Goal: Task Accomplishment & Management: Manage account settings

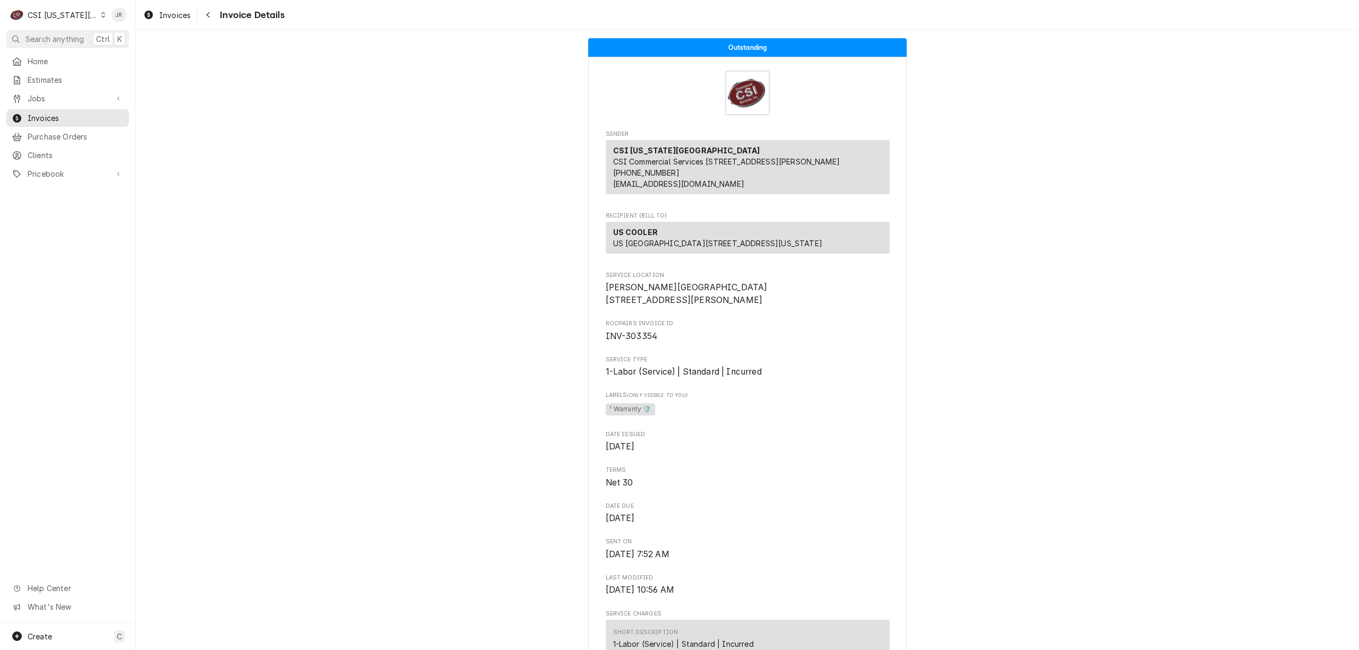
click at [68, 17] on div "CSI [US_STATE][GEOGRAPHIC_DATA]" at bounding box center [63, 15] width 70 height 11
click at [126, 58] on div "CSI St. [PERSON_NAME]" at bounding box center [182, 58] width 155 height 11
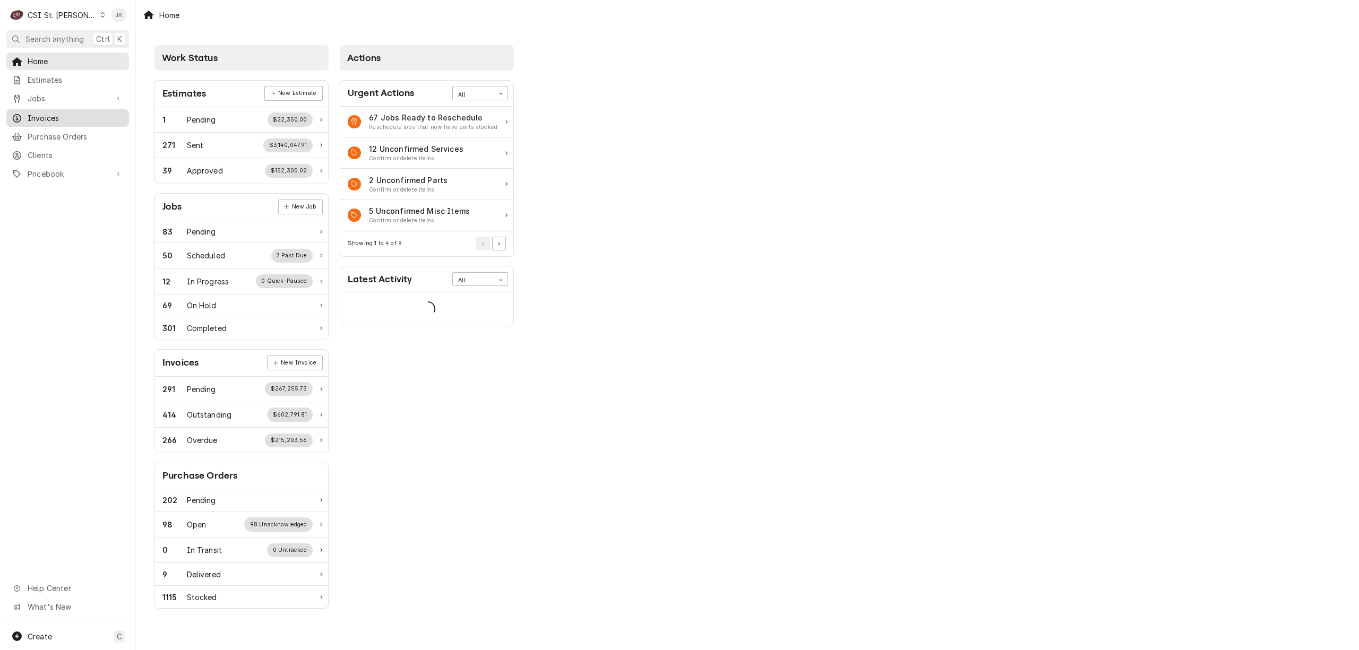
click at [36, 118] on span "Invoices" at bounding box center [76, 118] width 96 height 11
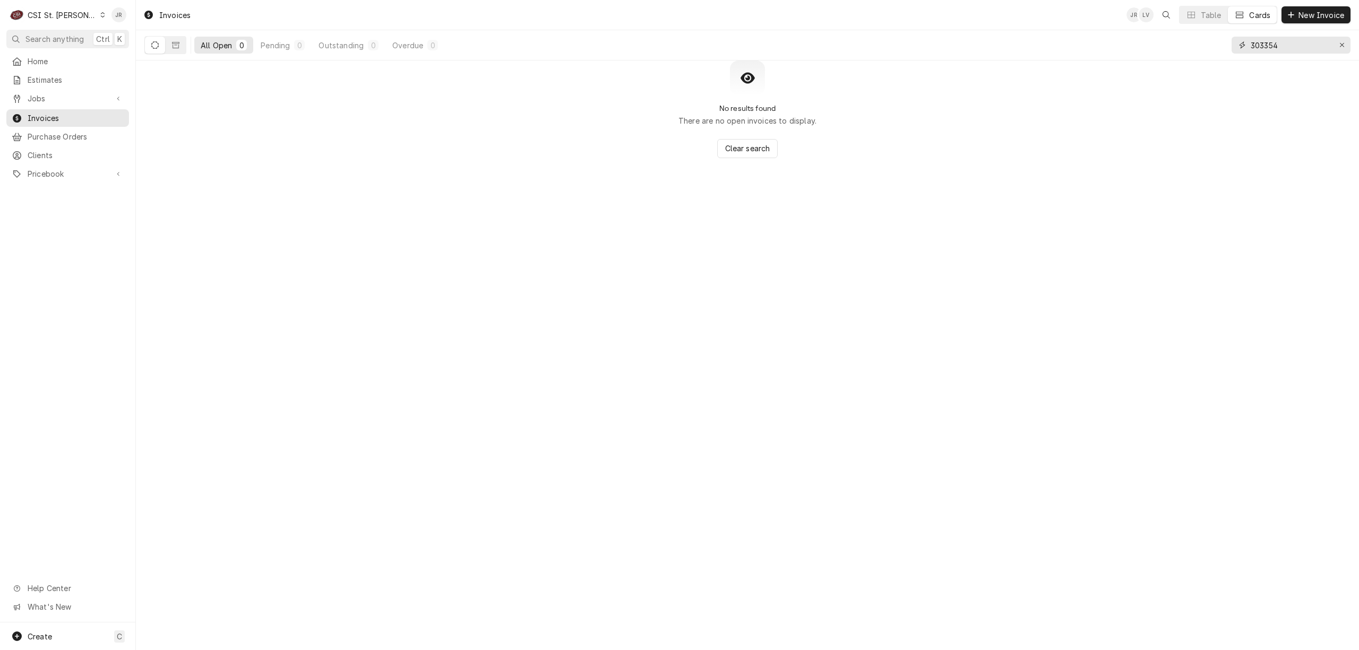
click at [1264, 47] on input "303354" at bounding box center [1291, 45] width 80 height 17
type input "401846"
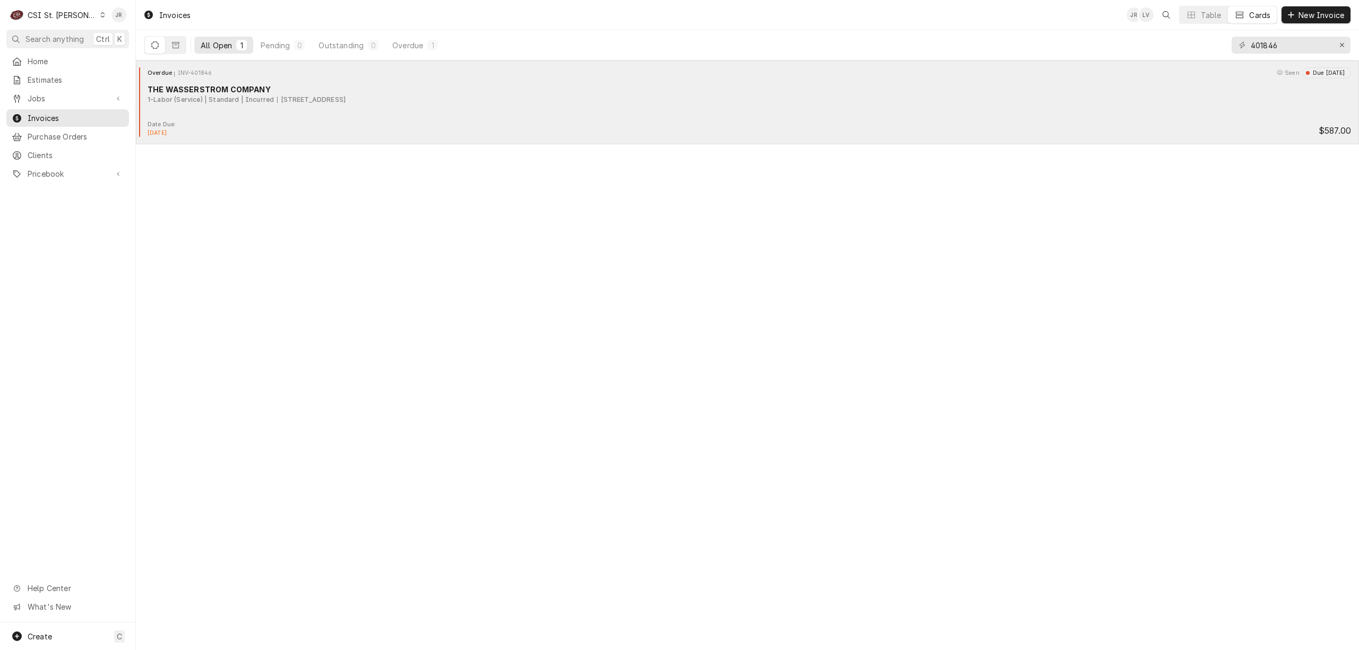
click at [331, 93] on div "THE WASSERSTROM COMPANY" at bounding box center [749, 89] width 1203 height 11
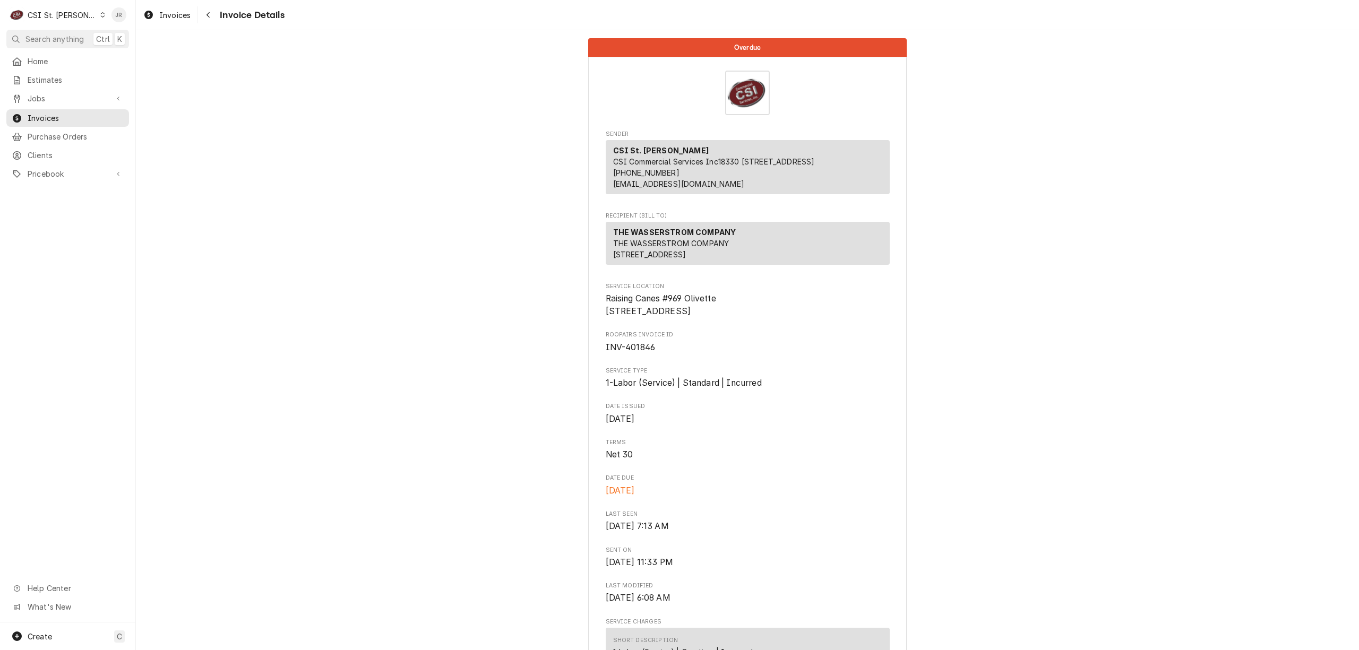
click at [642, 352] on span "INV-401846" at bounding box center [631, 347] width 50 height 10
copy span "401846"
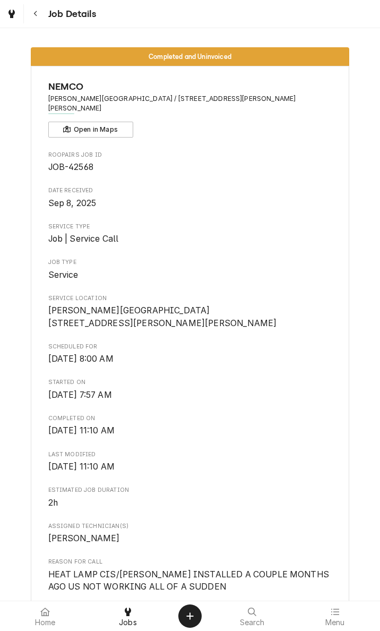
scroll to position [1699, 0]
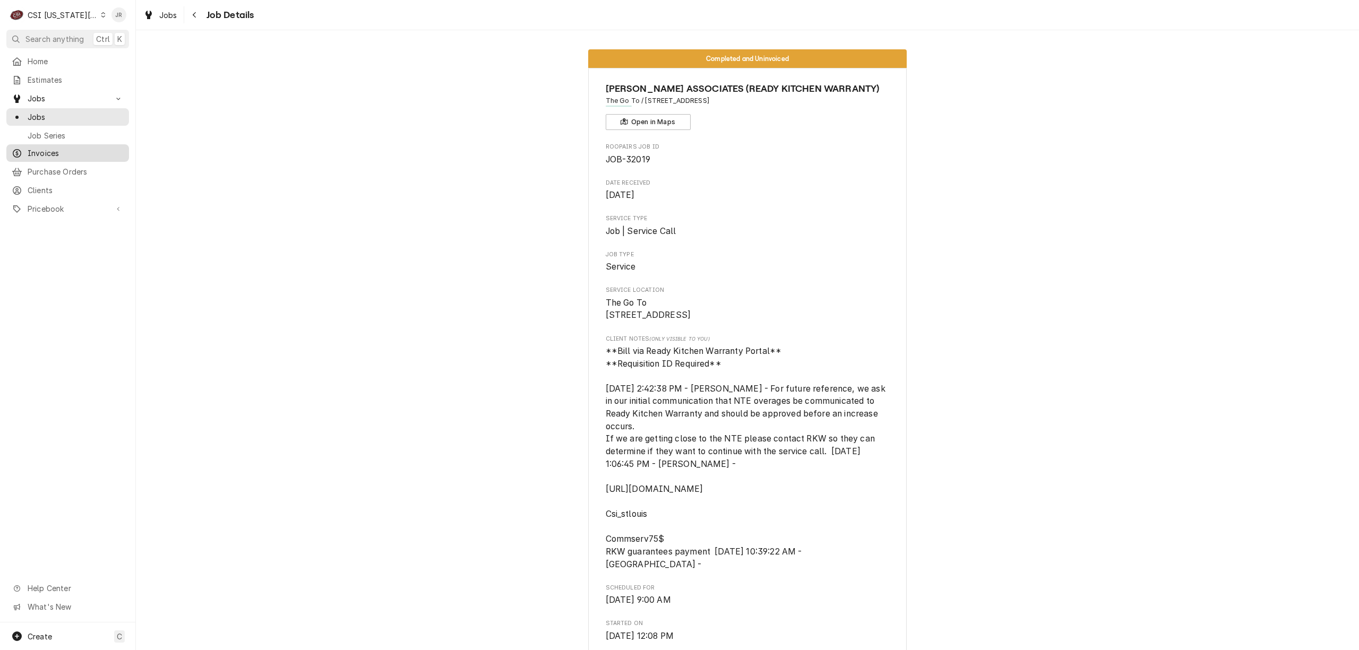
click at [60, 149] on span "Invoices" at bounding box center [76, 153] width 96 height 11
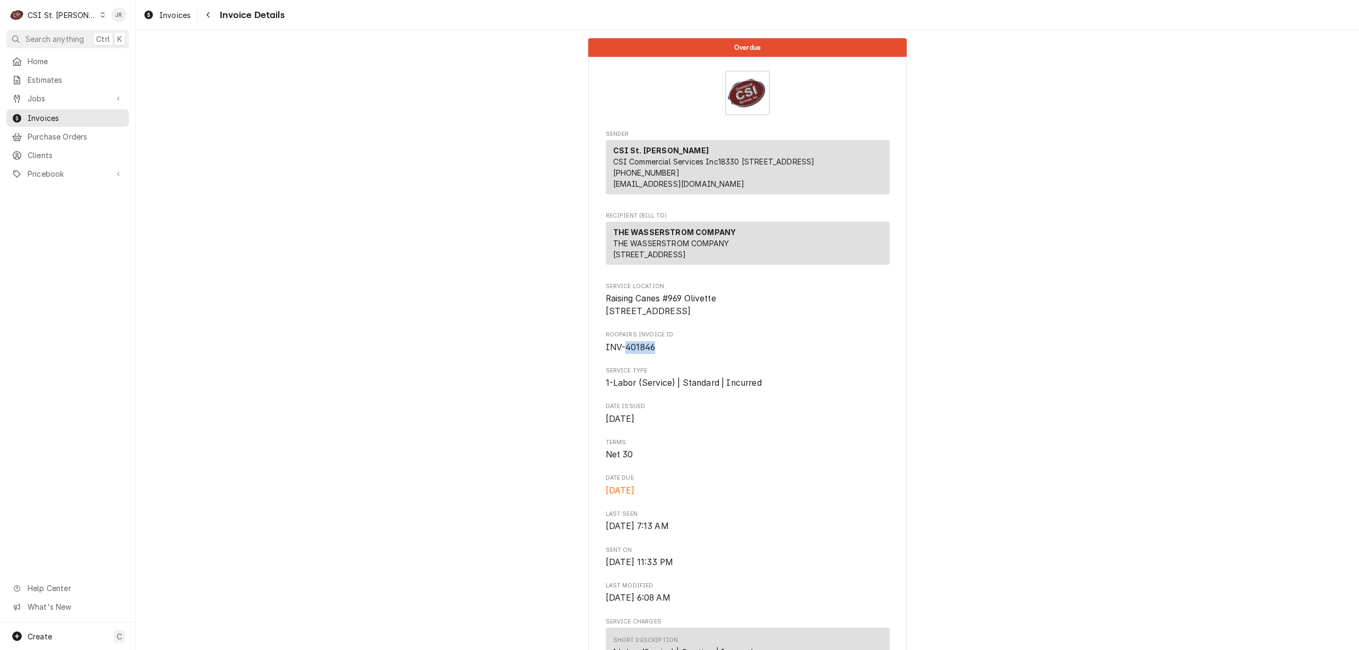
click at [58, 11] on div "CSI St. [PERSON_NAME]" at bounding box center [62, 15] width 69 height 11
click at [110, 20] on div "CSI [US_STATE][GEOGRAPHIC_DATA]" at bounding box center [163, 20] width 140 height 11
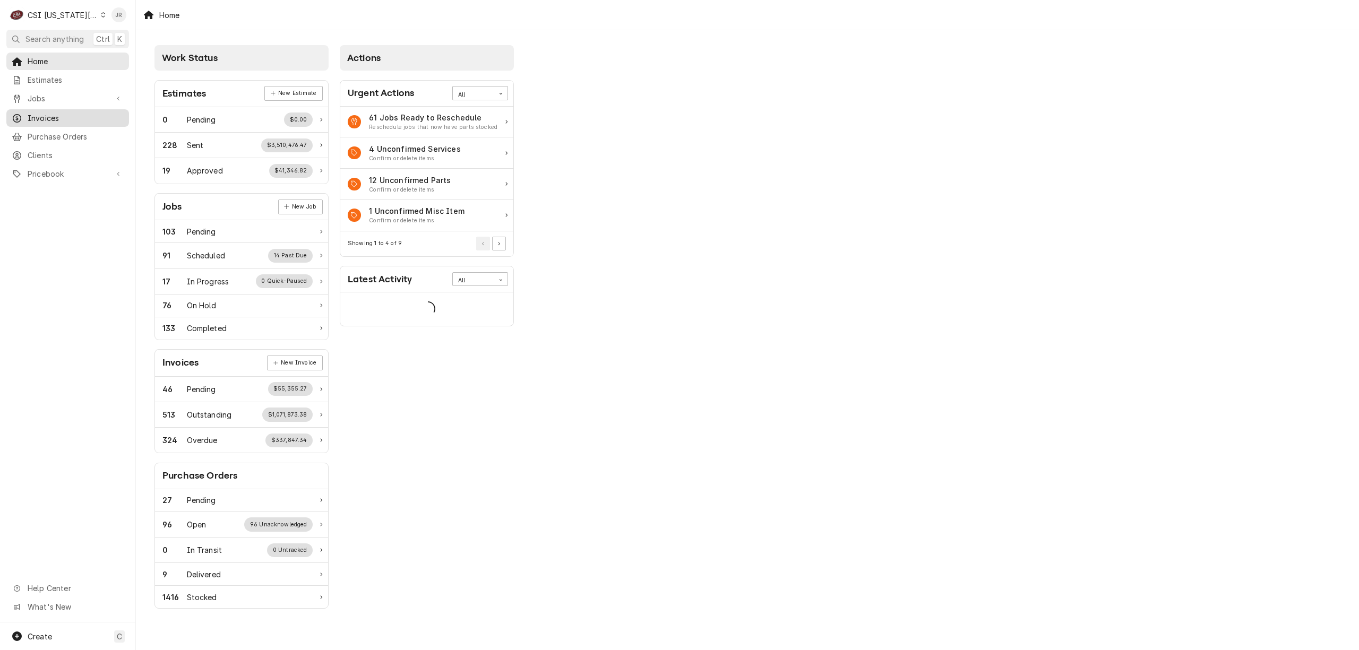
click at [49, 113] on span "Invoices" at bounding box center [76, 118] width 96 height 11
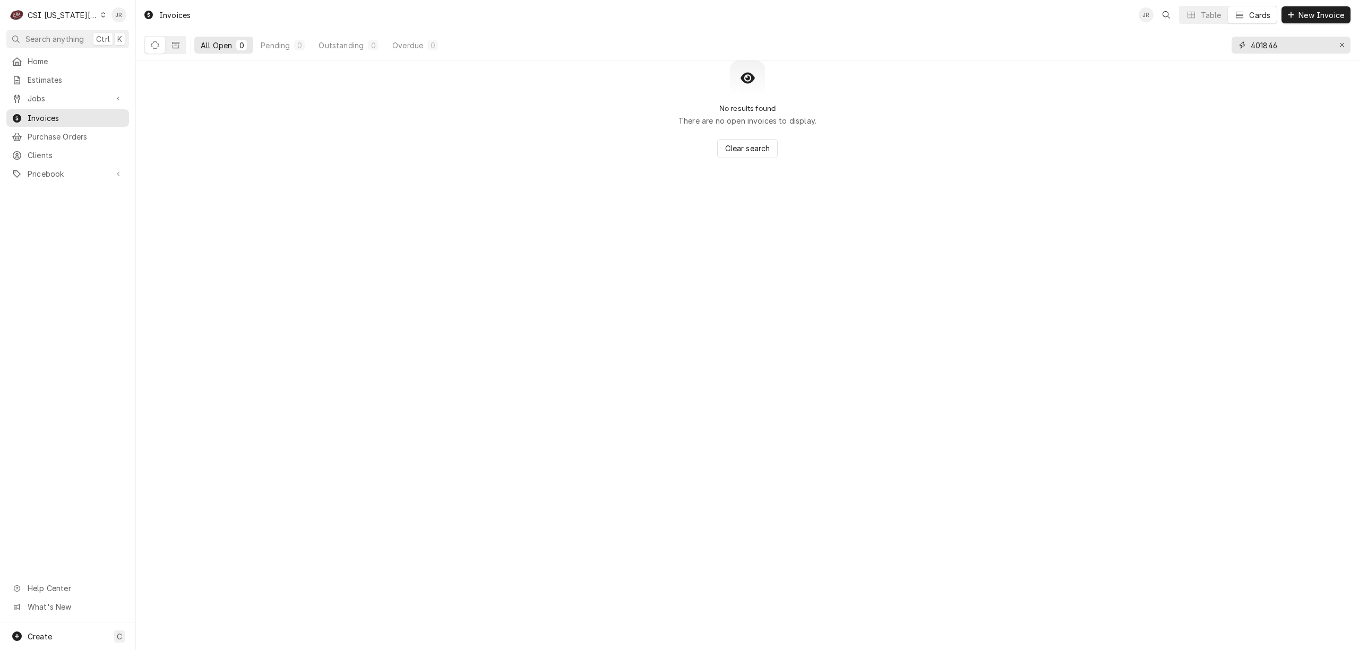
click at [1287, 46] on input "401846" at bounding box center [1291, 45] width 80 height 17
click at [1287, 48] on input "401846" at bounding box center [1291, 45] width 80 height 17
click at [1287, 47] on input "401846" at bounding box center [1291, 45] width 80 height 17
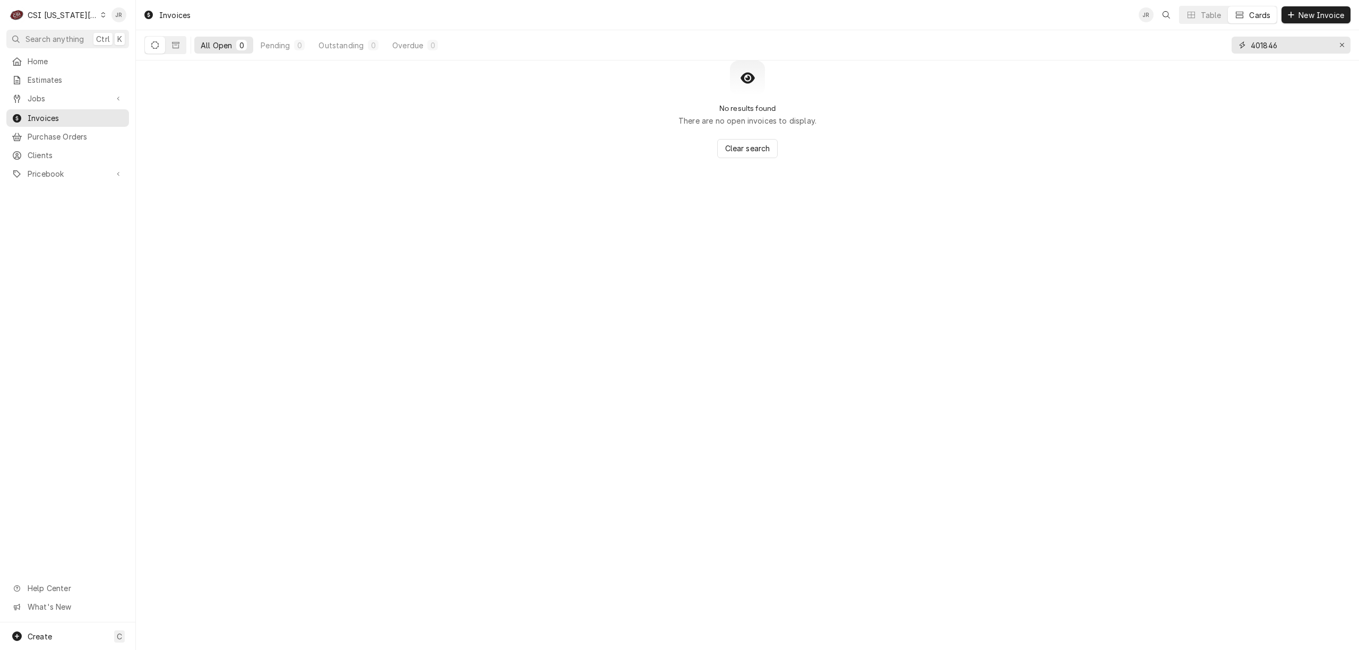
click at [1287, 47] on input "401846" at bounding box center [1291, 45] width 80 height 17
type input "3"
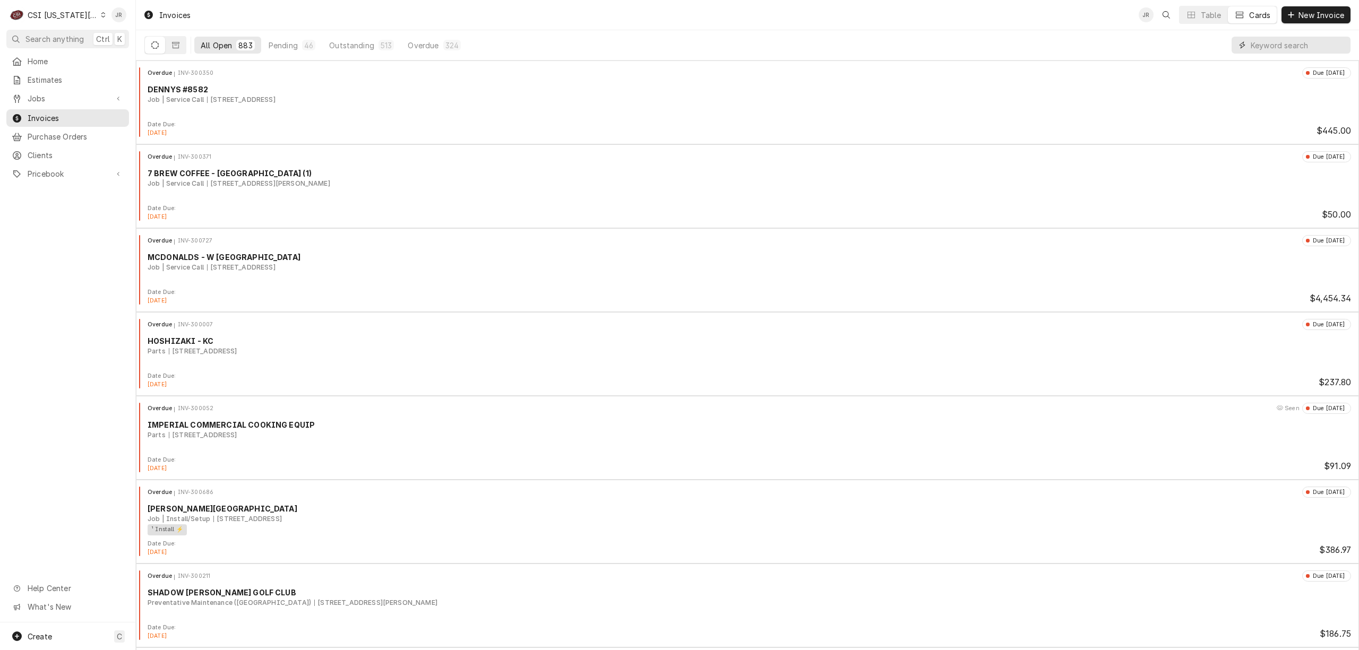
click at [1289, 46] on input "Dynamic Content Wrapper" at bounding box center [1298, 45] width 94 height 17
click at [47, 7] on div "C CSI Kansas City" at bounding box center [57, 14] width 102 height 21
click at [122, 54] on div "CSI St. Louis" at bounding box center [182, 58] width 155 height 11
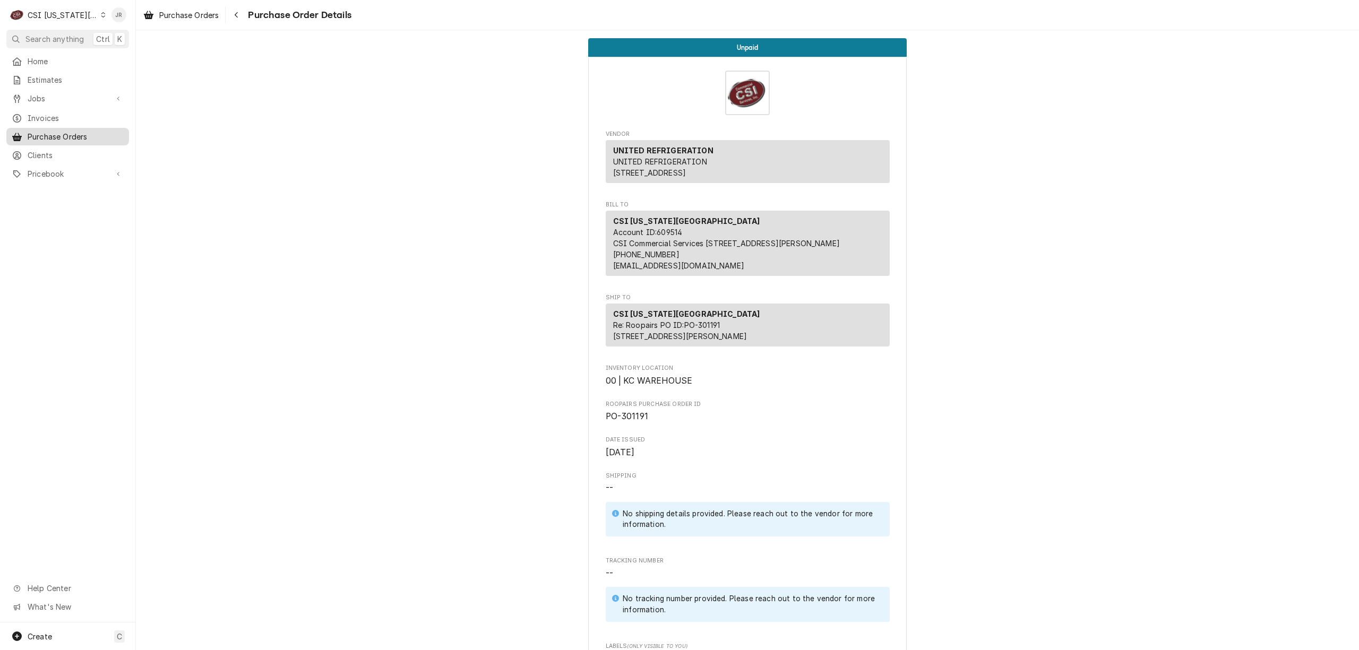
click at [58, 130] on div "Purchase Orders" at bounding box center [67, 136] width 118 height 13
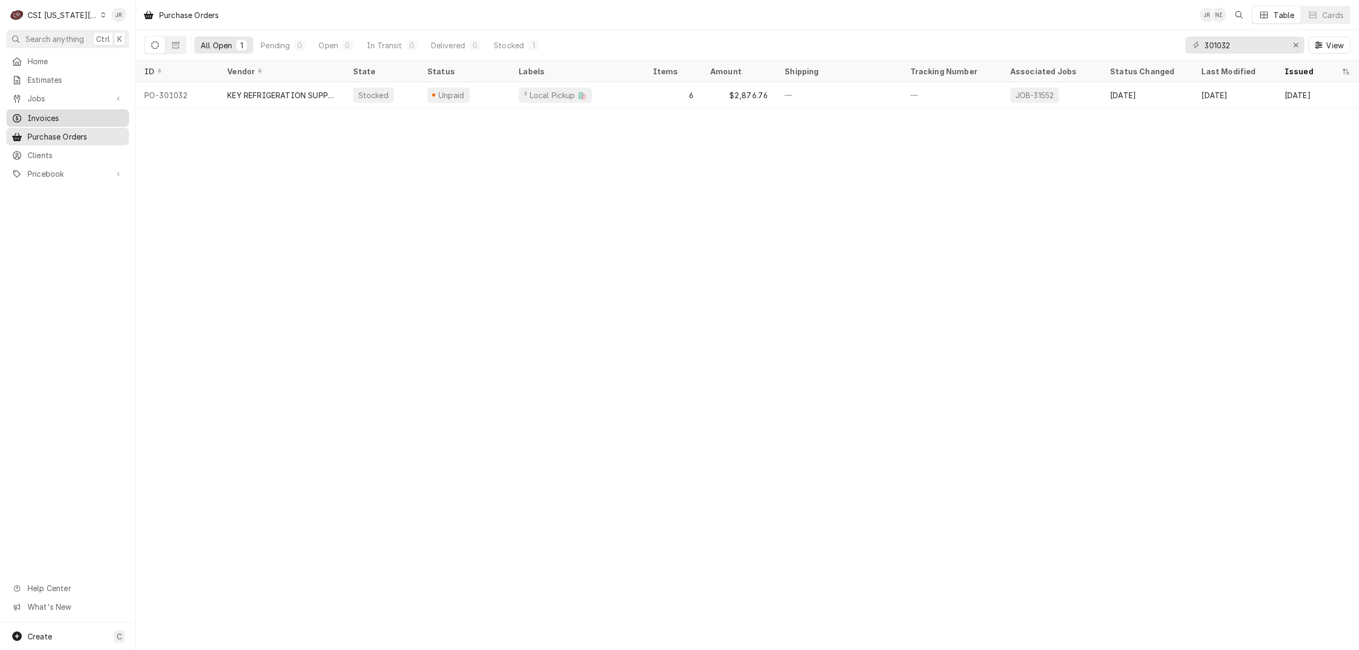
click at [50, 113] on span "Invoices" at bounding box center [76, 118] width 96 height 11
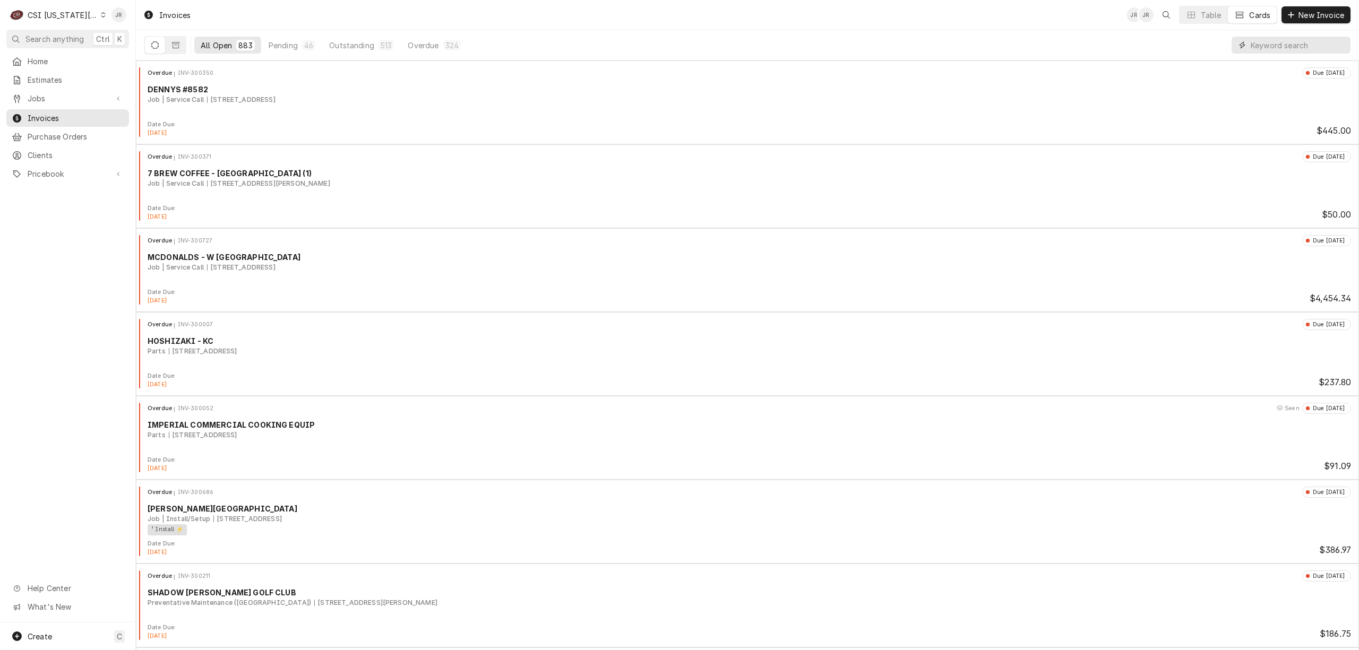
click at [1308, 51] on input "Dynamic Content Wrapper" at bounding box center [1298, 45] width 94 height 17
paste input "302943"
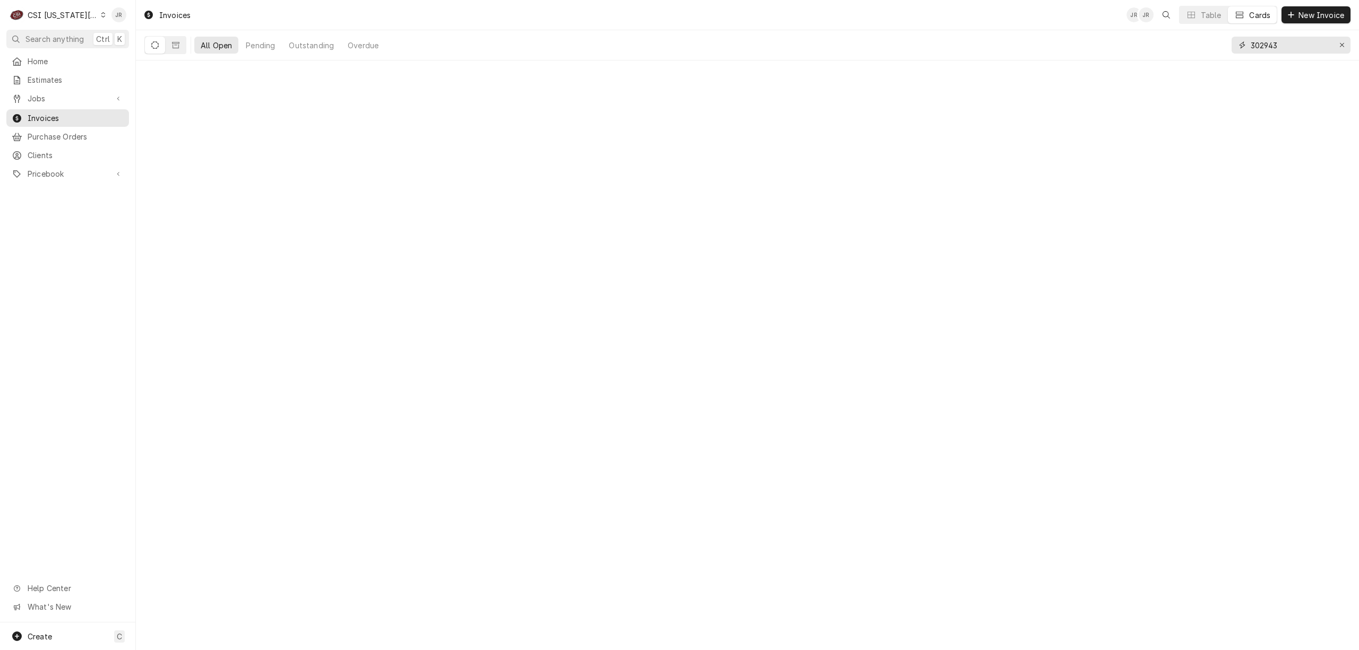
type input "302943"
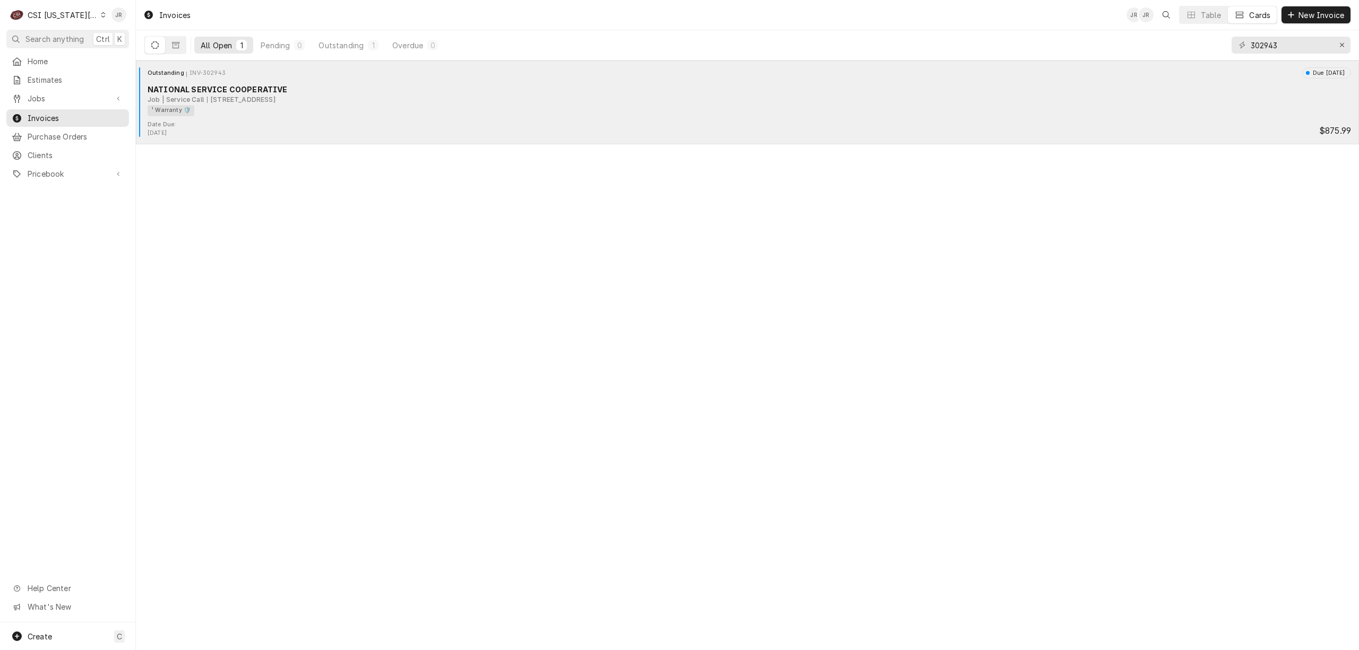
click at [253, 90] on div "NATIONAL SERVICE COOPERATIVE" at bounding box center [749, 89] width 1203 height 11
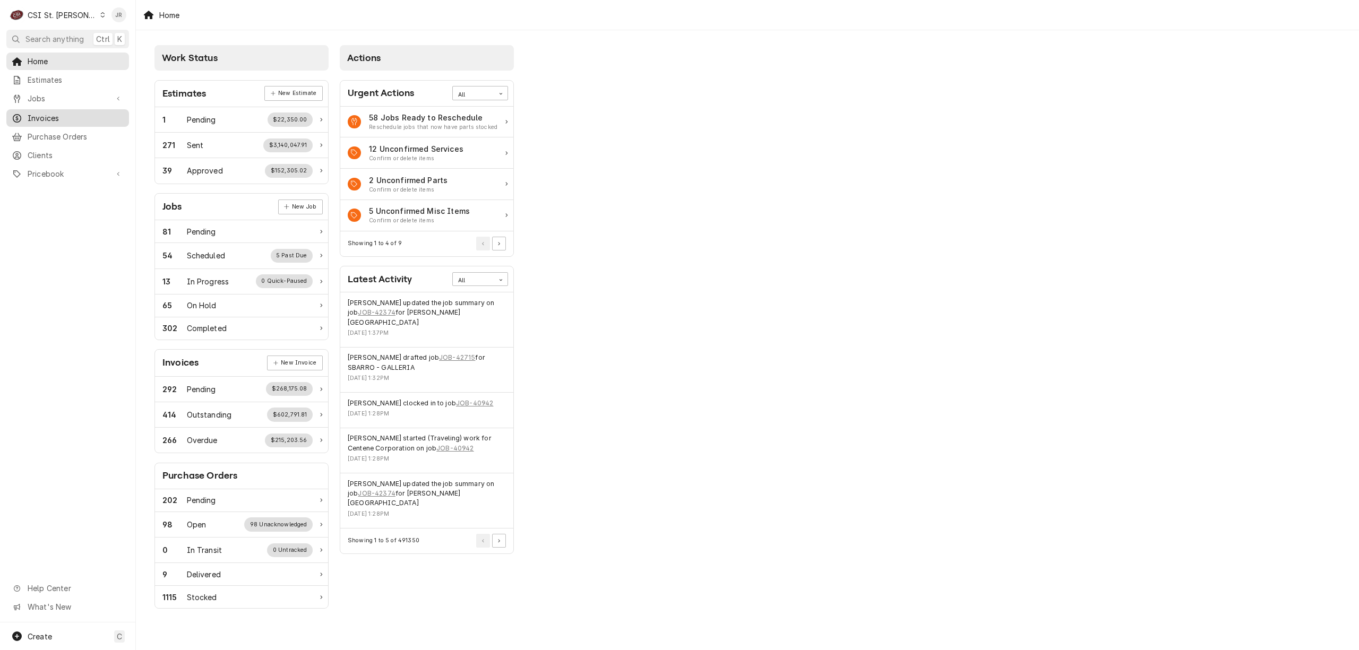
click at [53, 114] on span "Invoices" at bounding box center [76, 118] width 96 height 11
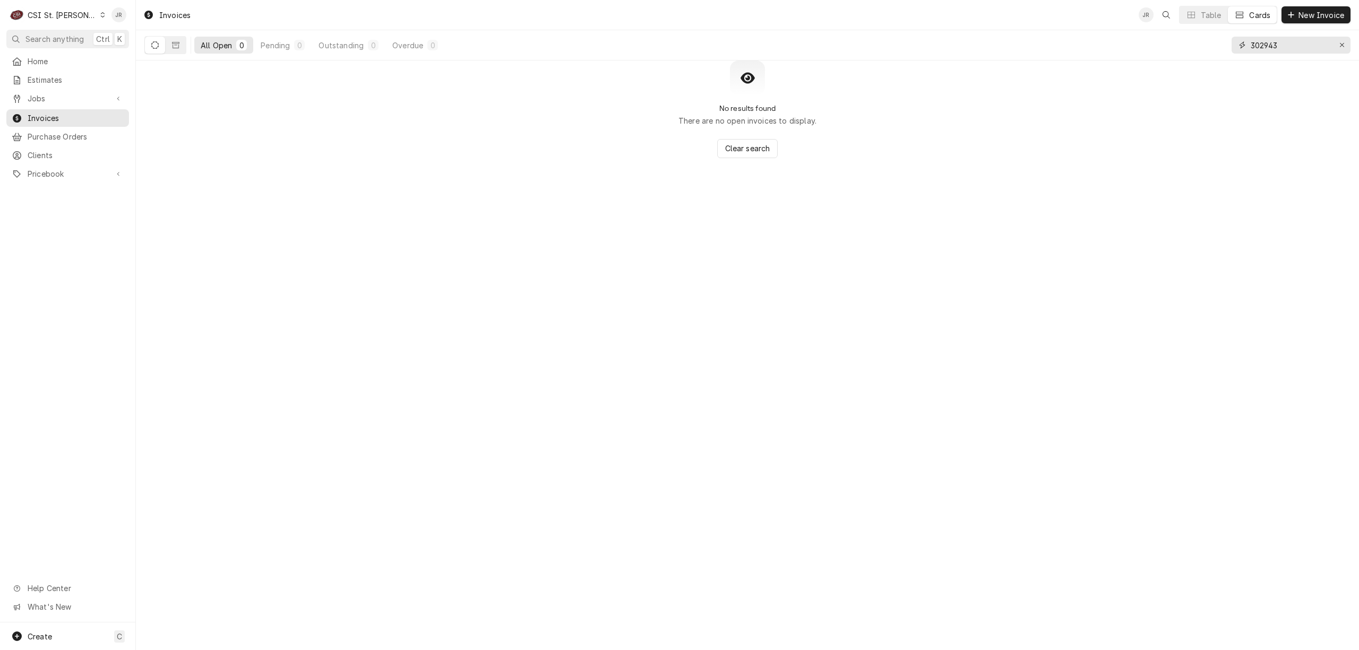
click at [1264, 48] on input "302943" at bounding box center [1291, 45] width 80 height 17
click at [1263, 47] on input "302943" at bounding box center [1291, 45] width 80 height 17
paste input "403821"
type input "403821"
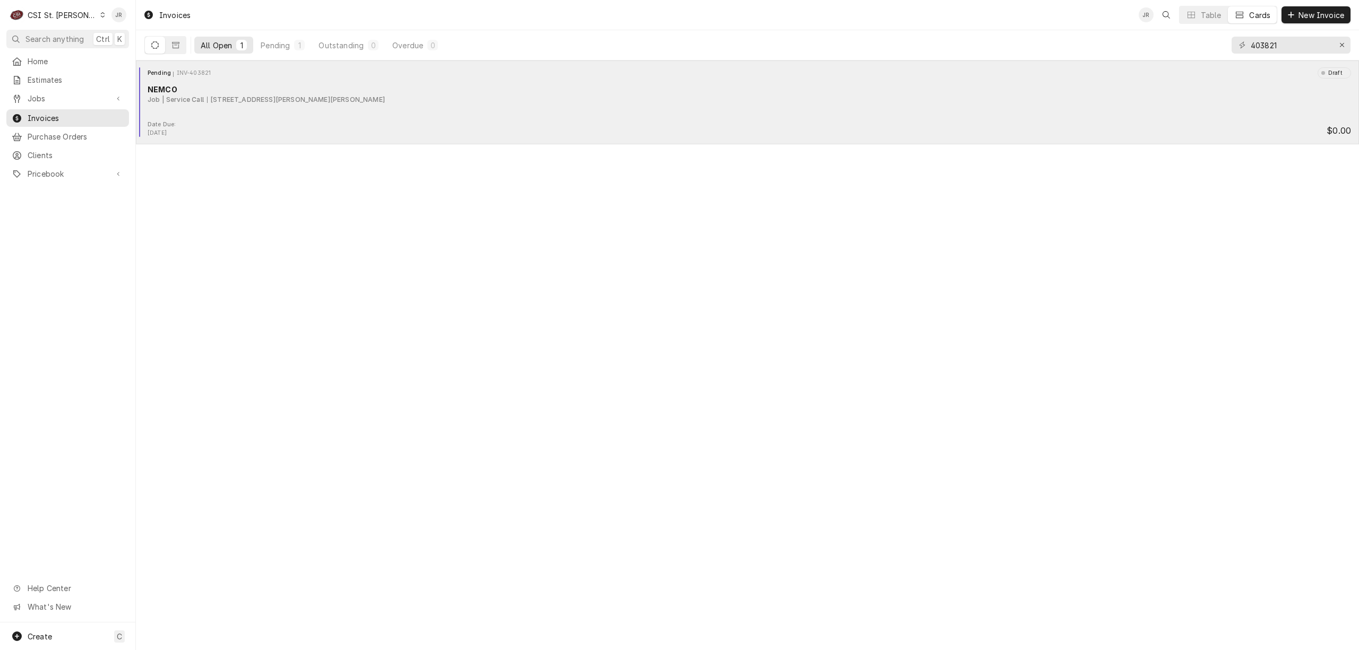
click at [269, 133] on div "Date Due: Oct 10, 2025 $0.00" at bounding box center [747, 129] width 1215 height 17
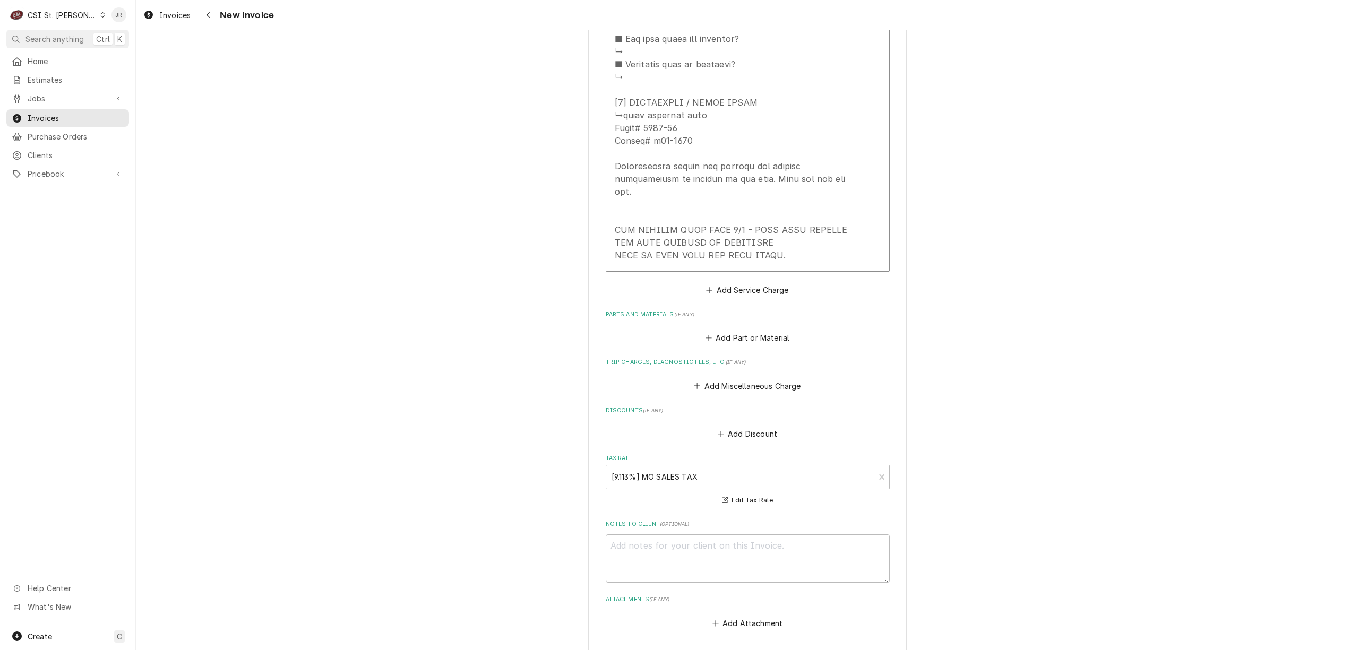
scroll to position [1766, 0]
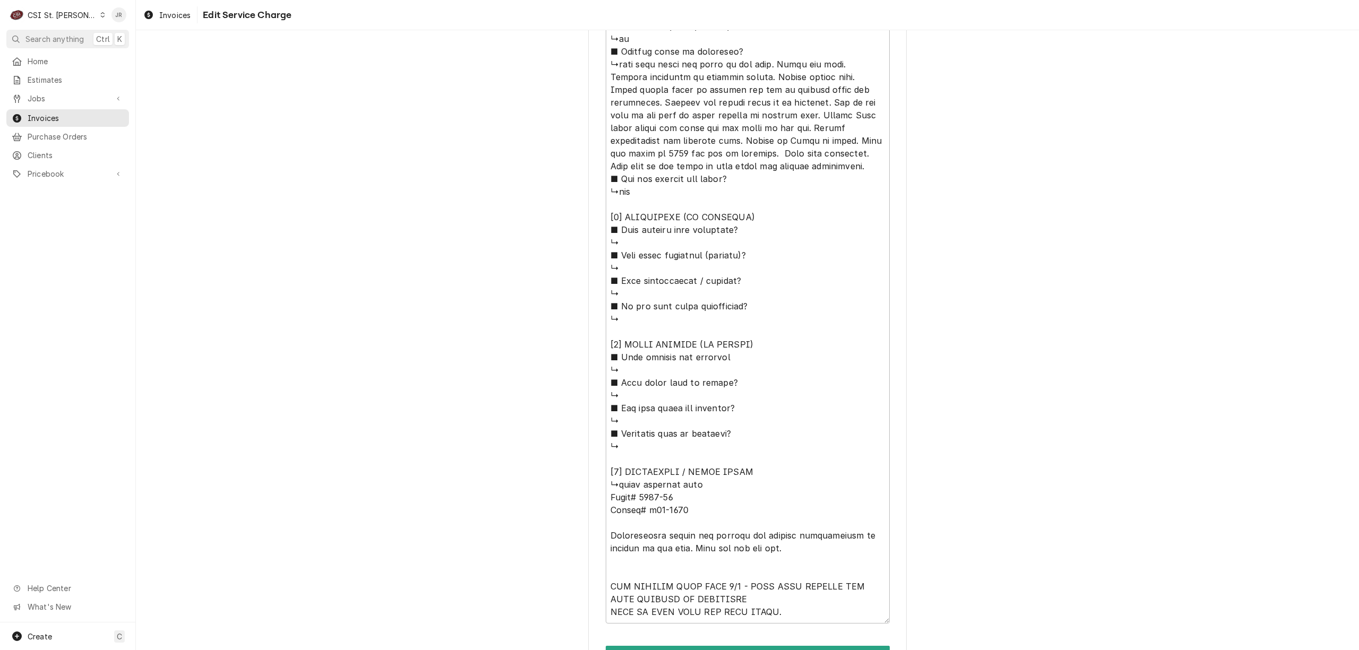
scroll to position [892, 0]
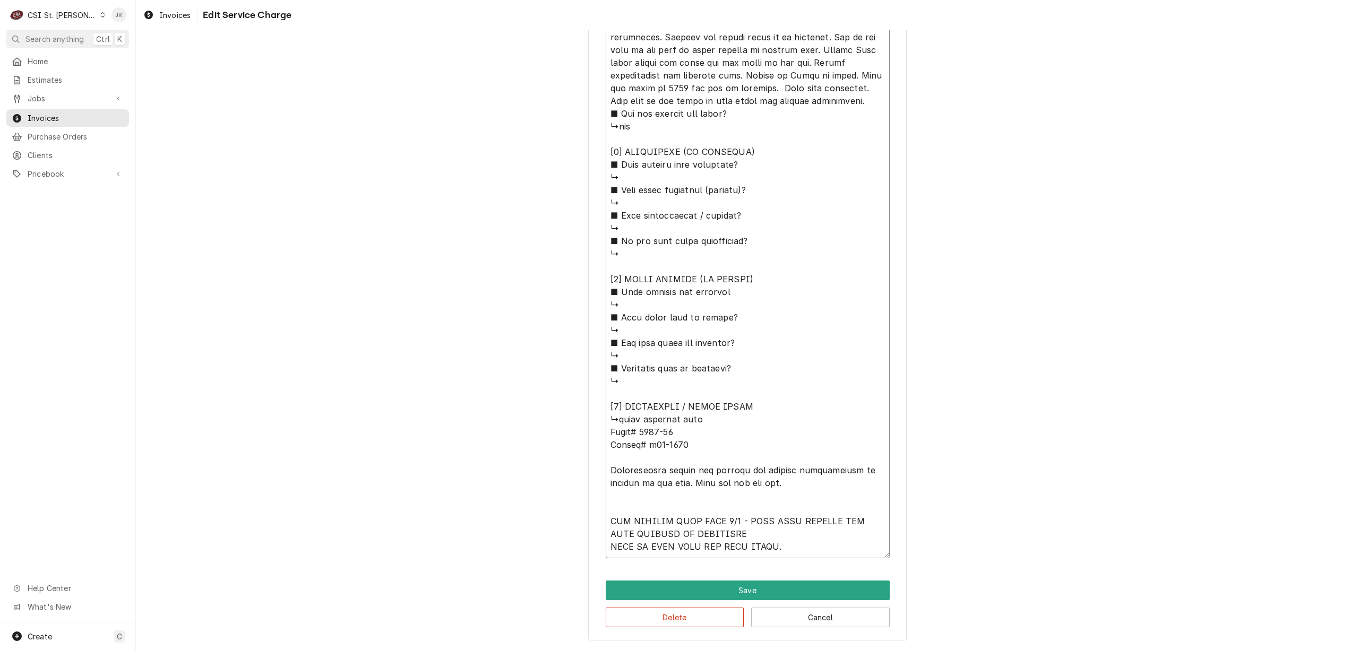
drag, startPoint x: 772, startPoint y: 542, endPoint x: 595, endPoint y: 516, distance: 179.2
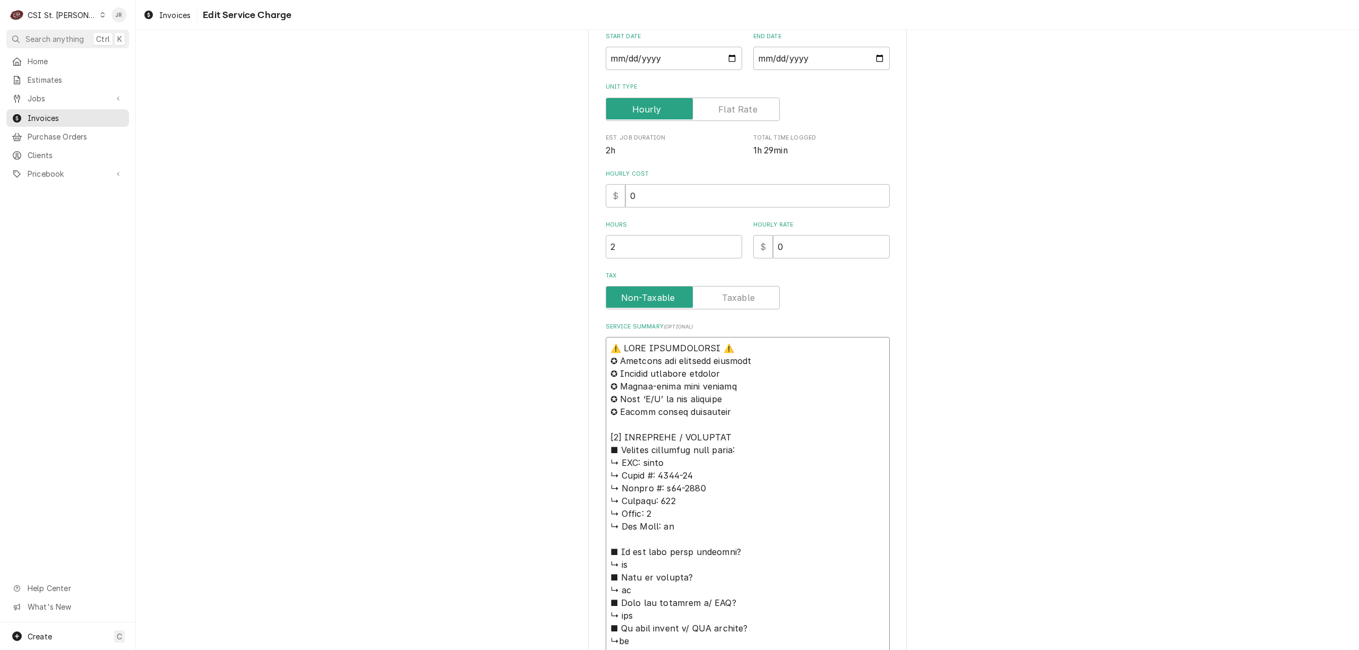
scroll to position [0, 0]
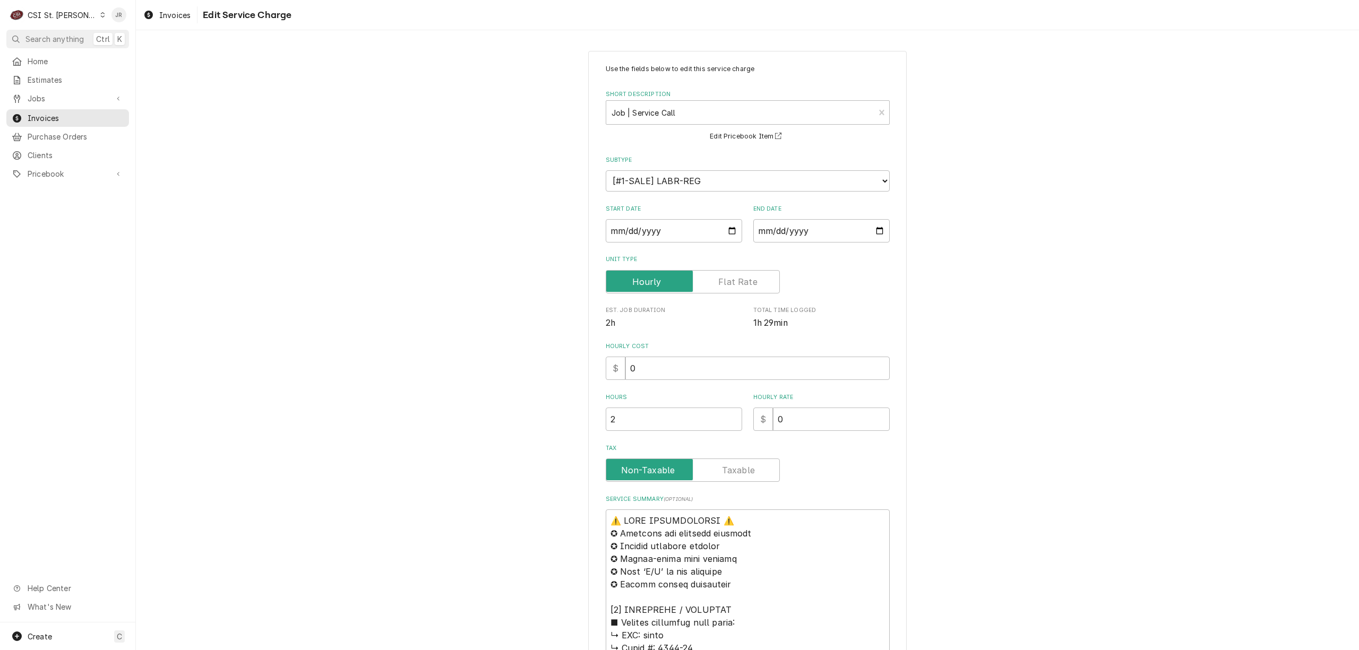
type textarea "x"
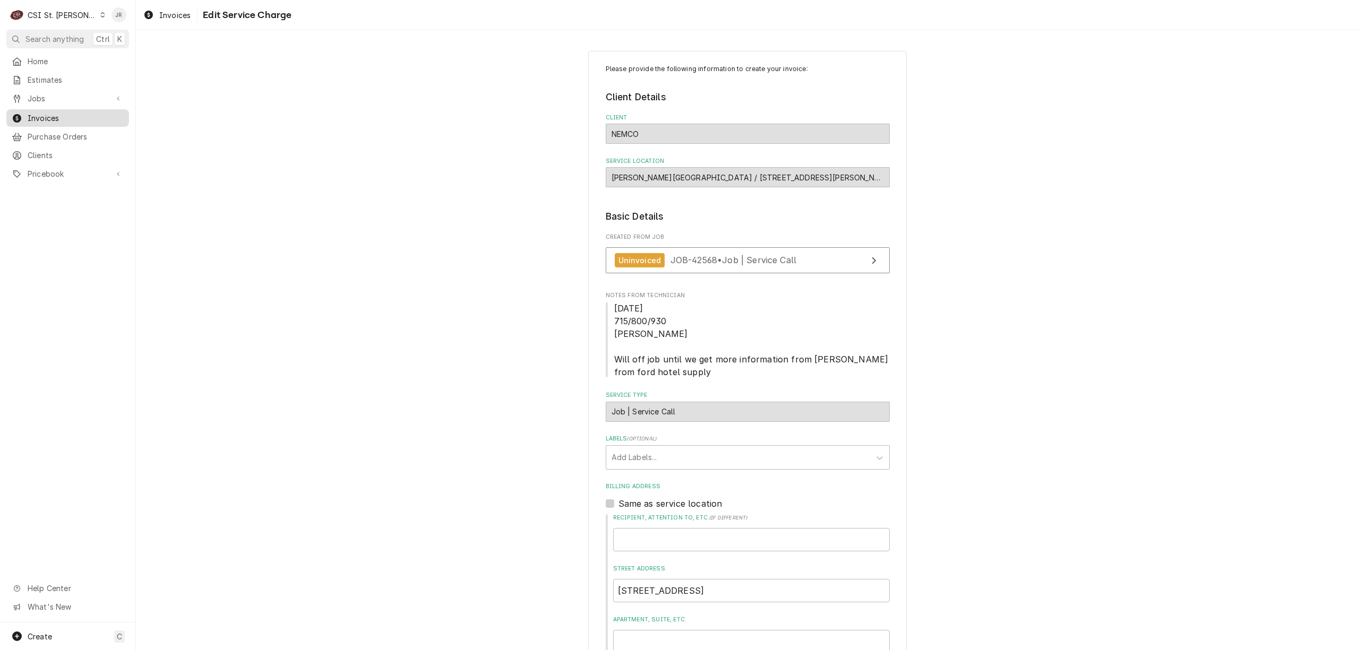
click at [44, 117] on span "Invoices" at bounding box center [76, 118] width 96 height 11
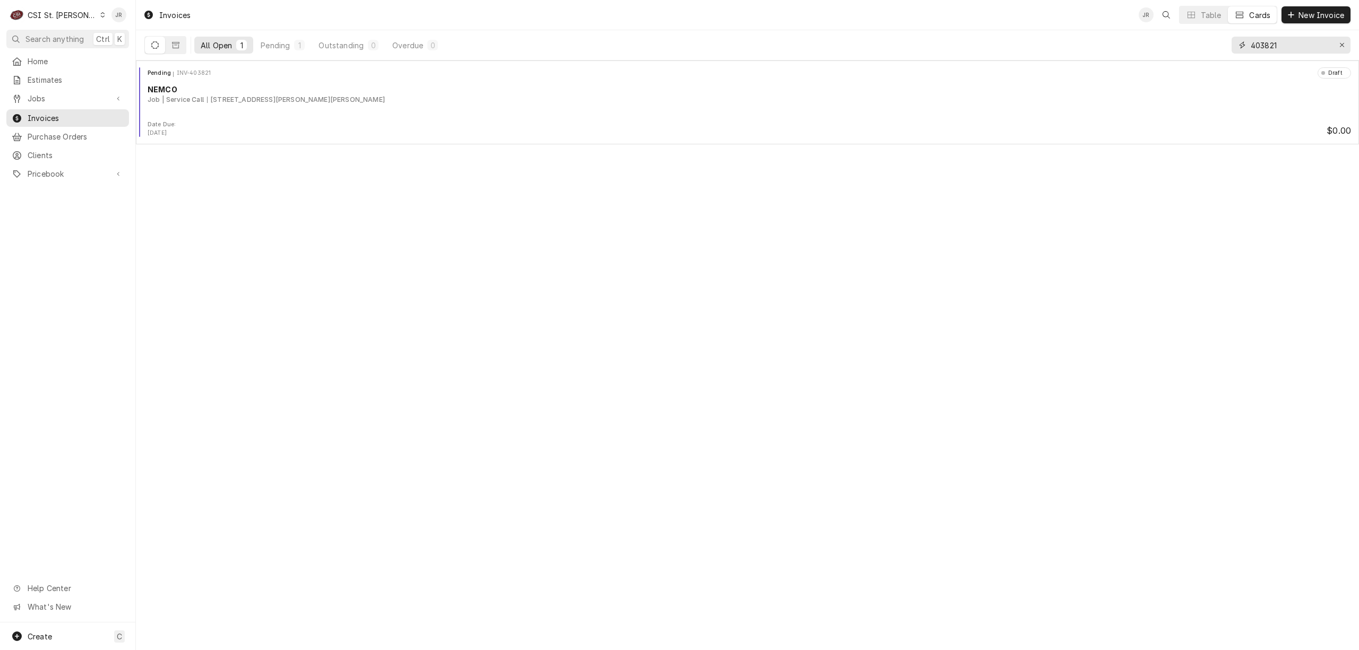
click at [1272, 44] on input "403821" at bounding box center [1291, 45] width 80 height 17
type input "4"
type input "0"
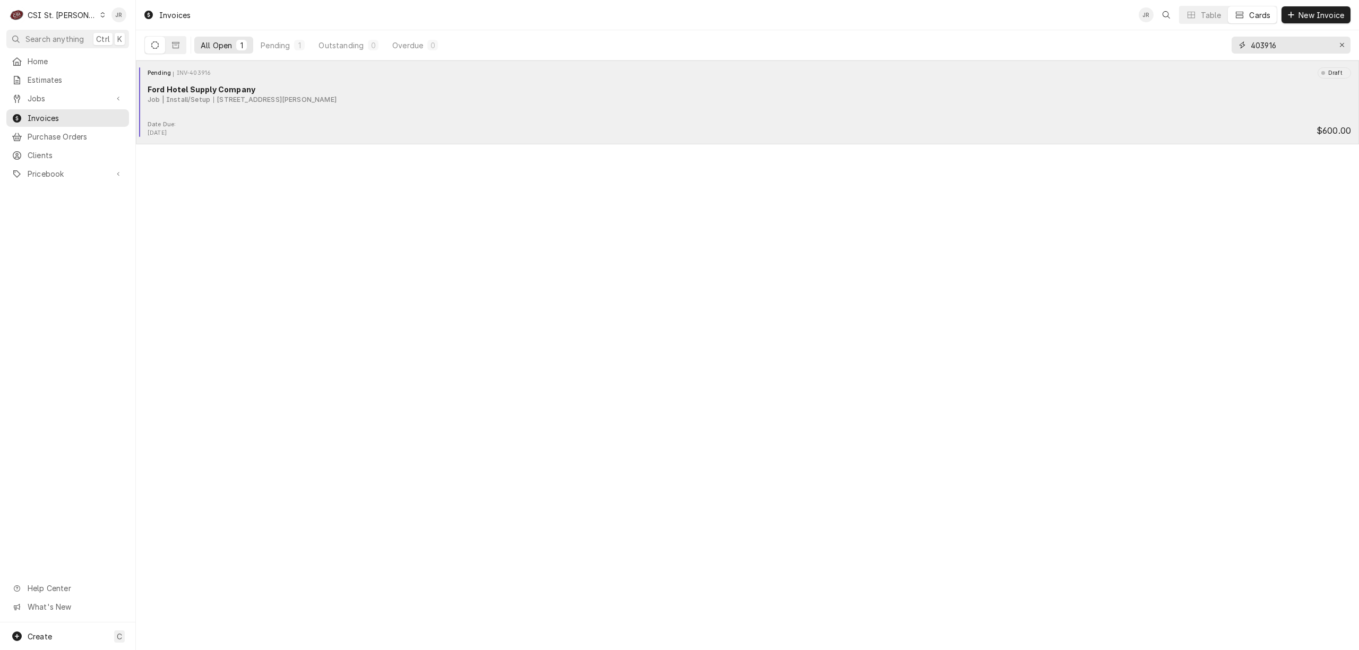
type input "403916"
click at [420, 83] on div "Pending INV-403916 Draft Ford Hotel Supply Company Job | Install/Setup 2000 Sid…" at bounding box center [747, 93] width 1215 height 53
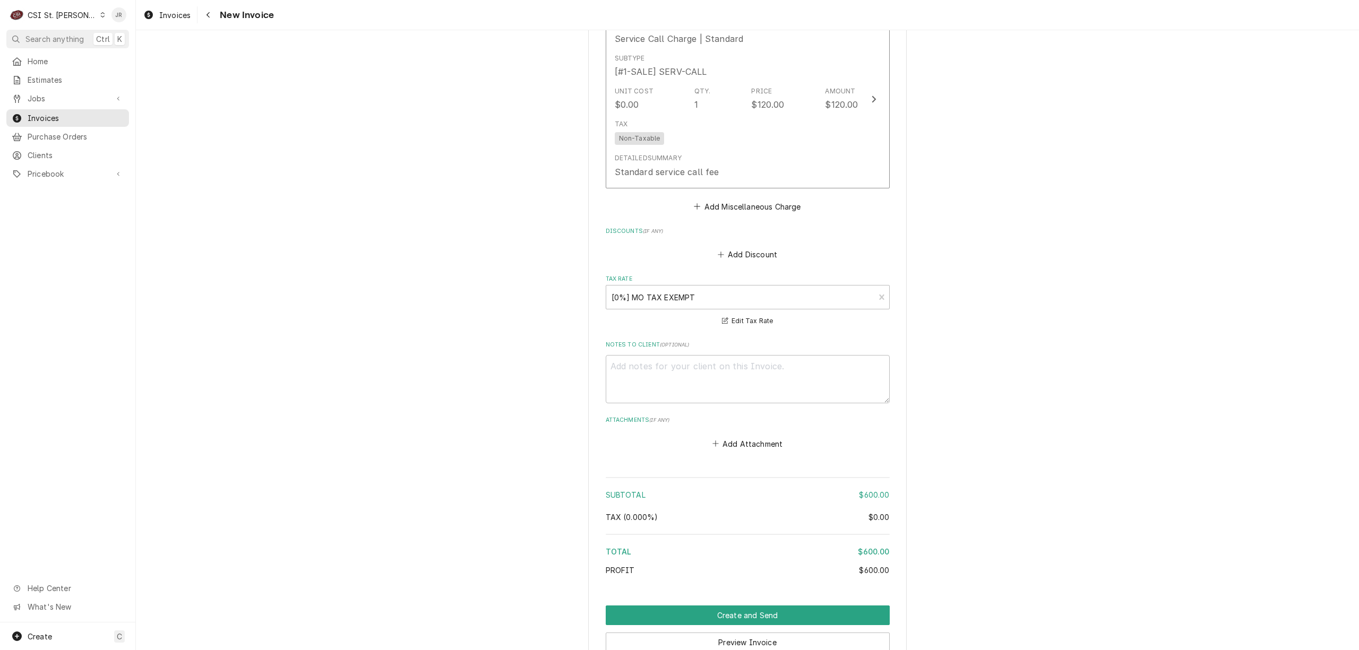
scroll to position [1498, 0]
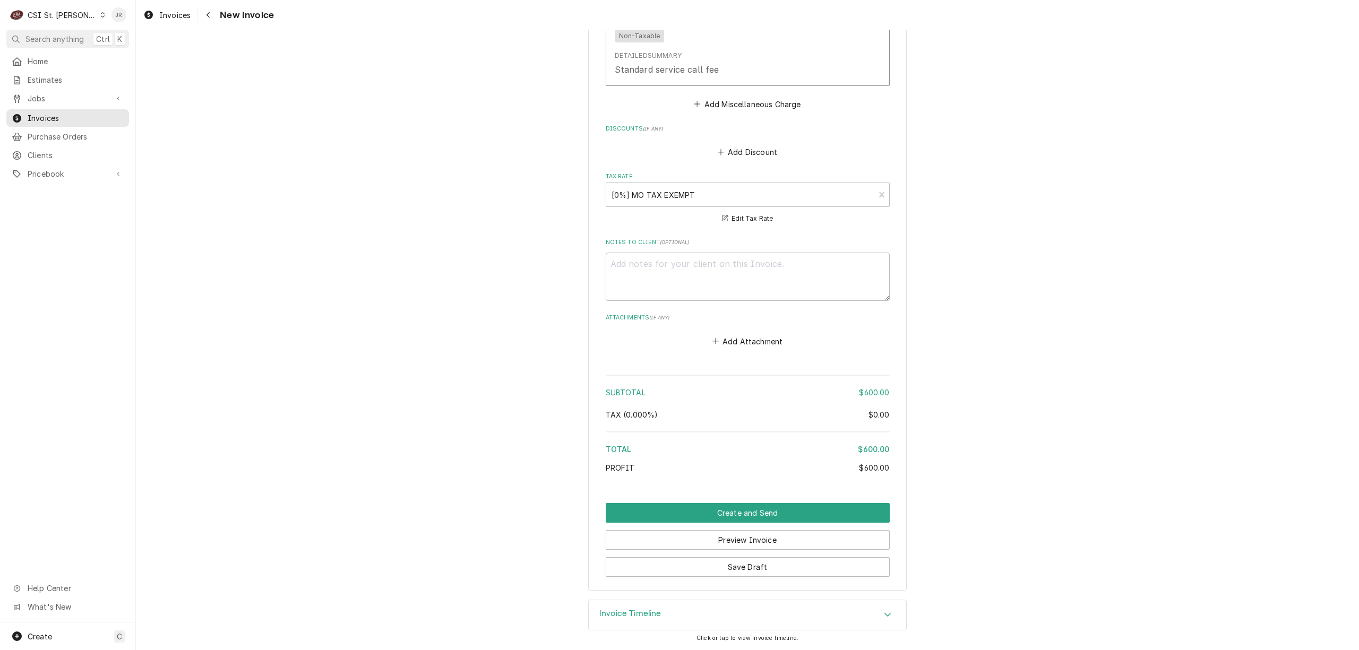
click at [606, 610] on div "Invoice Timeline" at bounding box center [747, 615] width 317 height 30
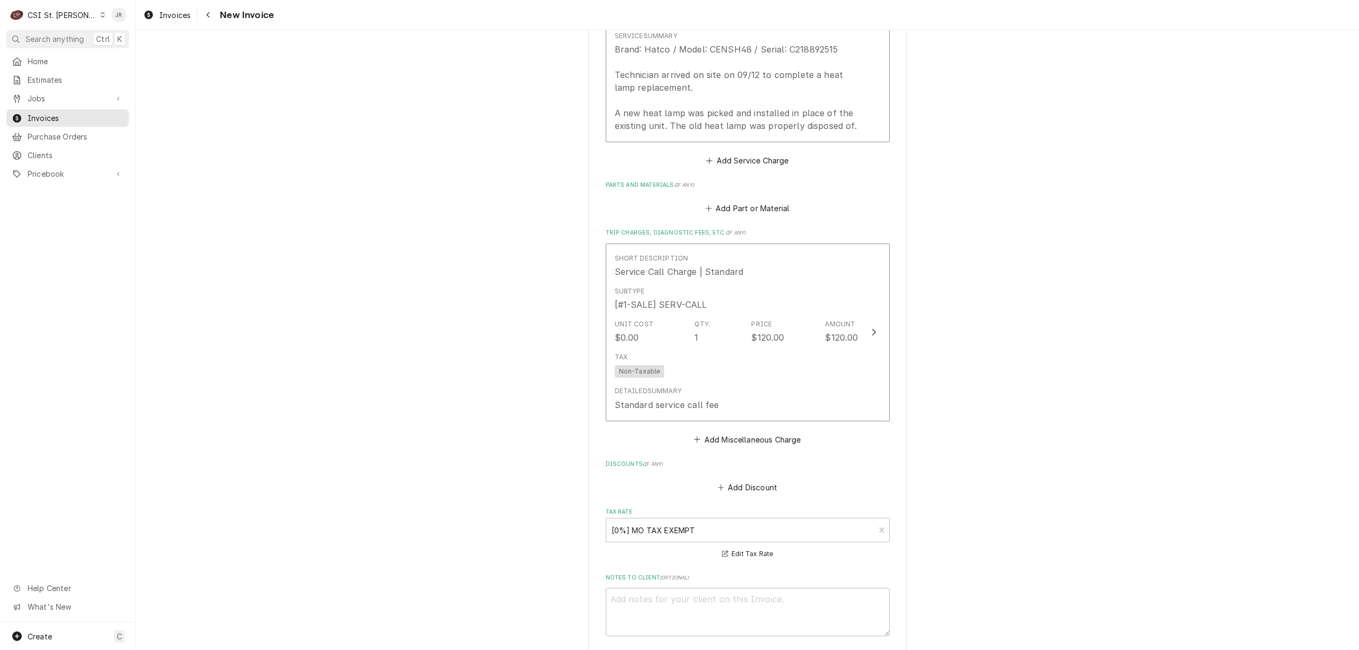
scroll to position [1313, 0]
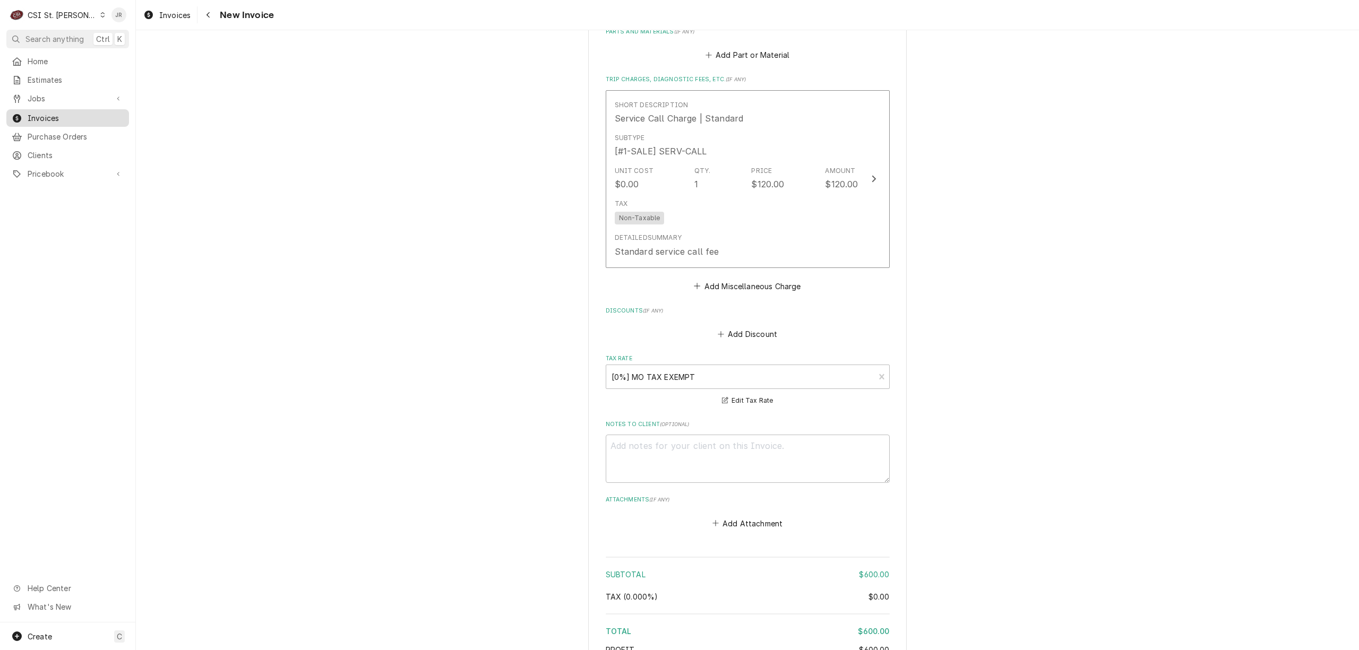
click at [24, 116] on div "Invoices" at bounding box center [68, 118] width 112 height 11
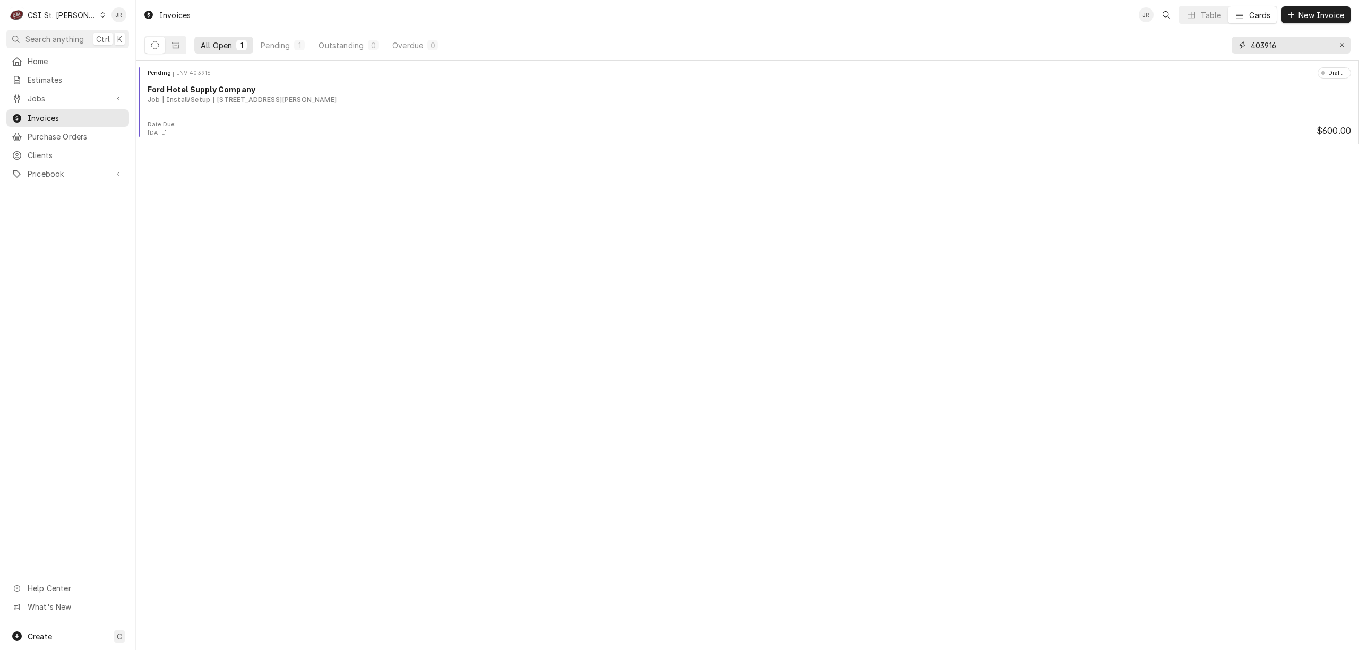
click at [1258, 41] on input "403916" at bounding box center [1291, 45] width 80 height 17
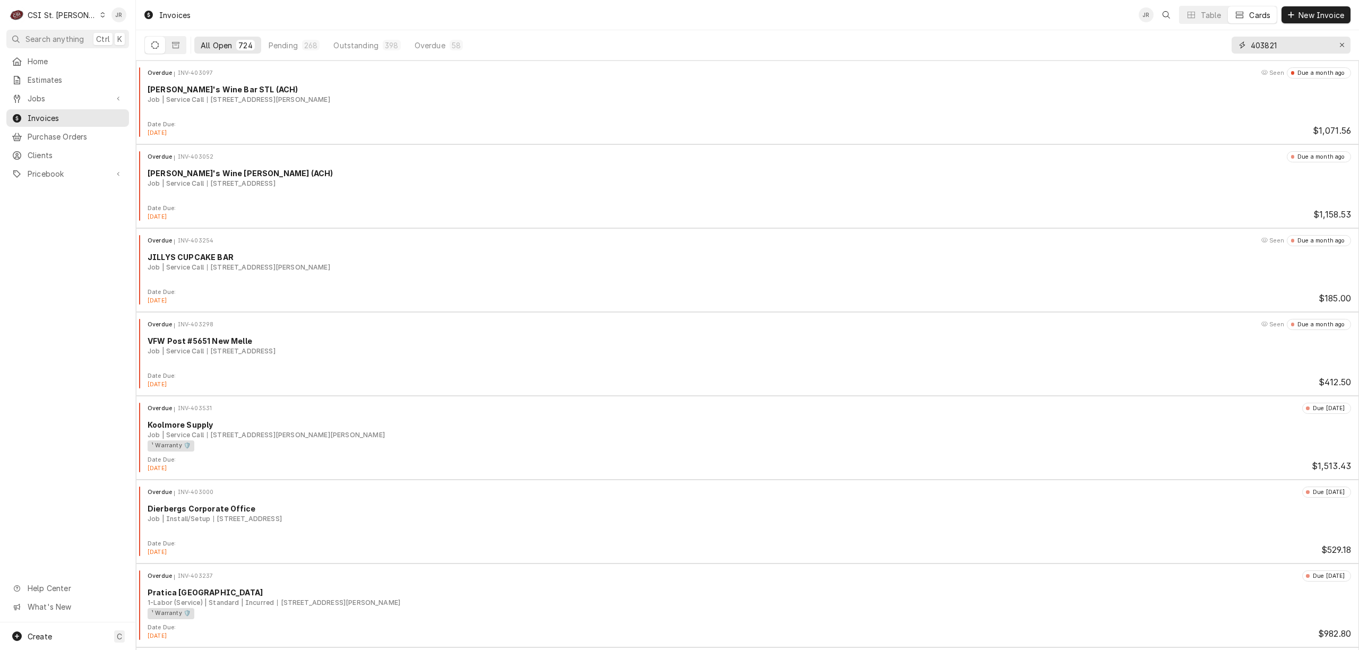
type input "403821"
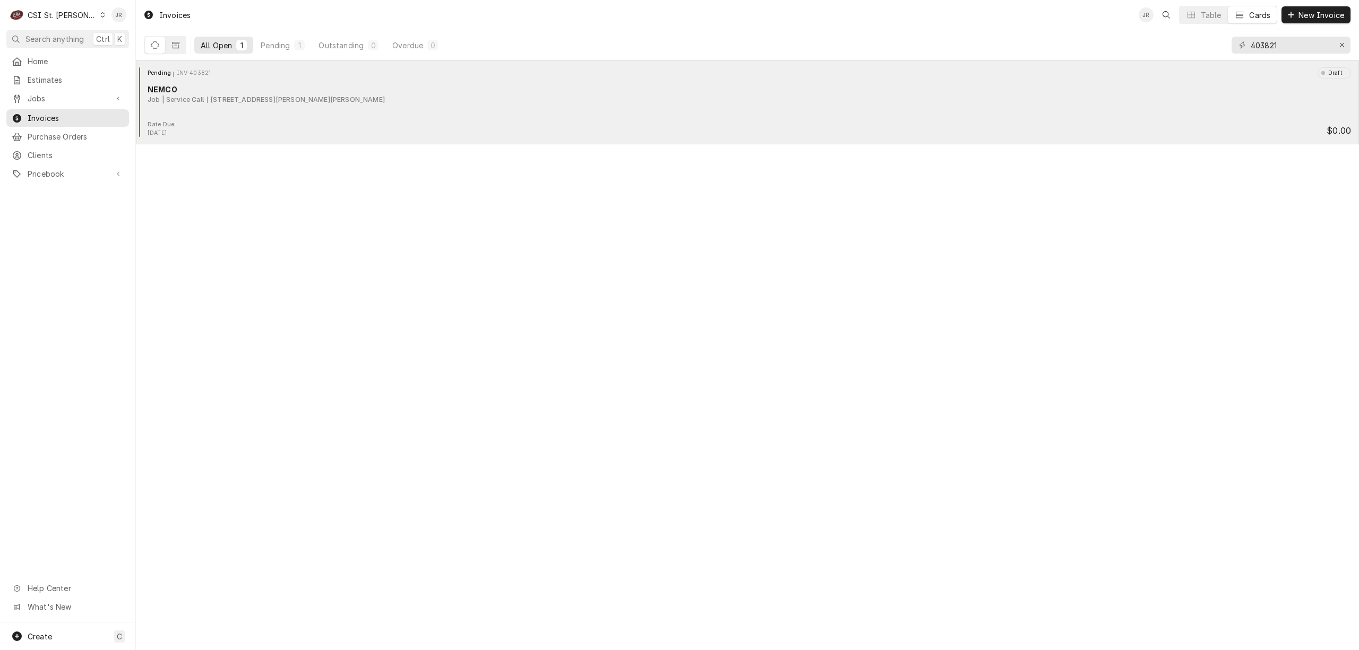
click at [188, 91] on div "NEMCO" at bounding box center [749, 89] width 1203 height 11
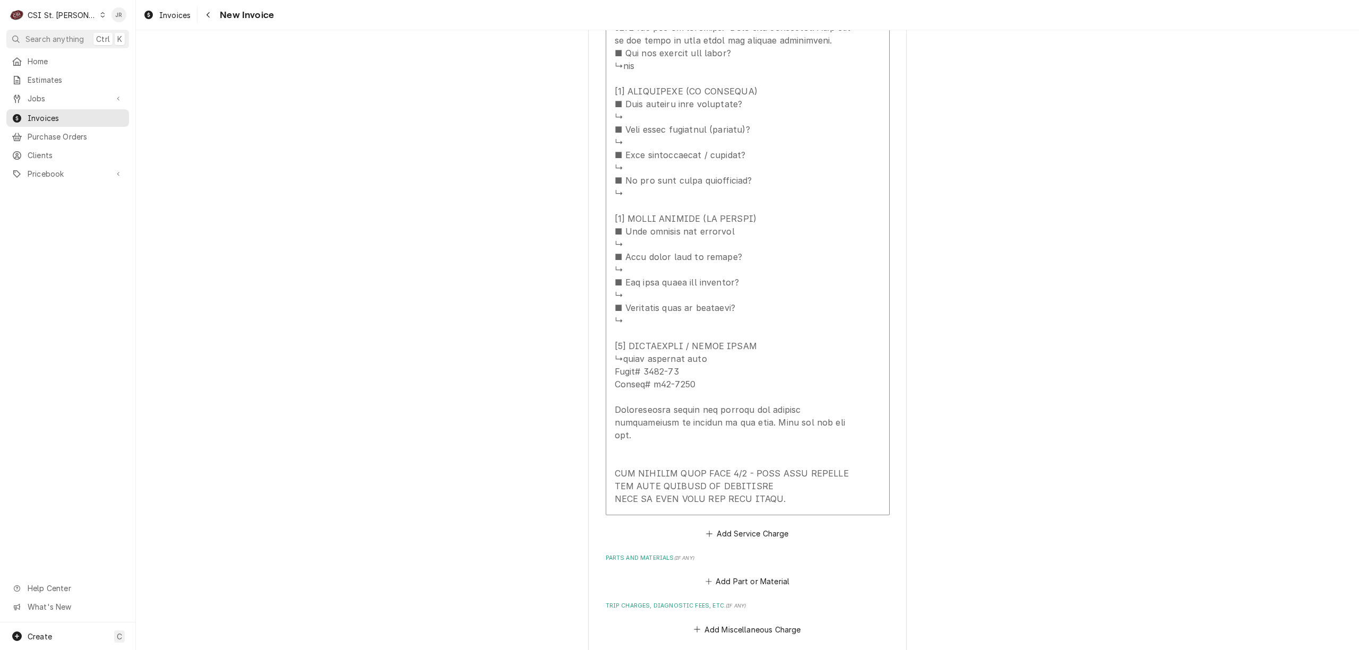
scroll to position [1628, 0]
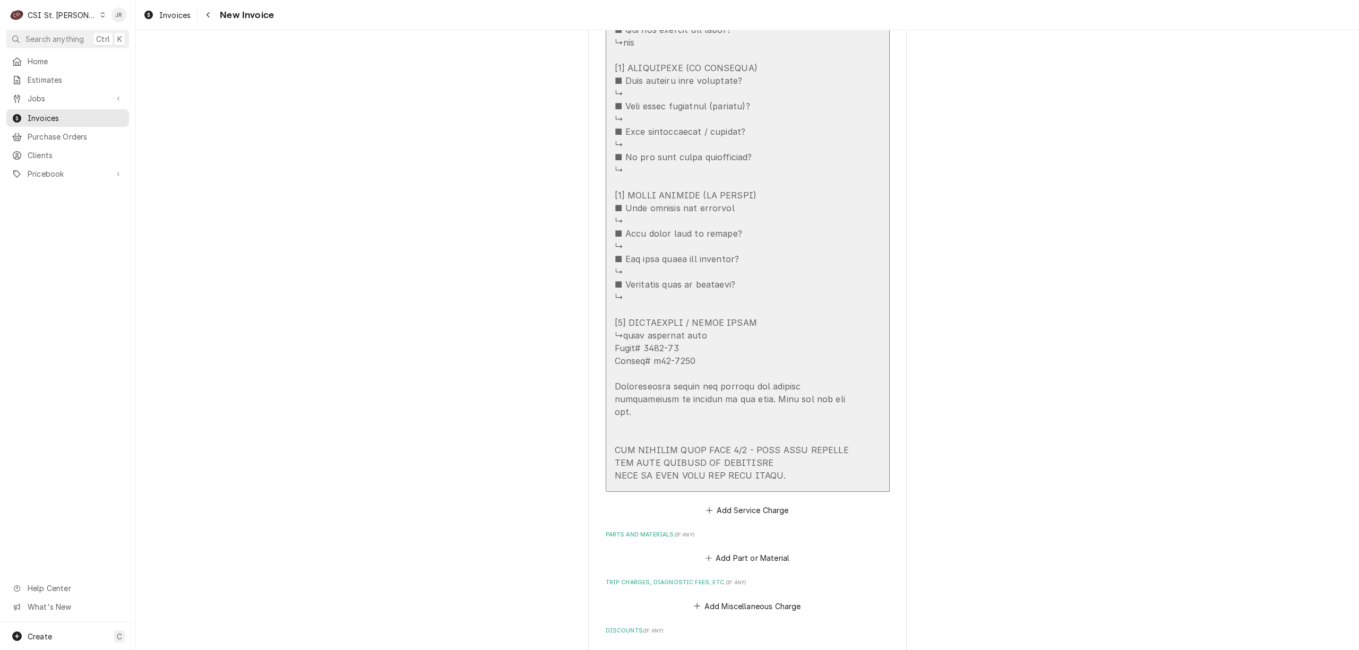
click at [690, 341] on div "Update Line Item" at bounding box center [737, 4] width 244 height 956
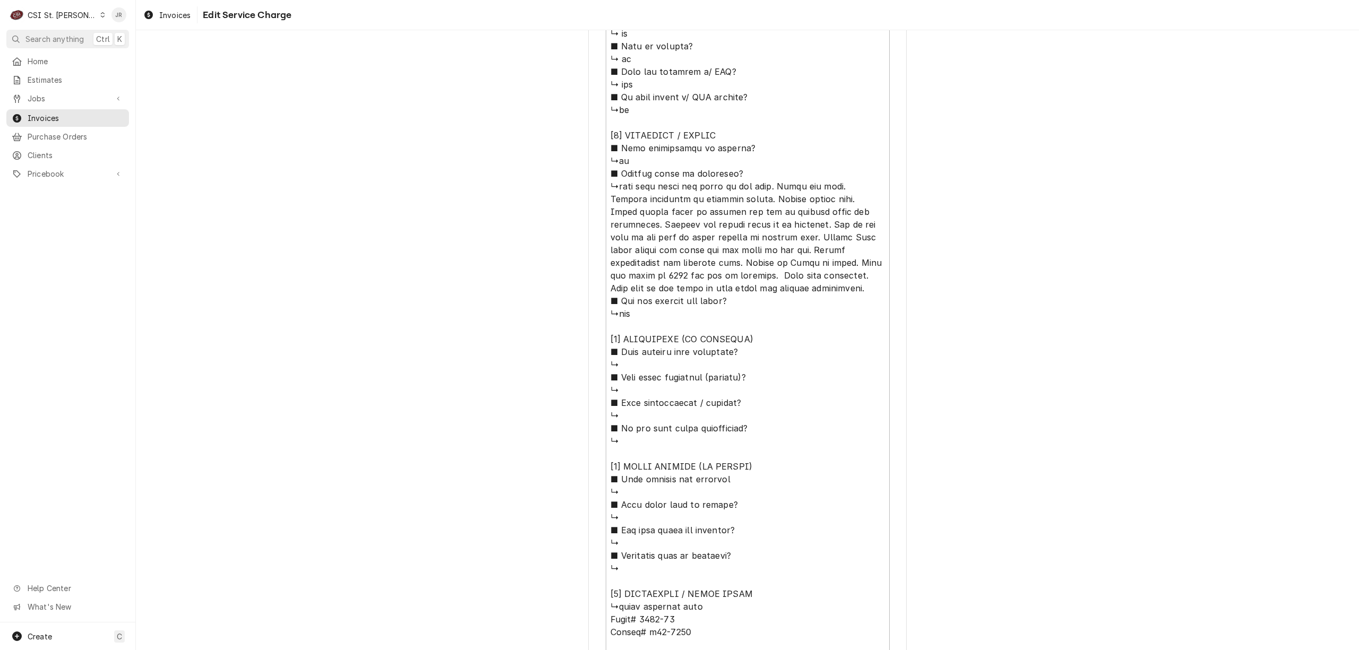
scroll to position [892, 0]
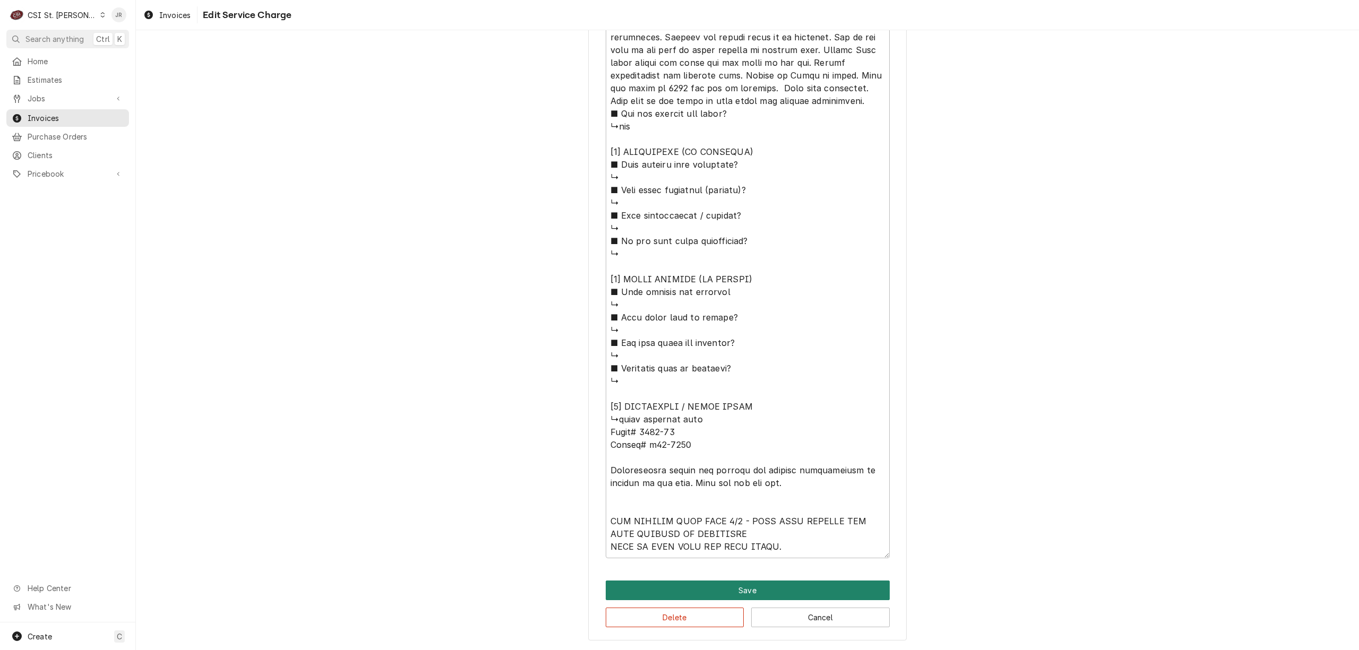
click at [717, 586] on button "Save" at bounding box center [748, 591] width 284 height 20
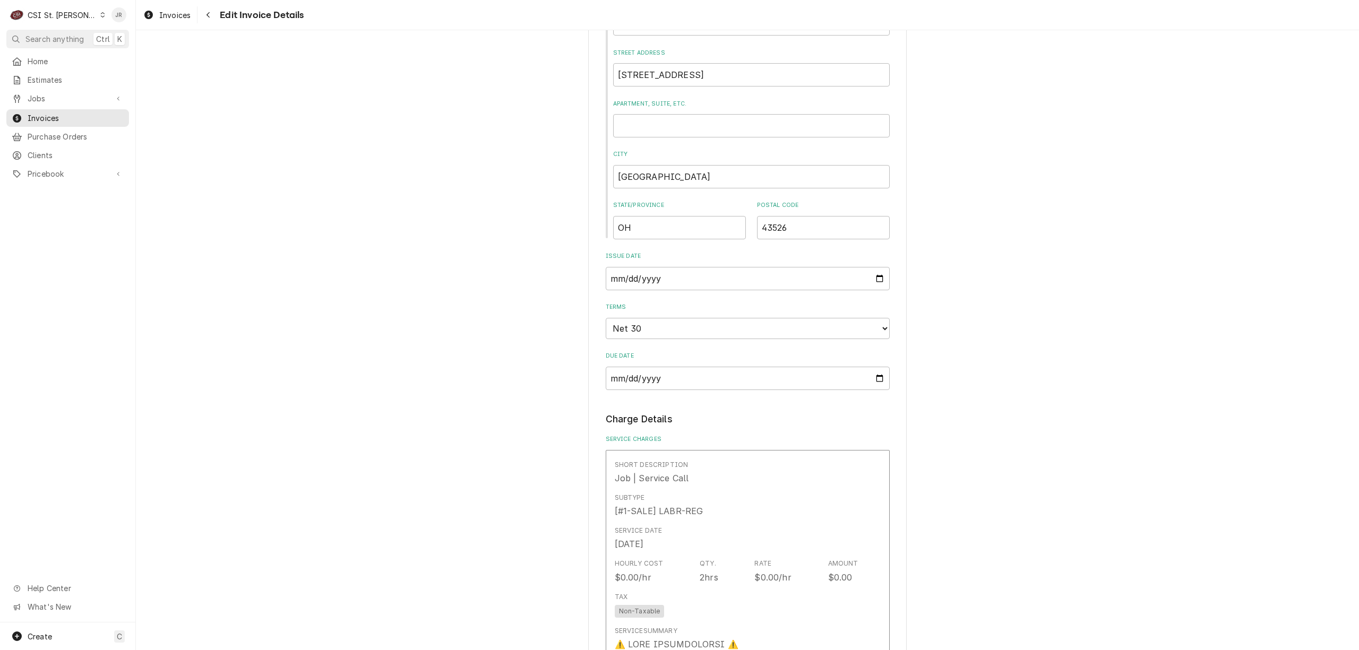
scroll to position [20, 0]
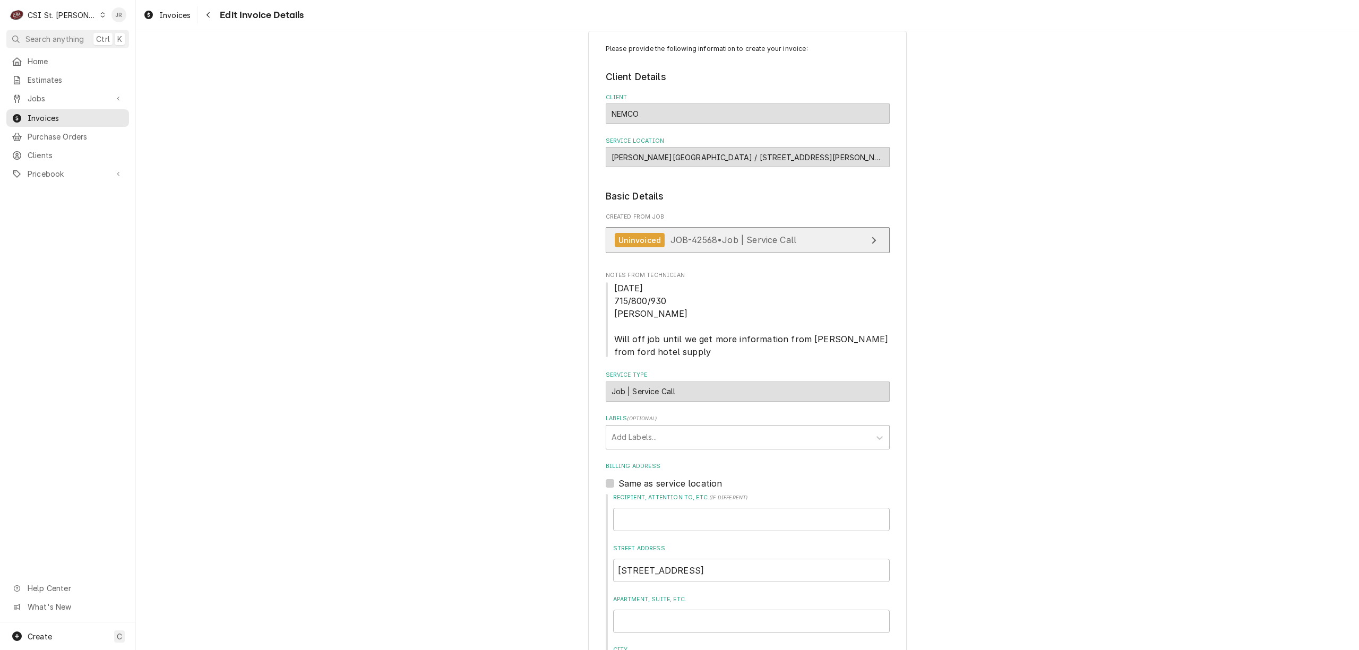
click at [728, 238] on span "JOB-42568 • Job | Service Call" at bounding box center [733, 240] width 126 height 11
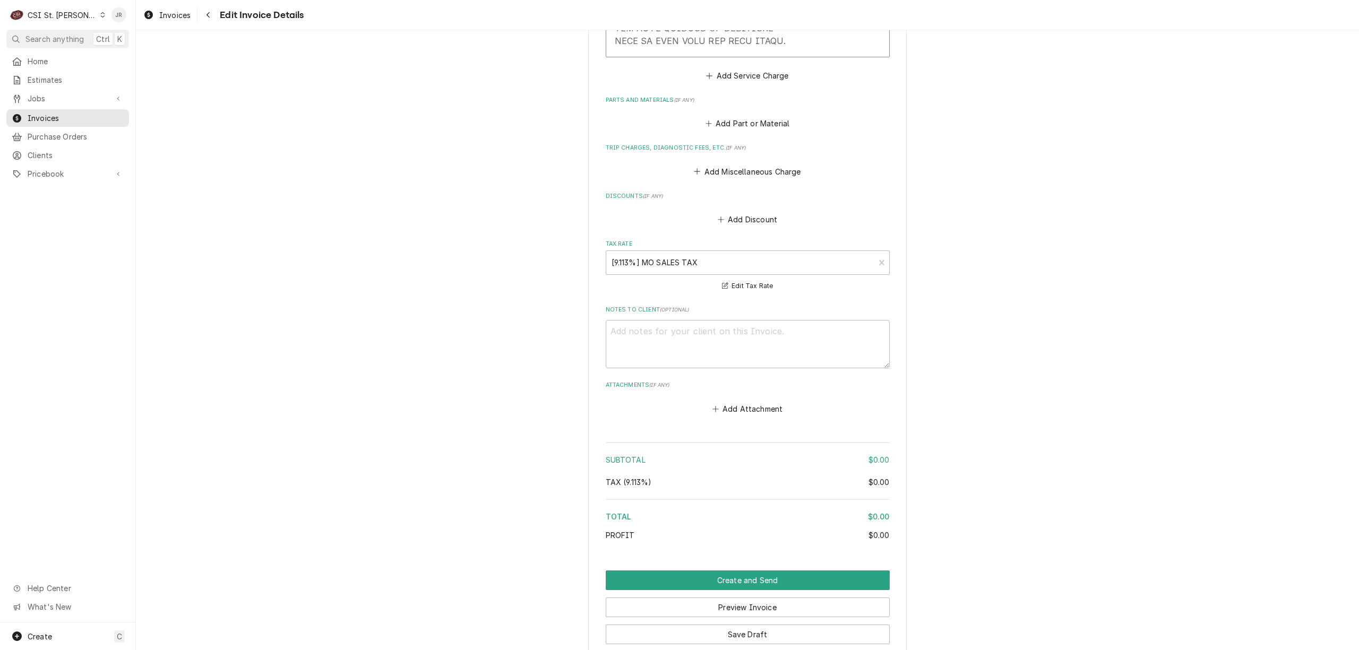
scroll to position [2120, 0]
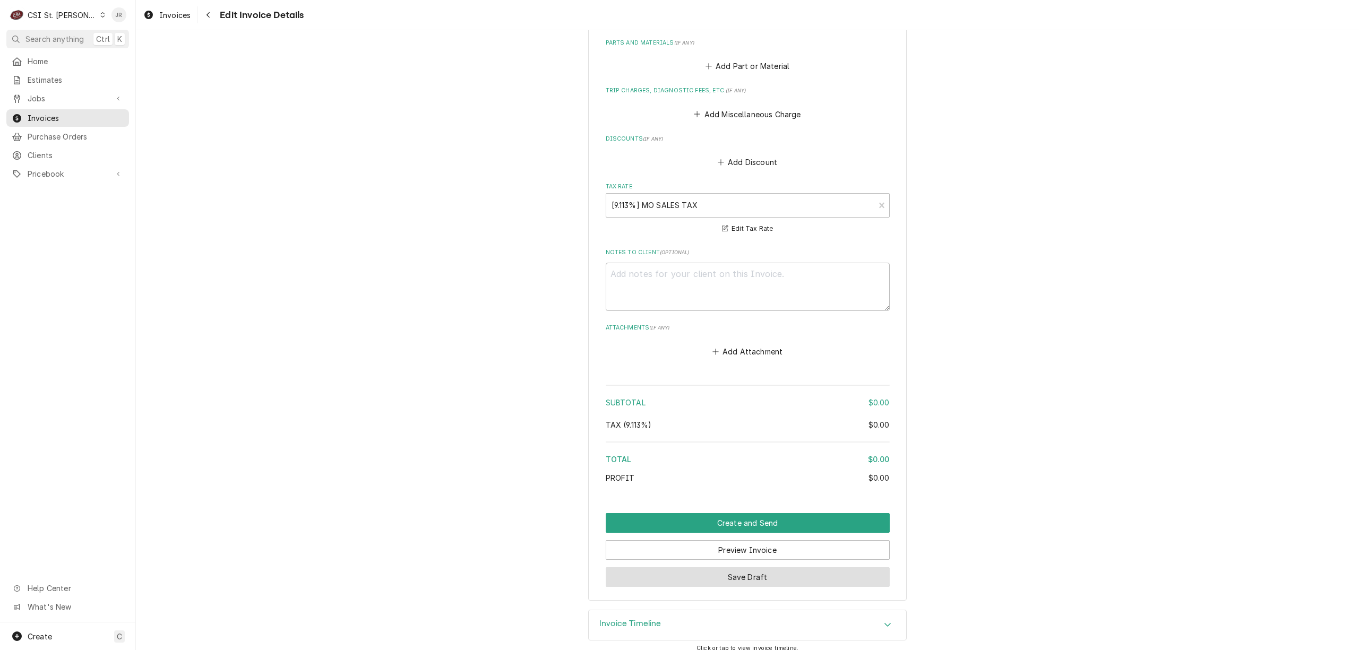
click at [752, 567] on button "Save Draft" at bounding box center [748, 577] width 284 height 20
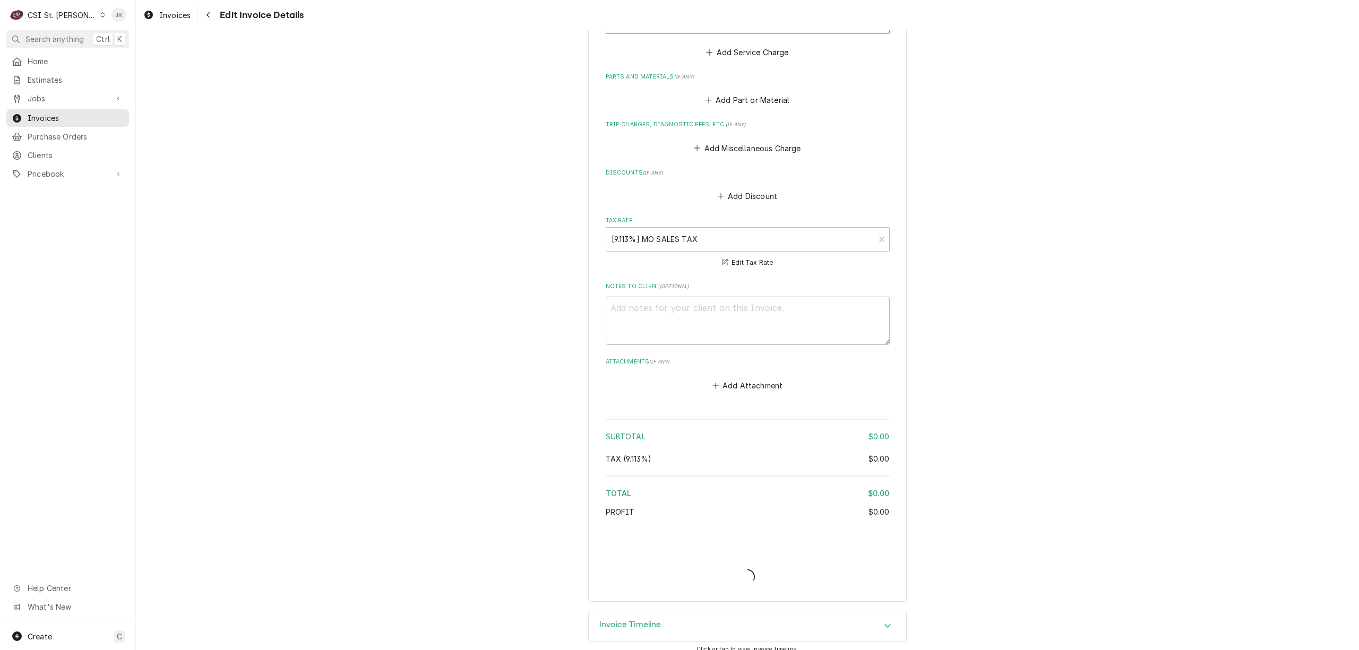
type textarea "x"
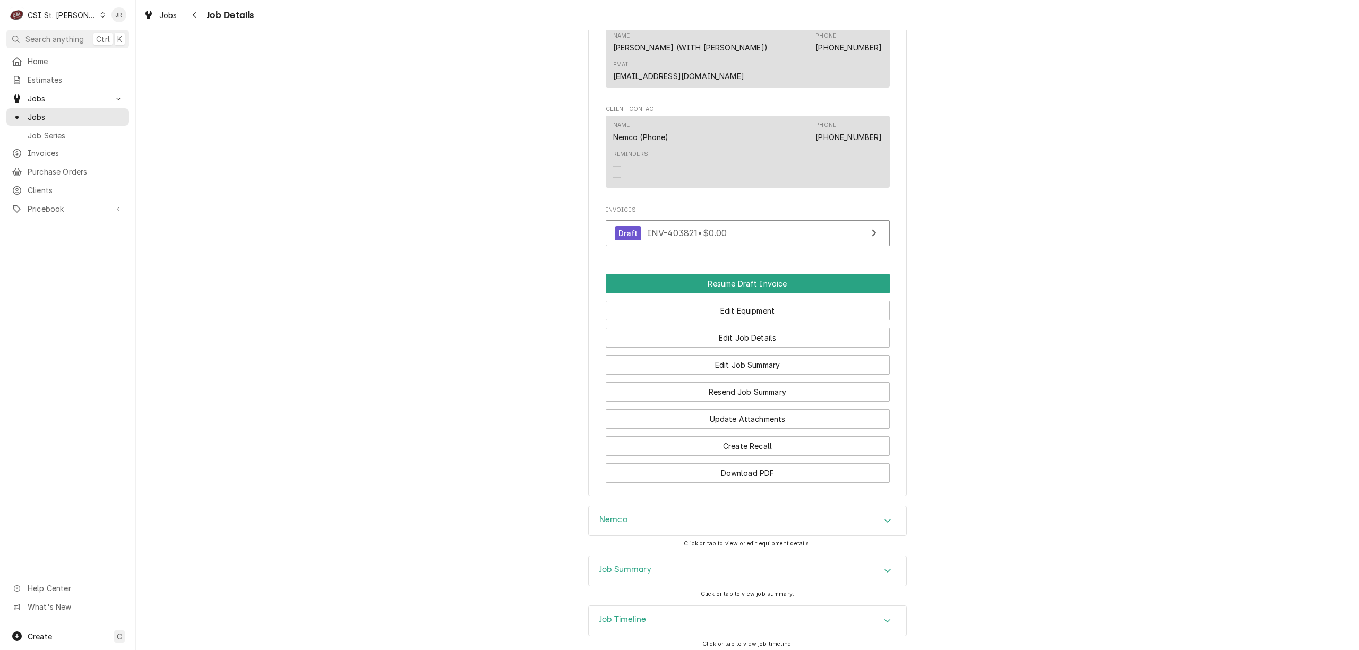
scroll to position [813, 0]
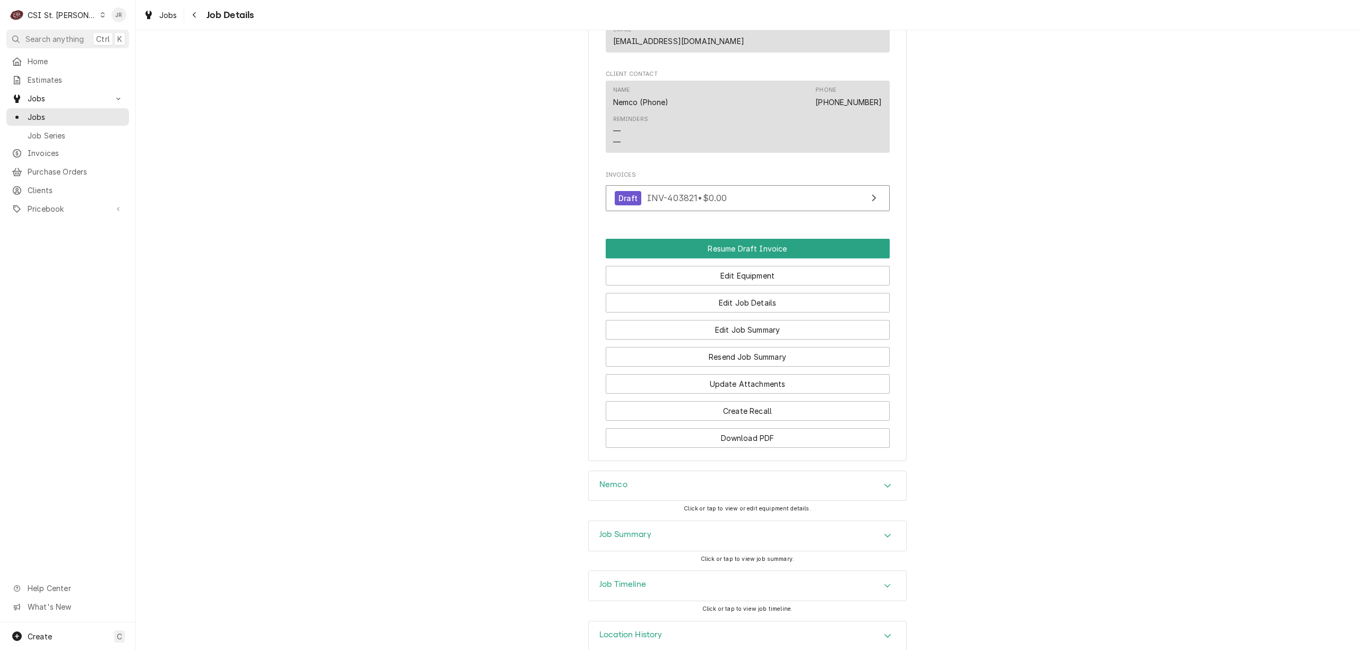
drag, startPoint x: 686, startPoint y: 525, endPoint x: 695, endPoint y: 513, distance: 14.9
click at [686, 524] on div "Job Summary" at bounding box center [747, 536] width 317 height 30
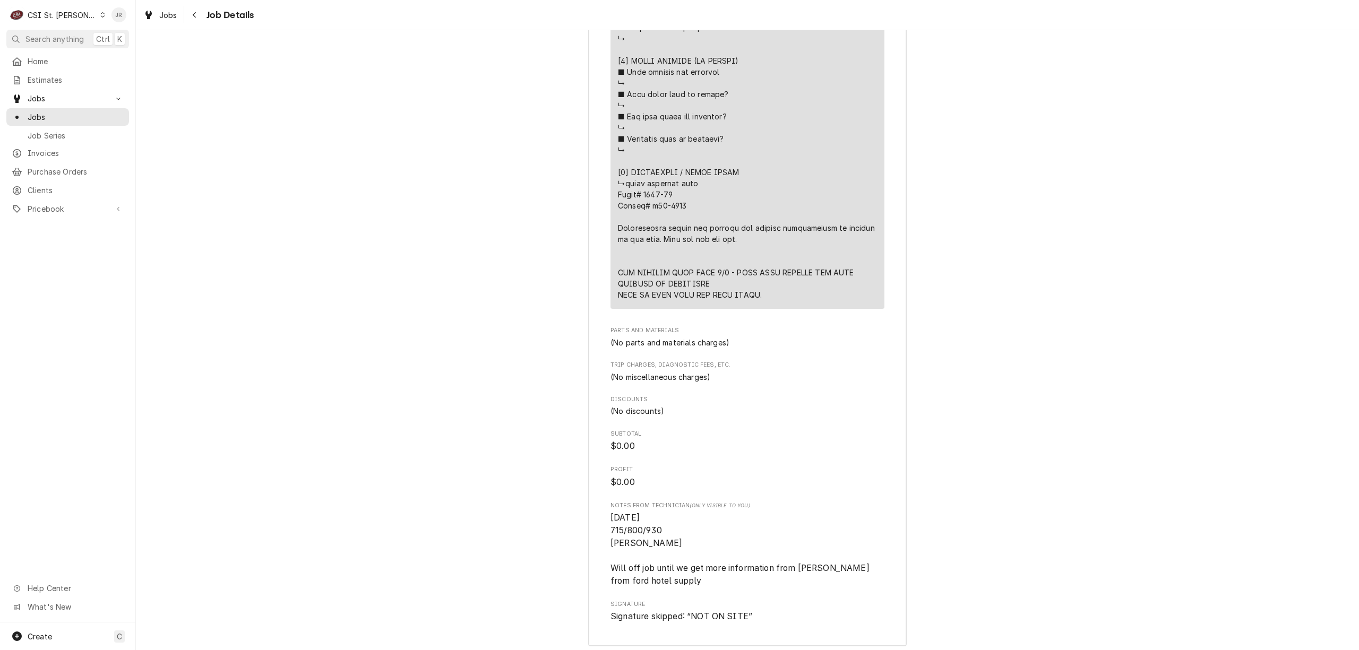
scroll to position [2253, 0]
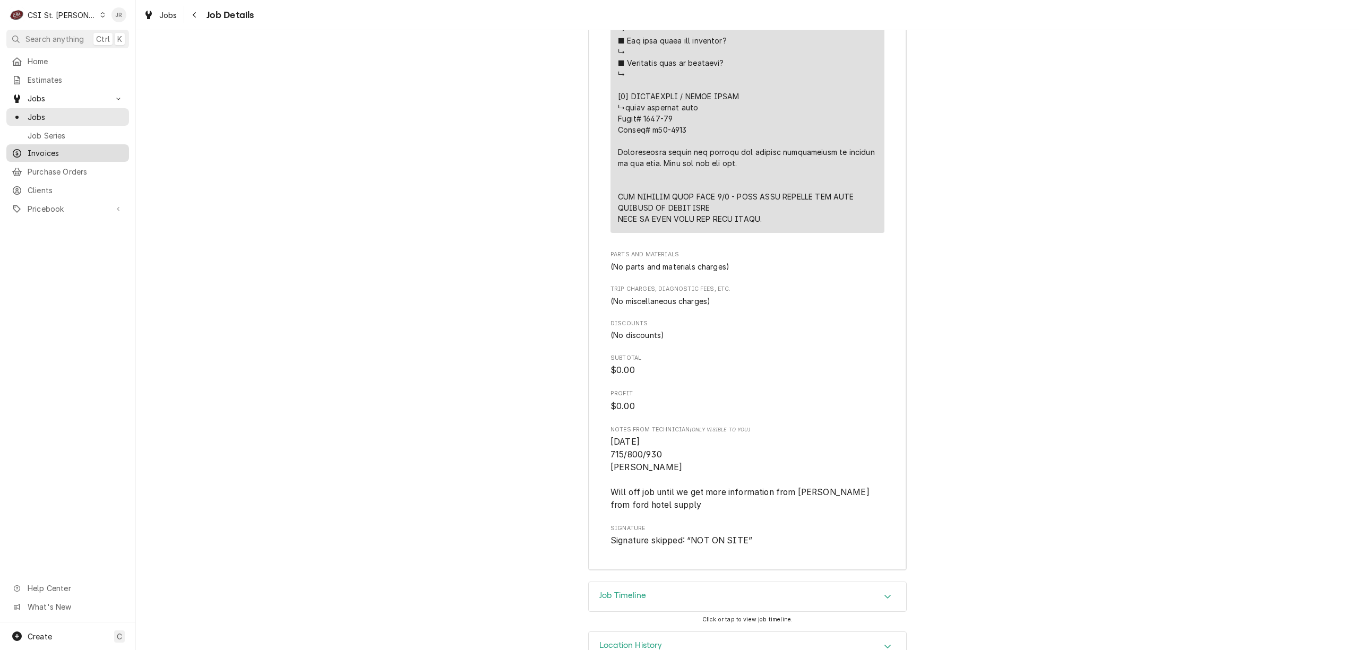
click at [47, 144] on link "Invoices" at bounding box center [67, 153] width 123 height 18
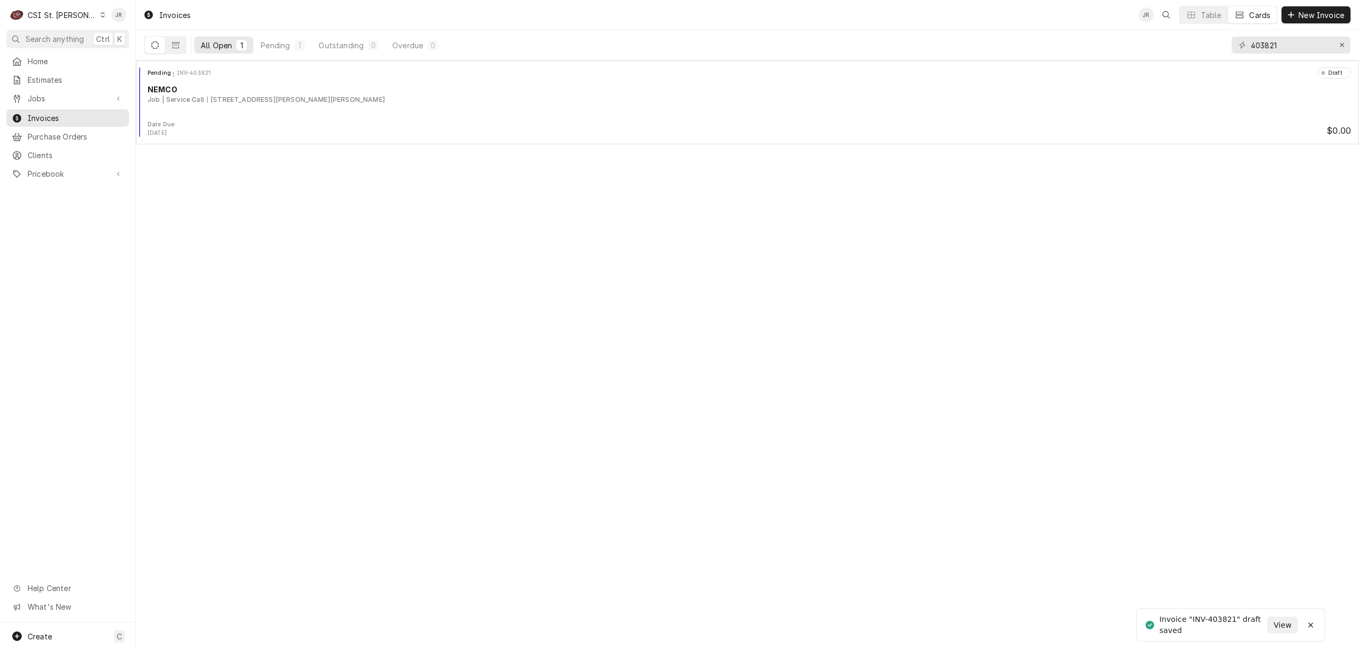
click at [1234, 619] on div "Invoice "INV-403821" draft saved" at bounding box center [1213, 625] width 108 height 22
copy div "403821"
click at [1266, 50] on input "403821" at bounding box center [1291, 45] width 80 height 17
click at [1266, 49] on input "403821" at bounding box center [1291, 45] width 80 height 17
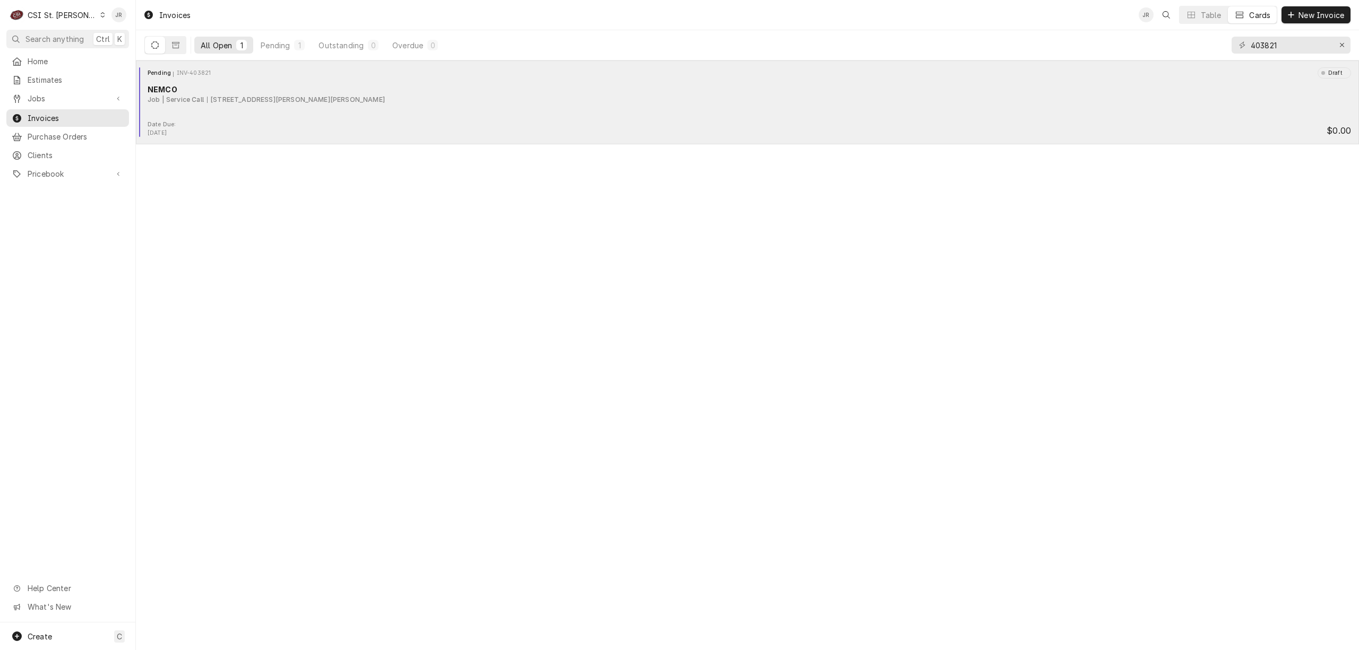
click at [263, 102] on div "2000 Sidney St, St. Louis, MO 63104" at bounding box center [296, 100] width 178 height 10
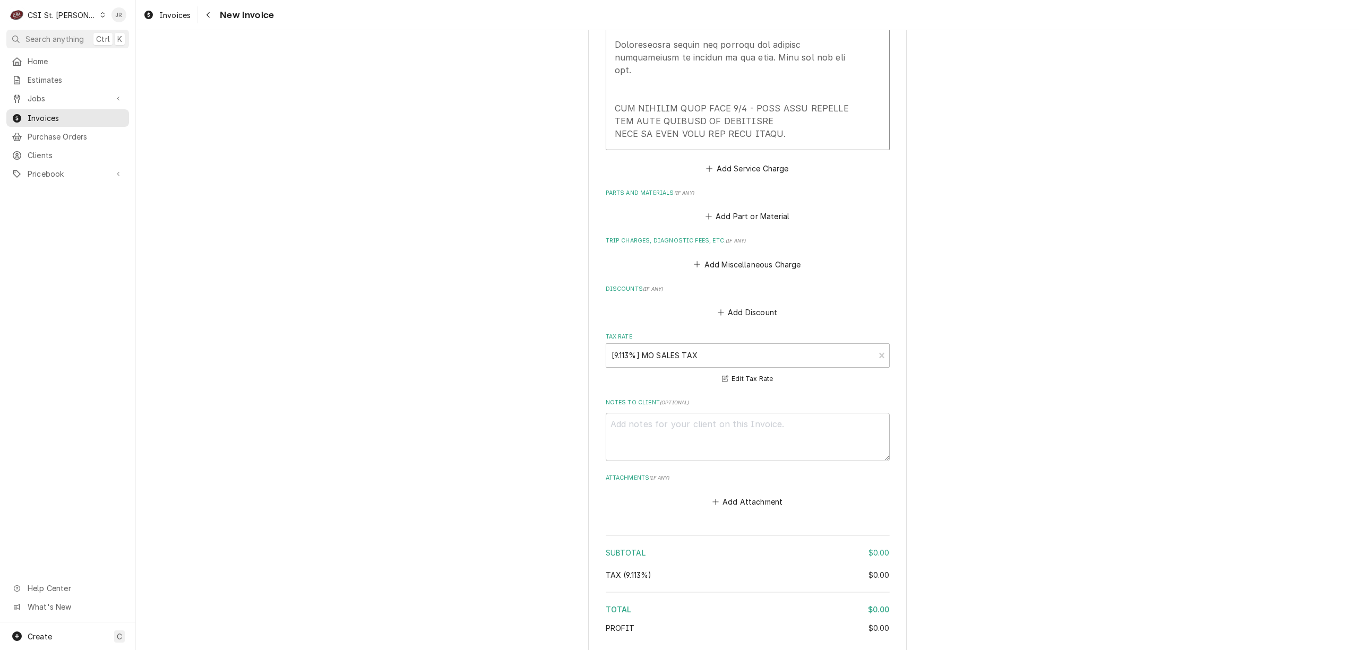
scroll to position [2052, 0]
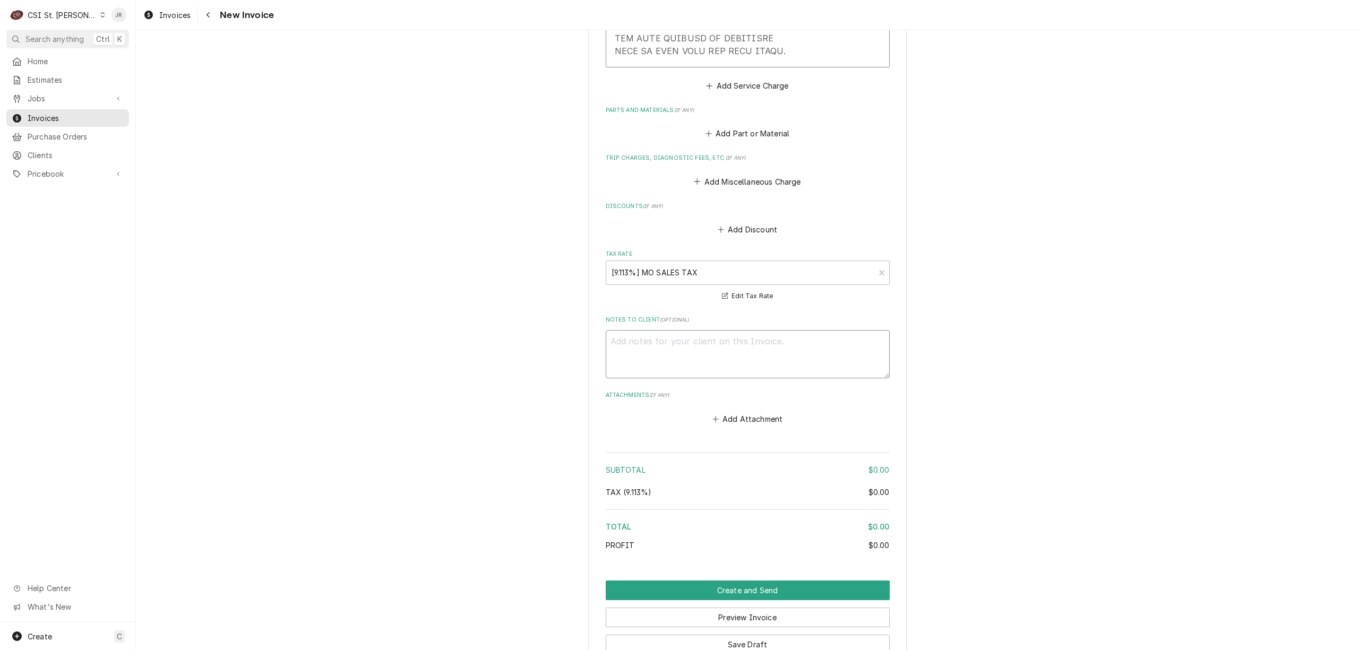
click at [803, 355] on textarea "Notes to Client ( optional )" at bounding box center [748, 354] width 284 height 48
type textarea "x"
type textarea "N"
type textarea "x"
type textarea "NO"
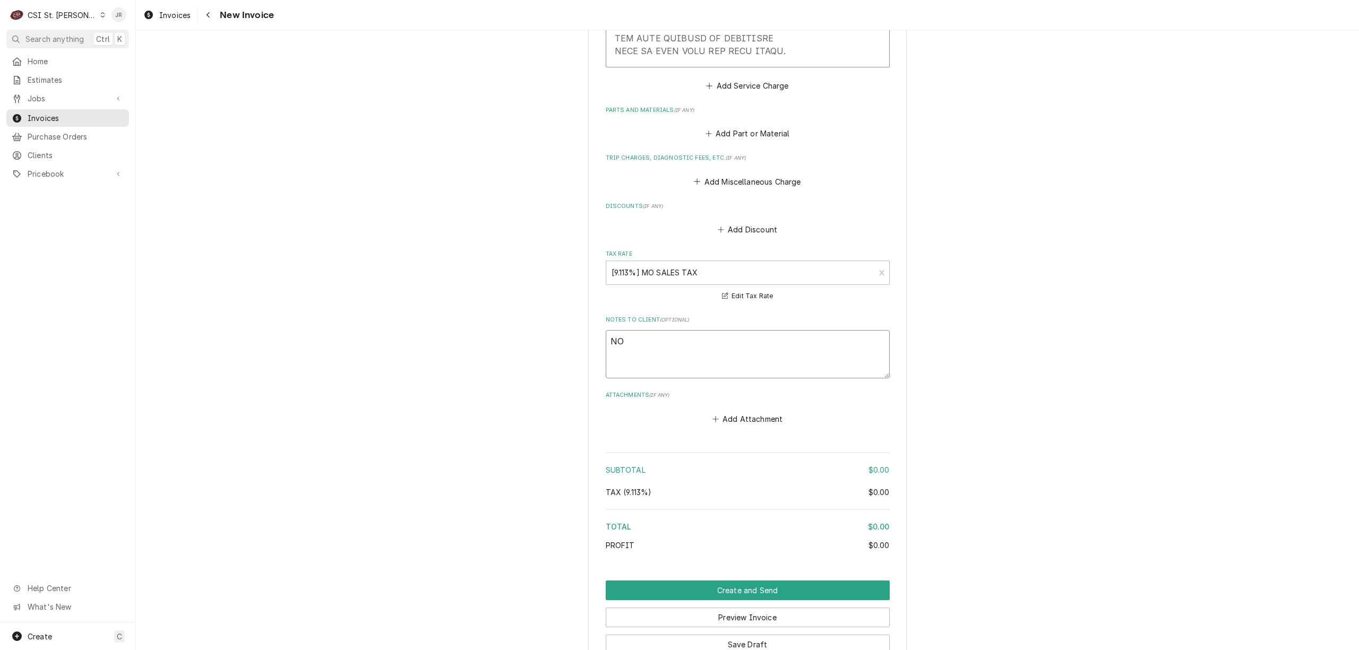
type textarea "x"
type textarea "NON"
type textarea "x"
type textarea "NON"
type textarea "x"
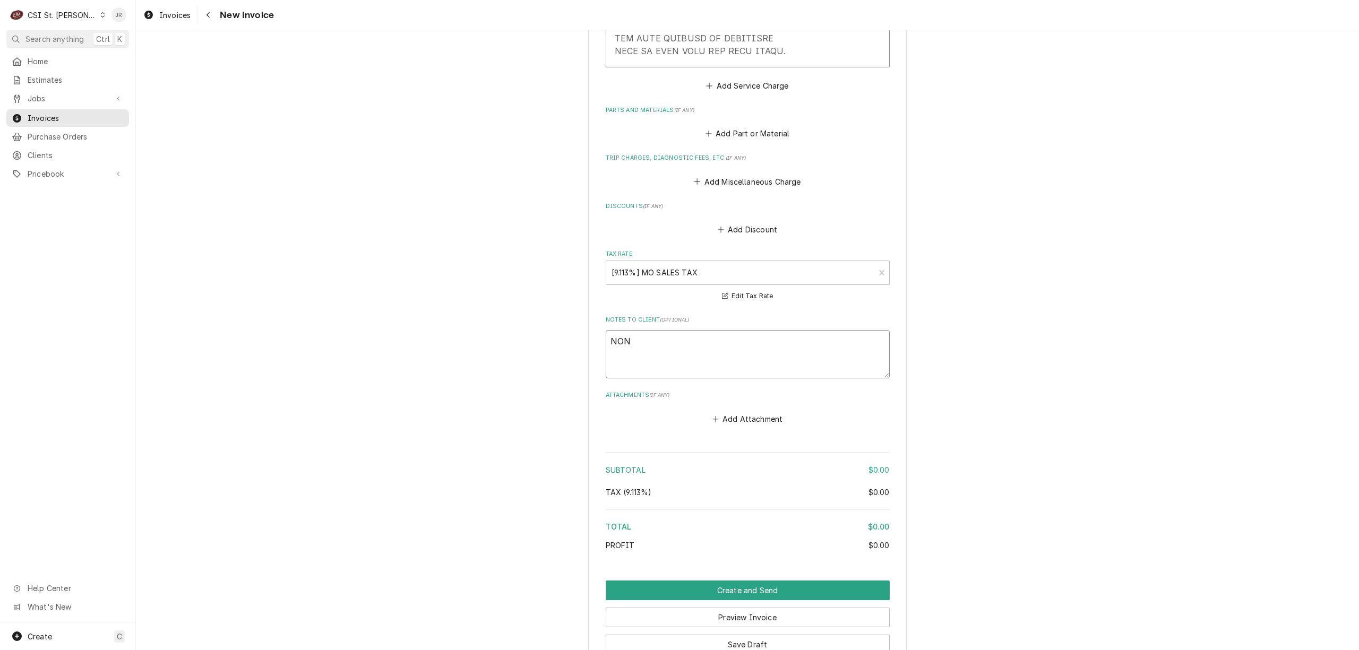
type textarea "NON"
type textarea "x"
type textarea "NO"
type textarea "x"
type textarea "N"
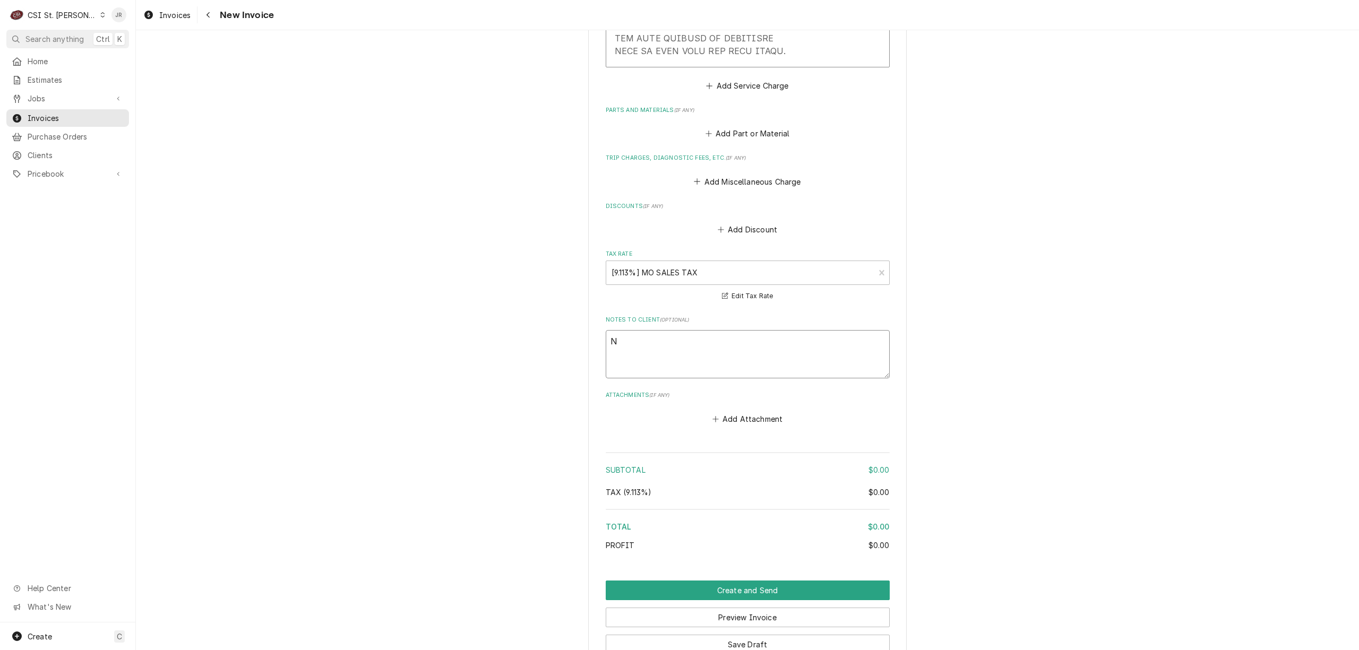
type textarea "x"
type textarea "R"
type textarea "x"
type textarea "Re"
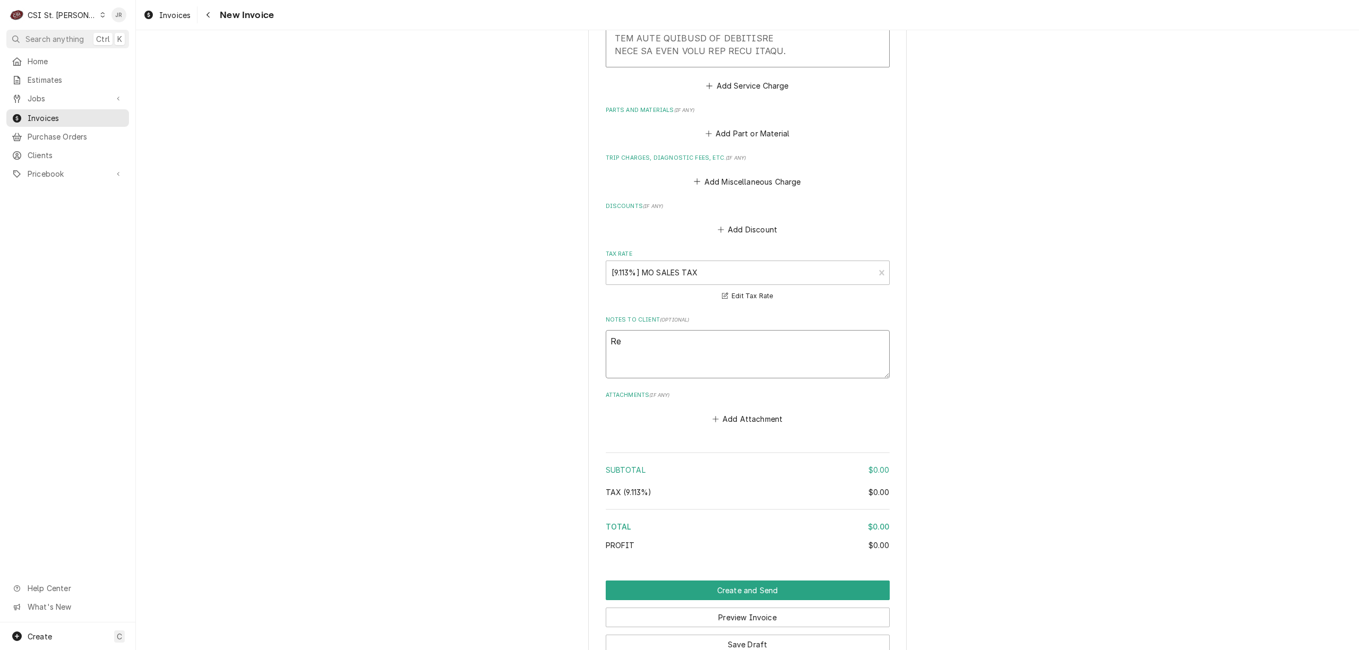
type textarea "x"
type textarea "Reb"
type textarea "x"
type textarea "Rebi"
type textarea "x"
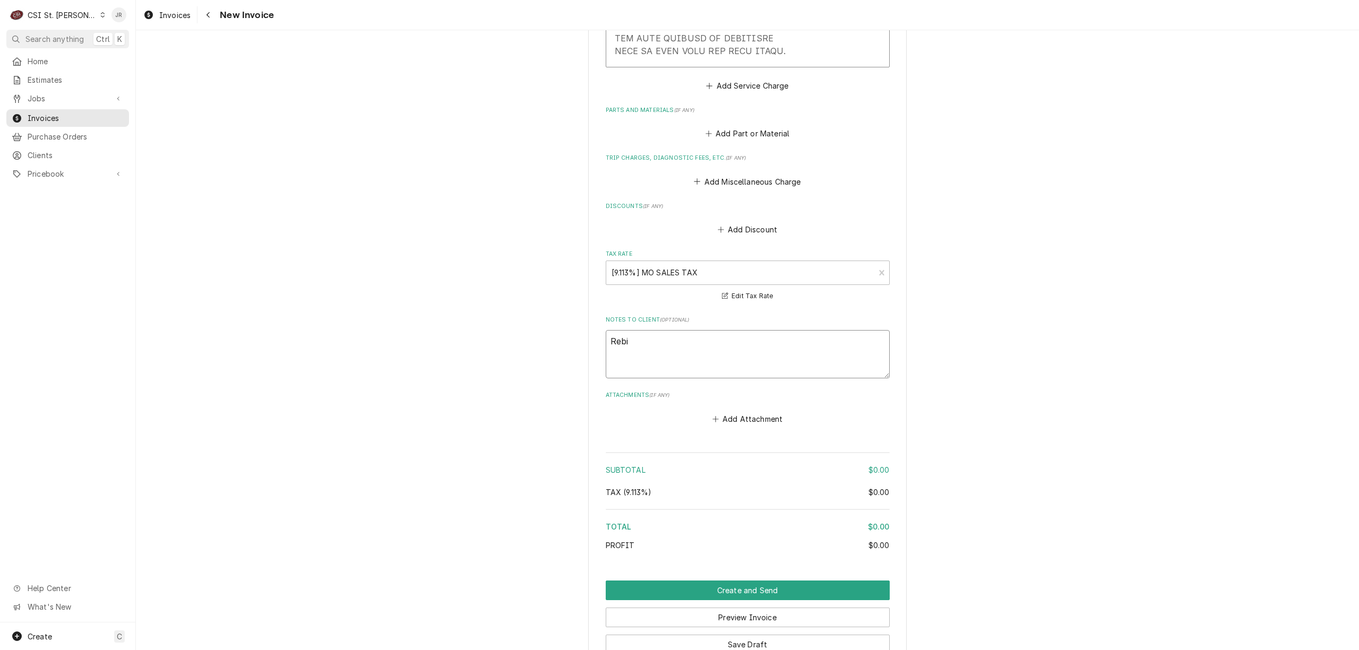
type textarea "Rebil"
type textarea "x"
type textarea "Rebill"
type textarea "x"
type textarea "Rebill"
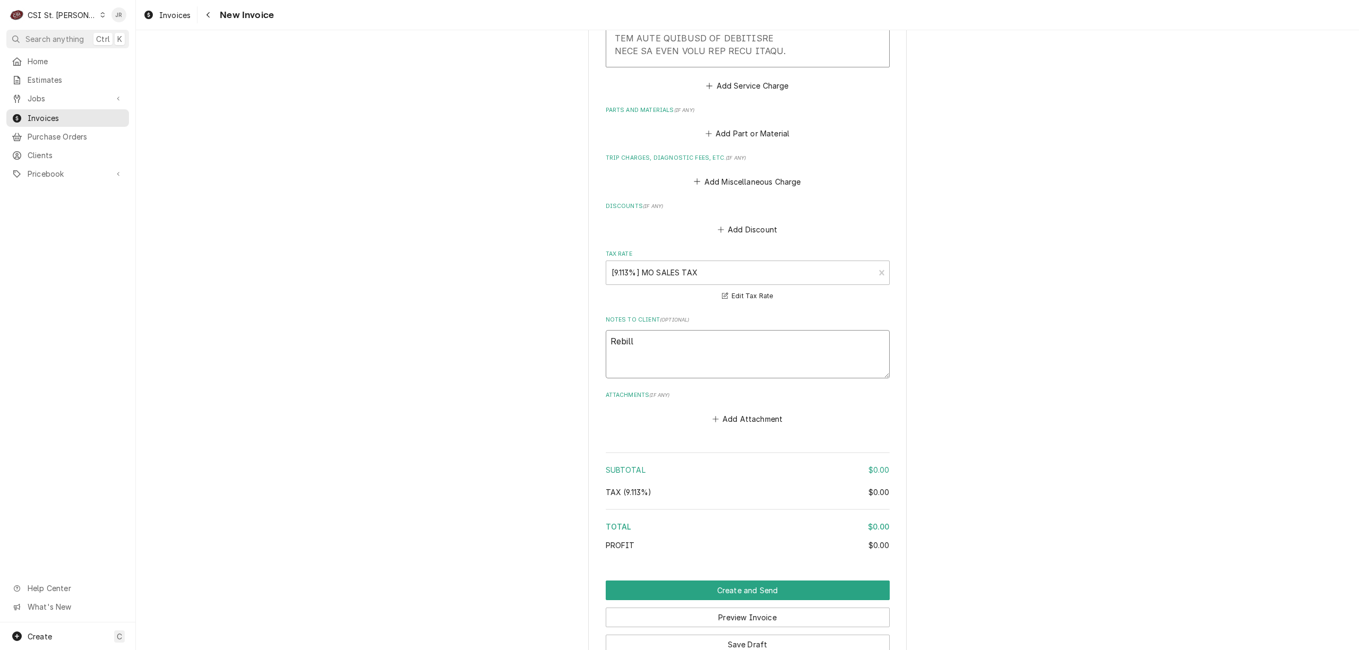
type textarea "x"
type textarea "Rebill t"
type textarea "x"
type textarea "Rebill to"
type textarea "x"
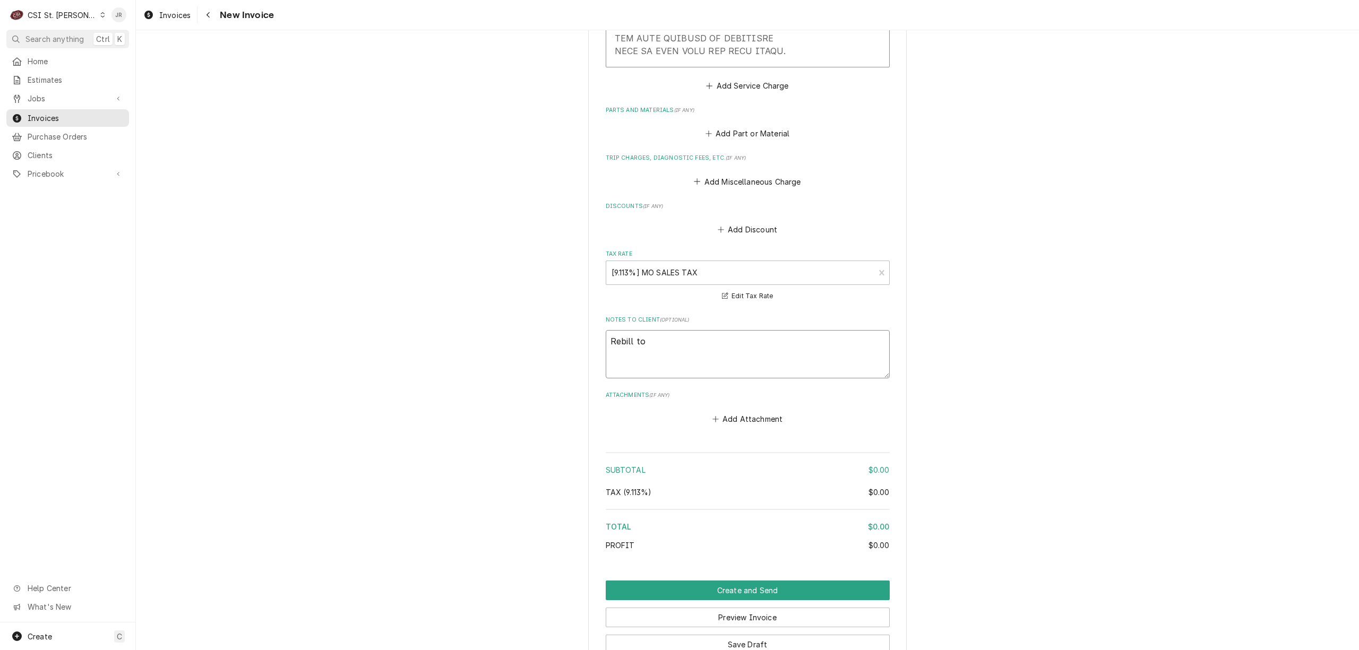
type textarea "Rebill to"
type textarea "x"
type textarea "Rebill to Fo"
type textarea "x"
type textarea "Rebill to For"
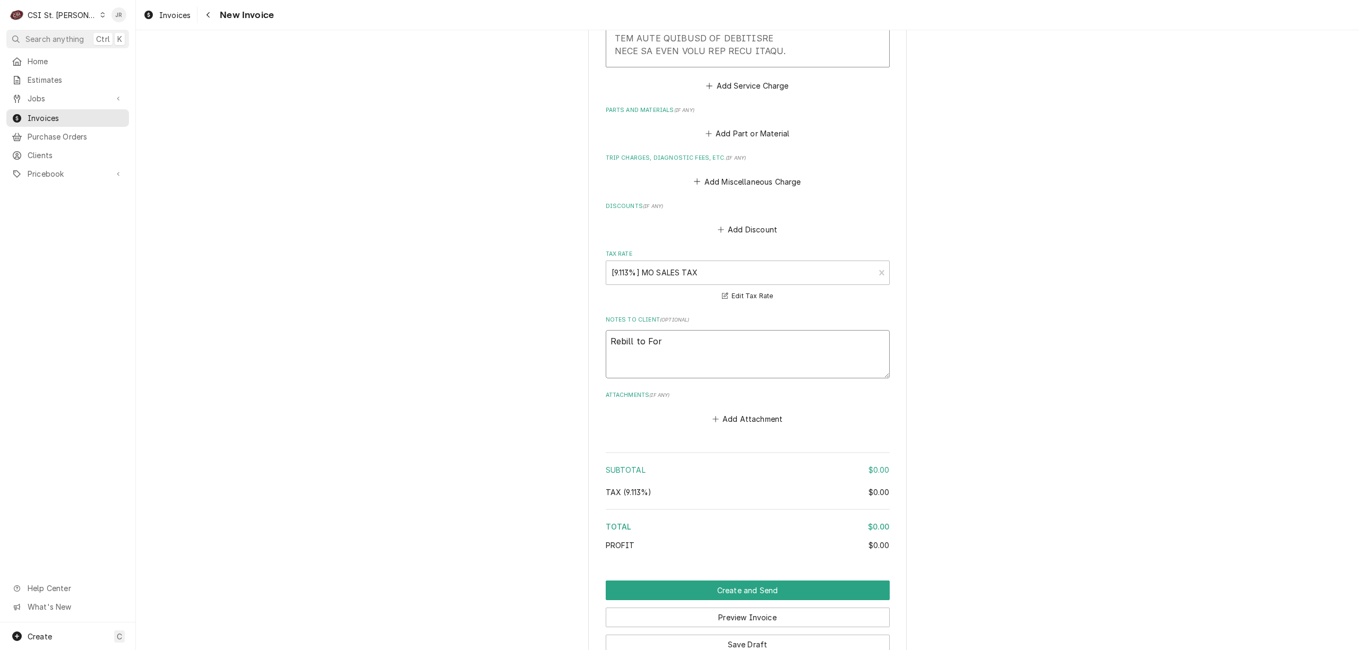
type textarea "x"
type textarea "Rebill to Ford"
type textarea "x"
type textarea "Rebill to Ford"
drag, startPoint x: 777, startPoint y: 625, endPoint x: 780, endPoint y: 631, distance: 6.9
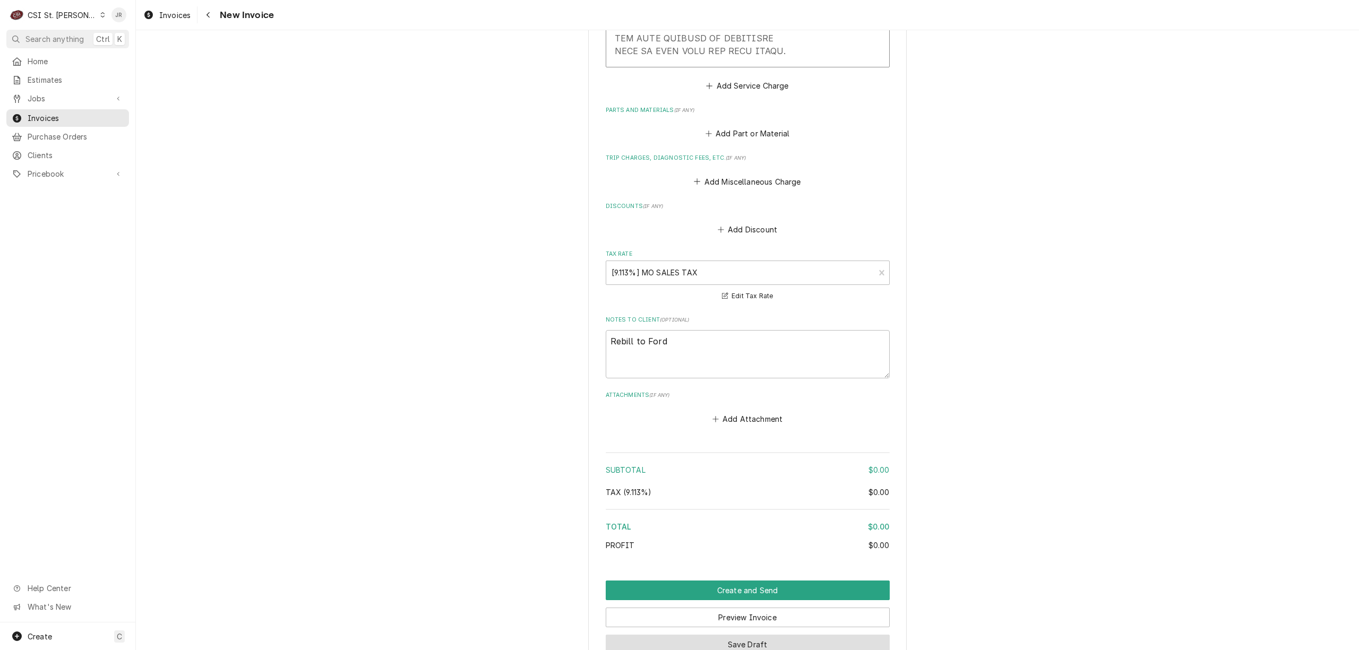
click at [780, 635] on button "Save Draft" at bounding box center [748, 645] width 284 height 20
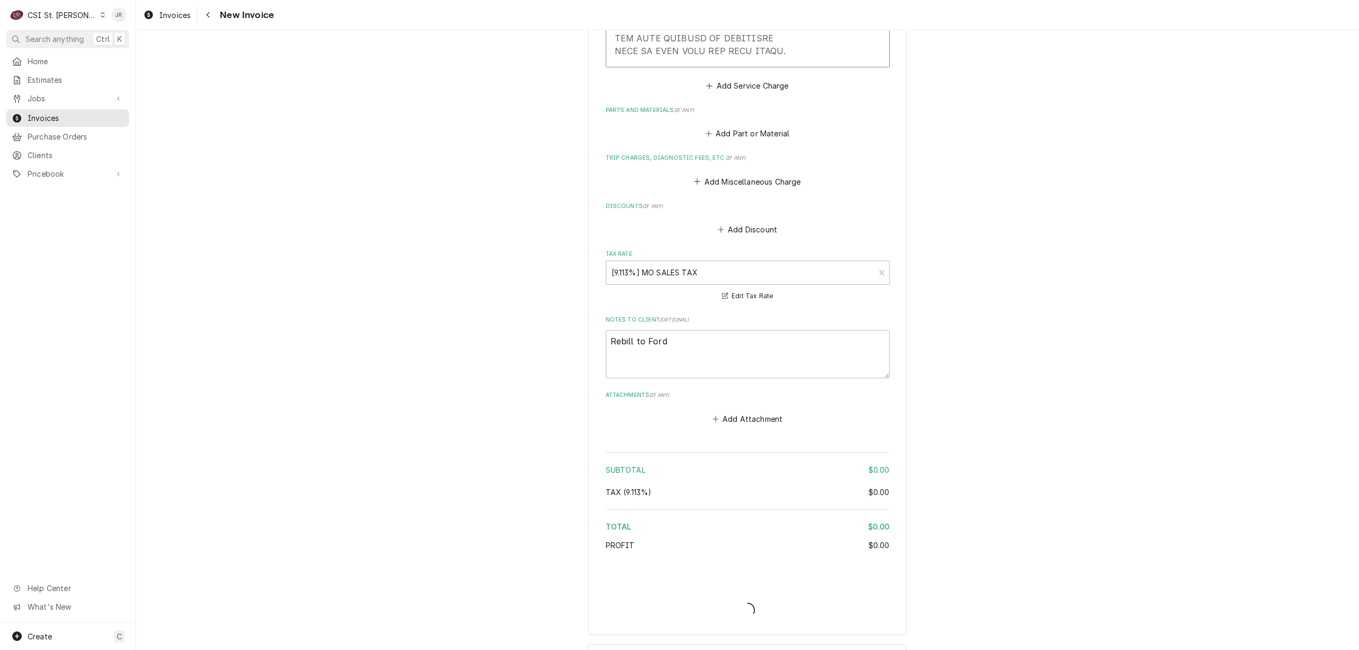
type textarea "x"
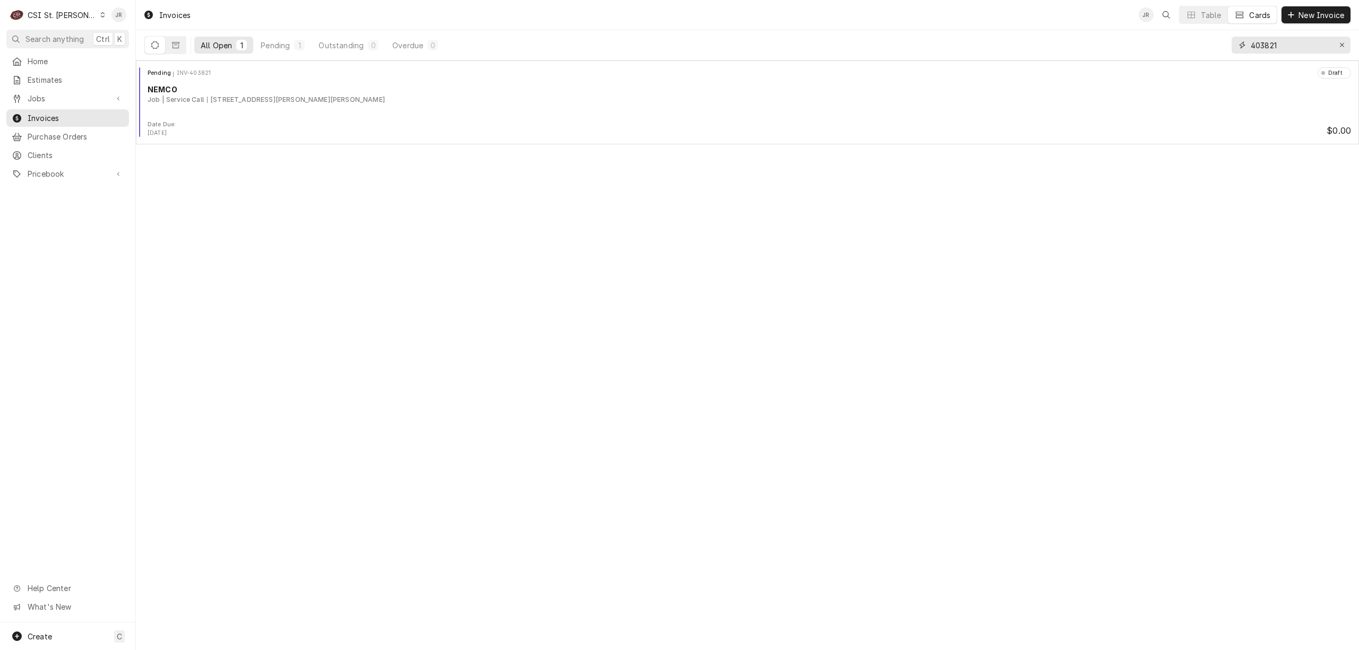
click at [1269, 50] on input "403821" at bounding box center [1291, 45] width 80 height 17
paste input "962"
type input "403962"
click at [1281, 42] on input "403962" at bounding box center [1291, 45] width 80 height 17
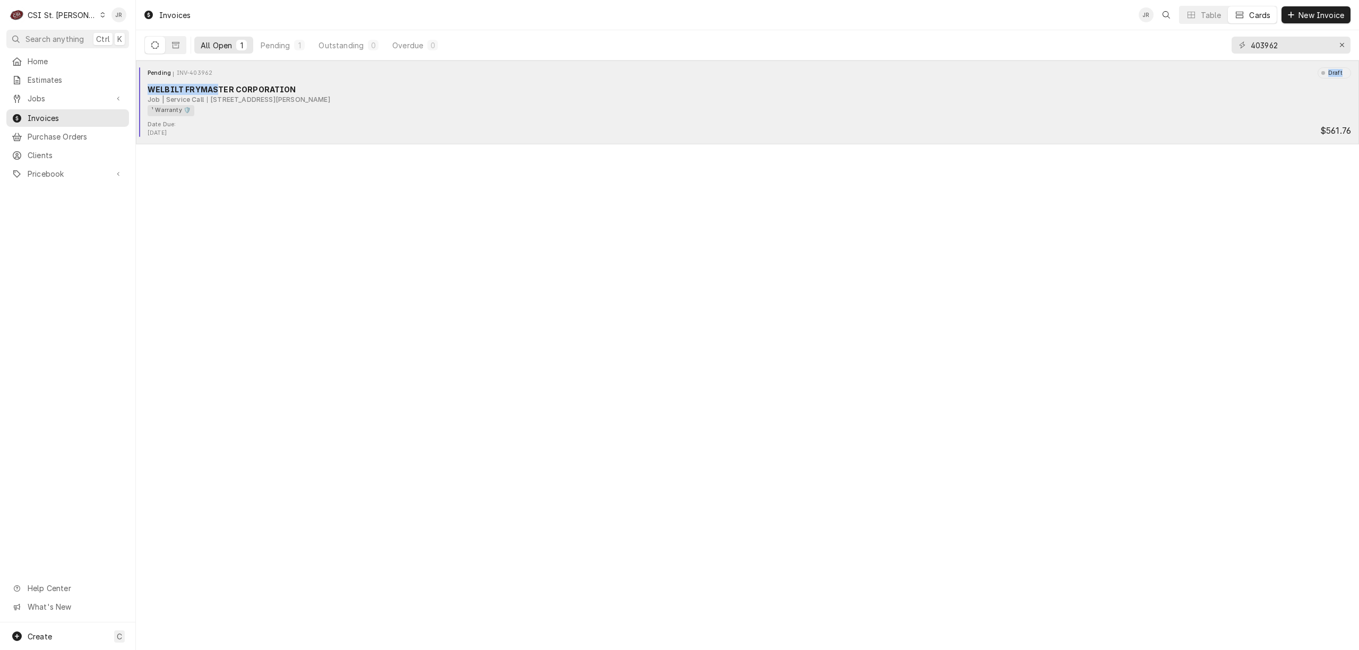
click at [216, 81] on div "Pending INV-403962 Draft WELBILT FRYMASTER CORPORATION Job | Service Call [STRE…" at bounding box center [747, 93] width 1215 height 53
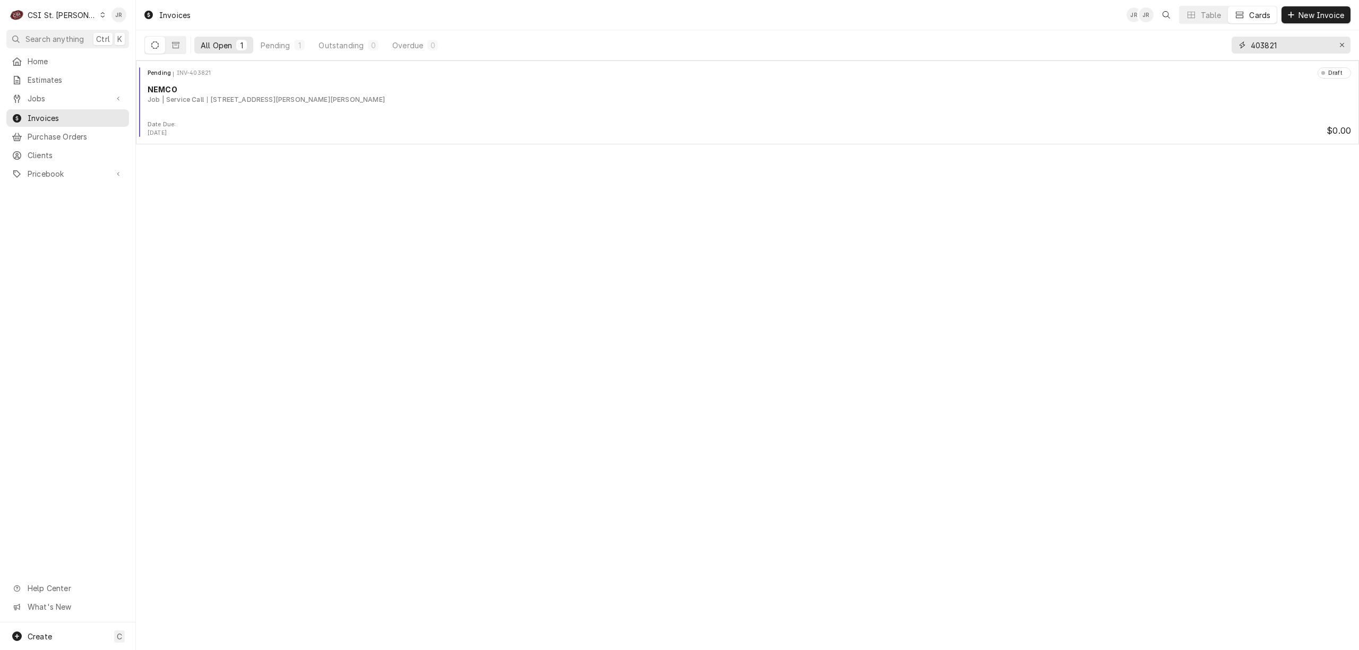
click at [1276, 49] on input "403821" at bounding box center [1291, 45] width 80 height 17
paste input "938"
type input "403938"
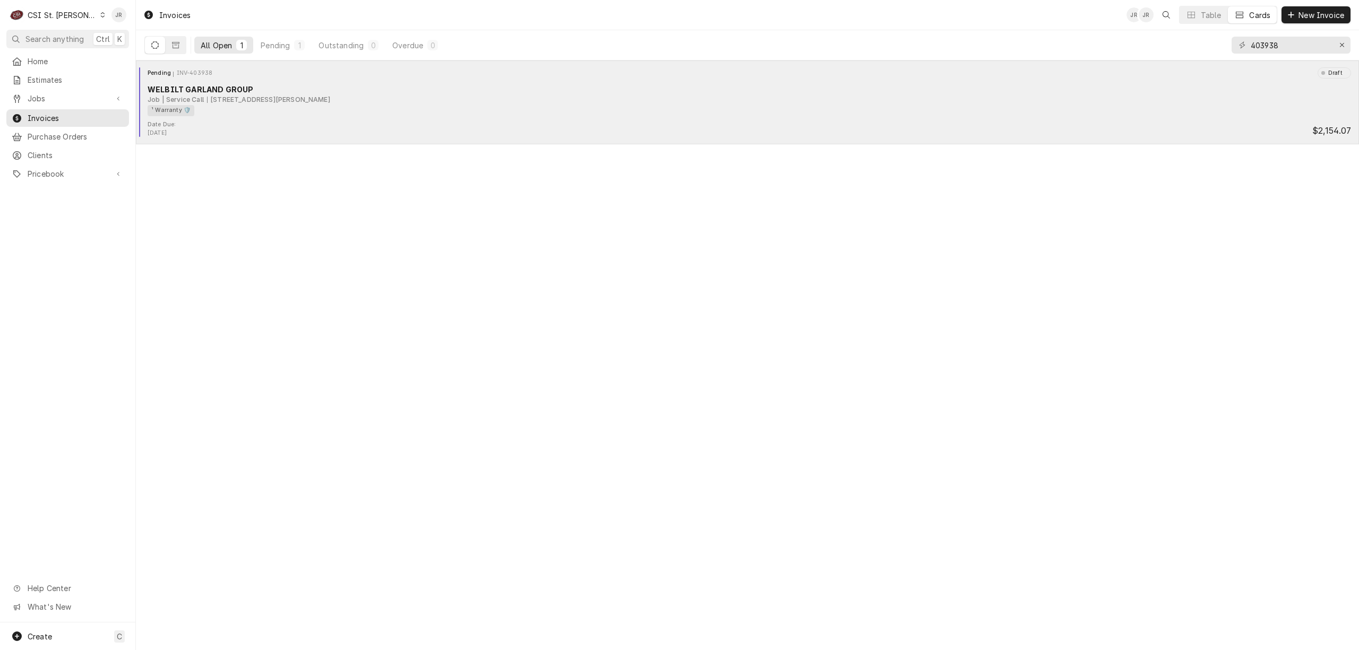
click at [206, 107] on div "¹ Warranty 🛡️" at bounding box center [746, 110] width 1196 height 11
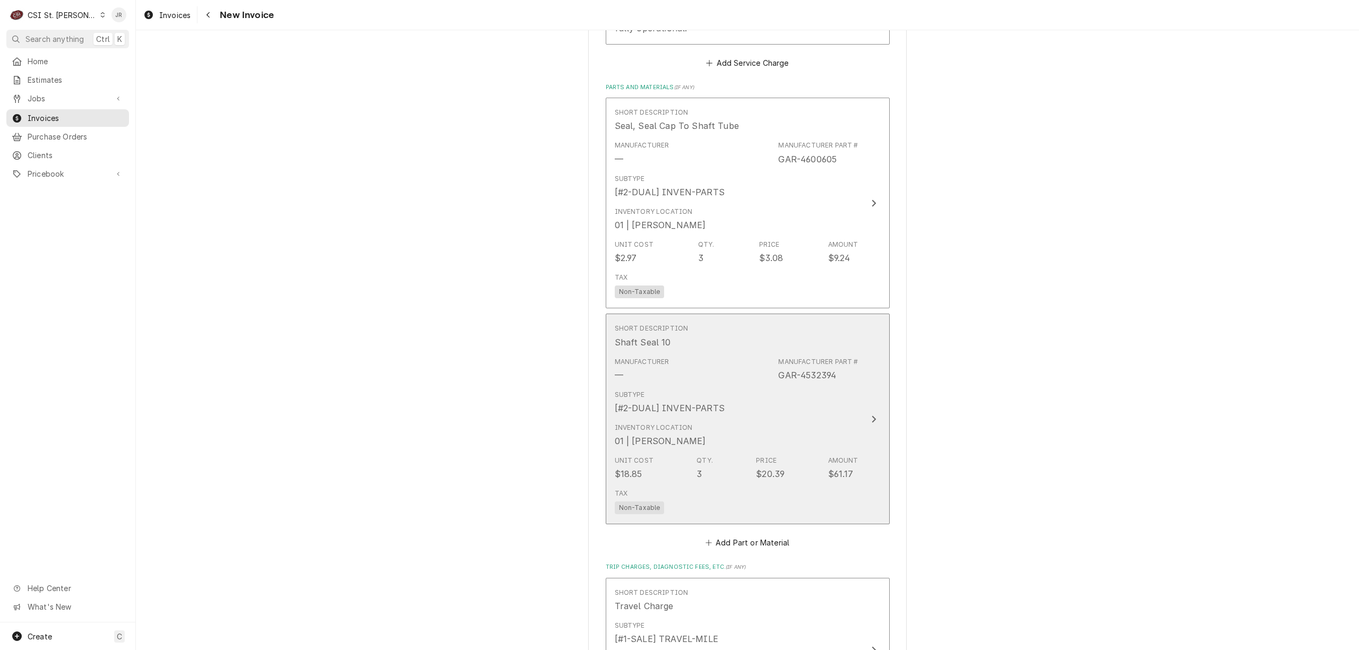
scroll to position [1486, 0]
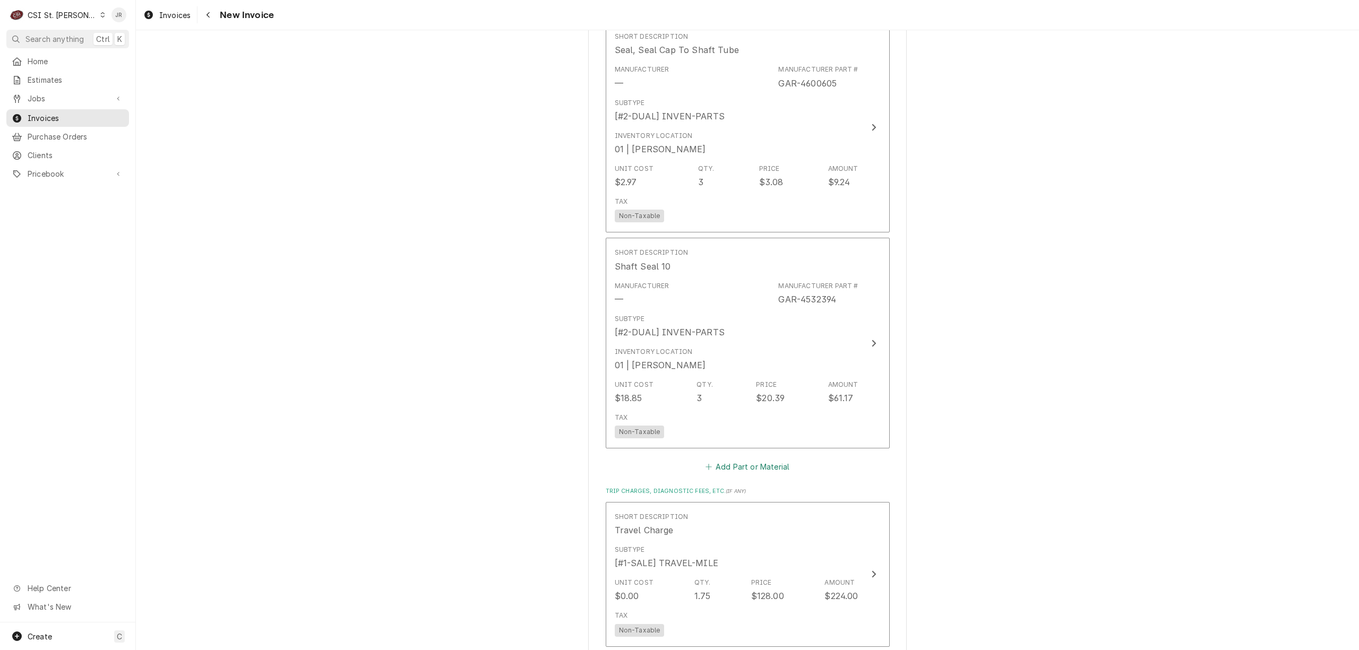
click at [721, 466] on button "Add Part or Material" at bounding box center [747, 467] width 88 height 15
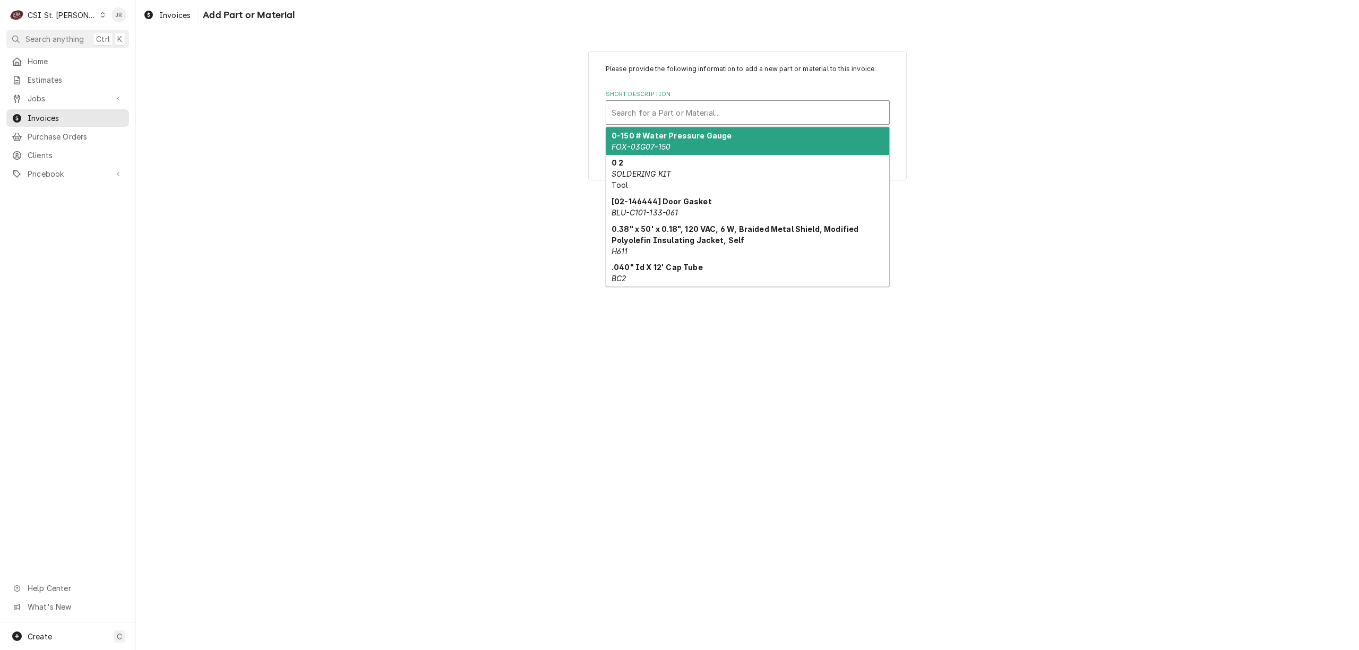
click at [685, 109] on div "Short Description" at bounding box center [748, 112] width 272 height 19
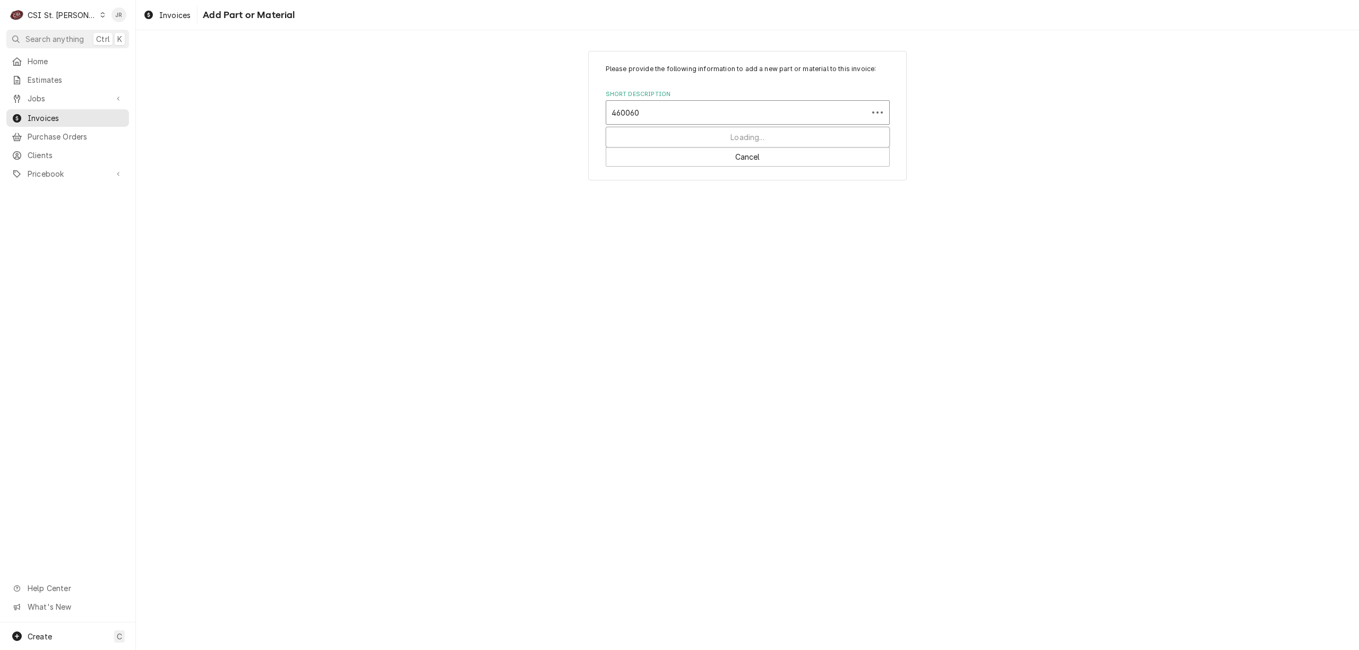
type input "4600605"
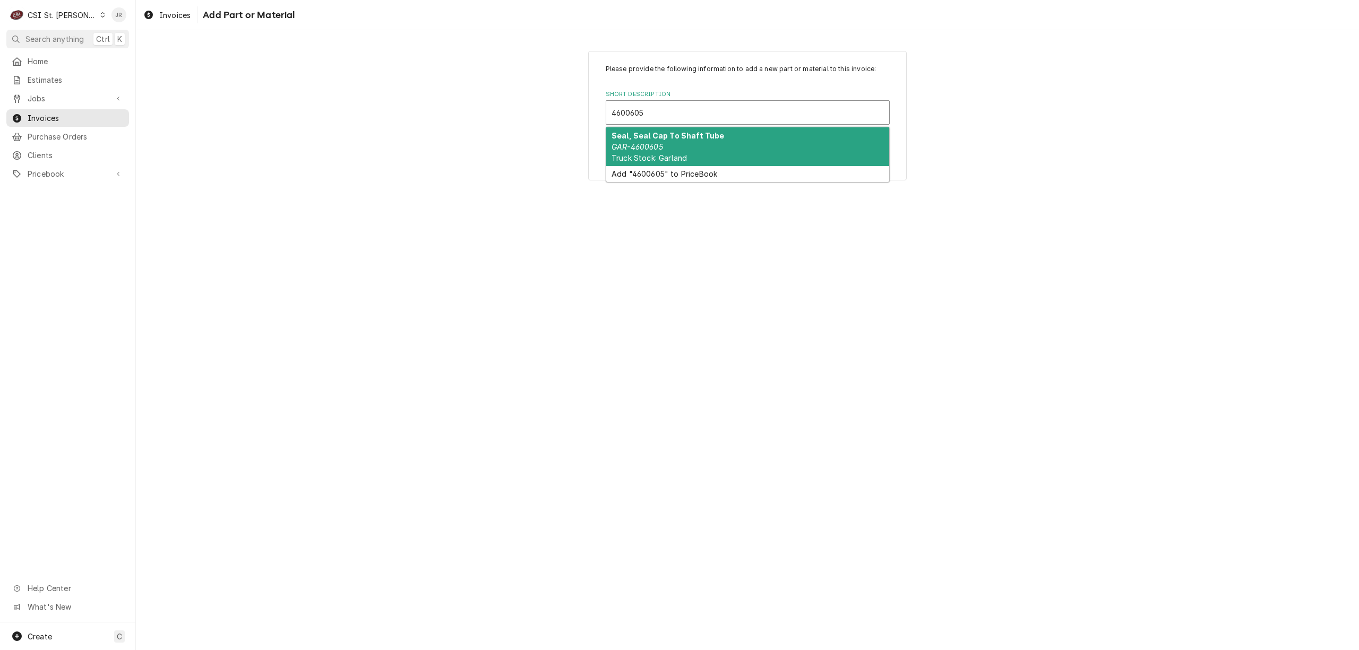
click at [672, 158] on span "Truck Stock: Garland" at bounding box center [649, 157] width 75 height 9
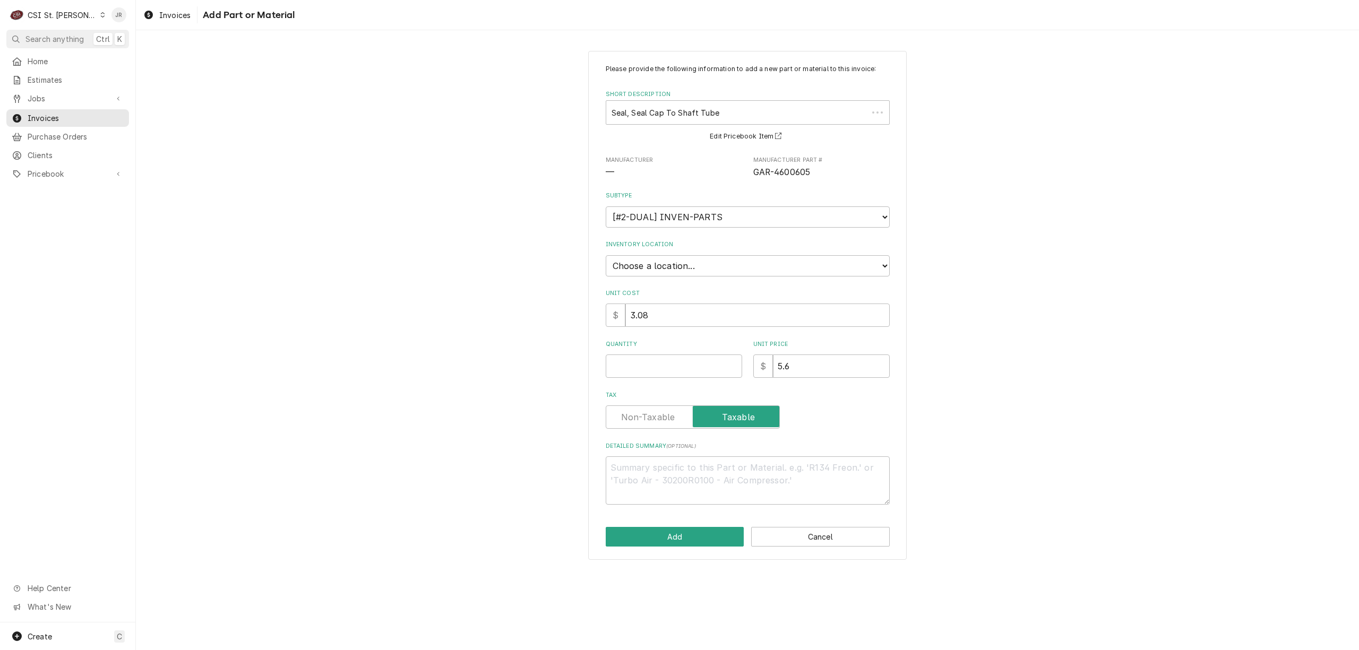
type textarea "x"
click at [679, 263] on select "Choose a location... 00 | STL WAREHOUSE 01 | CHUCK WAMBOLDT V#93 01 | COURTNEY …" at bounding box center [748, 265] width 284 height 21
click at [967, 176] on div "Please provide the following information to add a new part or material to this …" at bounding box center [747, 305] width 1223 height 528
click at [706, 265] on select "Choose a location... 00 | STL WAREHOUSE 01 | CHUCK WAMBOLDT V#93 01 | COURTNEY …" at bounding box center [748, 265] width 284 height 21
select select "1519"
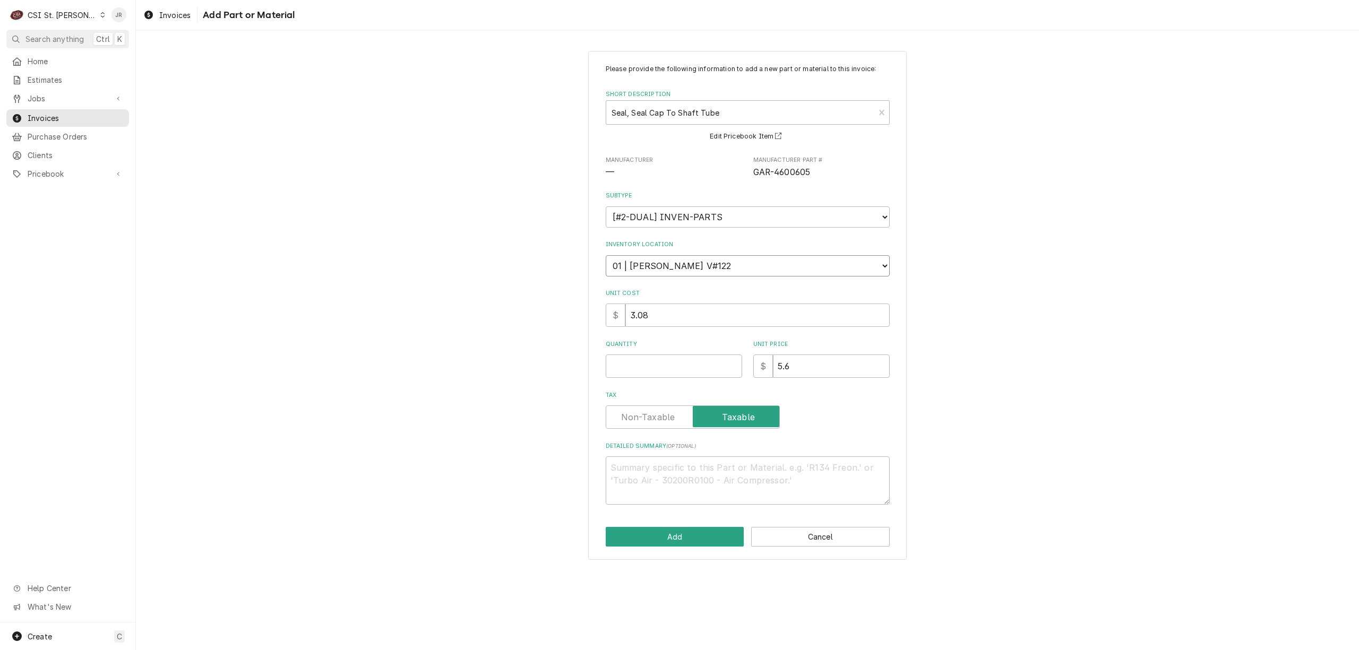
click at [606, 255] on select "Choose a location... 00 | STL WAREHOUSE 01 | CHUCK WAMBOLDT V#93 01 | COURTNEY …" at bounding box center [748, 265] width 284 height 21
click at [680, 361] on input "Quantity" at bounding box center [674, 366] width 136 height 23
type textarea "x"
type input "1"
type textarea "x"
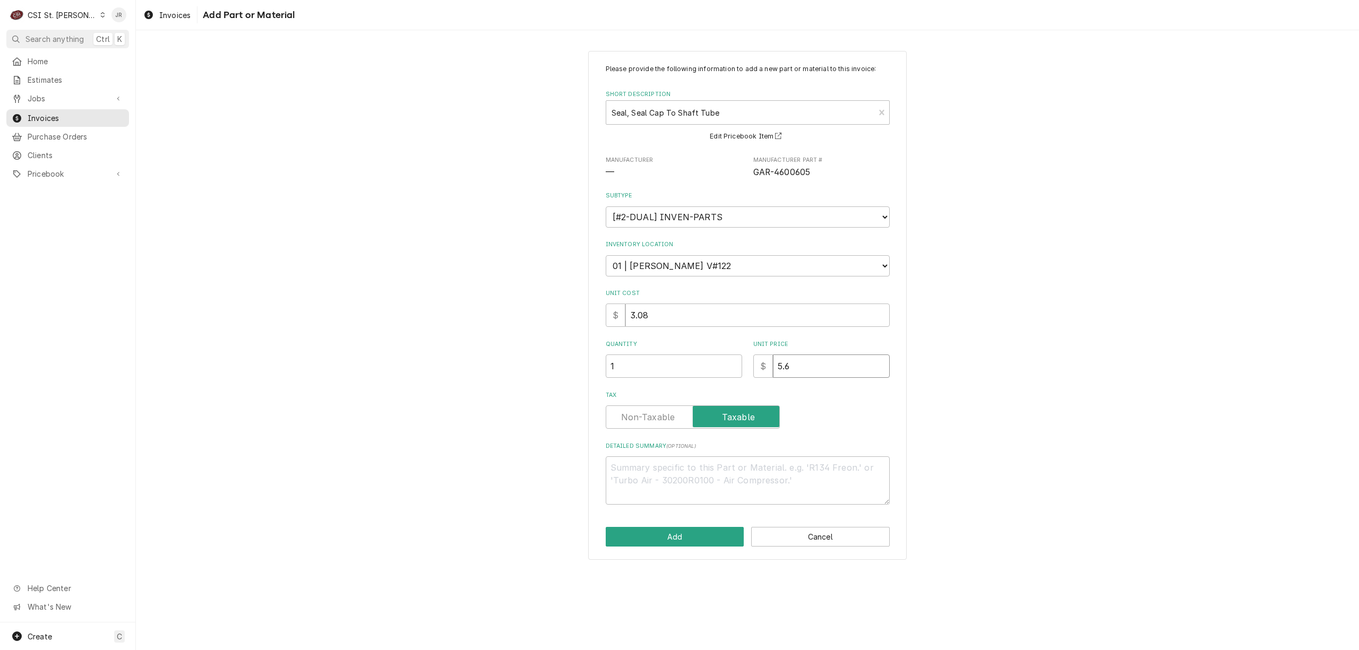
type input "3"
type textarea "x"
type input "3.0"
type textarea "x"
type input "3.08"
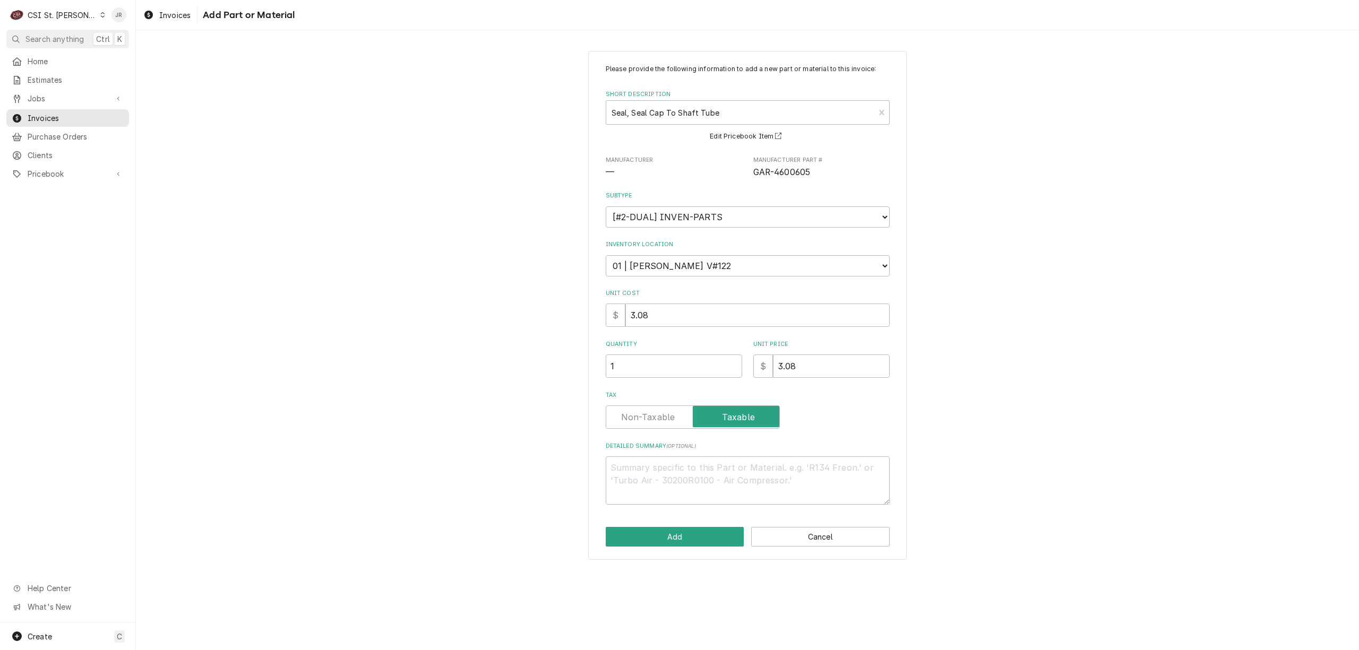
click at [640, 416] on label "Tax" at bounding box center [693, 417] width 174 height 23
click at [640, 416] on input "Tax" at bounding box center [692, 417] width 165 height 23
checkbox input "false"
click at [666, 529] on button "Add" at bounding box center [675, 537] width 139 height 20
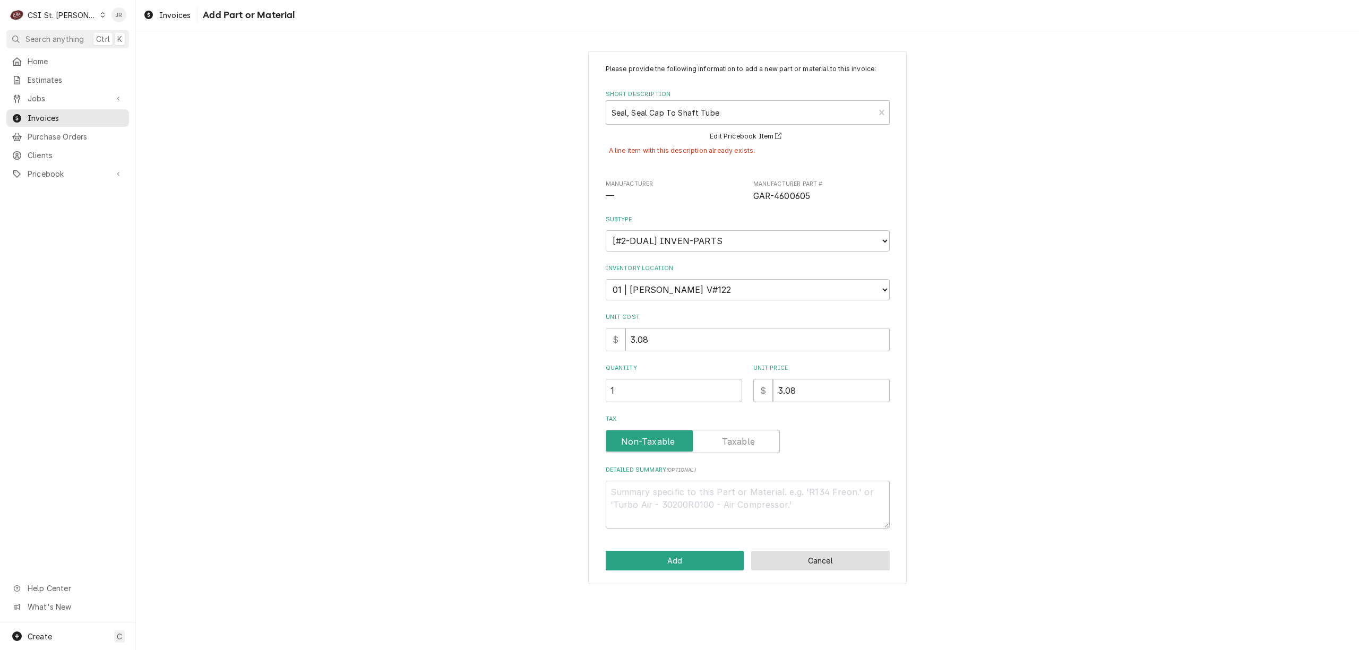
click at [865, 559] on button "Cancel" at bounding box center [820, 561] width 139 height 20
type textarea "x"
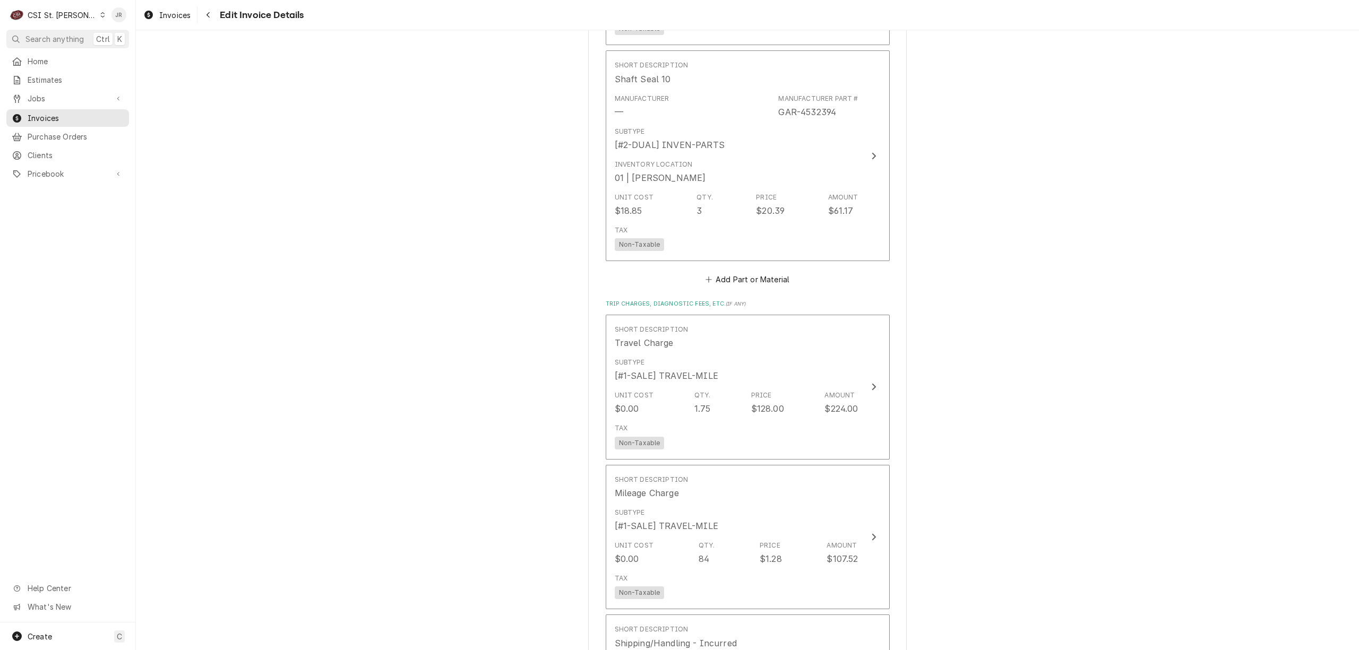
scroll to position [1461, 0]
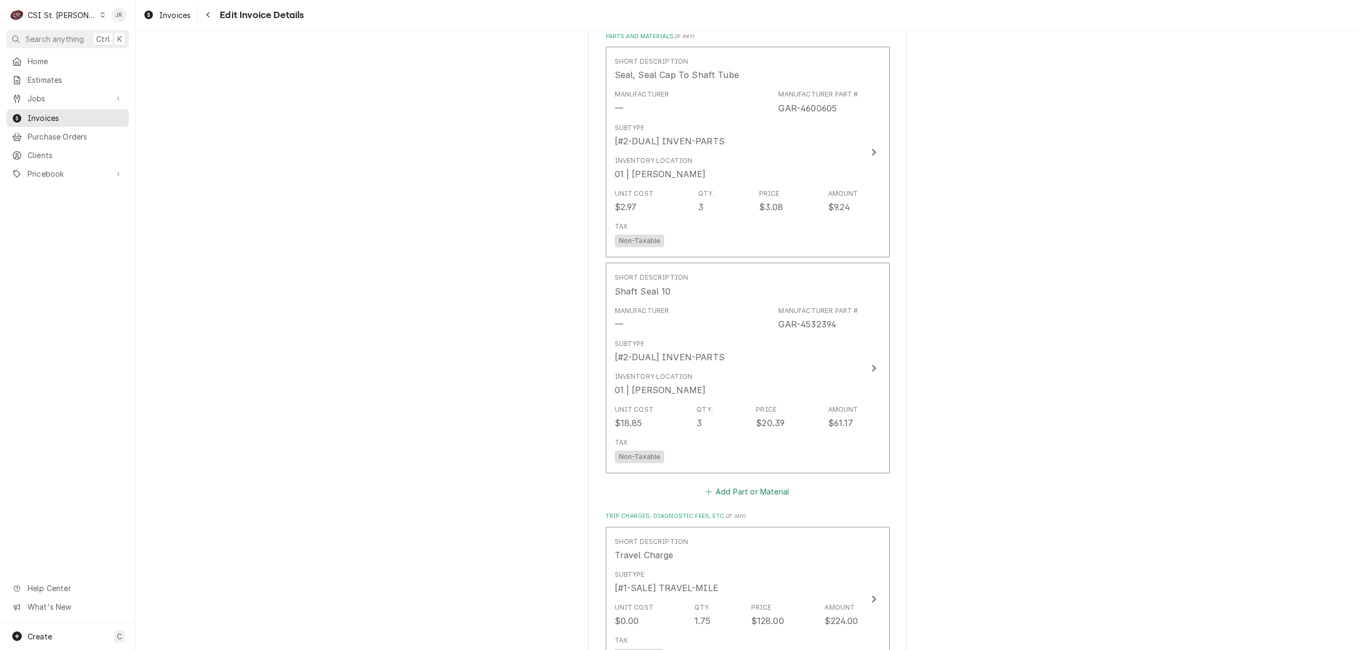
click at [739, 493] on button "Add Part or Material" at bounding box center [747, 492] width 88 height 15
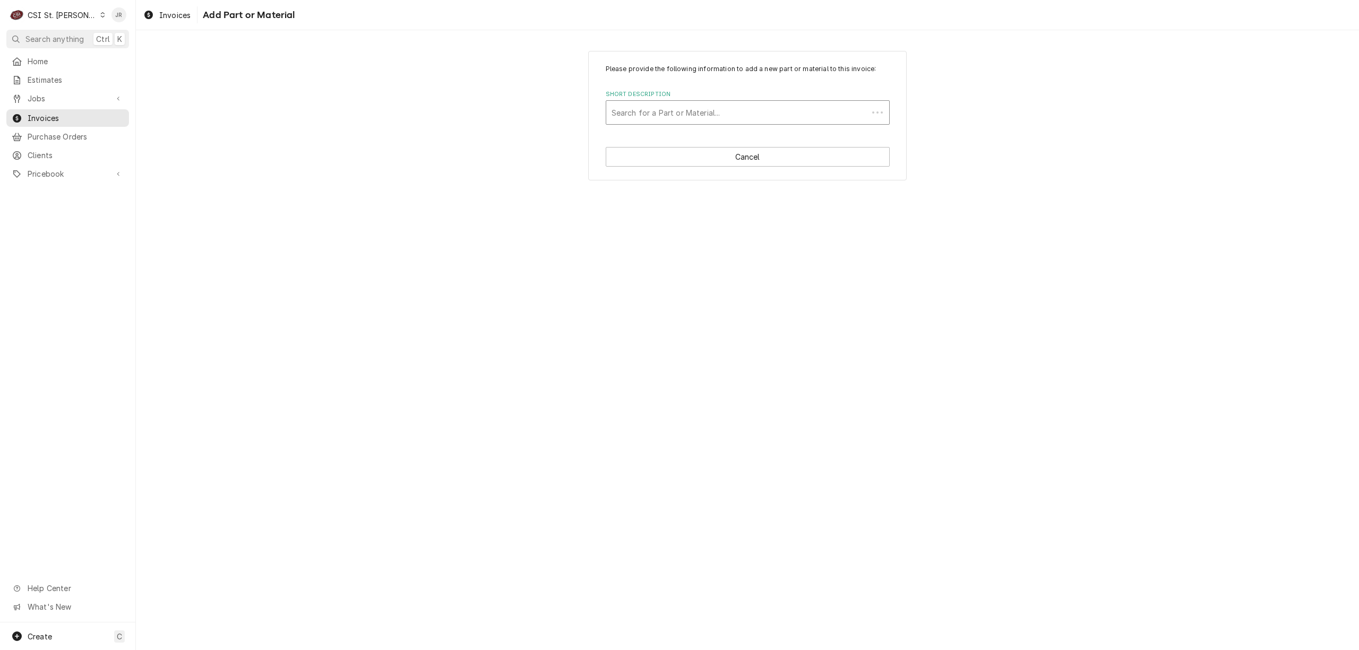
click at [720, 116] on div "Short Description" at bounding box center [737, 112] width 251 height 19
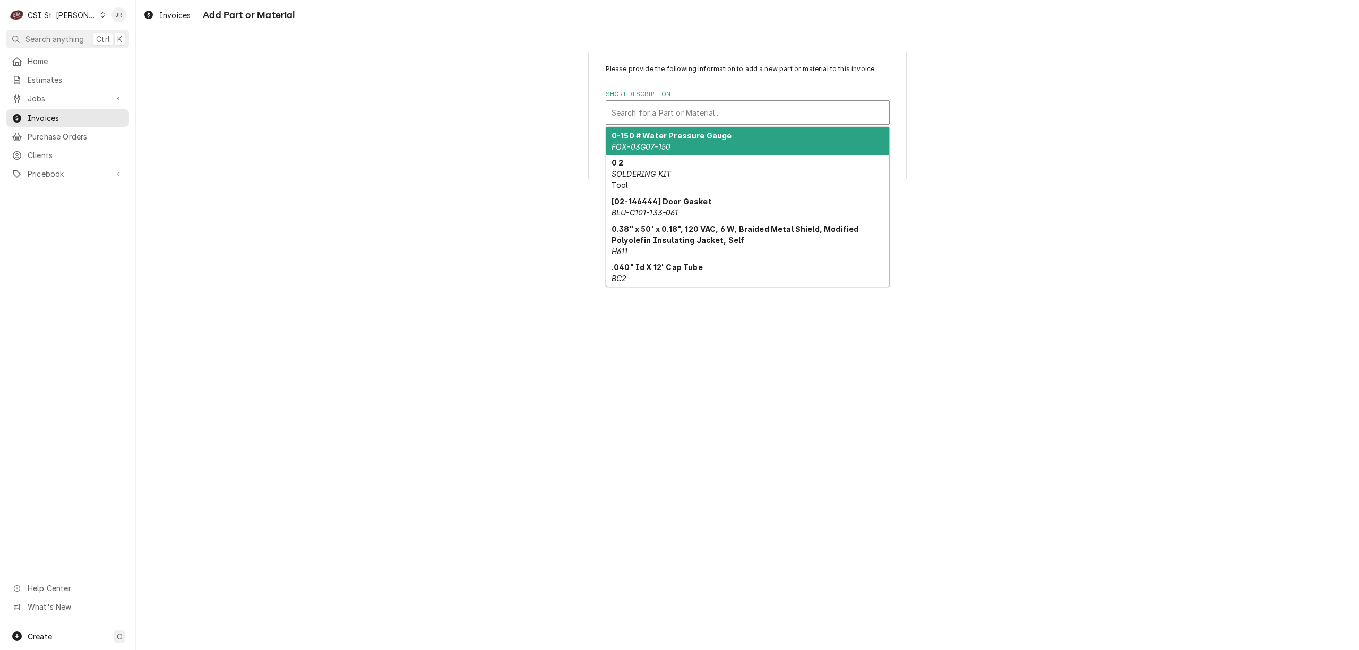
paste input "GL4604309"
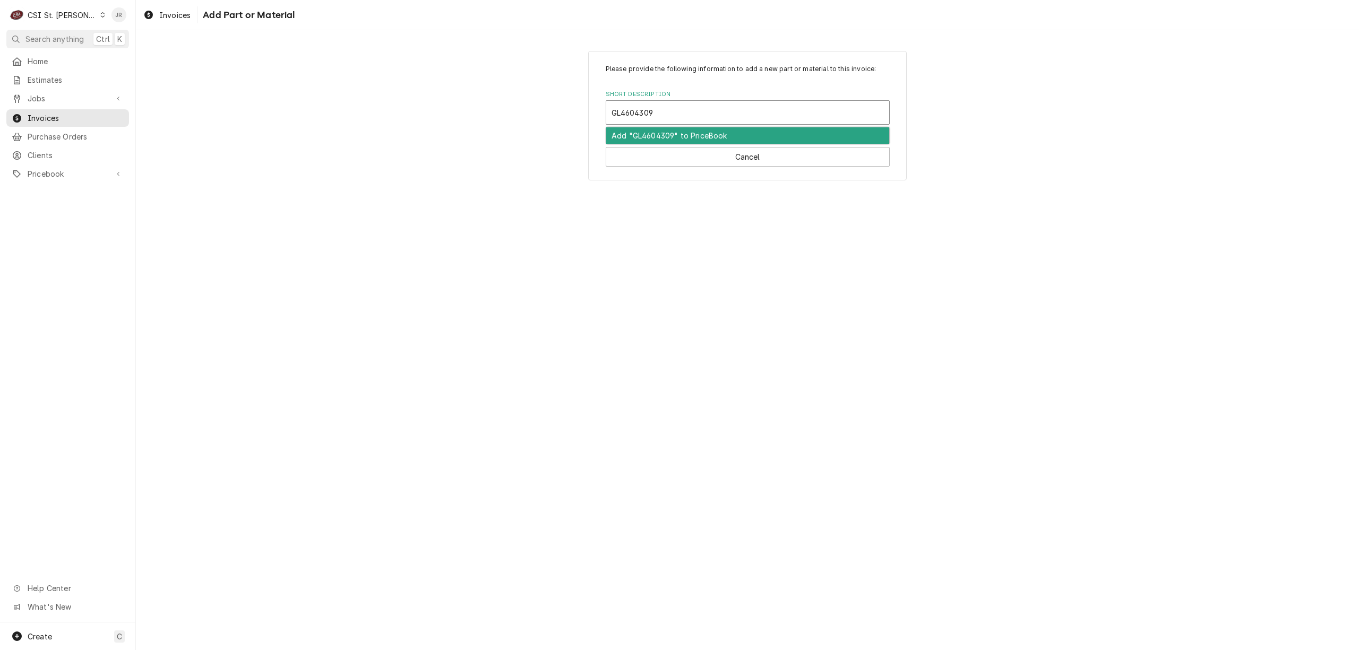
type input "GL4604309"
drag, startPoint x: 727, startPoint y: 96, endPoint x: 735, endPoint y: 106, distance: 12.9
click at [728, 99] on div "Short Description Search for a Part or Material..." at bounding box center [748, 107] width 284 height 35
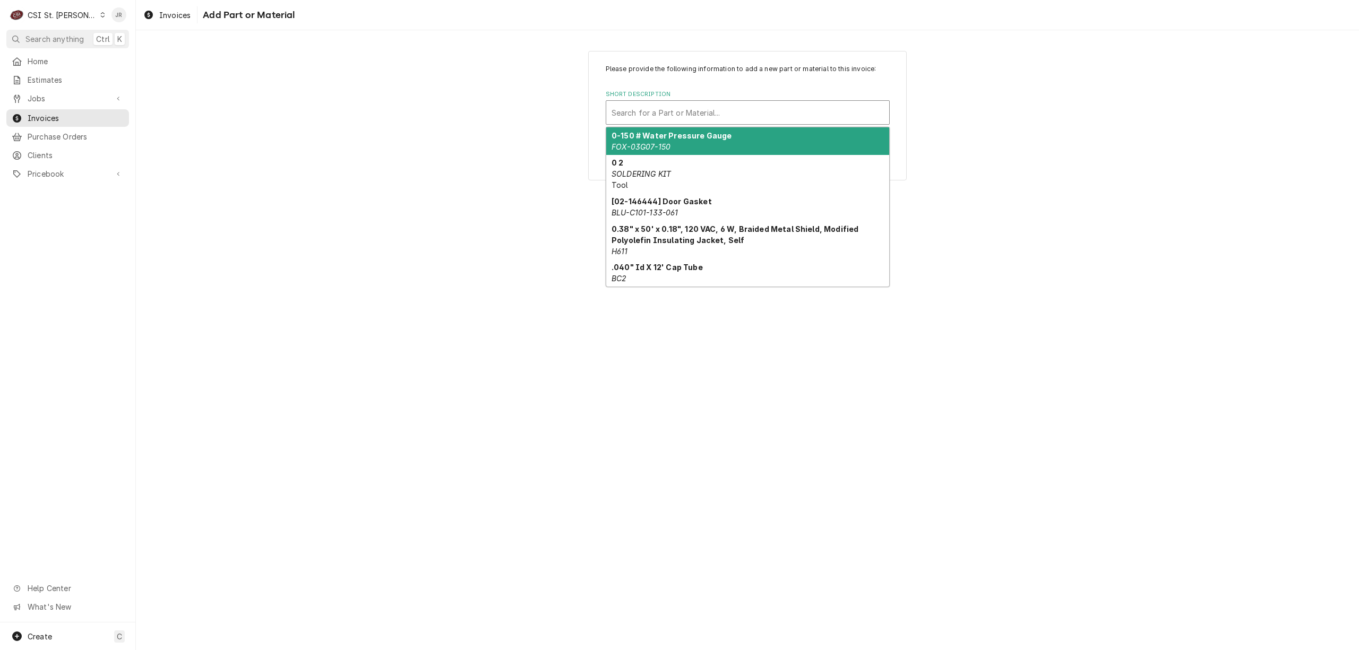
click at [735, 106] on div "Short Description" at bounding box center [748, 112] width 272 height 19
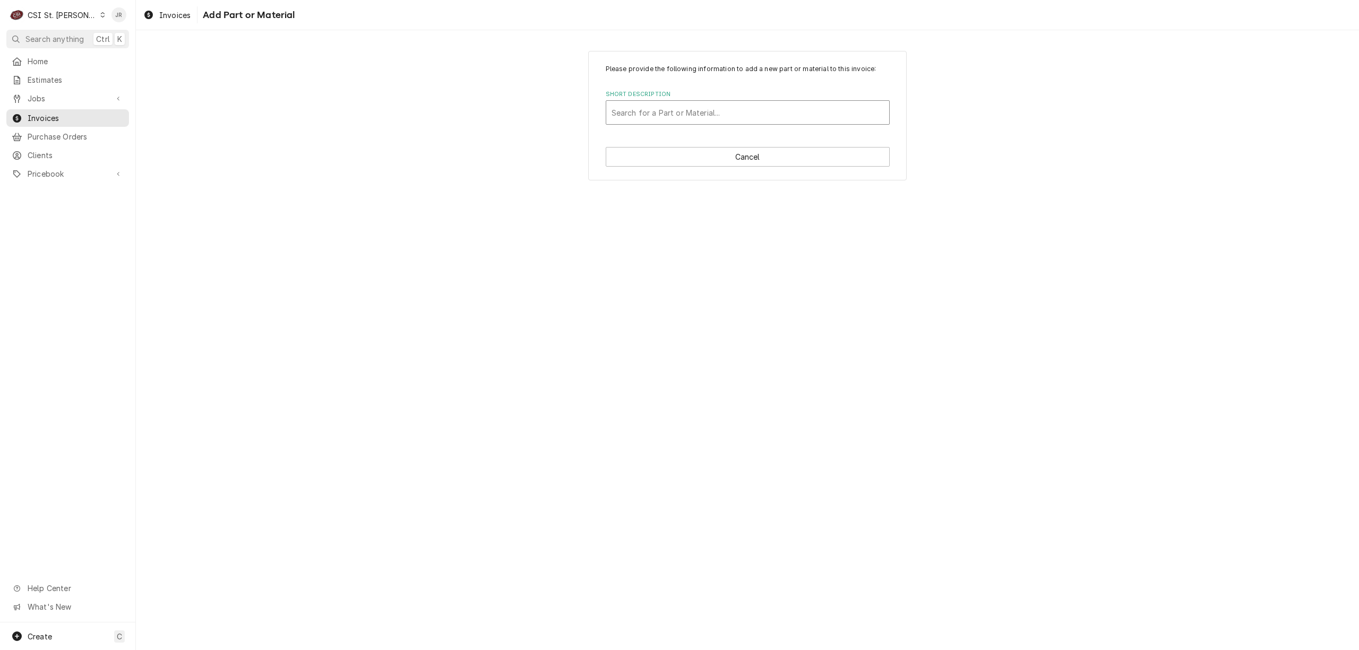
click at [735, 111] on div "Short Description" at bounding box center [748, 112] width 272 height 19
paste input "GL4604309"
type input "4604309"
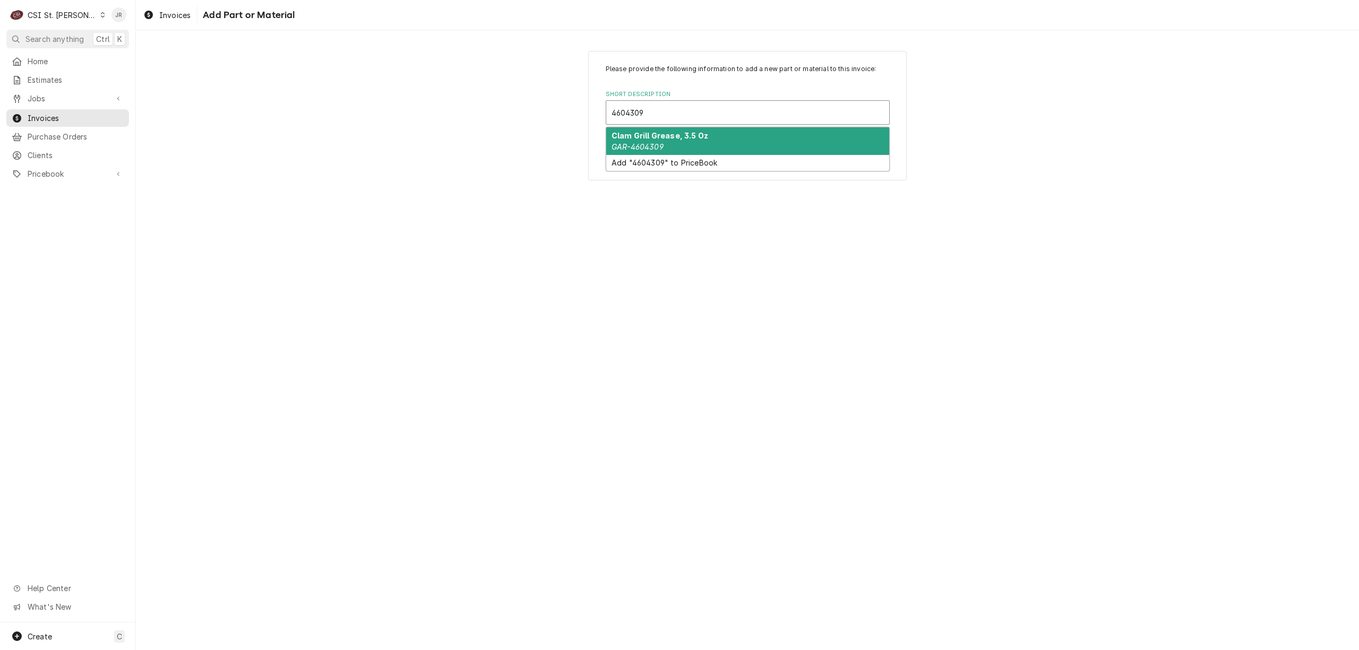
click at [704, 140] on strong "Clam Grill Grease, 3.5 Oz" at bounding box center [660, 135] width 97 height 9
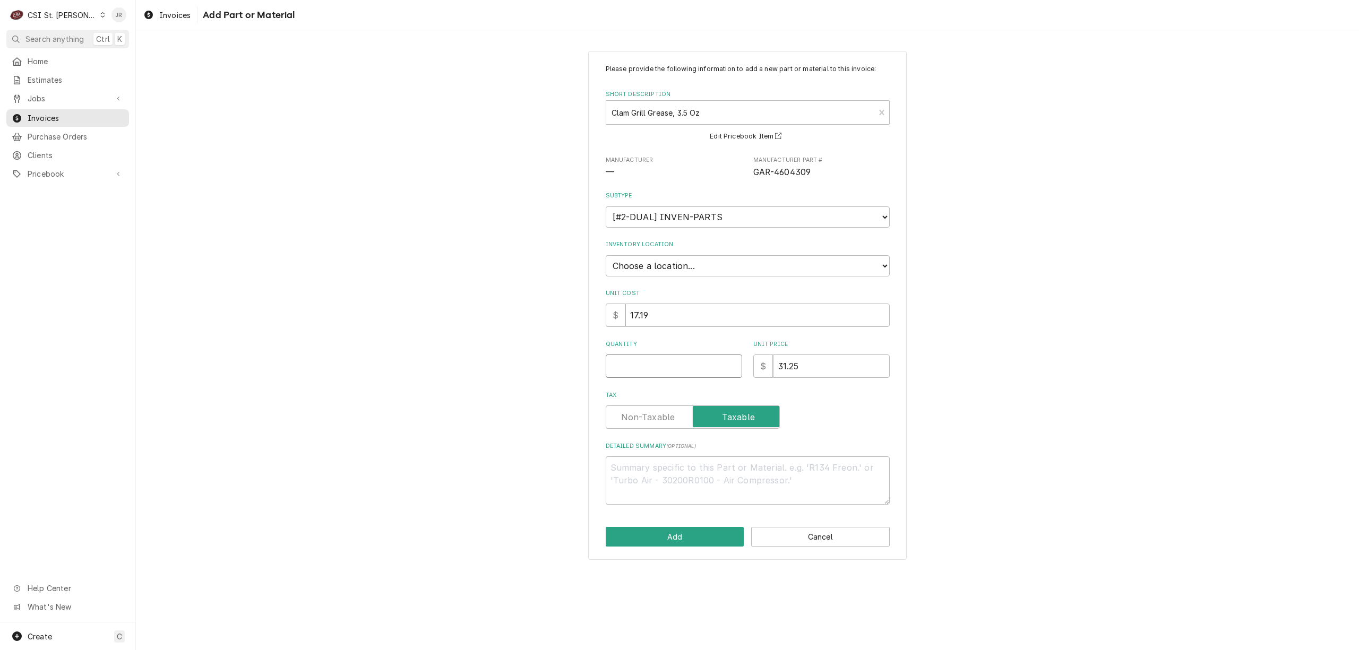
click at [646, 363] on input "Quantity" at bounding box center [674, 366] width 136 height 23
type textarea "x"
type input "1"
type textarea "x"
type input "1"
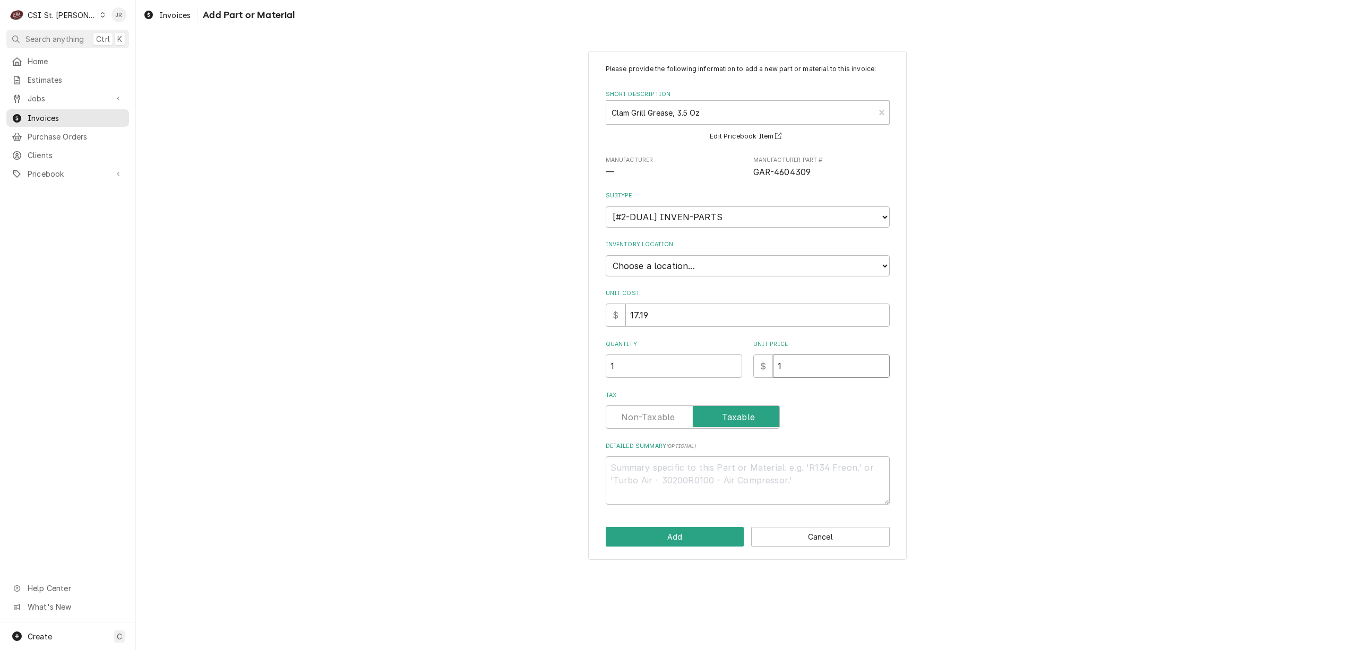
type textarea "x"
type input "17"
type textarea "x"
type input "17.1"
type textarea "x"
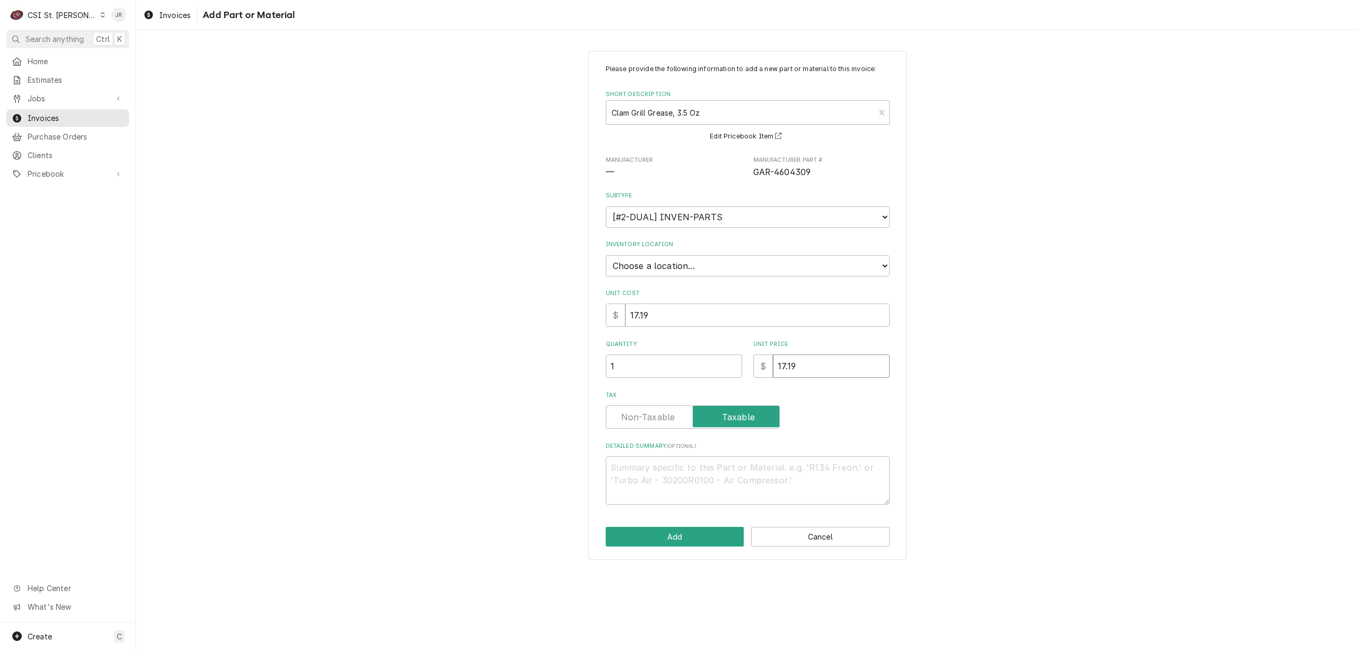
type input "17.19"
click at [655, 416] on label "Tax" at bounding box center [693, 417] width 174 height 23
click at [655, 416] on input "Tax" at bounding box center [692, 417] width 165 height 23
checkbox input "false"
click at [699, 539] on button "Add" at bounding box center [675, 537] width 139 height 20
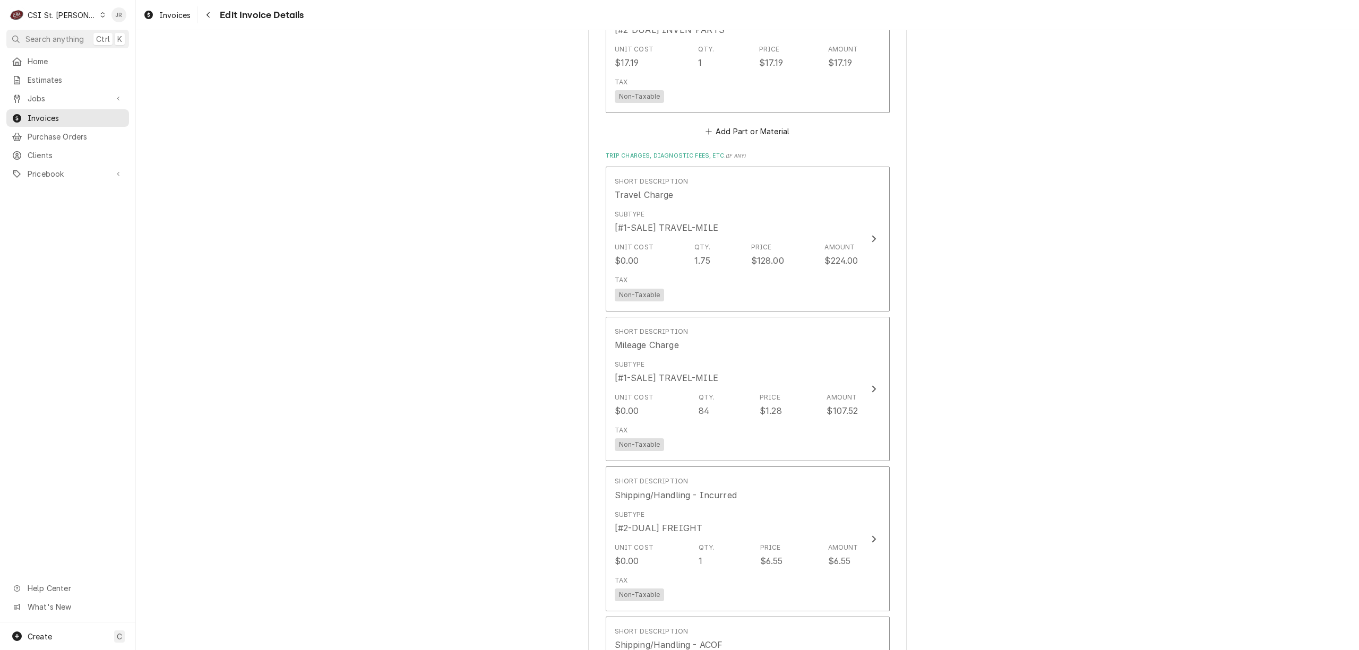
scroll to position [2074, 0]
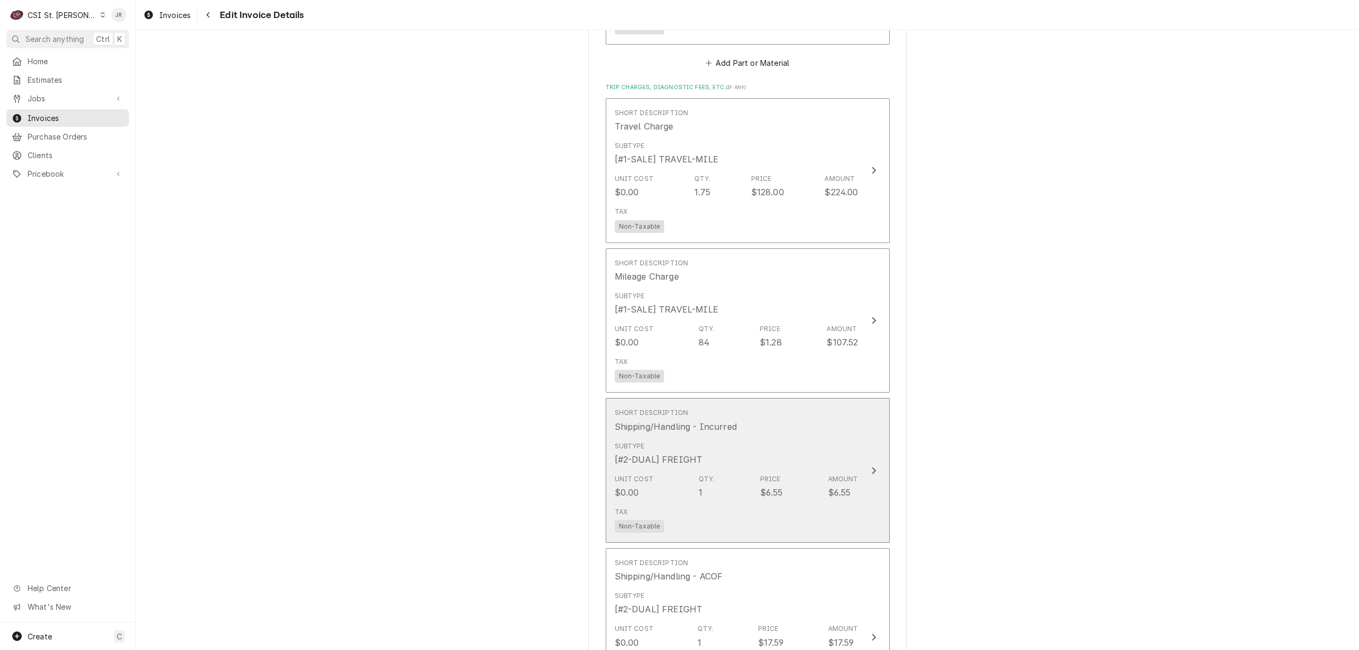
click at [797, 467] on div "Subtype [#2-DUAL] FREIGHT" at bounding box center [737, 453] width 244 height 33
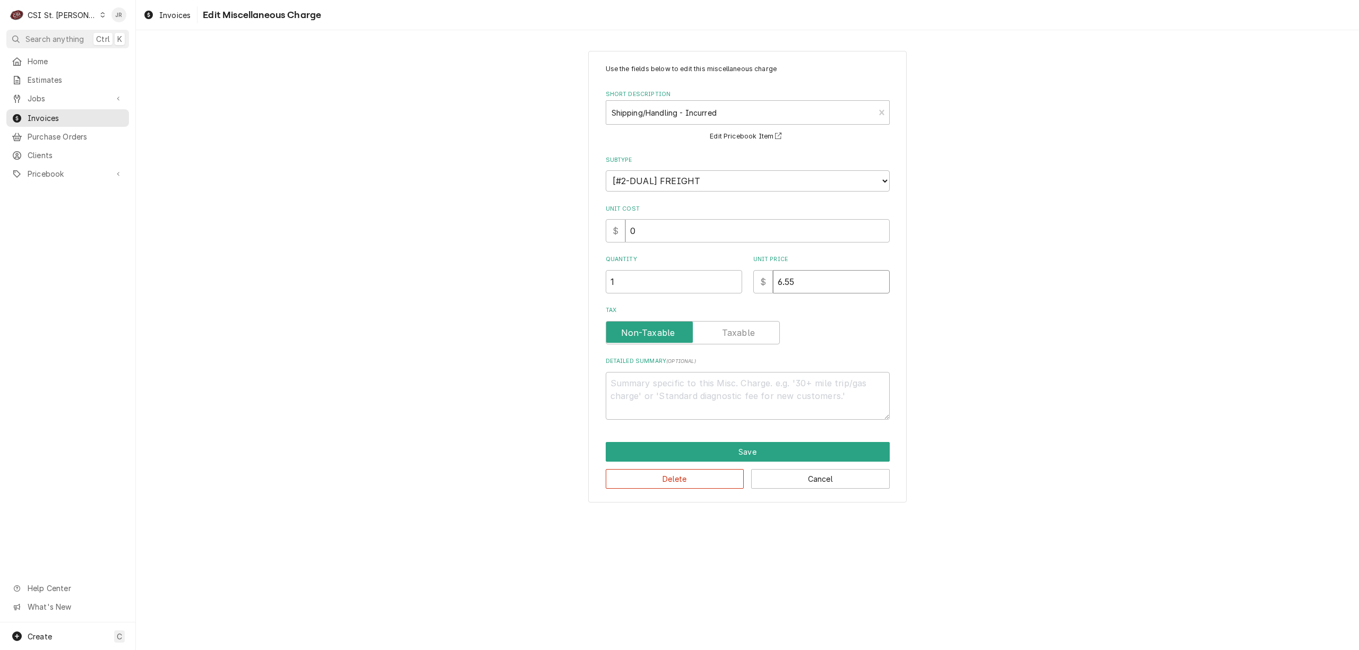
drag, startPoint x: 799, startPoint y: 286, endPoint x: 718, endPoint y: 272, distance: 82.4
click at [718, 272] on div "Quantity 1 Unit Price $ 6.55" at bounding box center [748, 274] width 284 height 38
type textarea "x"
type input "8"
type textarea "x"
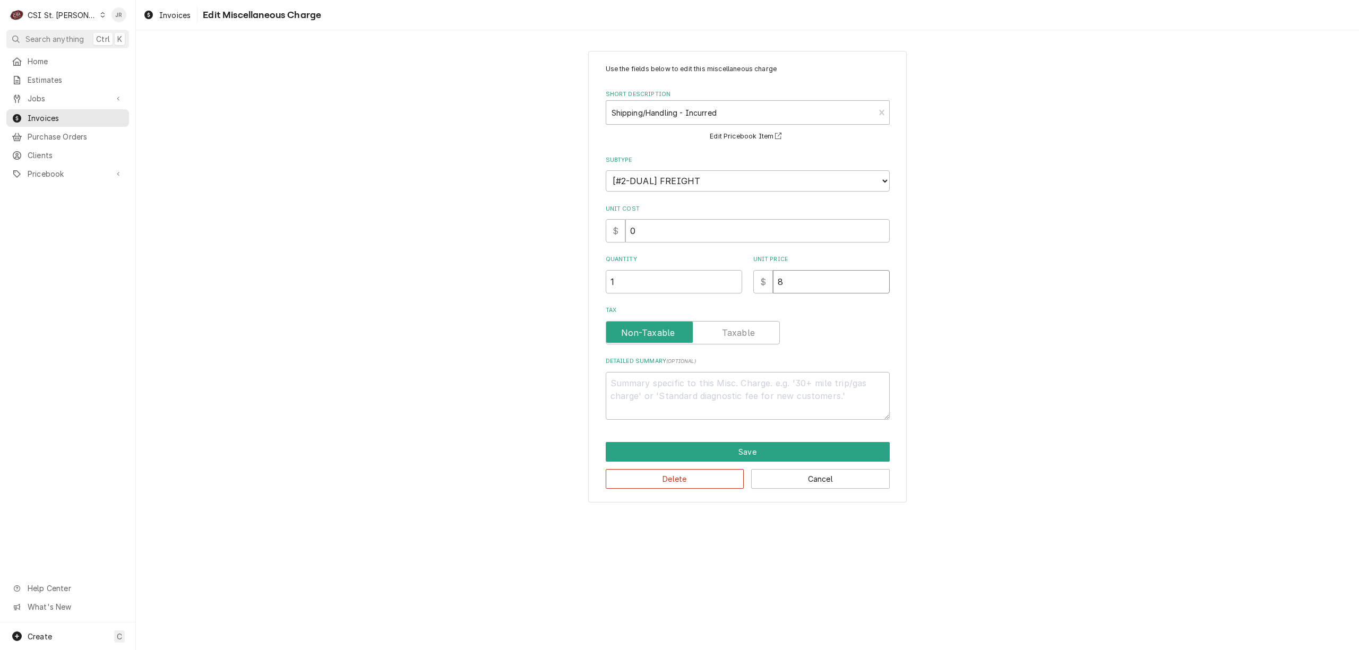
type input "8.7"
type textarea "x"
type input "8.76"
drag, startPoint x: 767, startPoint y: 442, endPoint x: 771, endPoint y: 446, distance: 5.6
click at [771, 446] on button "Save" at bounding box center [748, 452] width 284 height 20
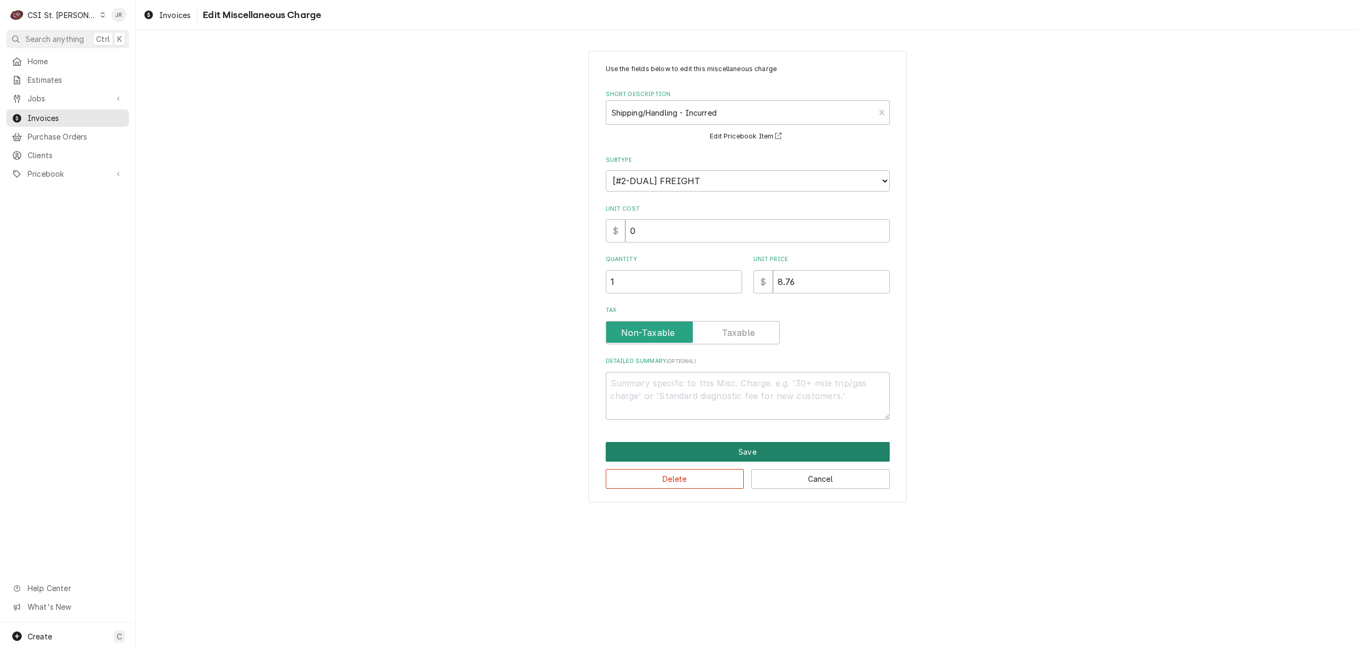
scroll to position [2099, 0]
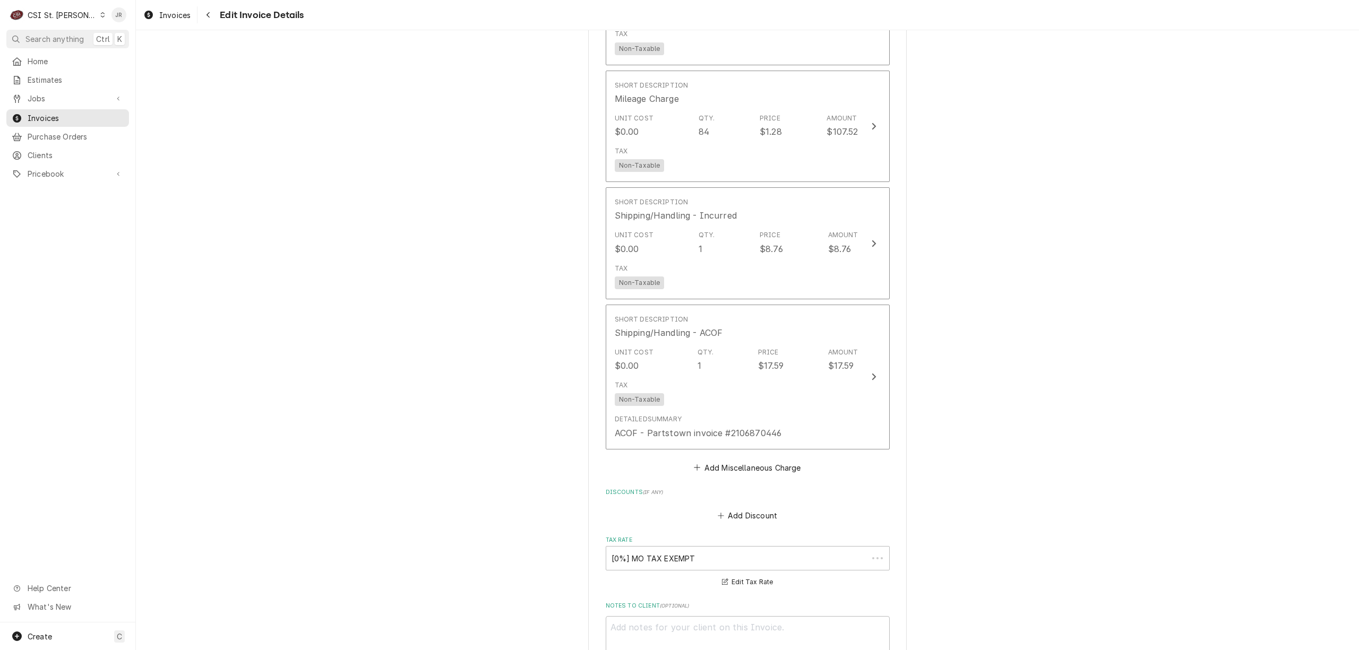
click at [771, 446] on button "Short Description Shipping/Handling - ACOF Unit Cost $0.00 Qty. 1 Price $17.59 …" at bounding box center [748, 377] width 284 height 145
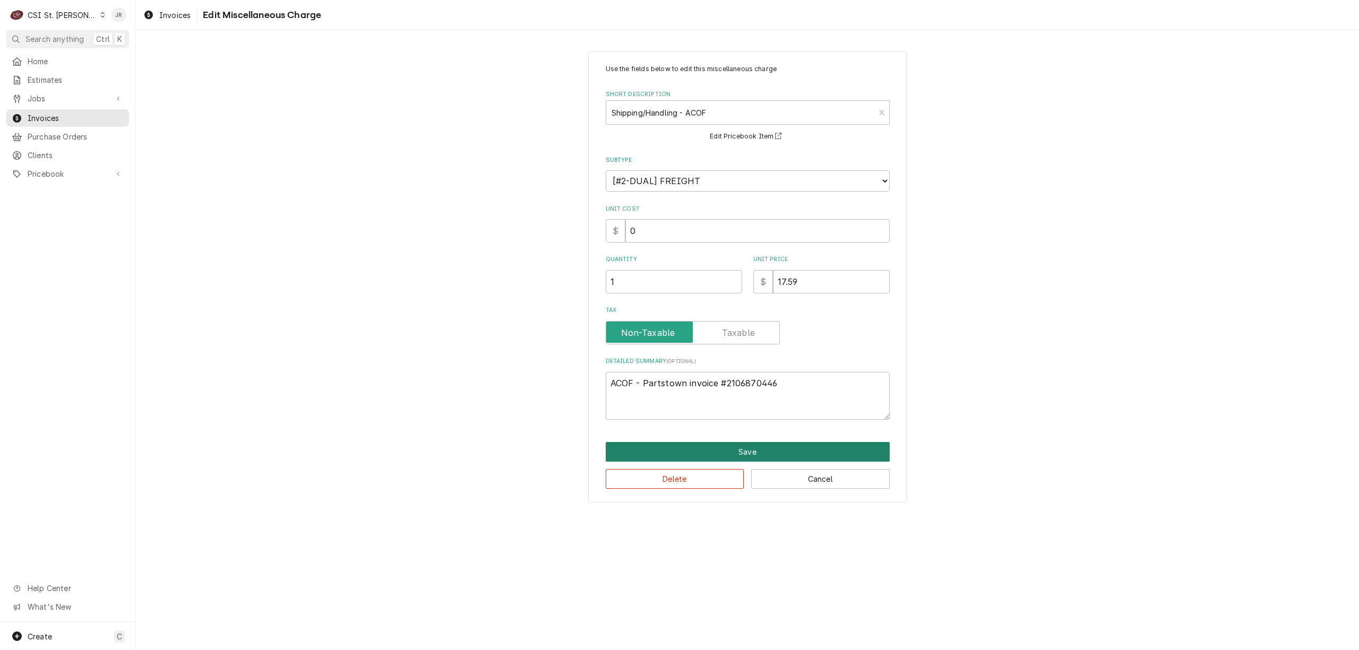
click at [795, 457] on button "Save" at bounding box center [748, 452] width 284 height 20
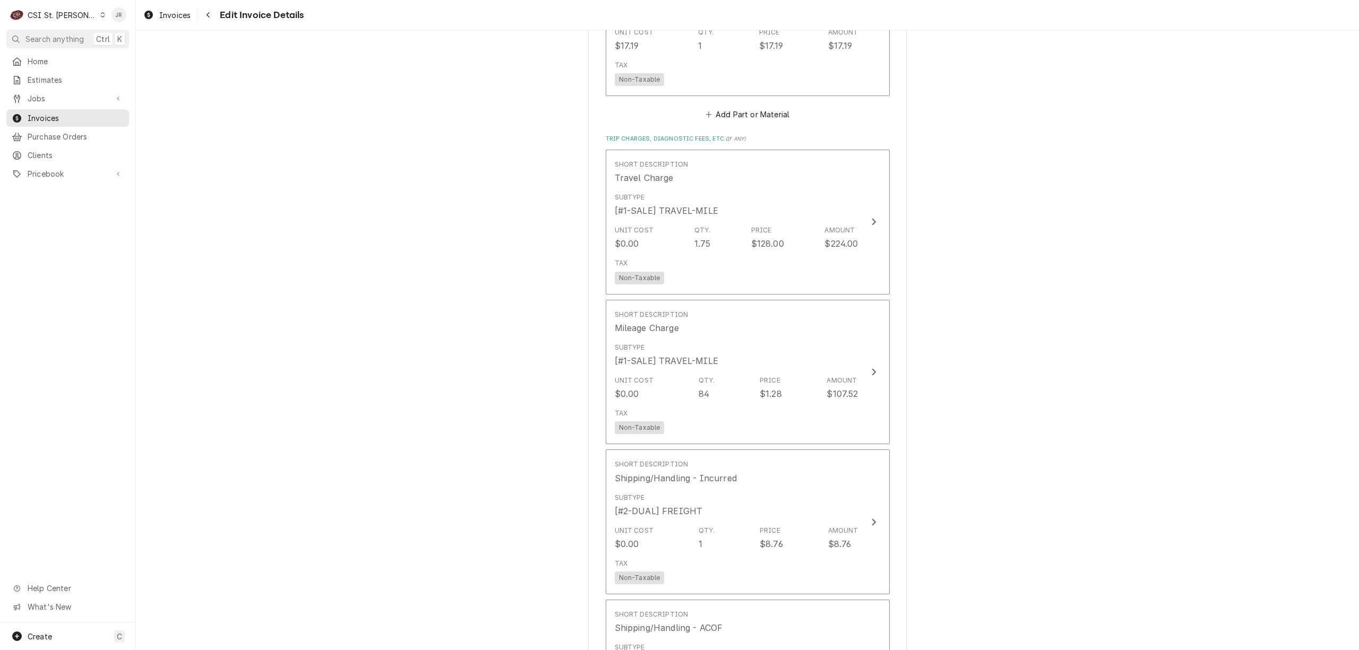
scroll to position [1994, 0]
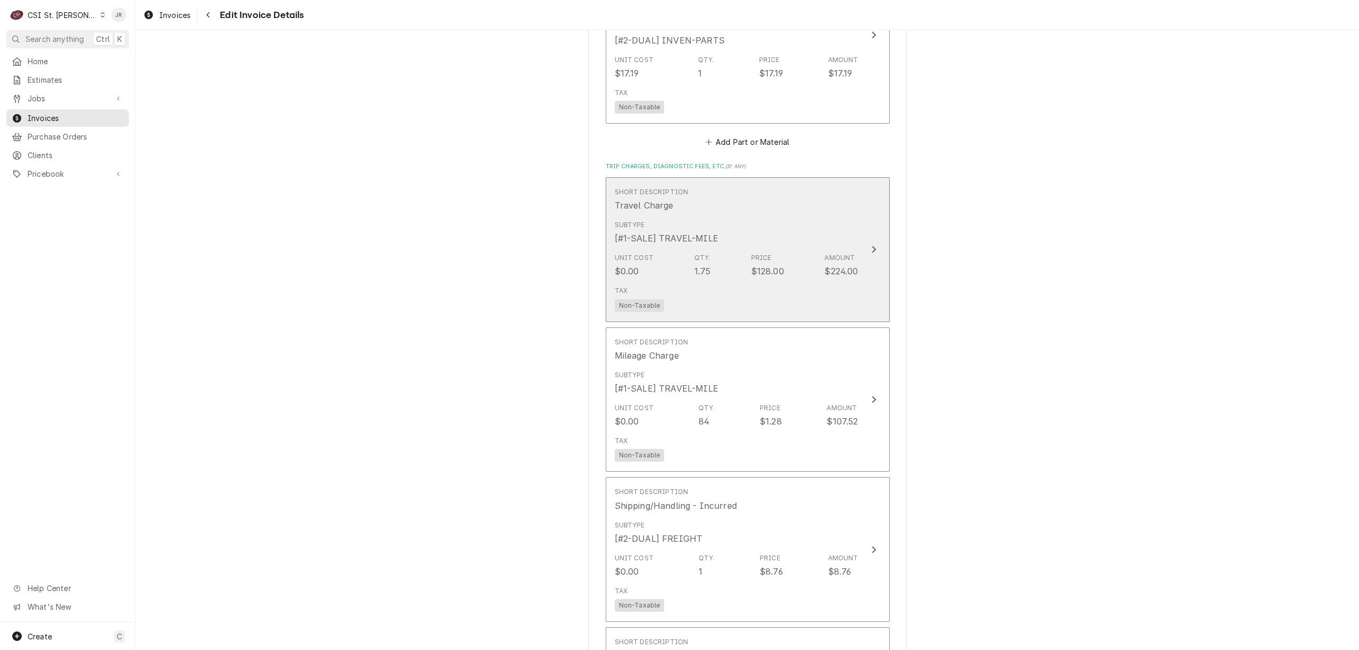
click at [849, 240] on div "Subtype [#1-SALE] TRAVEL-MILE" at bounding box center [737, 232] width 244 height 33
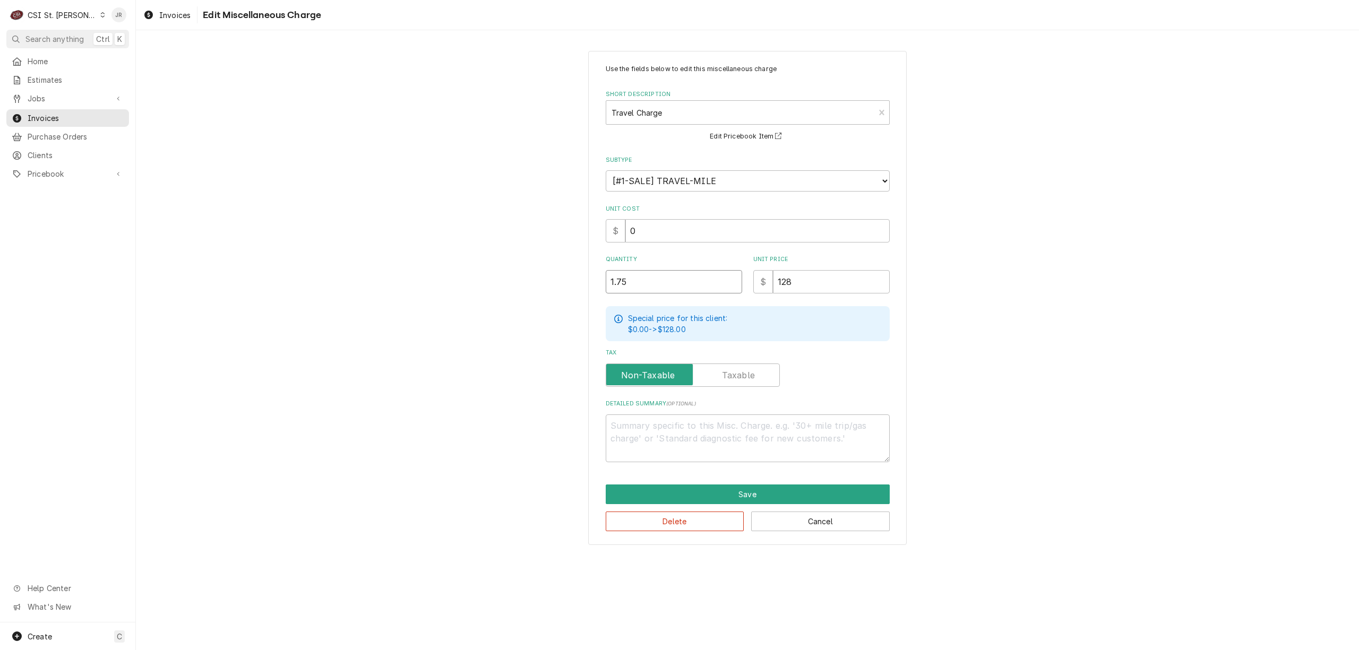
drag, startPoint x: 463, startPoint y: 251, endPoint x: 455, endPoint y: 247, distance: 8.6
click at [455, 247] on div "Use the fields below to edit this miscellaneous charge Short Description Travel…" at bounding box center [747, 297] width 1223 height 513
type textarea "x"
type input "2"
click at [729, 487] on button "Save" at bounding box center [748, 495] width 284 height 20
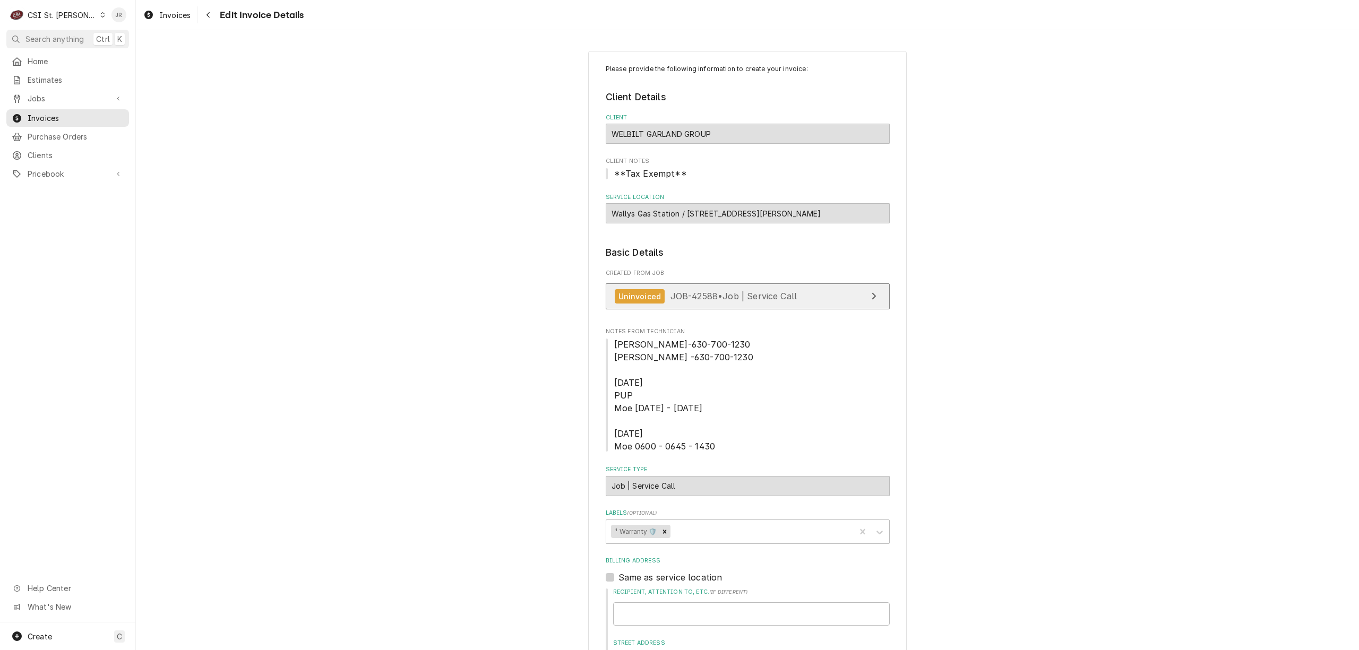
click at [803, 298] on link "Uninvoiced JOB-42588 • Job | Service Call" at bounding box center [748, 296] width 284 height 26
drag, startPoint x: 436, startPoint y: 277, endPoint x: 472, endPoint y: 326, distance: 60.7
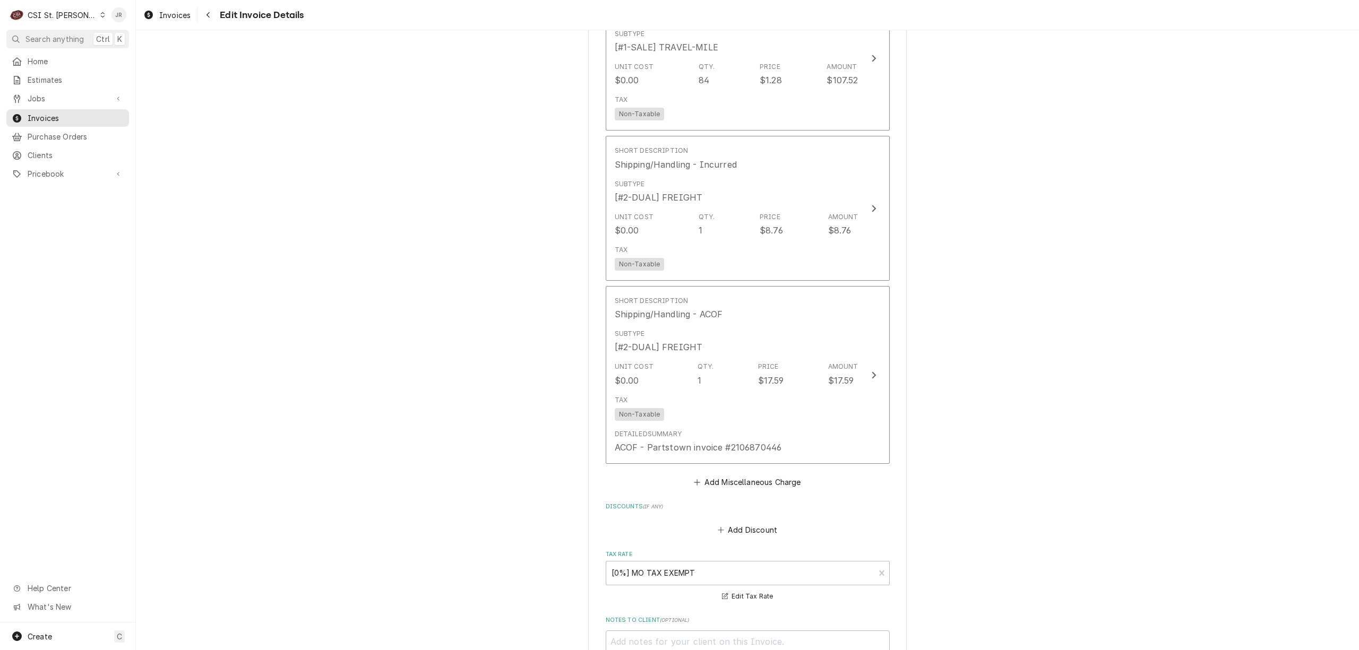
scroll to position [2689, 0]
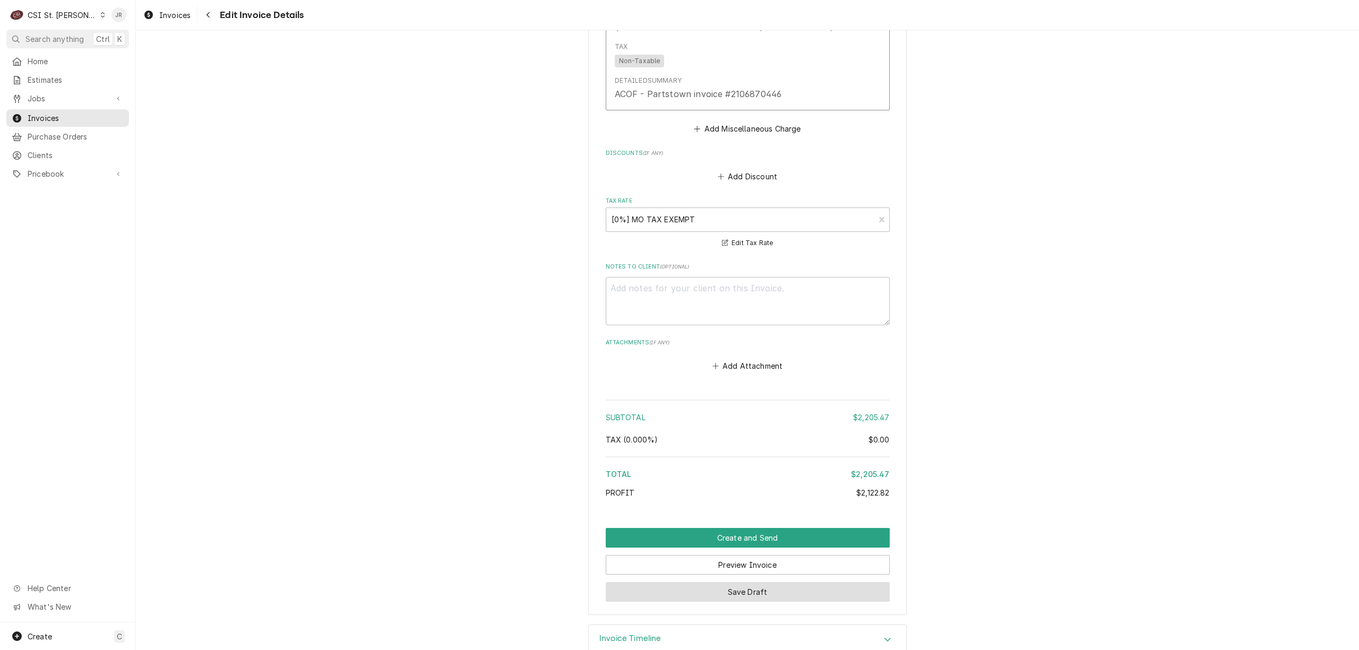
click at [754, 593] on button "Save Draft" at bounding box center [748, 592] width 284 height 20
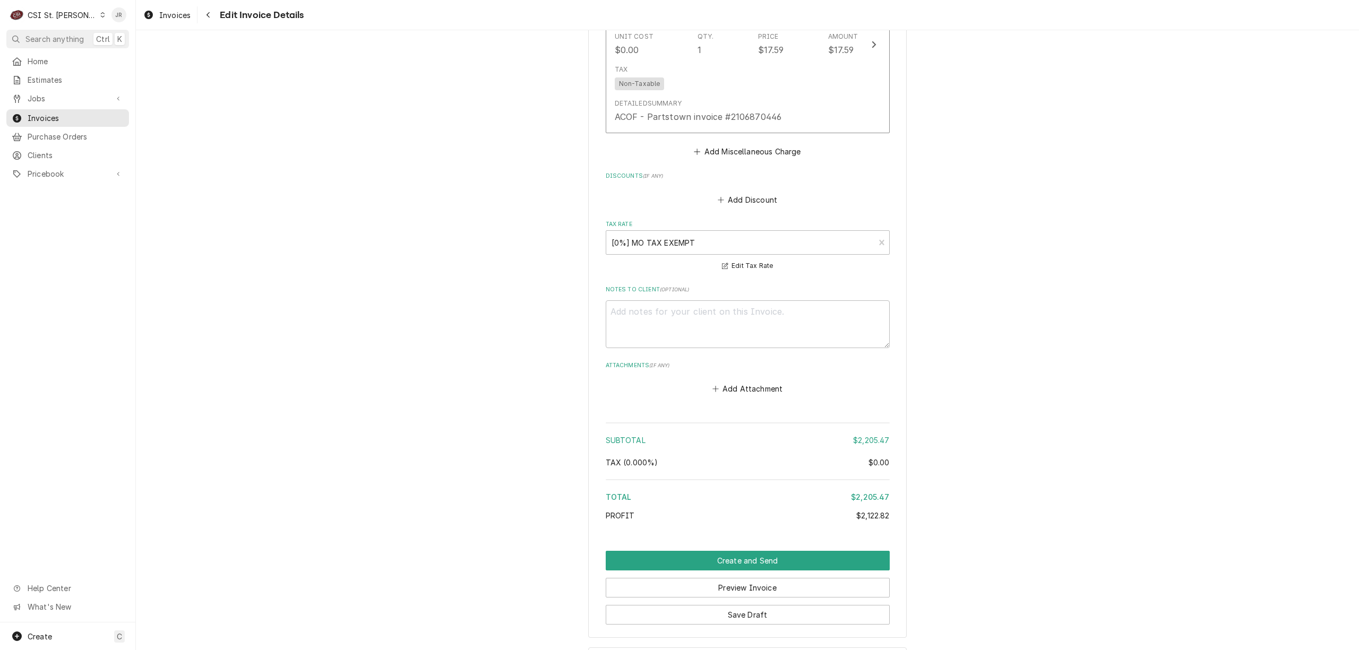
scroll to position [2800, 0]
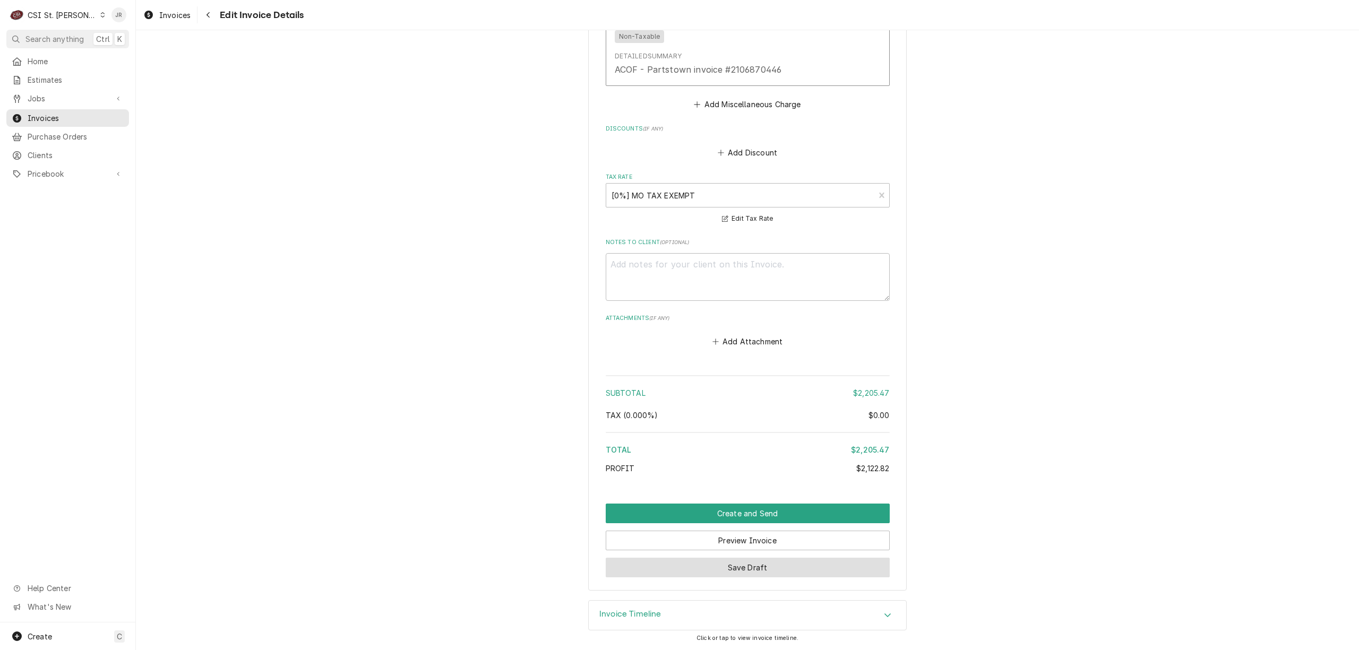
click at [771, 565] on button "Save Draft" at bounding box center [748, 568] width 284 height 20
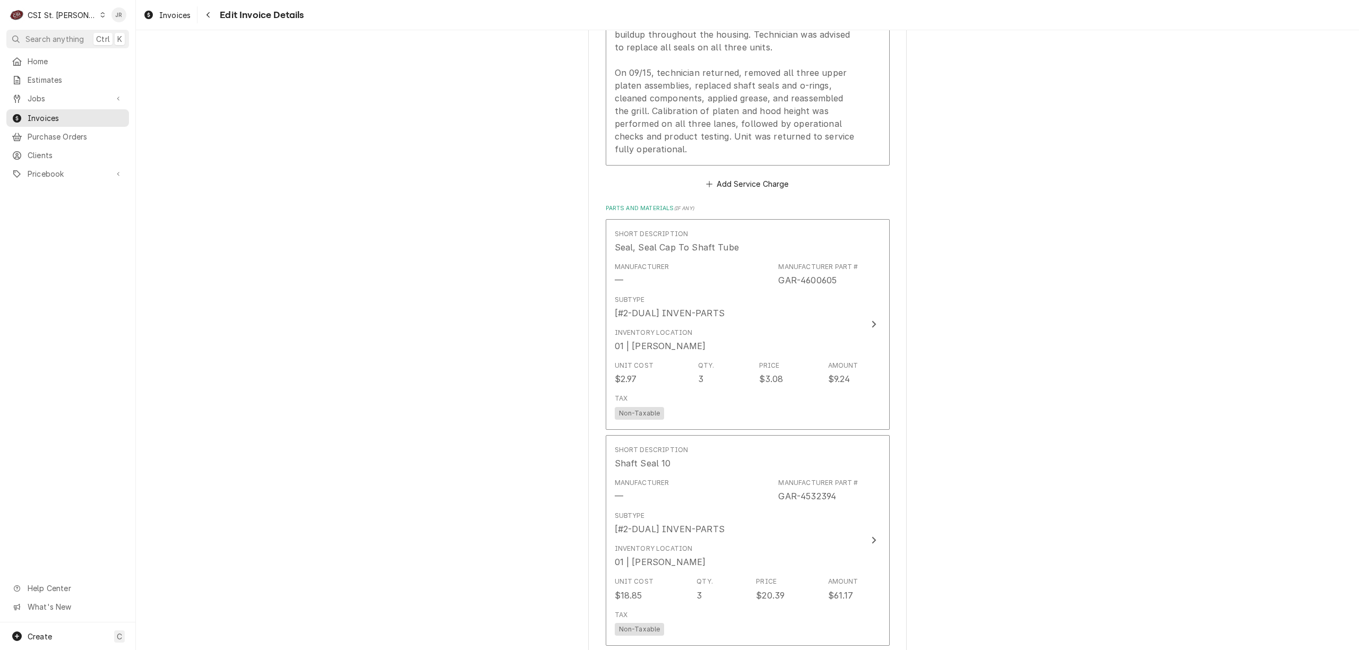
scroll to position [1667, 0]
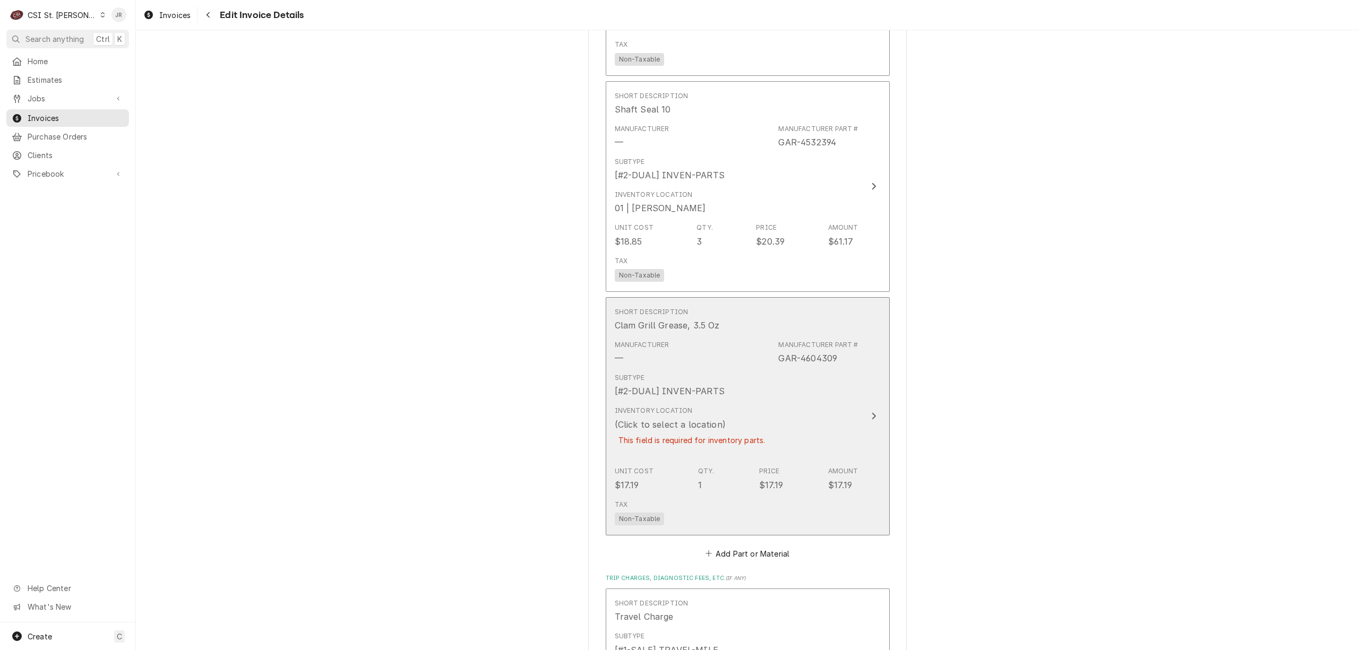
click at [829, 443] on div "Inventory Location (Click to select a location) This field is required for inve…" at bounding box center [737, 432] width 244 height 61
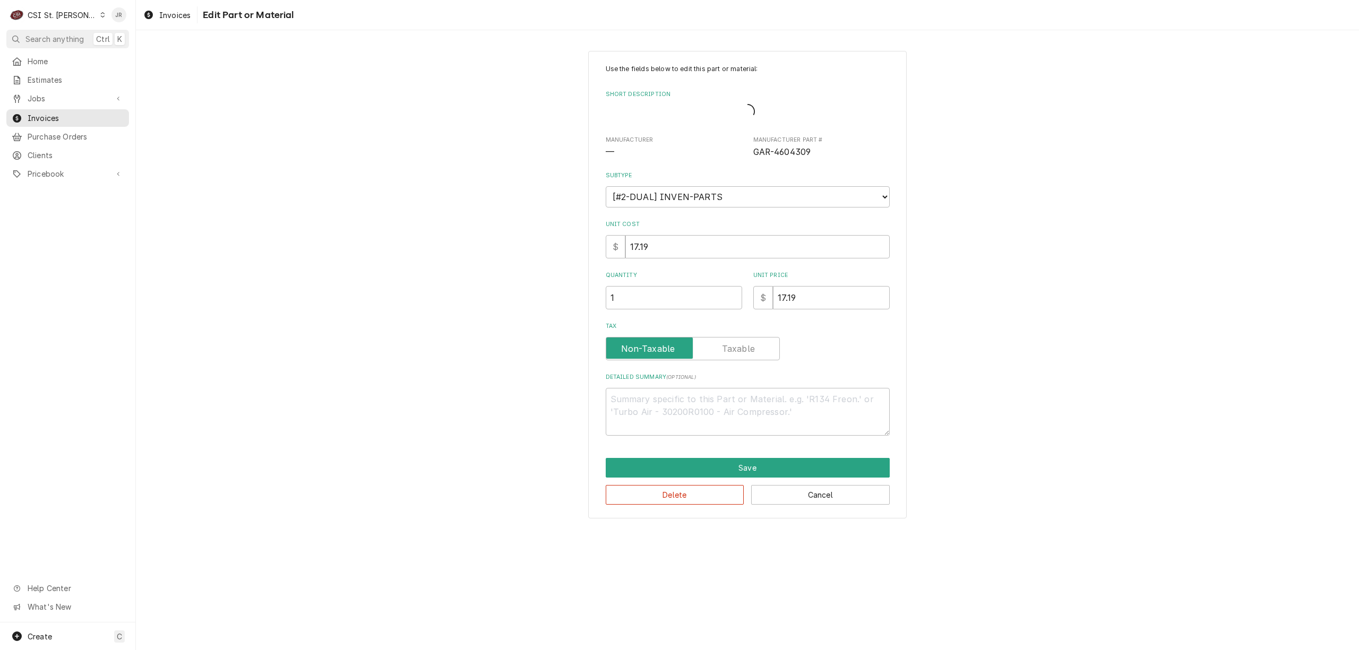
type textarea "x"
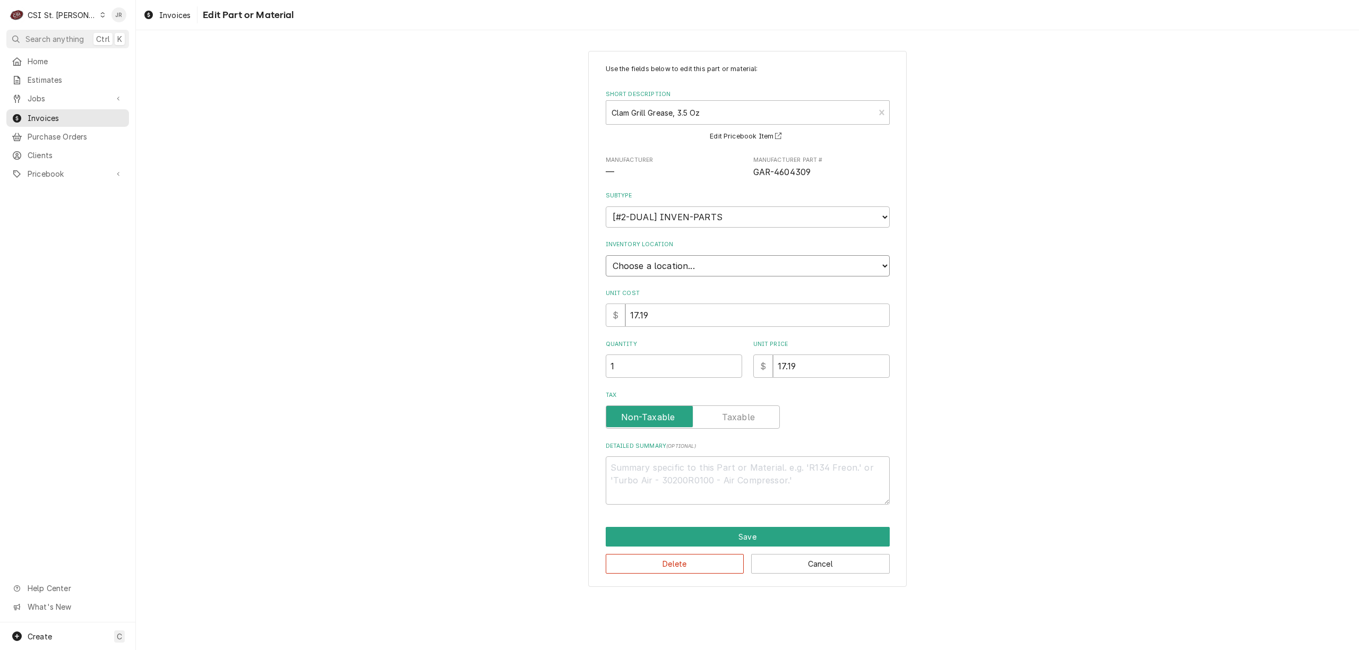
click at [743, 261] on select "Choose a location... 00 | STL WAREHOUSE 01 | CHUCK WAMBOLDT V#93 01 | COURTNEY …" at bounding box center [748, 265] width 284 height 21
select select "1519"
click at [606, 255] on select "Choose a location... 00 | STL WAREHOUSE 01 | CHUCK WAMBOLDT V#93 01 | COURTNEY …" at bounding box center [748, 265] width 284 height 21
click at [734, 537] on button "Save" at bounding box center [748, 537] width 284 height 20
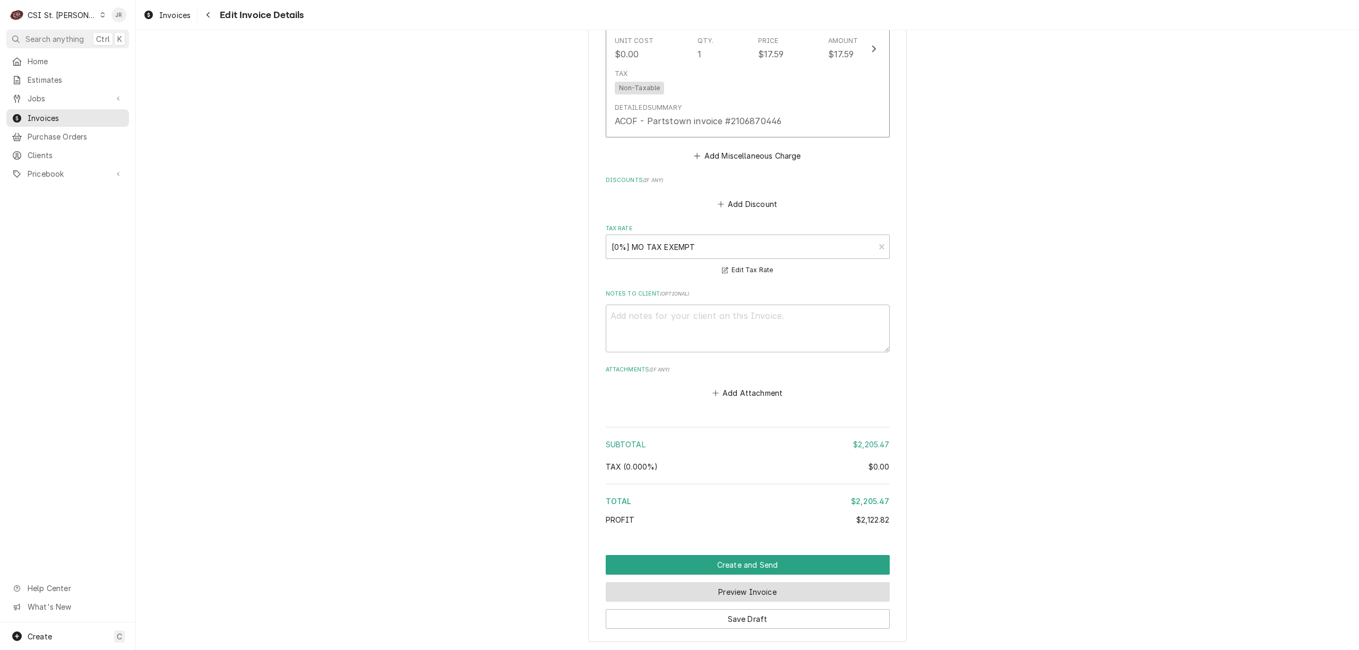
scroll to position [2800, 0]
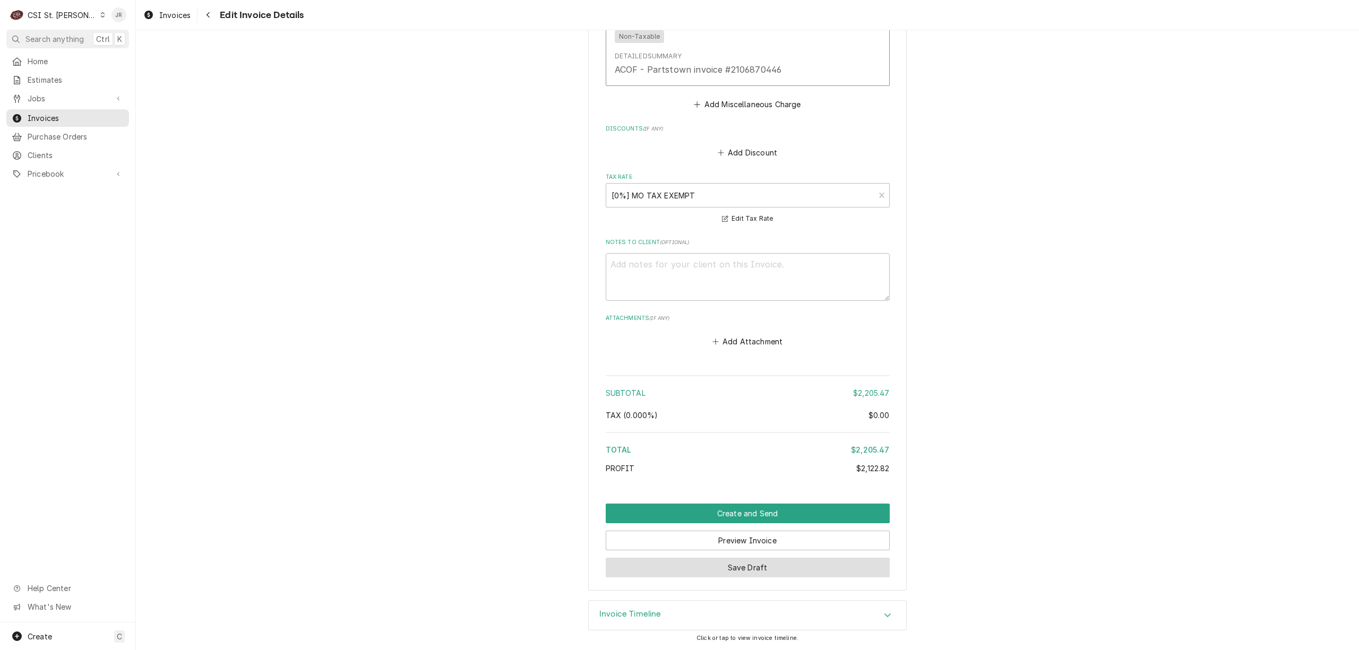
click at [763, 565] on button "Save Draft" at bounding box center [748, 568] width 284 height 20
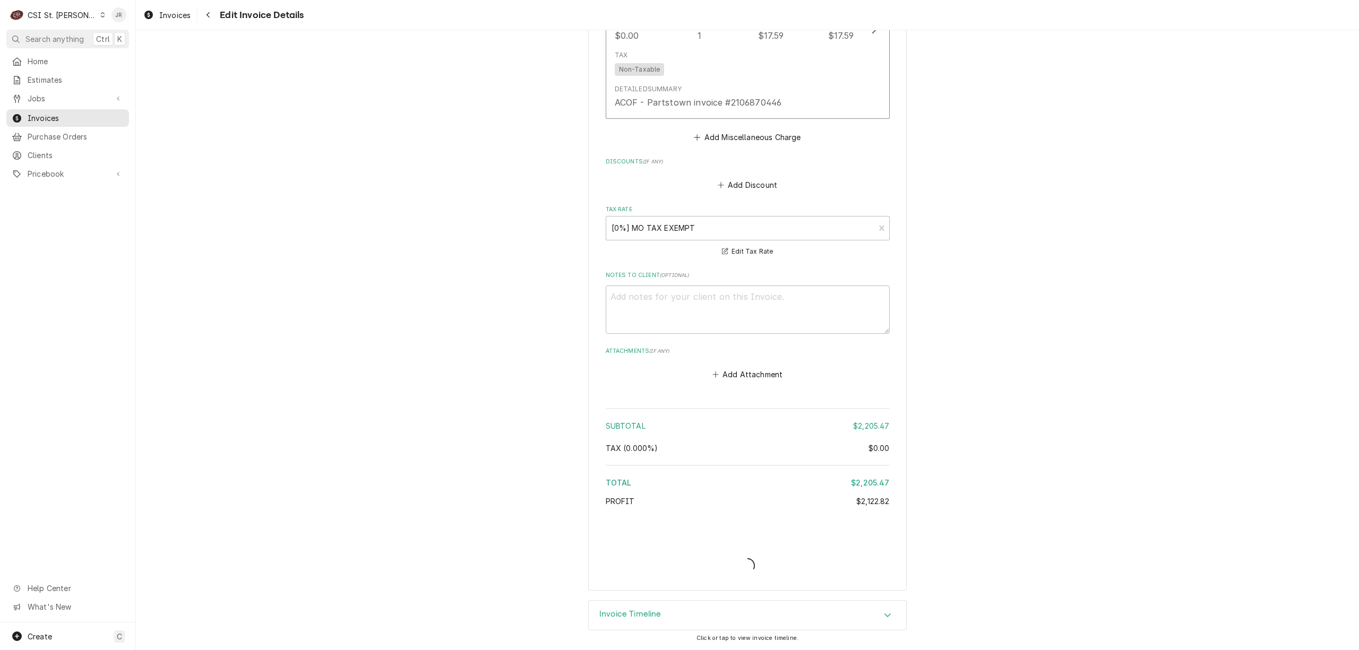
scroll to position [2742, 0]
type textarea "x"
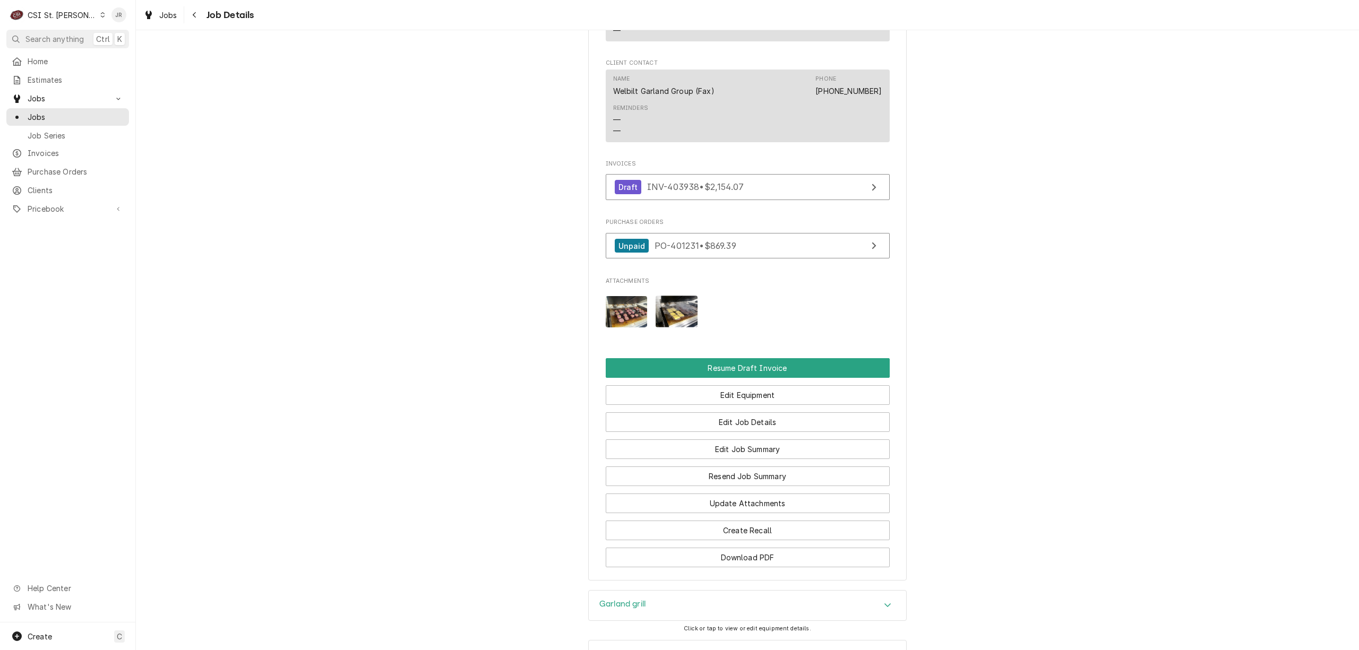
scroll to position [1315, 0]
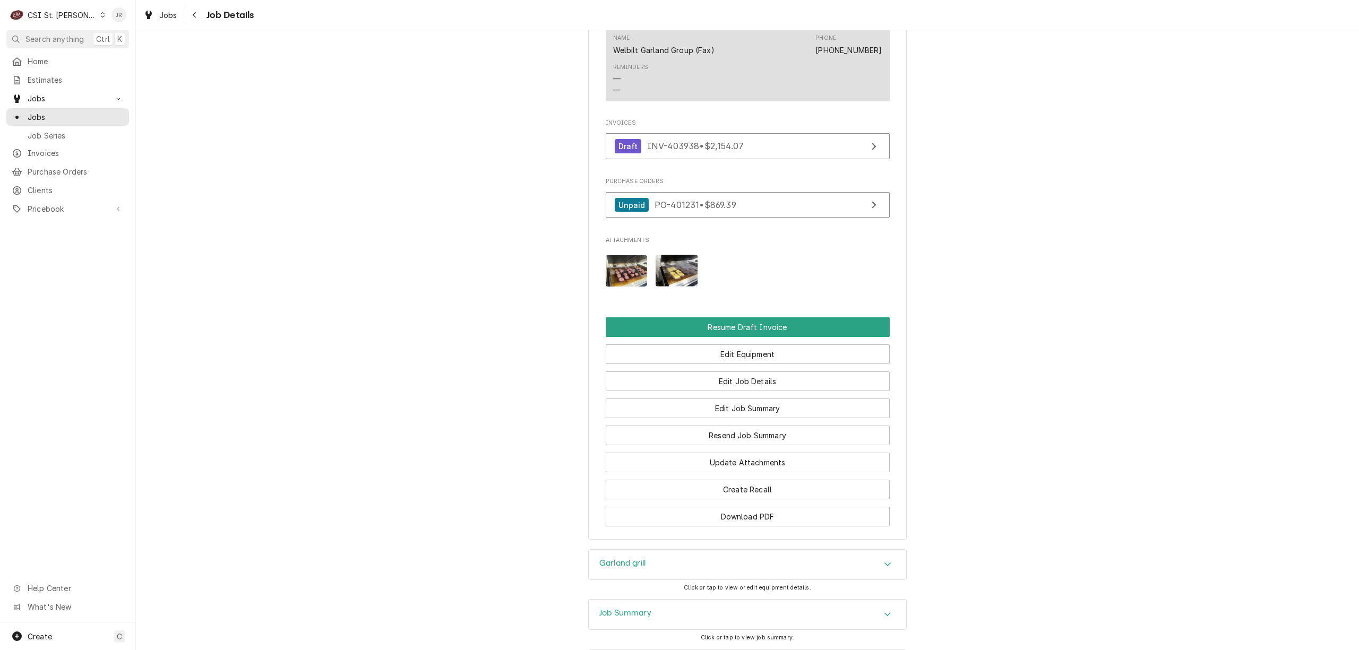
click at [639, 608] on h3 "Job Summary" at bounding box center [625, 613] width 52 height 10
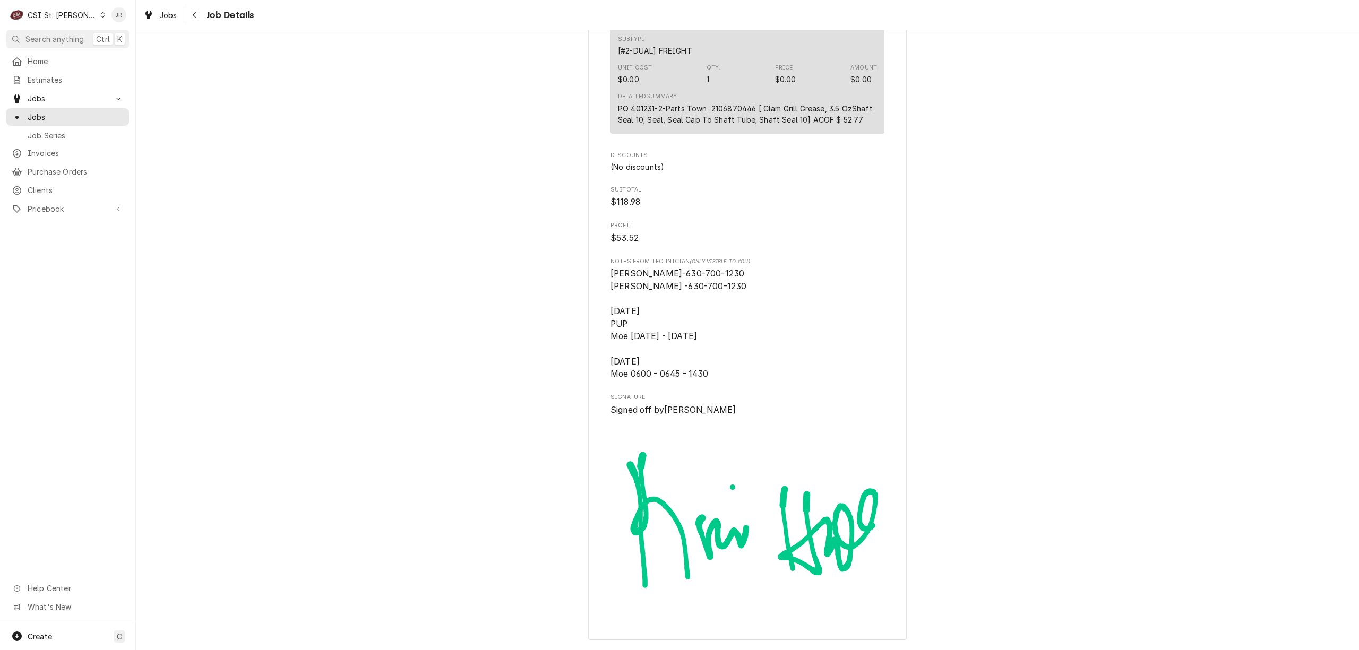
scroll to position [3383, 0]
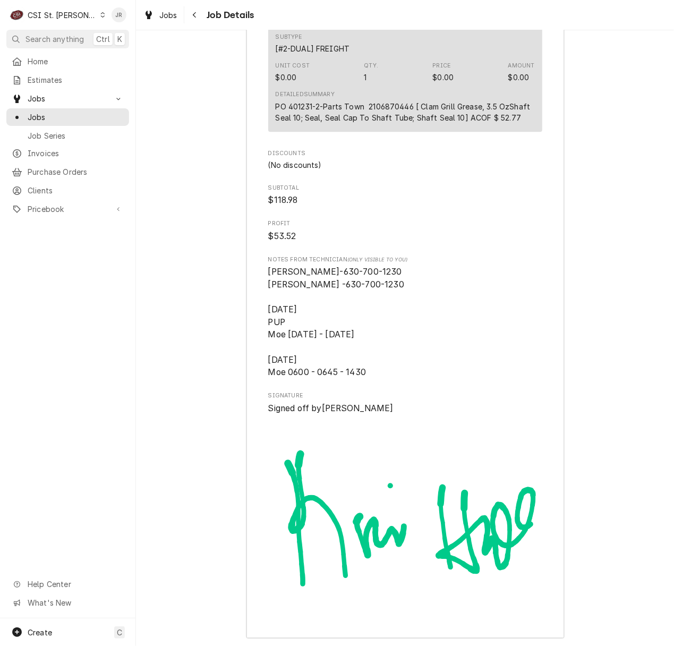
drag, startPoint x: 623, startPoint y: 298, endPoint x: 1194, endPoint y: 137, distance: 594.1
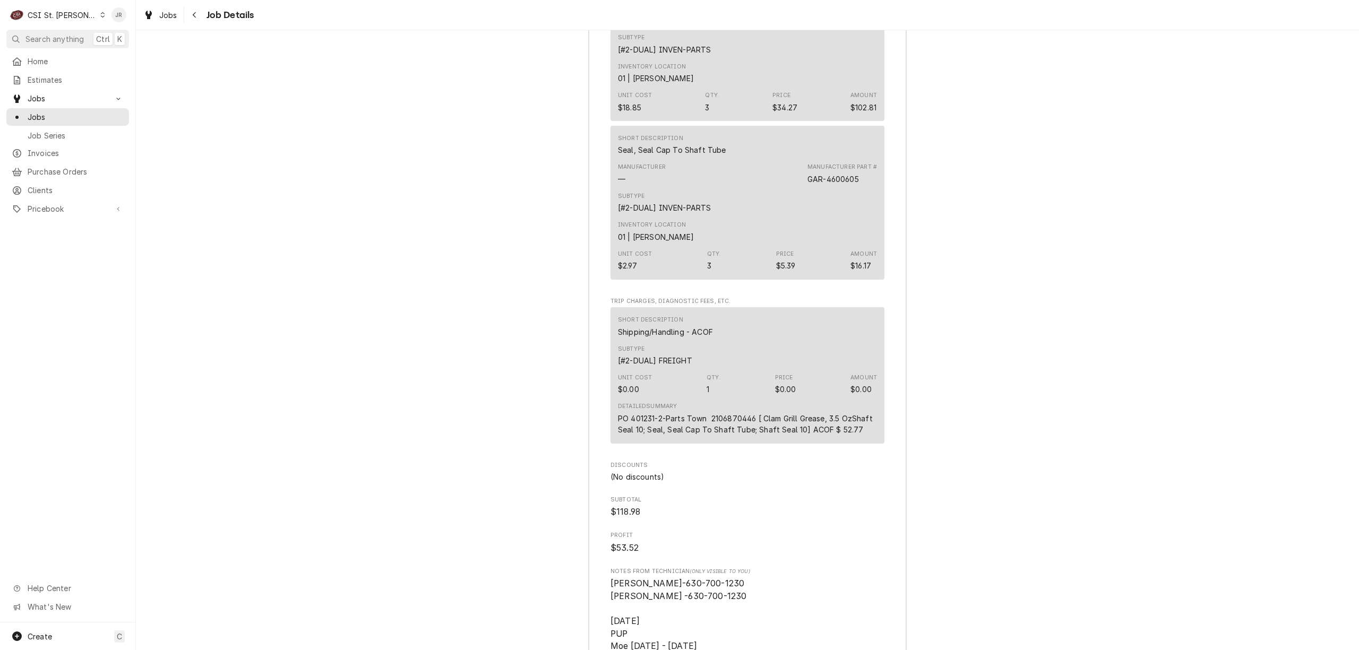
scroll to position [3166, 0]
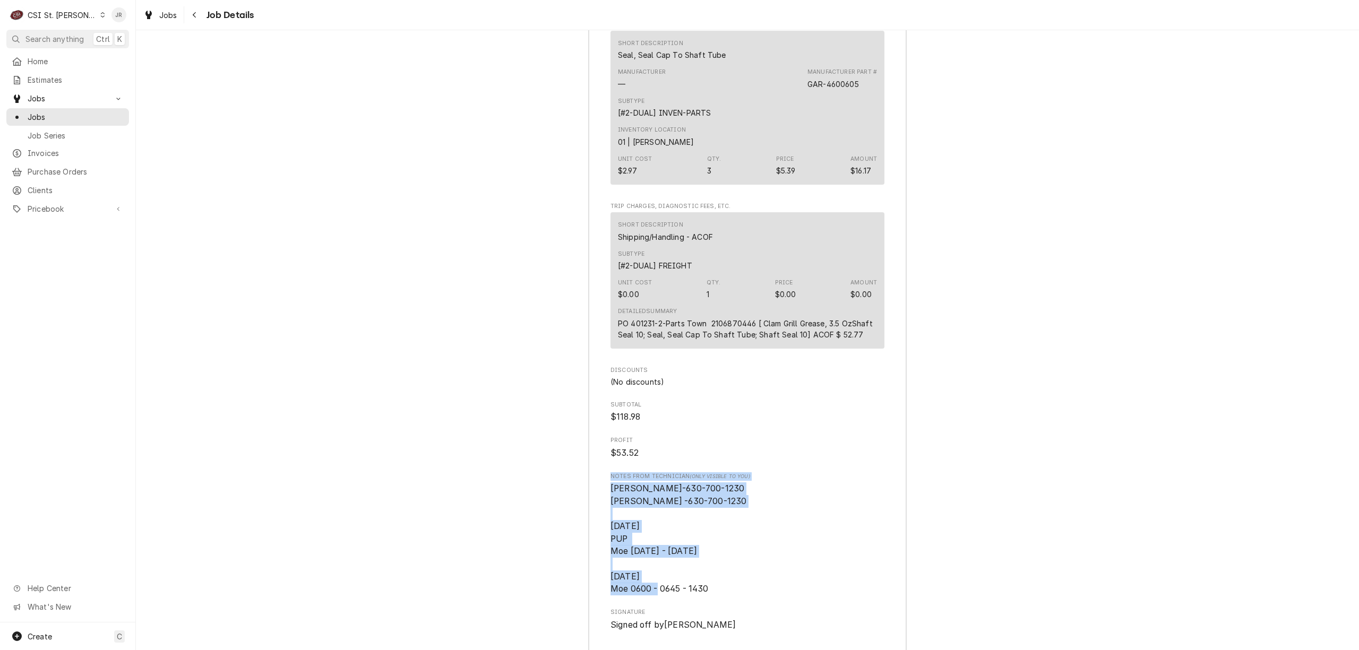
drag, startPoint x: 599, startPoint y: 377, endPoint x: 707, endPoint y: 488, distance: 155.1
copy div "Notes from Technician (Only Visible to You) Courtney-630-700-1230 Kris -630-700…"
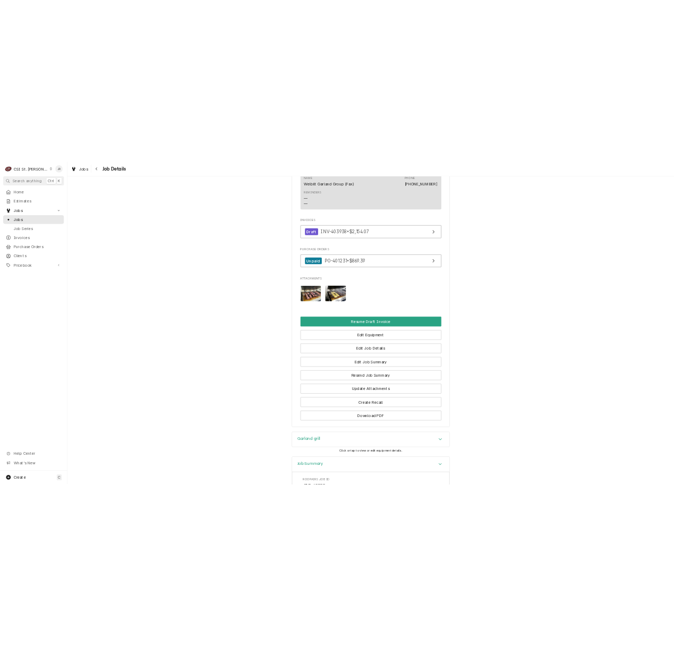
scroll to position [1255, 0]
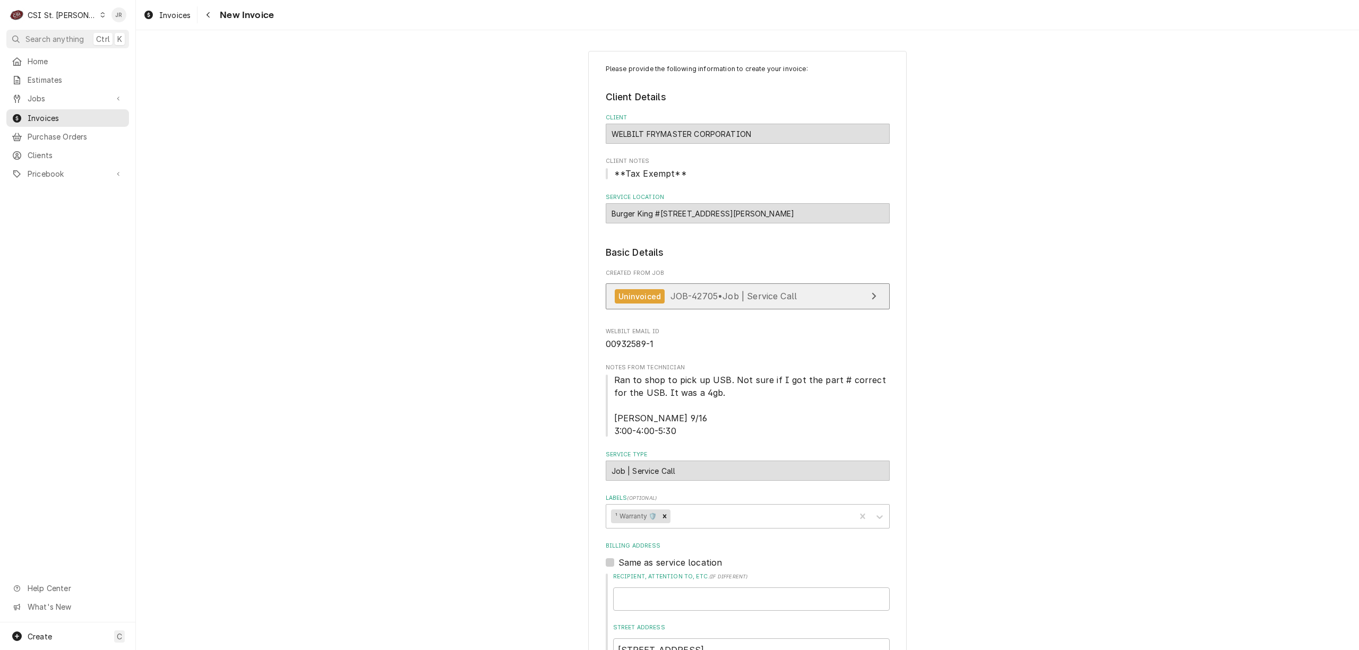
click at [778, 296] on span "JOB-42705 • Job | Service Call" at bounding box center [733, 296] width 127 height 11
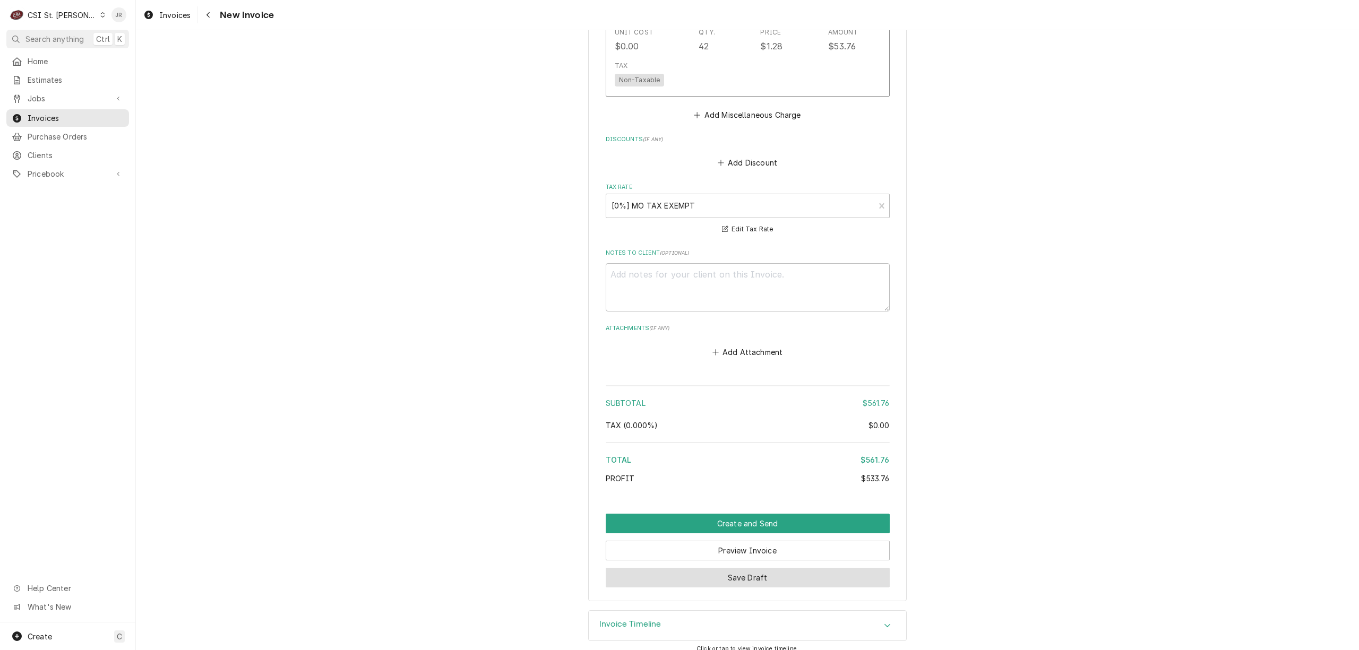
click at [738, 568] on button "Save Draft" at bounding box center [748, 578] width 284 height 20
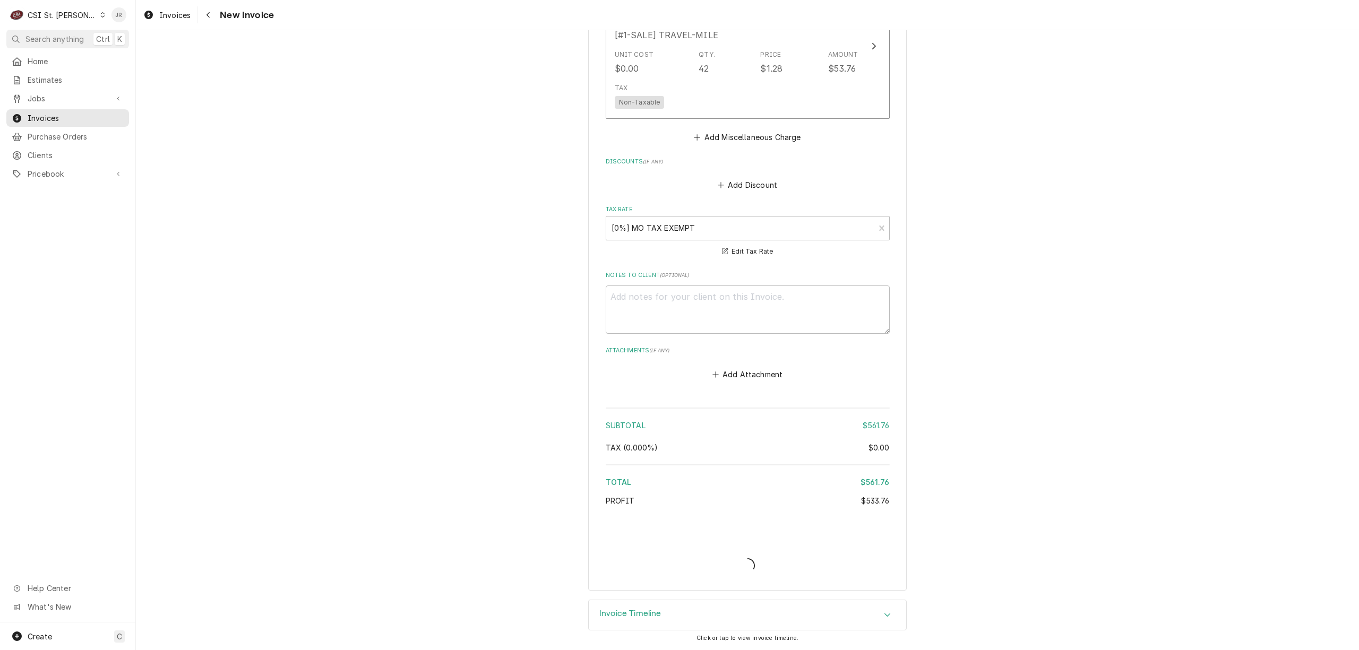
scroll to position [1820, 0]
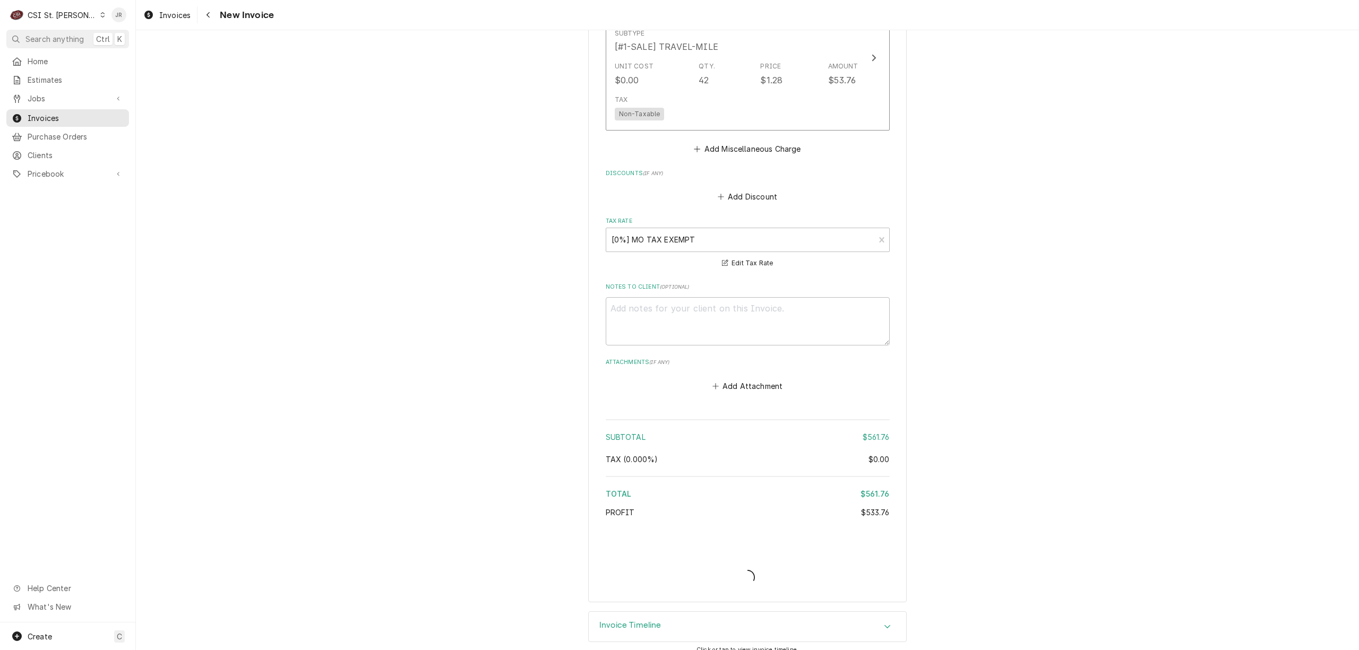
type textarea "x"
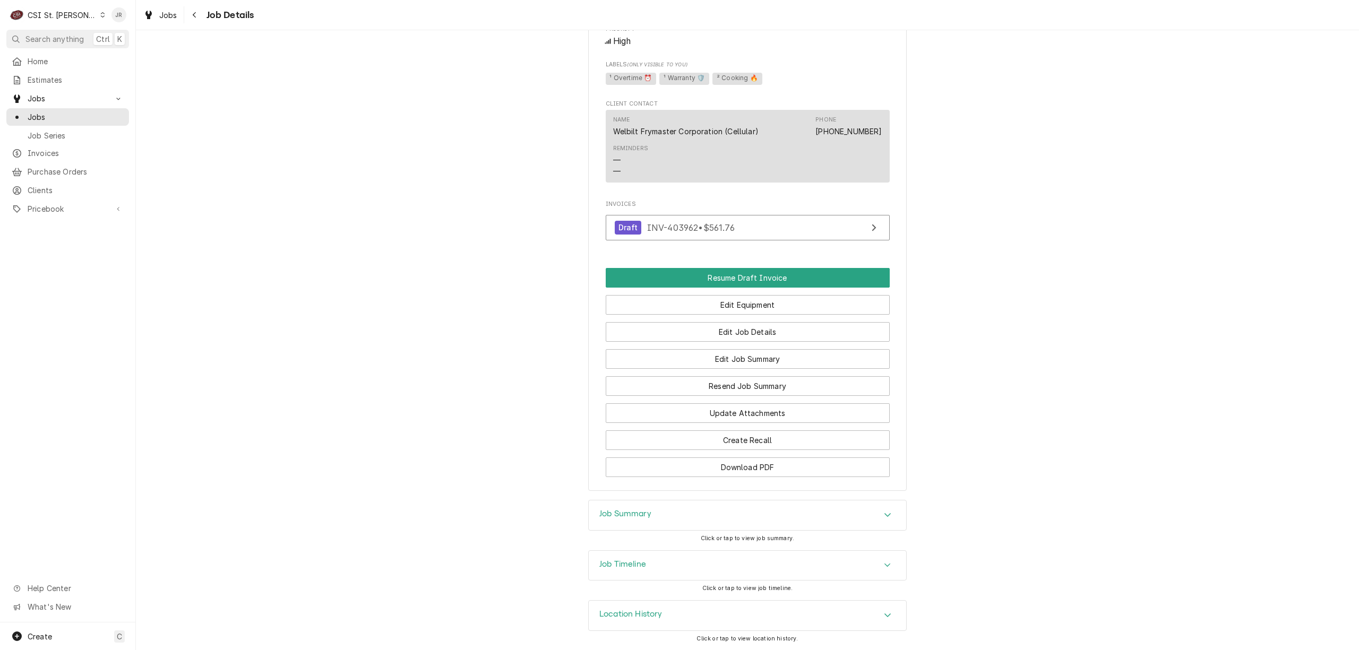
scroll to position [1313, 0]
click at [638, 512] on h3 "Job Summary" at bounding box center [625, 514] width 52 height 10
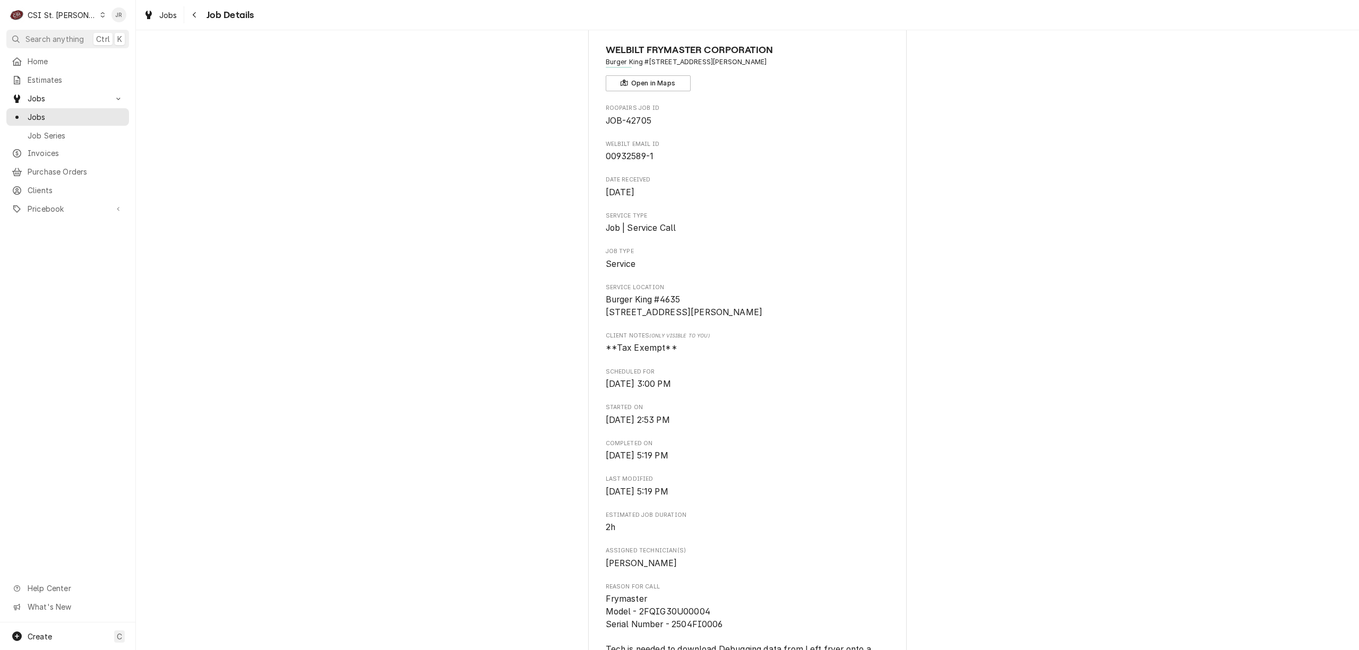
scroll to position [0, 0]
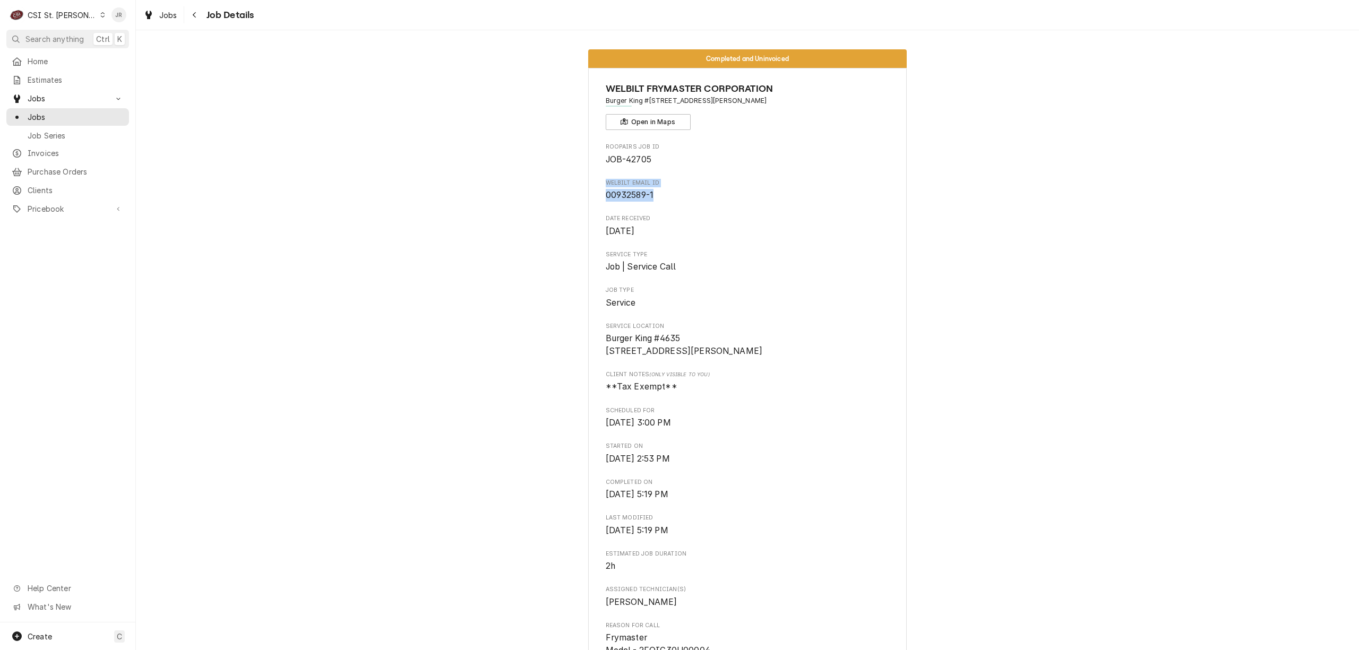
drag, startPoint x: 599, startPoint y: 185, endPoint x: 648, endPoint y: 202, distance: 51.7
copy div "Welbilt email ID 00932589-1"
drag, startPoint x: 597, startPoint y: 194, endPoint x: 665, endPoint y: 195, distance: 68.0
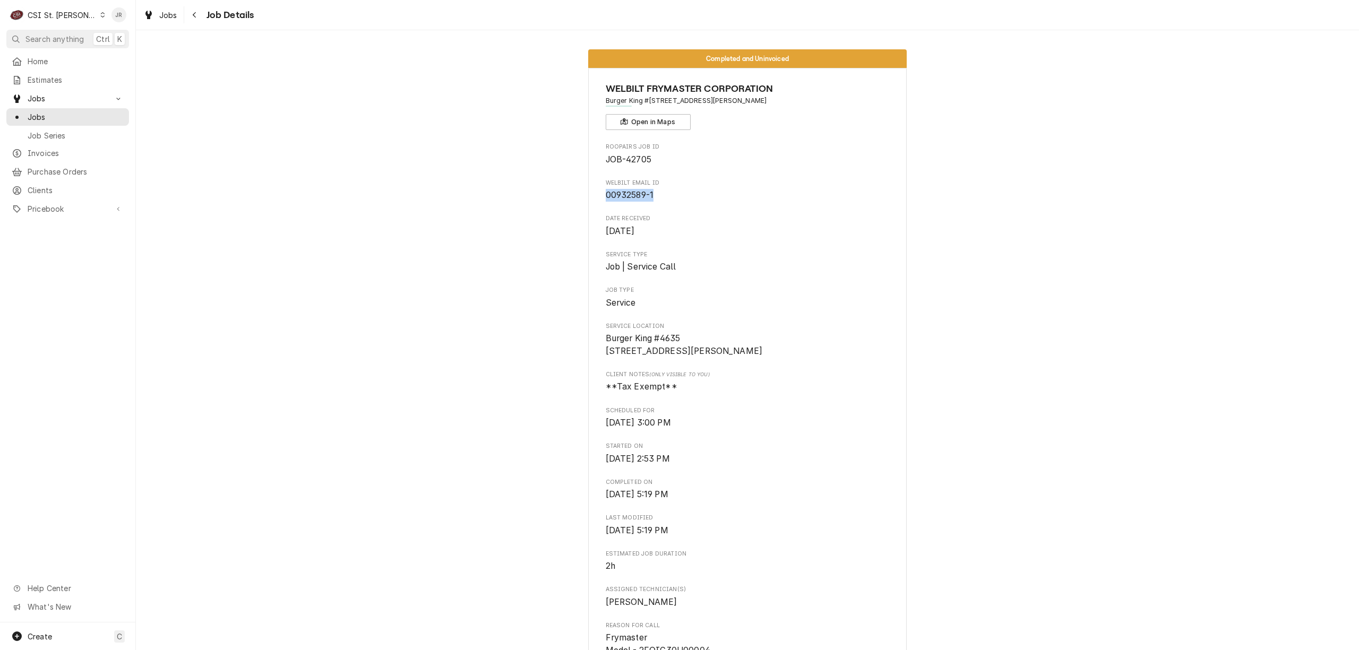
copy span "00932589-1"
drag, startPoint x: 601, startPoint y: 104, endPoint x: 661, endPoint y: 107, distance: 59.5
click at [661, 107] on div "WELBILT FRYMASTER CORPORATION Burger King #4635 / 10734 Sunset Hills Plaza, St.…" at bounding box center [748, 106] width 284 height 48
copy span "Burger King #4635"
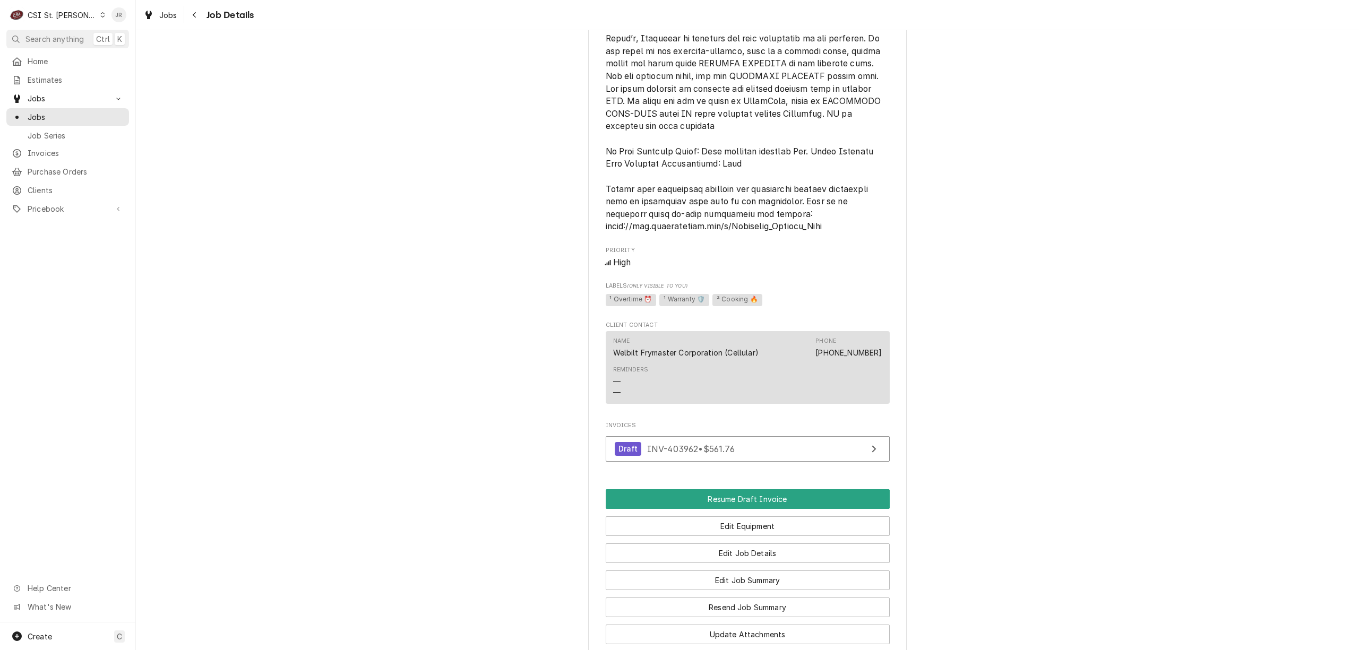
scroll to position [991, 0]
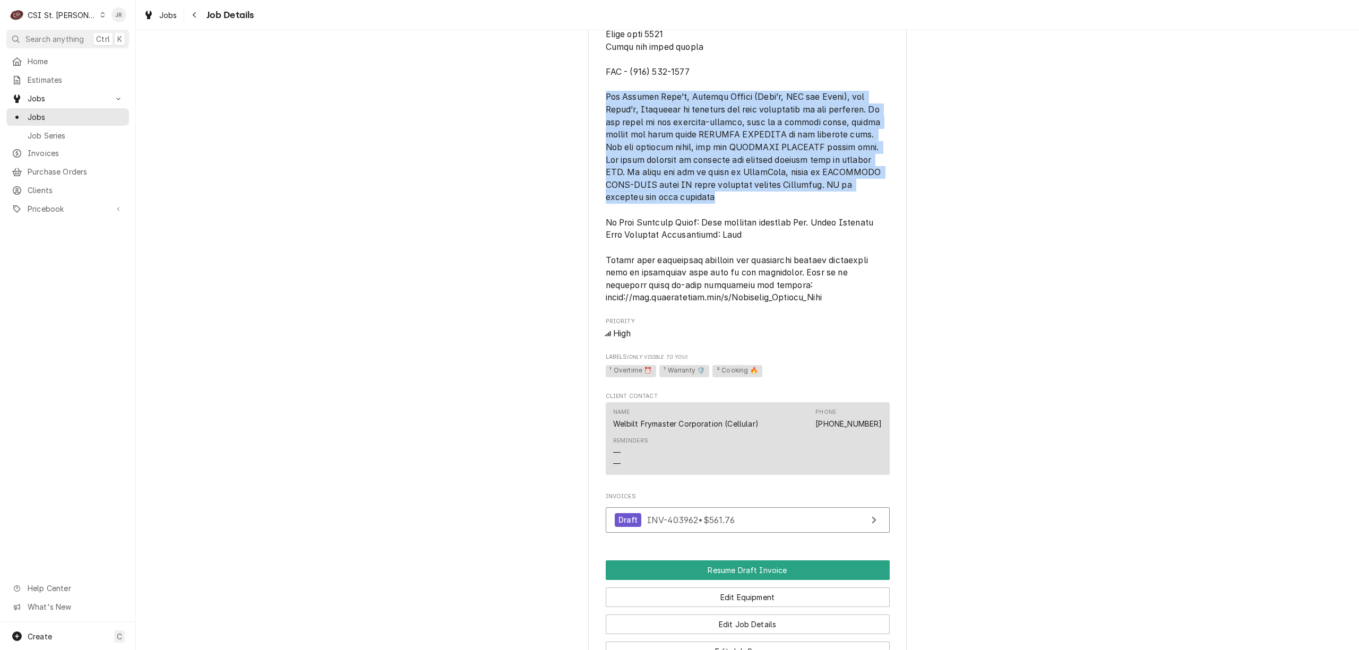
drag, startPoint x: 604, startPoint y: 120, endPoint x: 682, endPoint y: 219, distance: 125.9
click at [682, 219] on span "[object Object]" at bounding box center [748, 29] width 284 height 552
copy span "For Raising Cane’s, Inspire Brands (Arby’s, BWW and Sonic), and Chili’s, Frymas…"
click at [854, 209] on span "[object Object]" at bounding box center [745, 28] width 278 height 549
drag, startPoint x: 351, startPoint y: 185, endPoint x: 502, endPoint y: 221, distance: 154.5
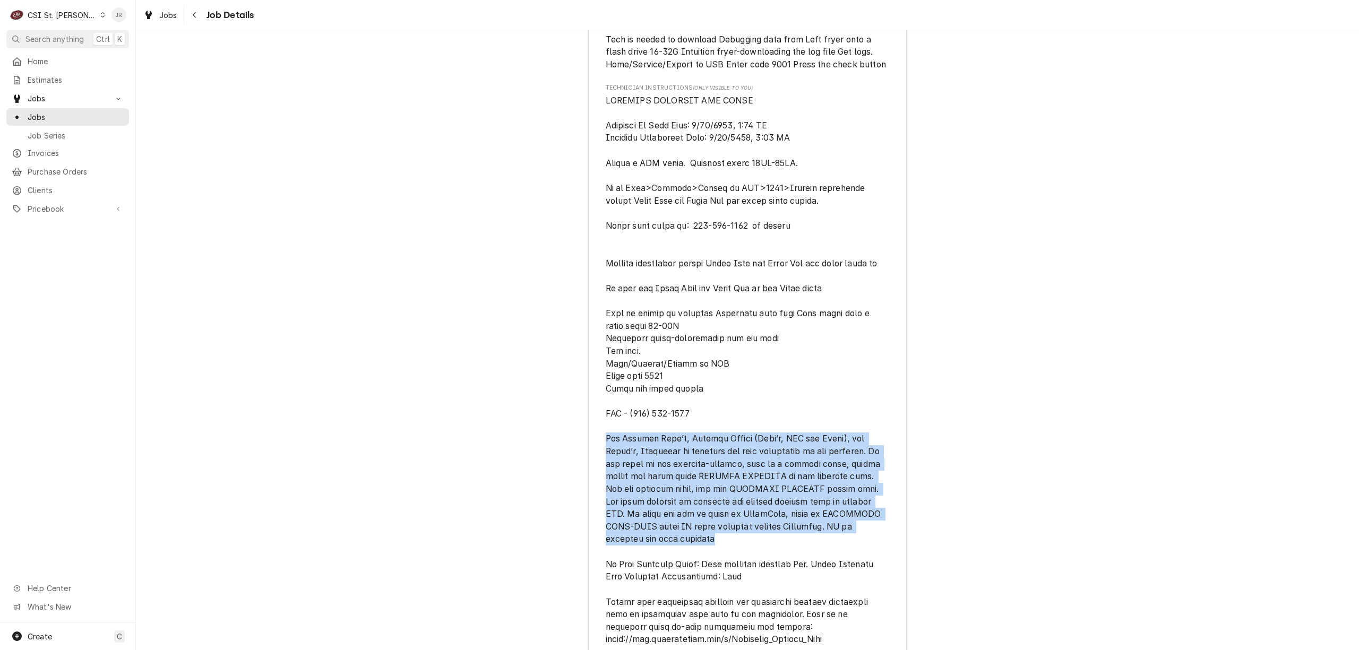
scroll to position [637, 0]
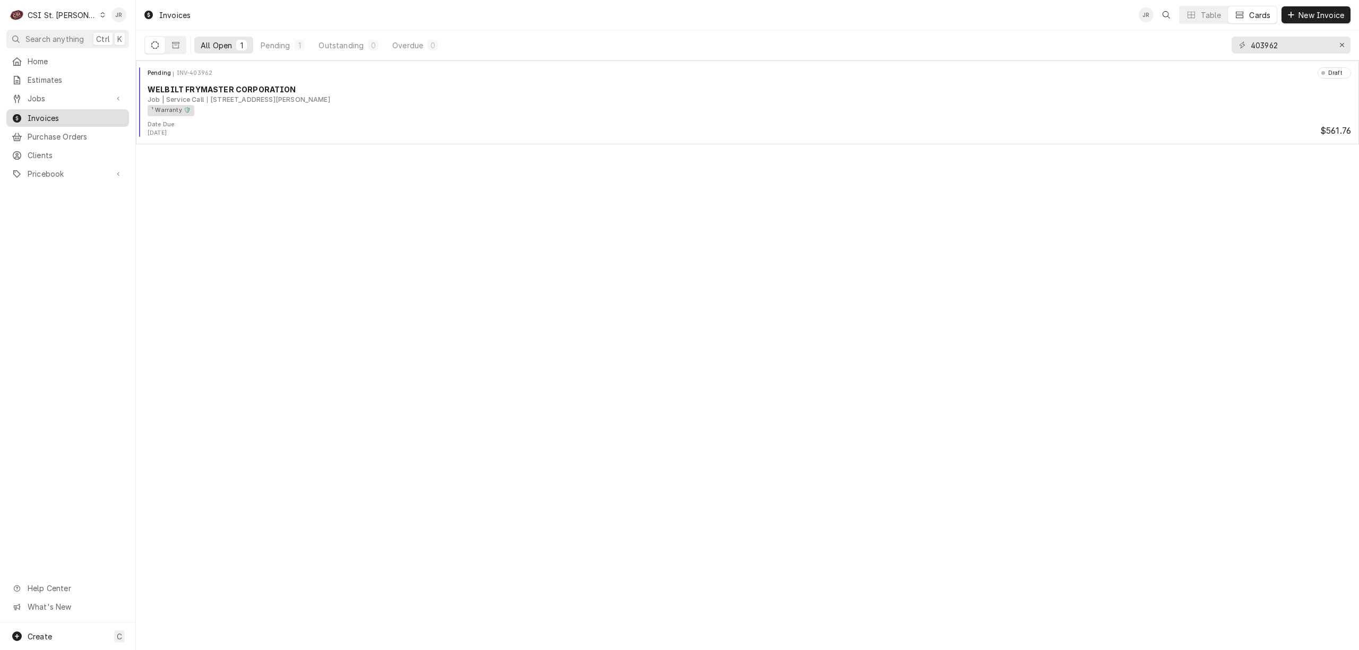
click at [43, 113] on span "Invoices" at bounding box center [76, 118] width 96 height 11
click at [1280, 47] on input "403962" at bounding box center [1291, 45] width 80 height 17
click at [1280, 46] on input "403962" at bounding box center [1291, 45] width 80 height 17
paste input "9"
type input "403992"
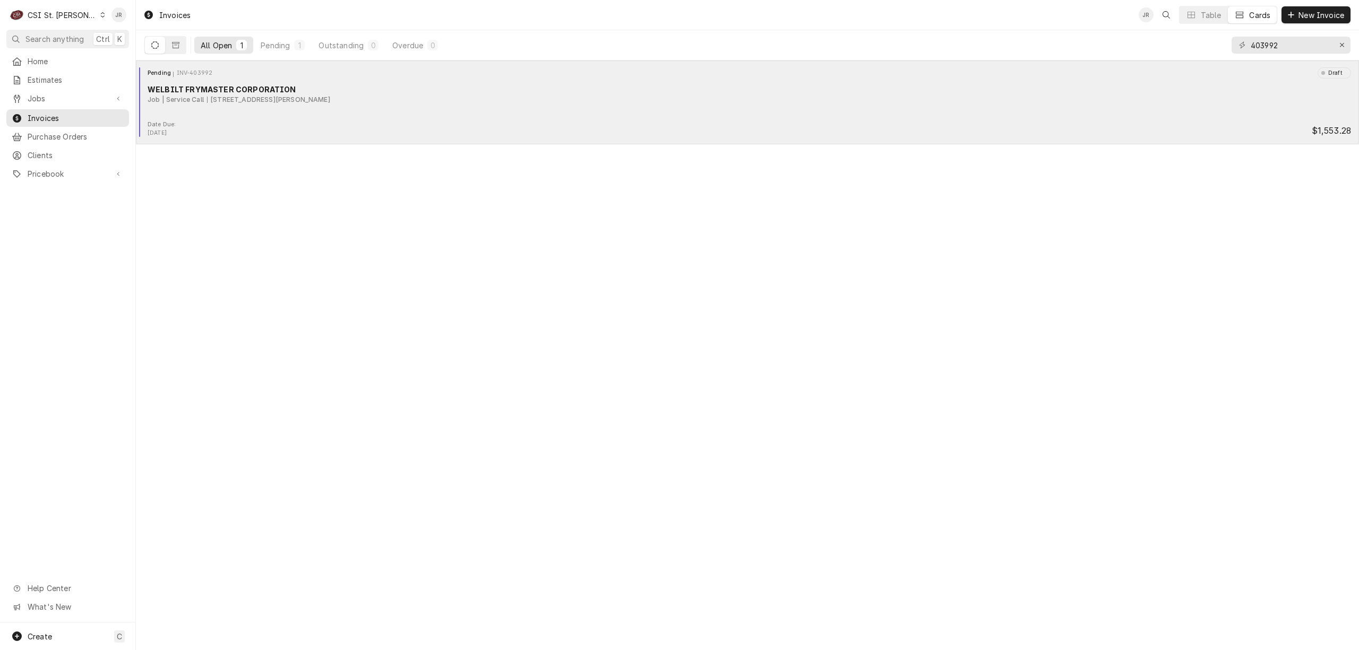
click at [261, 91] on div "WELBILT FRYMASTER CORPORATION" at bounding box center [749, 89] width 1203 height 11
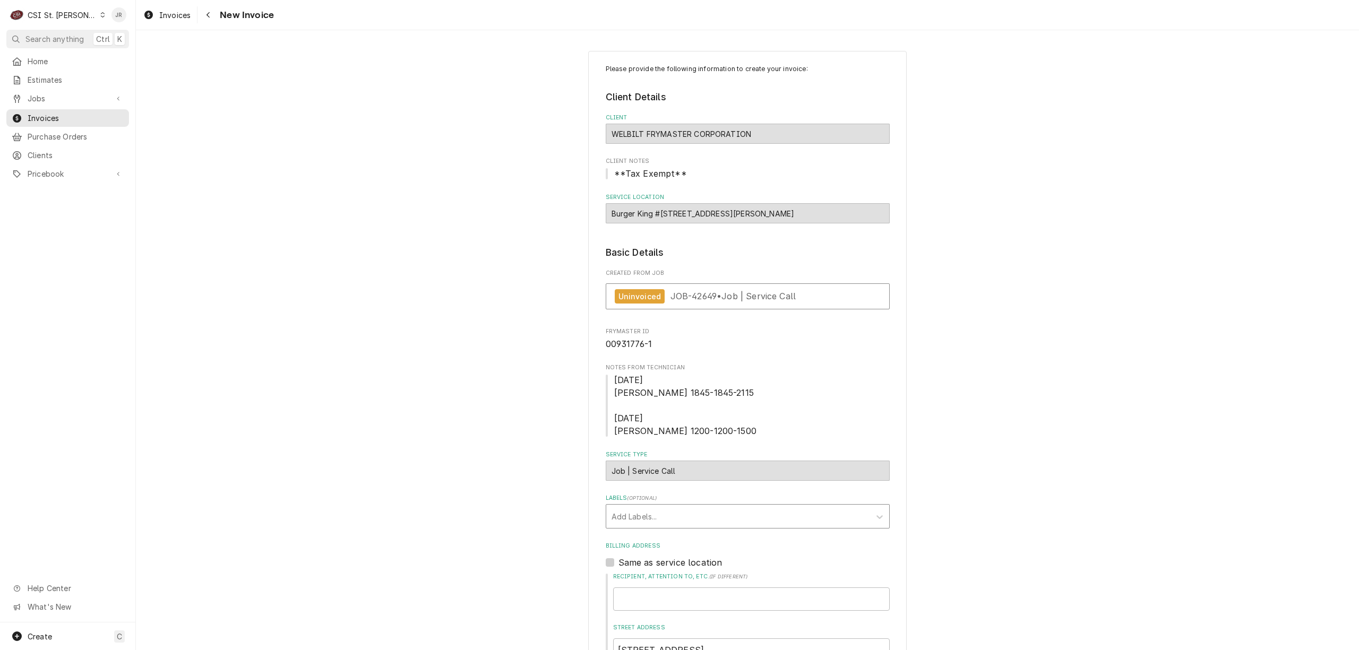
click at [659, 516] on div "Labels" at bounding box center [738, 516] width 253 height 19
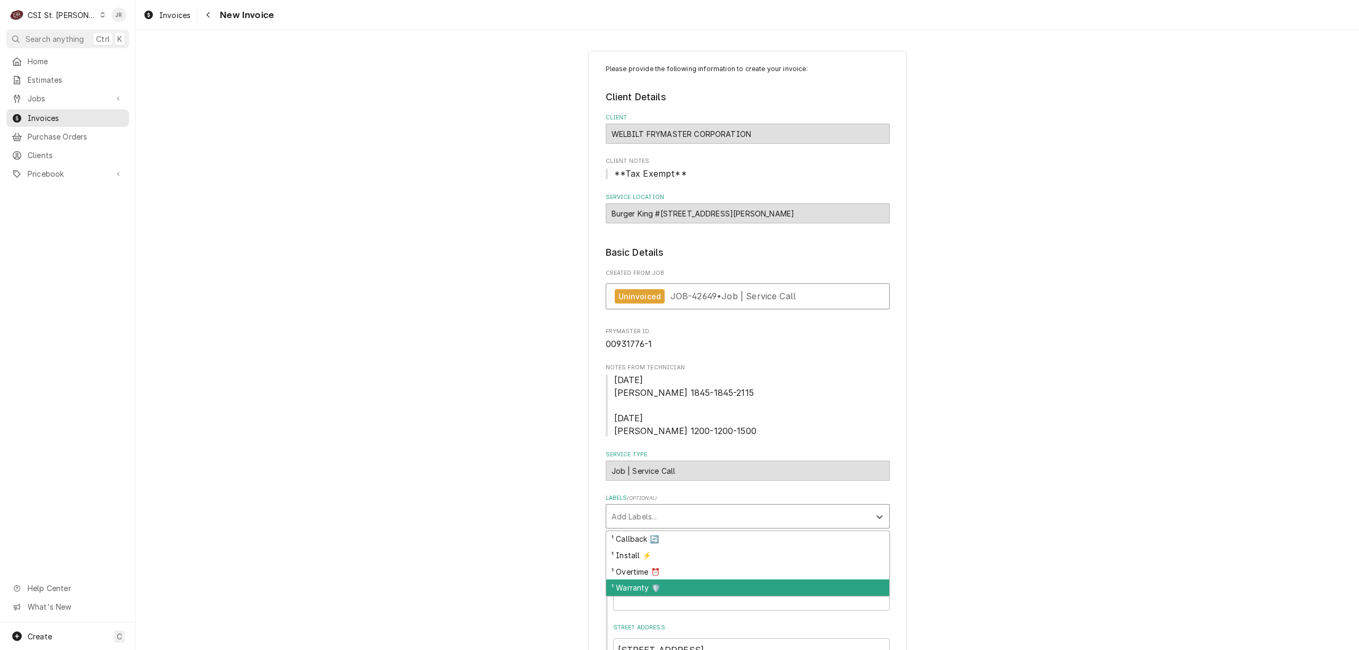
click at [668, 589] on div "¹ Warranty 🛡️" at bounding box center [747, 588] width 283 height 16
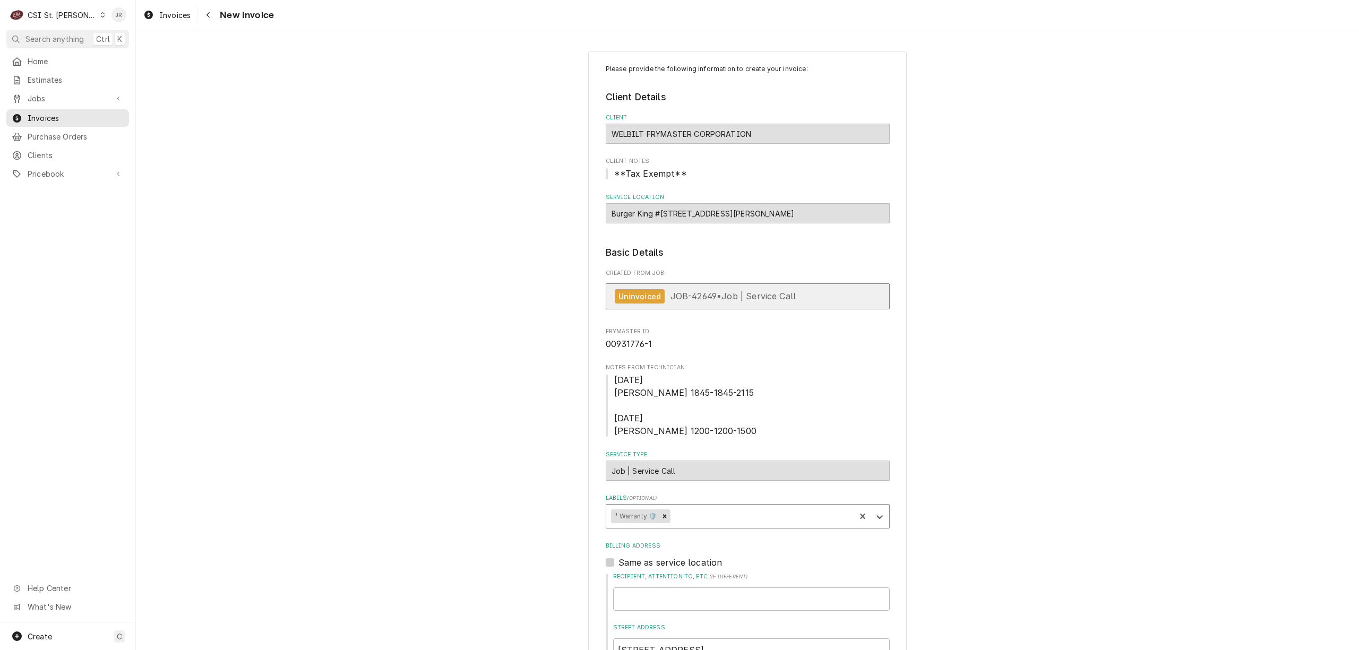
click at [782, 285] on link "Uninvoiced JOB-42649 • Job | Service Call" at bounding box center [748, 296] width 284 height 26
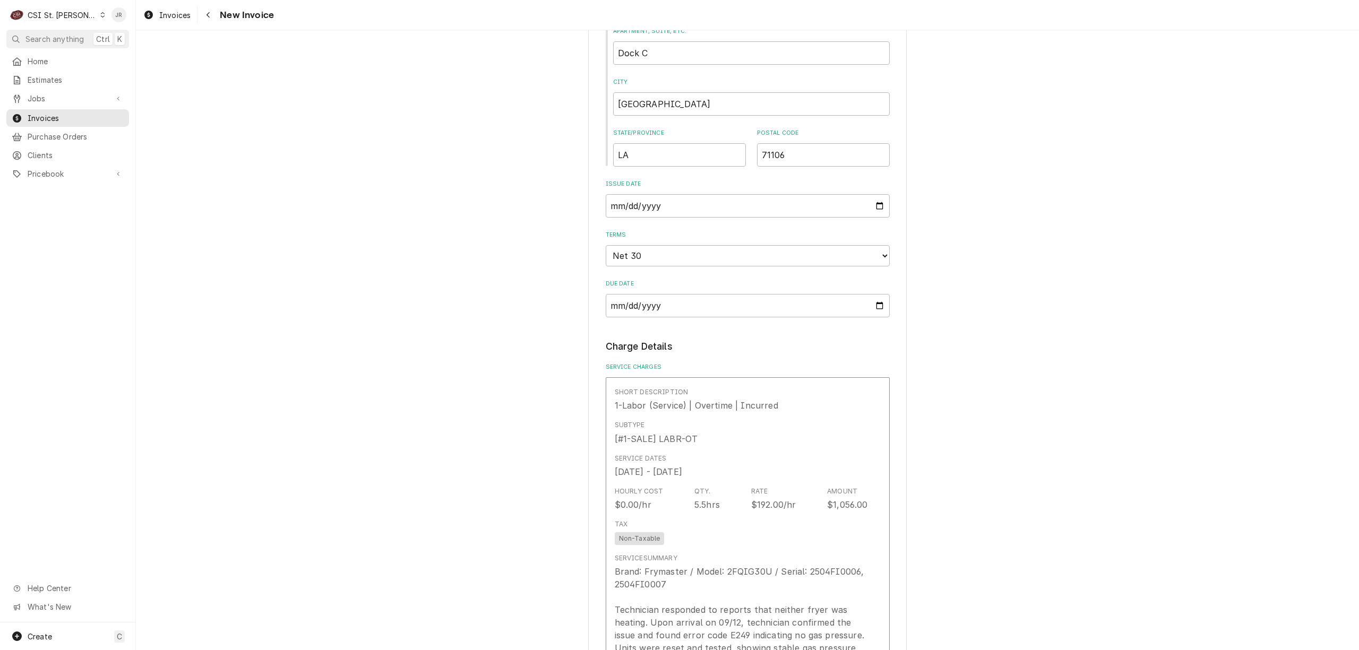
scroll to position [849, 0]
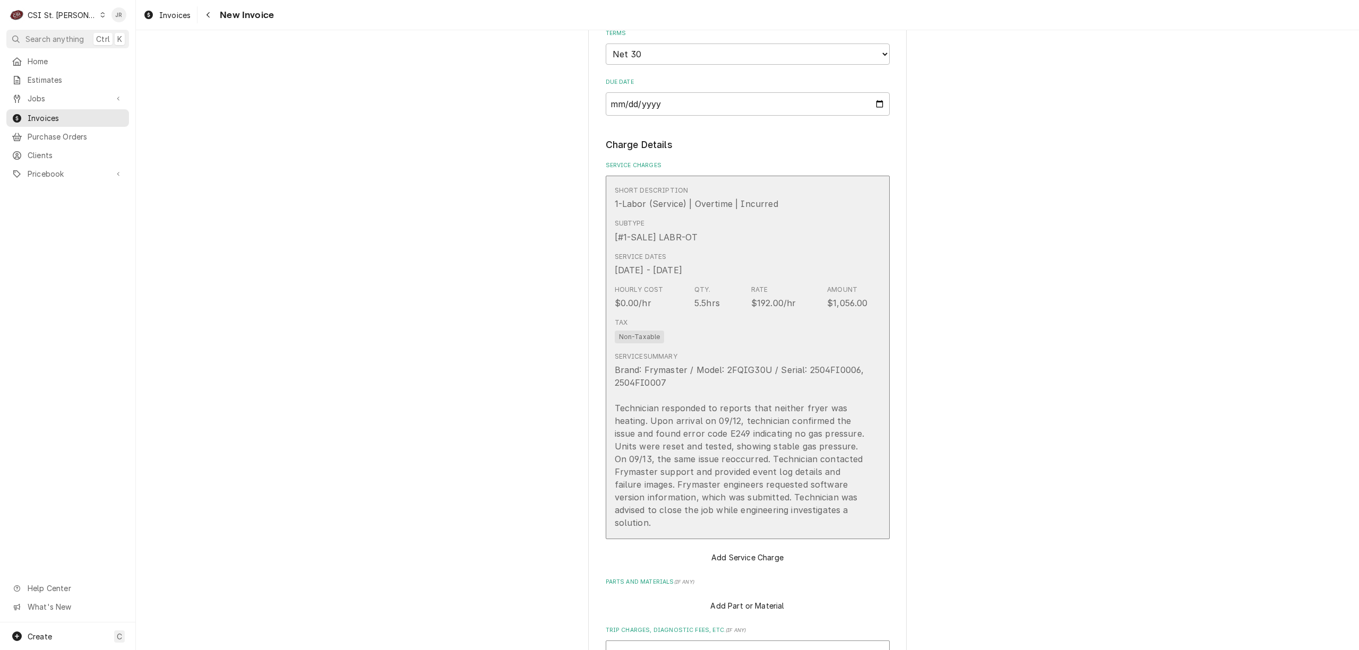
click at [777, 314] on div "Short Description 1-Labor (Service) | Overtime | Incurred Subtype [#1-SALE] LAB…" at bounding box center [741, 358] width 253 height 352
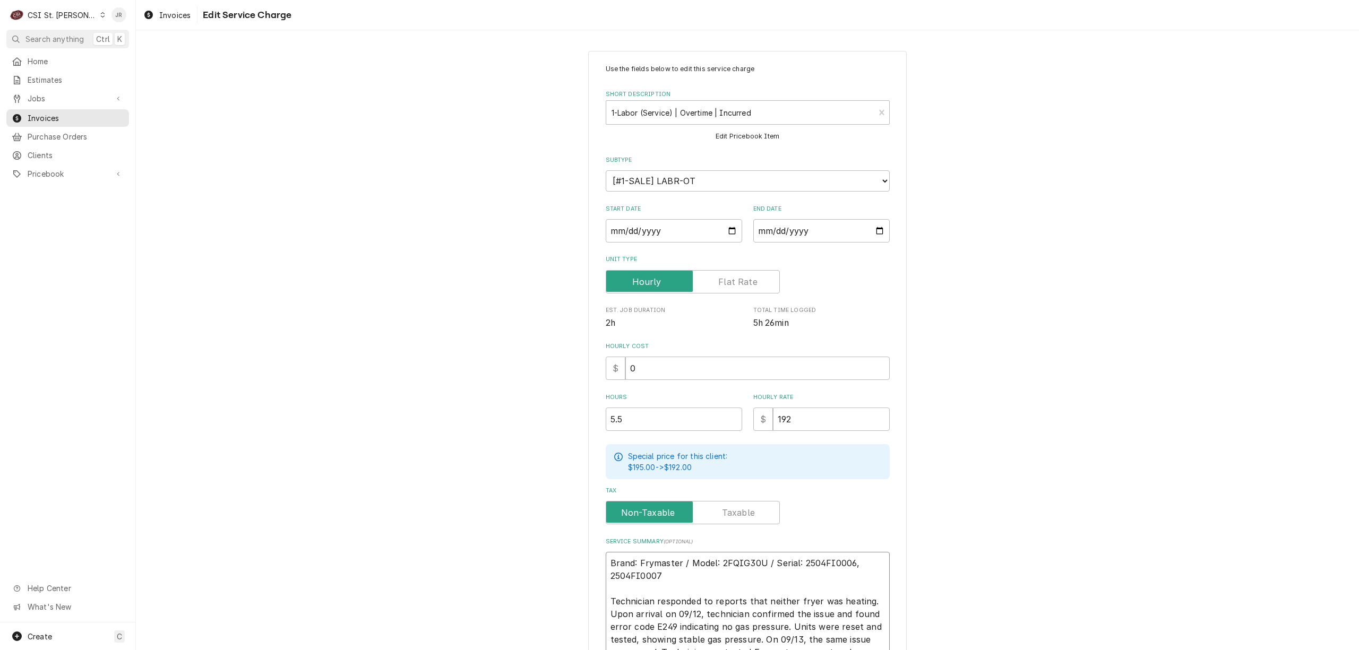
click at [848, 562] on textarea "Brand: Frymaster / Model: 2FQIG30U / Serial: 2504FI0006, 2504FI0007 Technician …" at bounding box center [748, 633] width 284 height 163
type textarea "x"
type textarea "Brand: Frymaster / Model: 2FQIG30U / Serial: 2504FI0006 2504FI0007 Technician r…"
type textarea "x"
type textarea "Brand: Frymaster / Model: 2FQIG30U / Serial: 2504FI0006 2504FI0007 Technician r…"
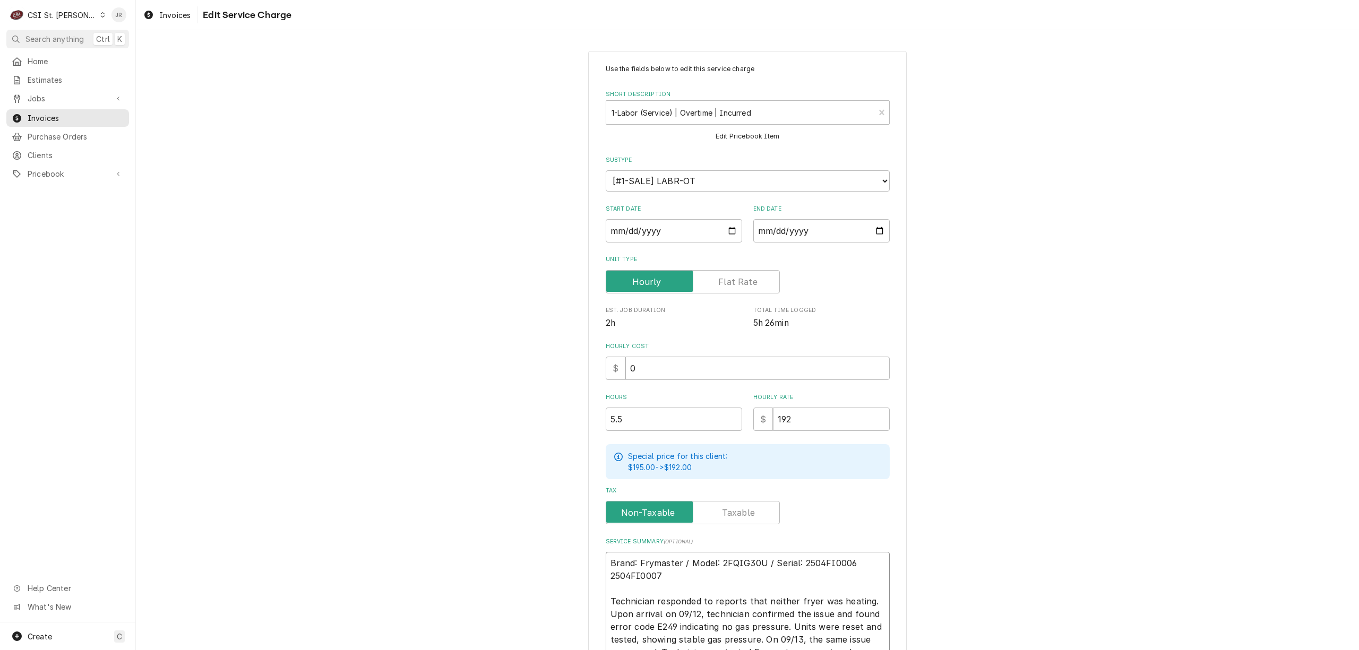
type textarea "x"
type textarea "Brand: Frymaster / Model: 2FQIG30U / Serial: 2504FI0006 a 2504FI0007 Technician…"
type textarea "x"
type textarea "Brand: Frymaster / Model: 2FQIG30U / Serial: 2504FI0006 an 2504FI0007 Technicia…"
type textarea "x"
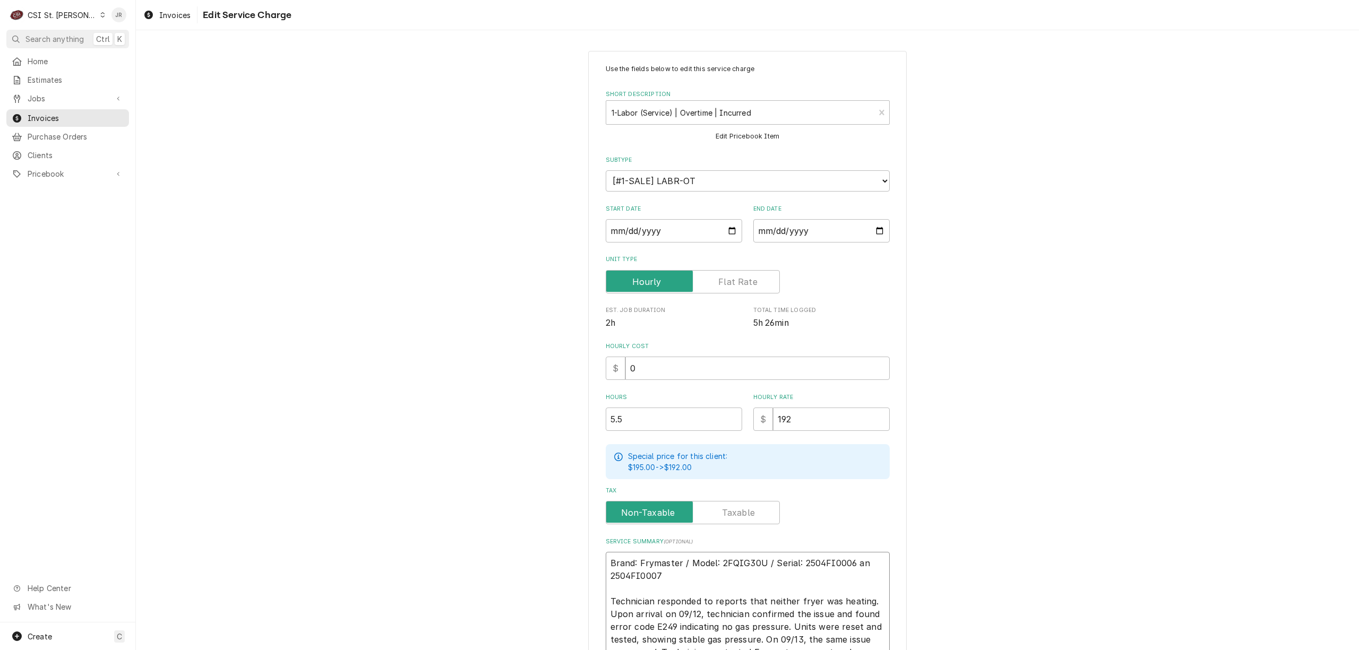
type textarea "Brand: Frymaster / Model: 2FQIG30U / Serial: 2504FI0006 and 2504FI0007 Technici…"
type textarea "x"
type textarea "Brand: Frymaster / Model: 2FQIG30U / Serial: 2504FI0006 and 2504FI0007 Technici…"
type textarea "x"
type textarea "Brand: Frymaster / Model: 2FQIG30U / Serial: 2504FI0006 and 2504FI0007 Technici…"
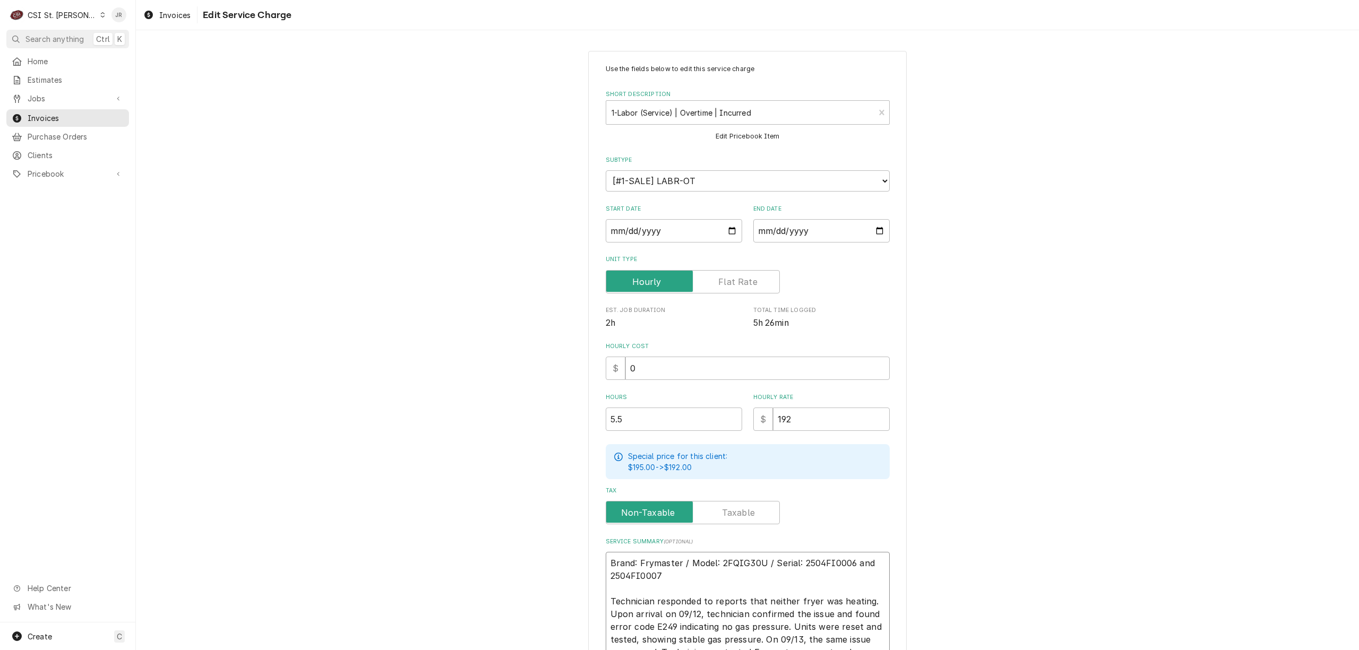
type textarea "x"
type textarea "rand: Frymaster / Model: 2FQIG30U / Serial: 2504FI0006 and 2504FI0007 Technicia…"
type textarea "x"
type textarea "and: Frymaster / Model: 2FQIG30U / Serial: 2504FI0006 and 2504FI0007 Technician…"
type textarea "x"
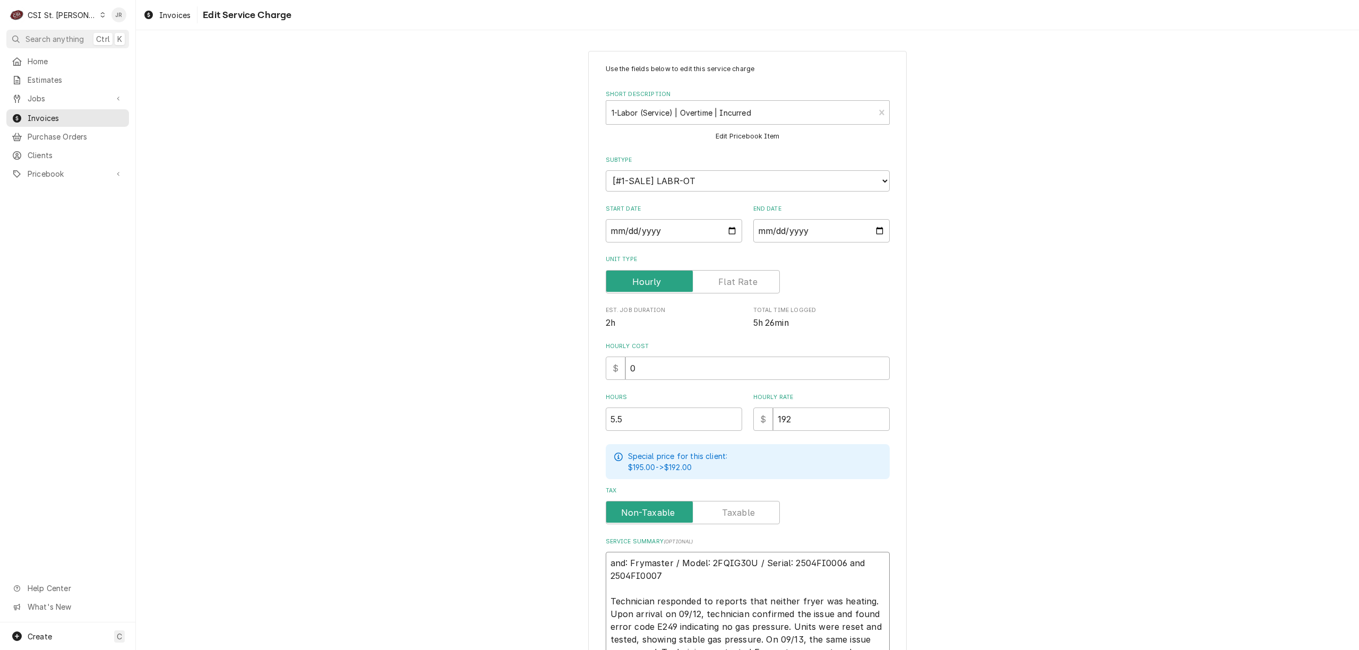
type textarea "nd: Frymaster / Model: 2FQIG30U / Serial: 2504FI0006 and 2504FI0007 Technician …"
type textarea "x"
type textarea "d: Frymaster / Model: 2FQIG30U / Serial: 2504FI0006 and 2504FI0007 Technician r…"
type textarea "x"
type textarea ": Frymaster / Model: 2FQIG30U / Serial: 2504FI0006 and 2504FI0007 Technician re…"
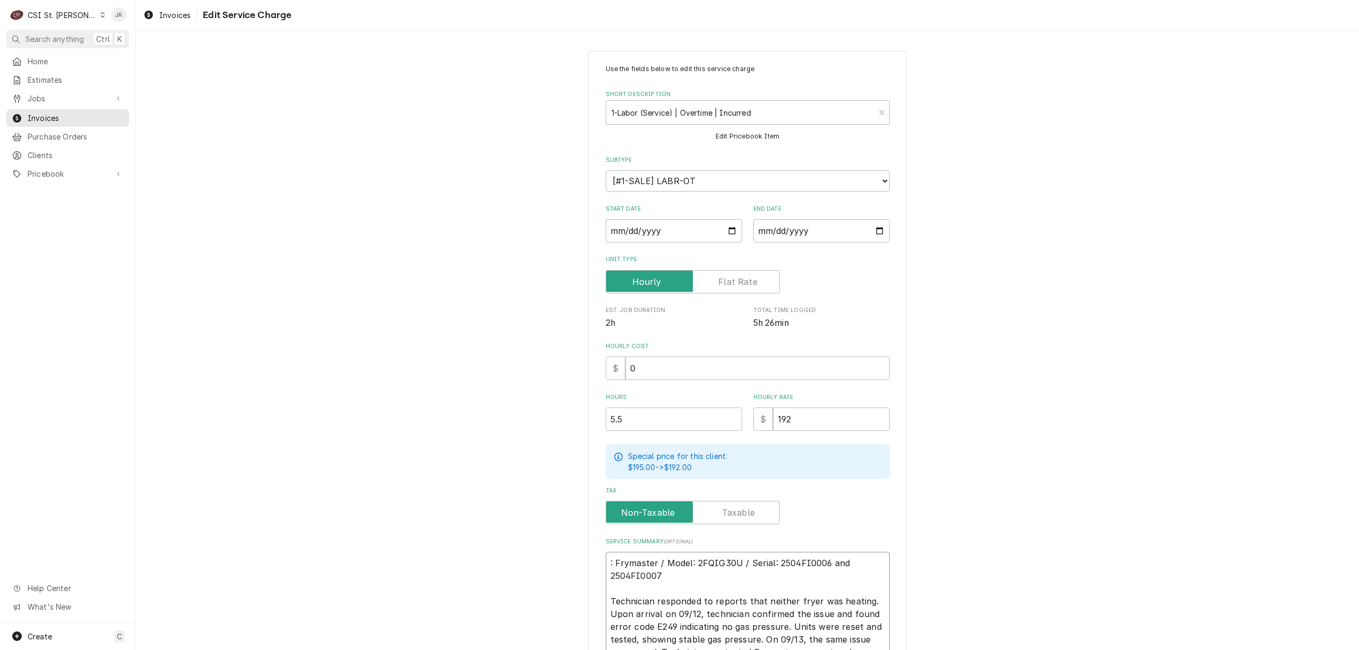
type textarea "x"
type textarea "Frymaster / Model: 2FQIG30U / Serial: 2504FI0006 and 2504FI0007 Technician resp…"
type textarea "x"
type textarea "Frymaster / Model: 2FQIG30U / Serial: 2504FI0006 and 2504FI0007 Technician resp…"
type textarea "x"
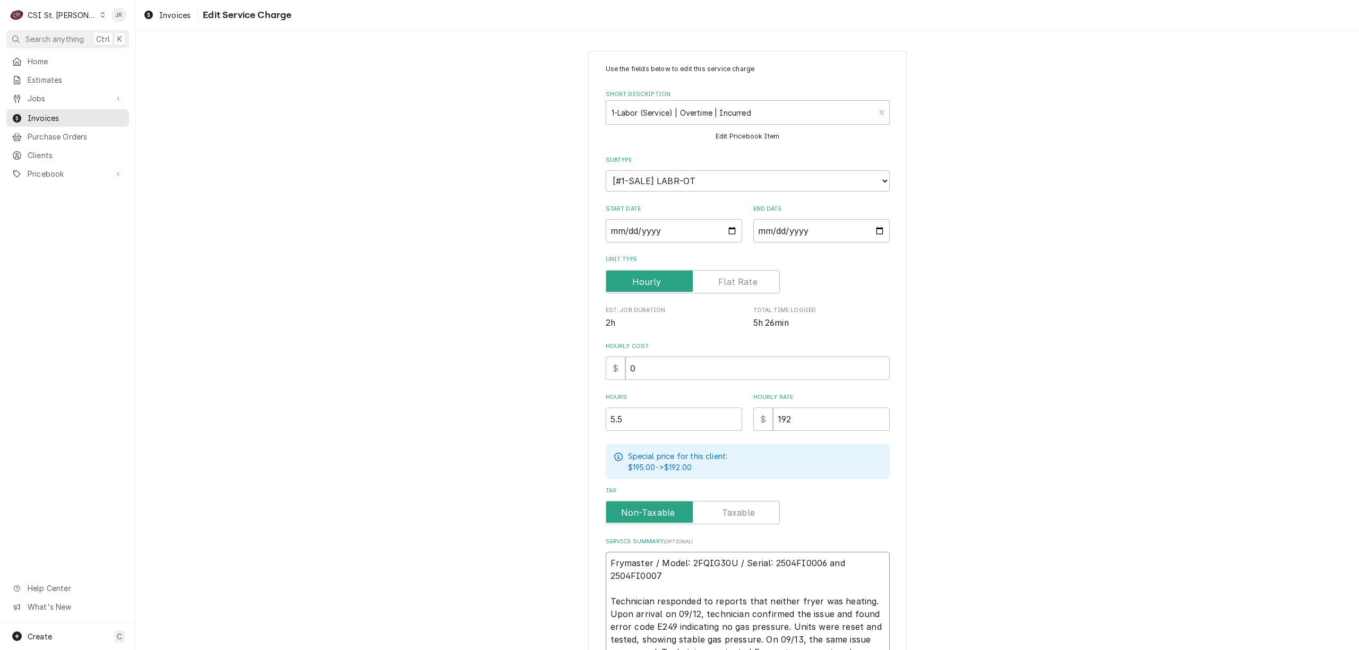
type textarea "Frymaster / Model: 2FQIG30U / Serial: 2504FI0006 and2504FI0007 Technician respo…"
type textarea "x"
type textarea "Frymaster / Model: 2FQIG30U / Serial: 2504FI0006 an2504FI0007 Technician respon…"
type textarea "x"
type textarea "Frymaster / Model: 2FQIG30U / Serial: 2504FI0006 a2504FI0007 Technician respond…"
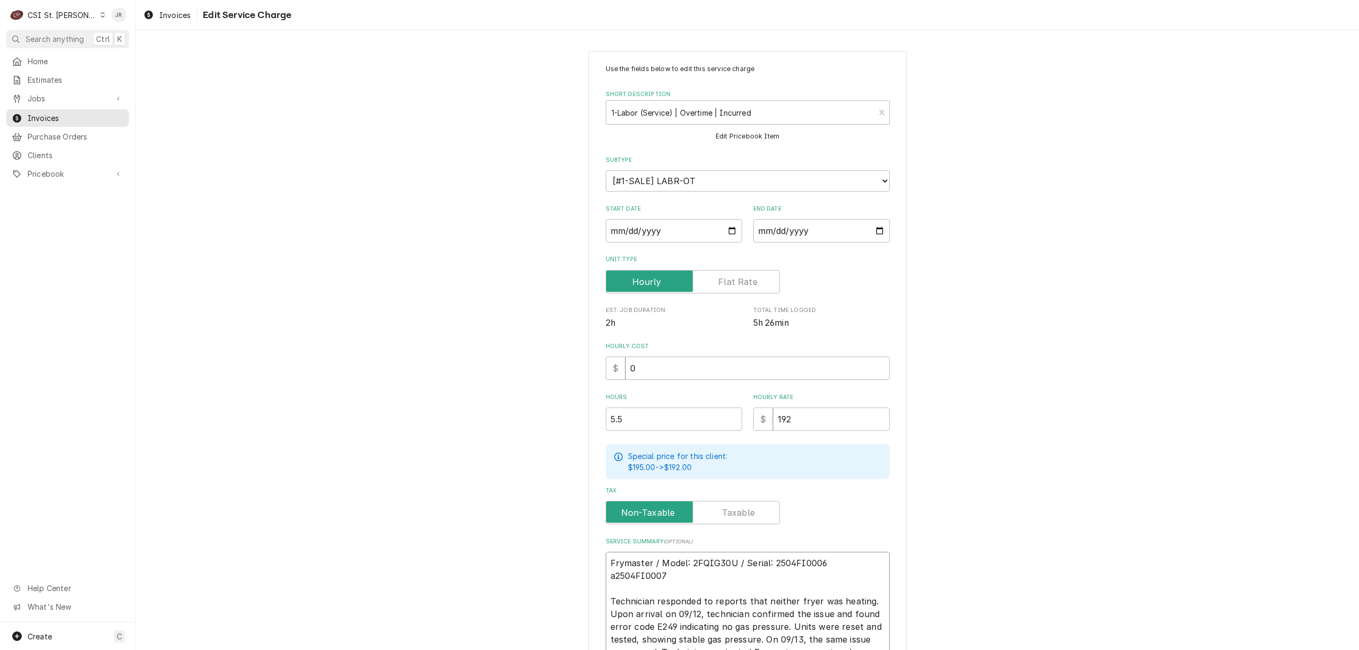
type textarea "x"
type textarea "Frymaster / Model: 2FQIG30U / Serial: 2504FI0006 2504FI0007 Technician responde…"
type textarea "x"
type textarea "Frymaster / Model: 2FQIG30U / Serial: 2504FI0006 a2504FI0007 Technician respond…"
type textarea "x"
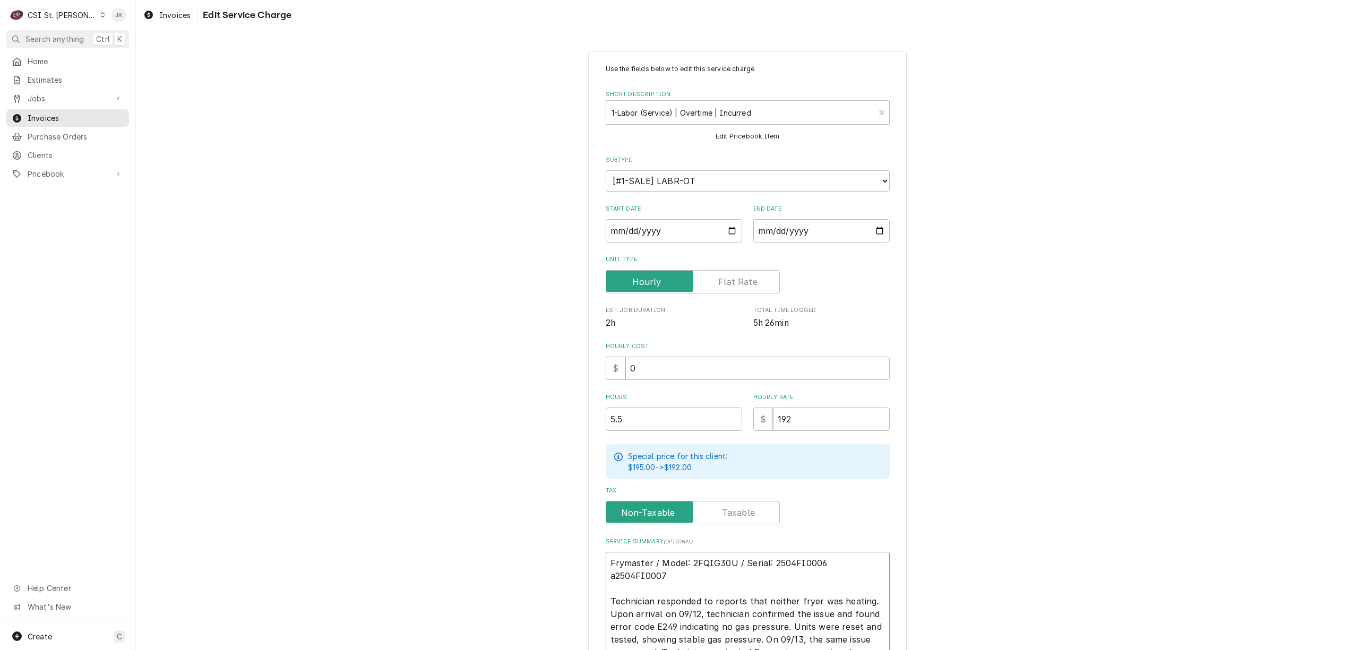
type textarea "Frymaster / Model: 2FQIG30U / Serial: 2504FI0006 an2504FI0007 Technician respon…"
type textarea "x"
type textarea "Frymaster / Model: 2FQIG30U / Serial: 2504FI0006 and2504FI0007 Technician respo…"
type textarea "x"
type textarea "Frymaster / Model: 2FQIG30U / Serial: 2504FI0006 and 2504FI0007 Technician resp…"
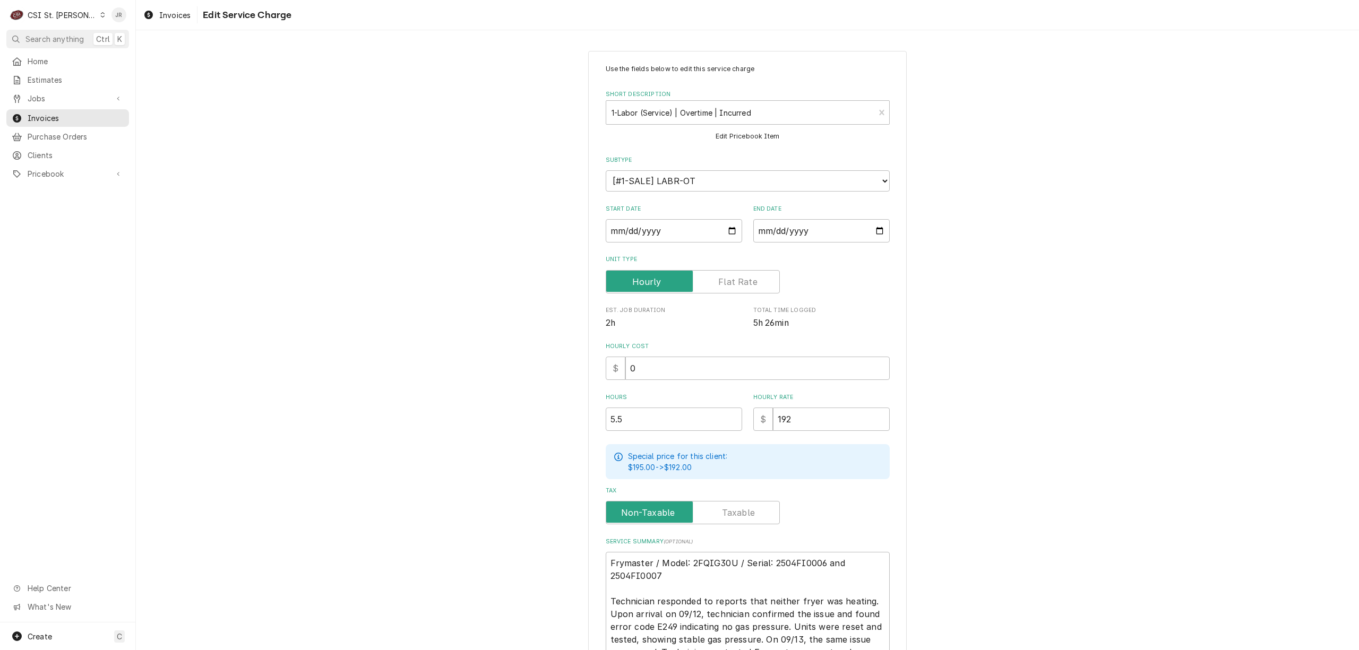
scroll to position [156, 0]
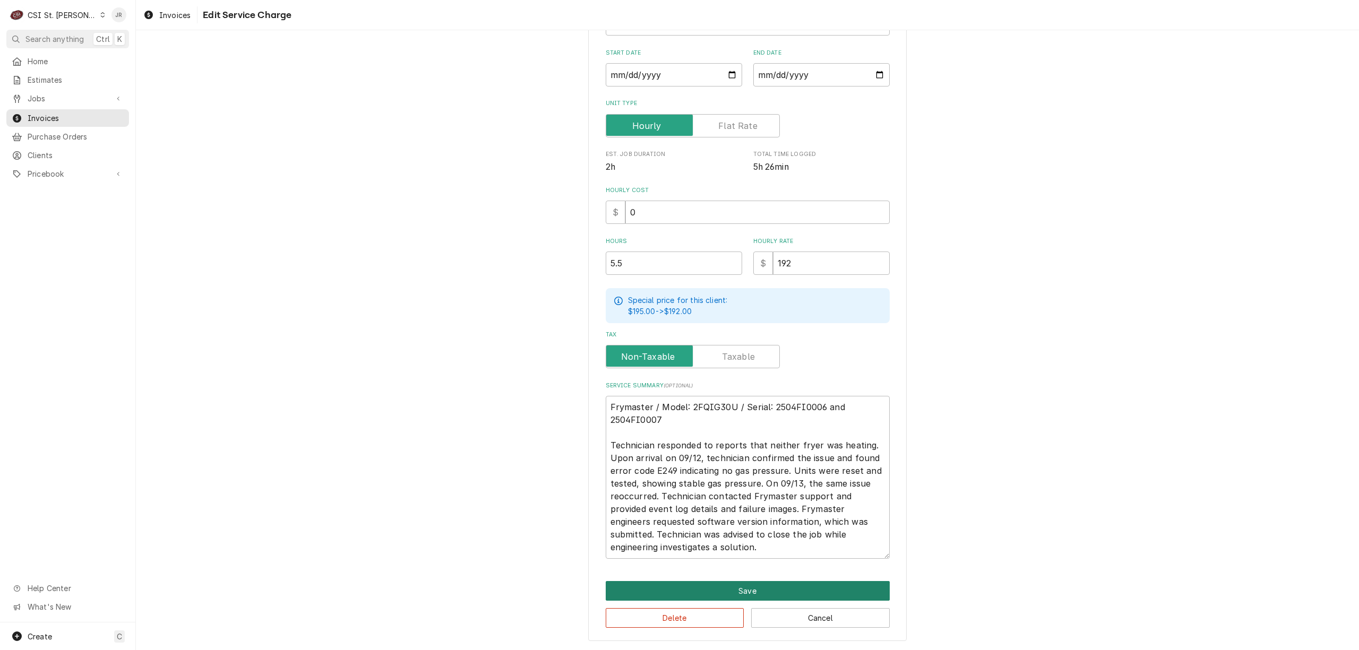
click at [734, 582] on button "Save" at bounding box center [748, 591] width 284 height 20
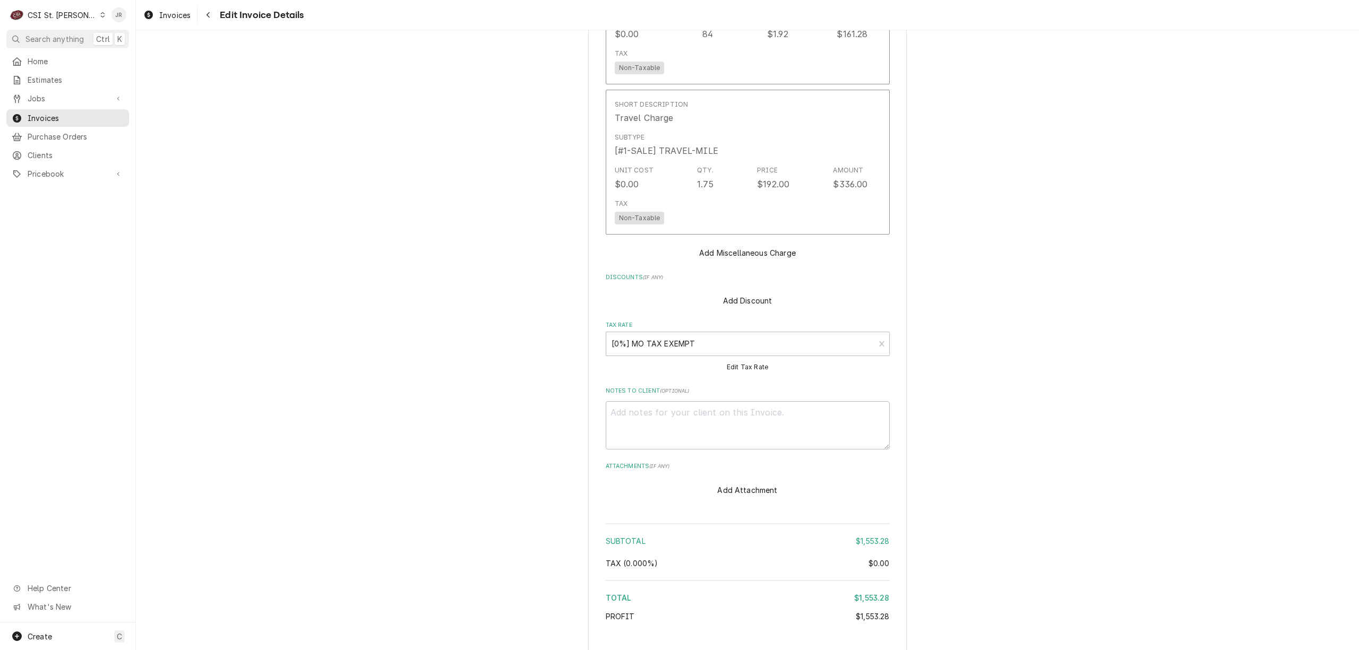
scroll to position [1687, 0]
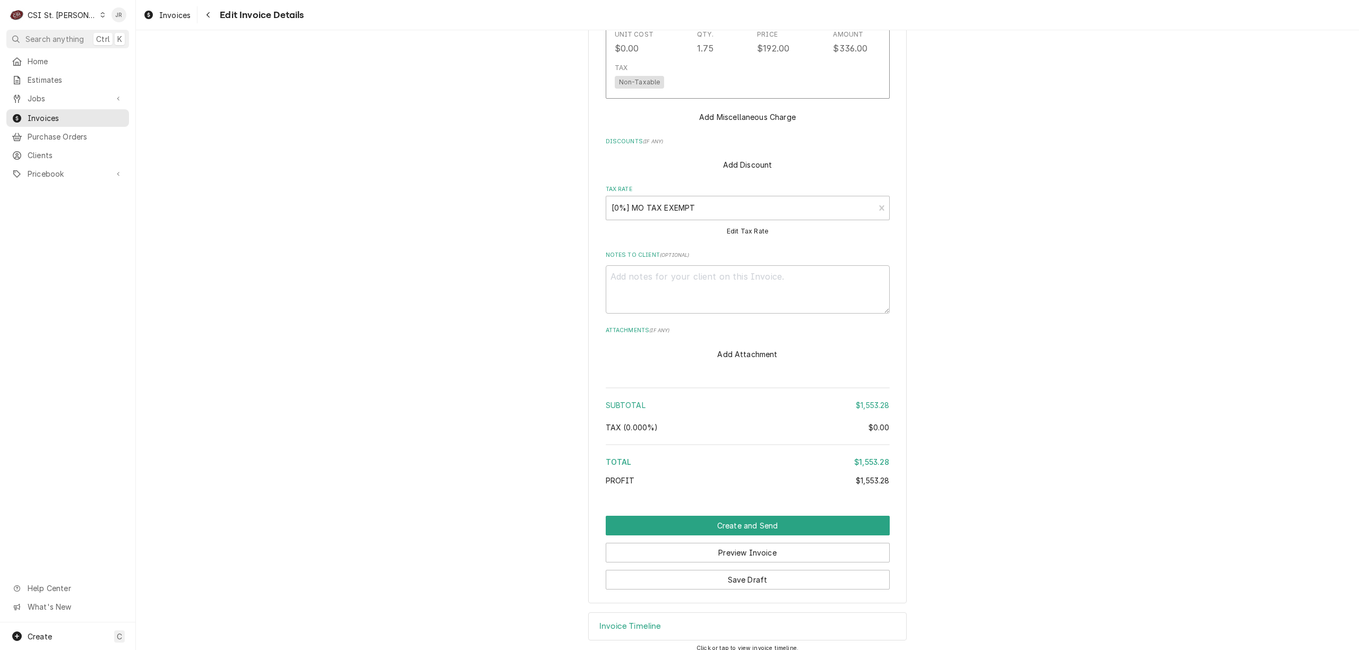
click at [667, 614] on div "Invoice Timeline" at bounding box center [747, 626] width 317 height 27
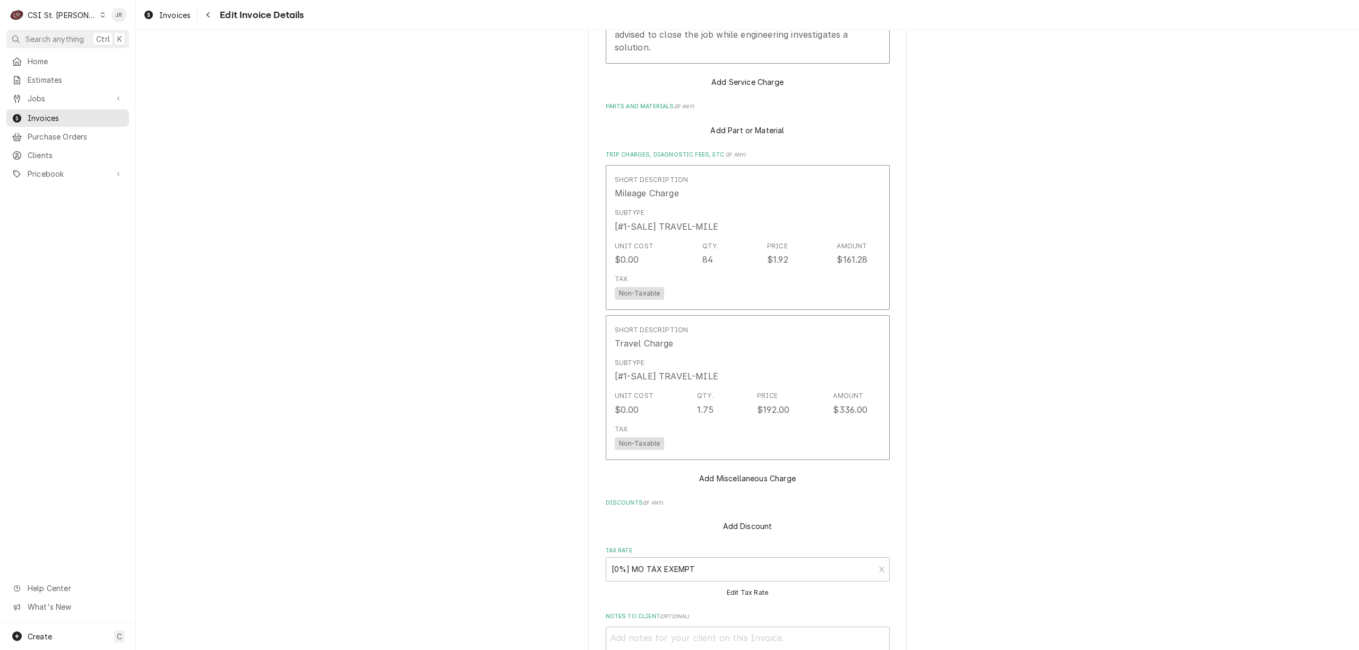
scroll to position [1289, 0]
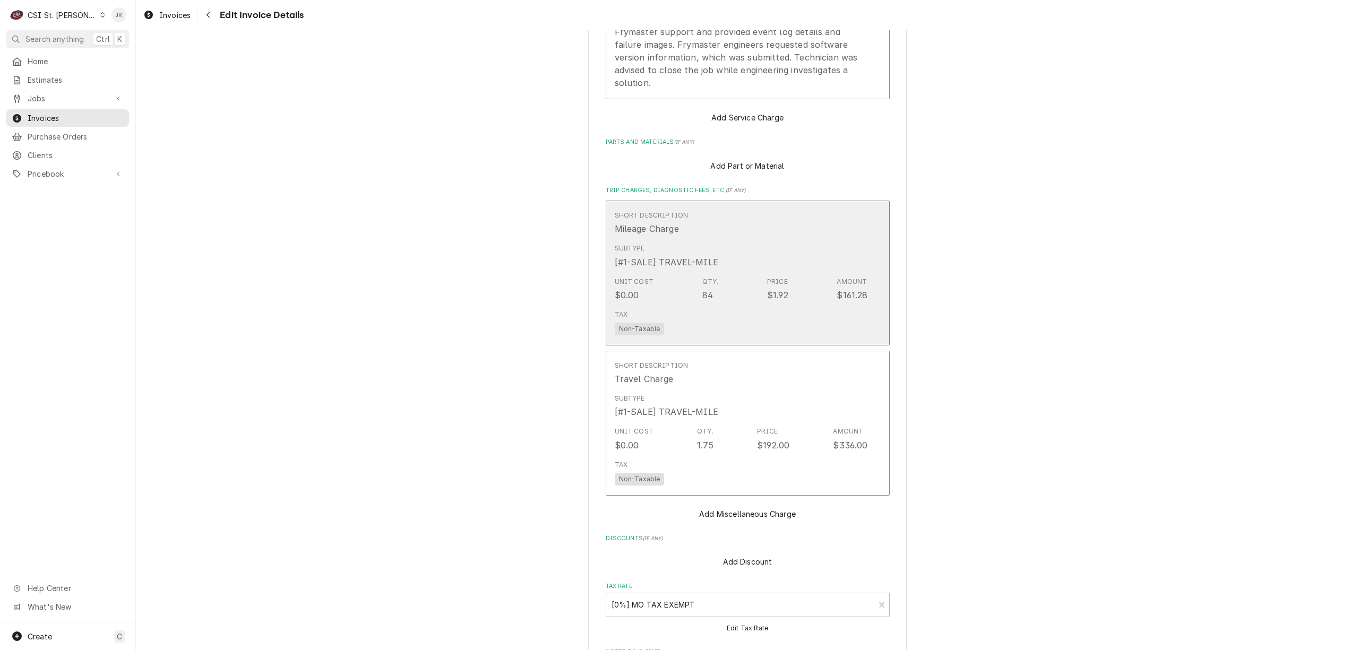
click at [689, 244] on div "Subtype [#1-SALE] TRAVEL-MILE" at bounding box center [667, 256] width 104 height 24
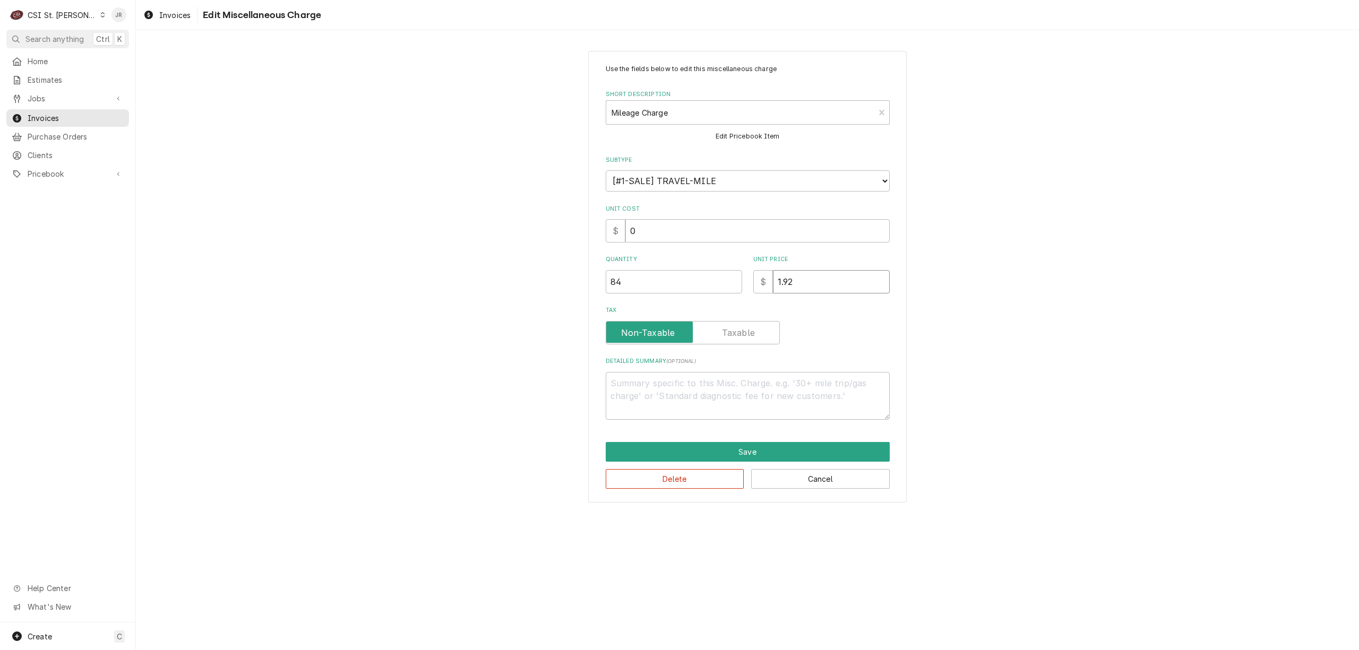
drag, startPoint x: 803, startPoint y: 281, endPoint x: 659, endPoint y: 262, distance: 145.1
click at [659, 262] on div "Quantity 84 Unit Price $ 1.92" at bounding box center [748, 274] width 284 height 38
type textarea "x"
type input "1"
type textarea "x"
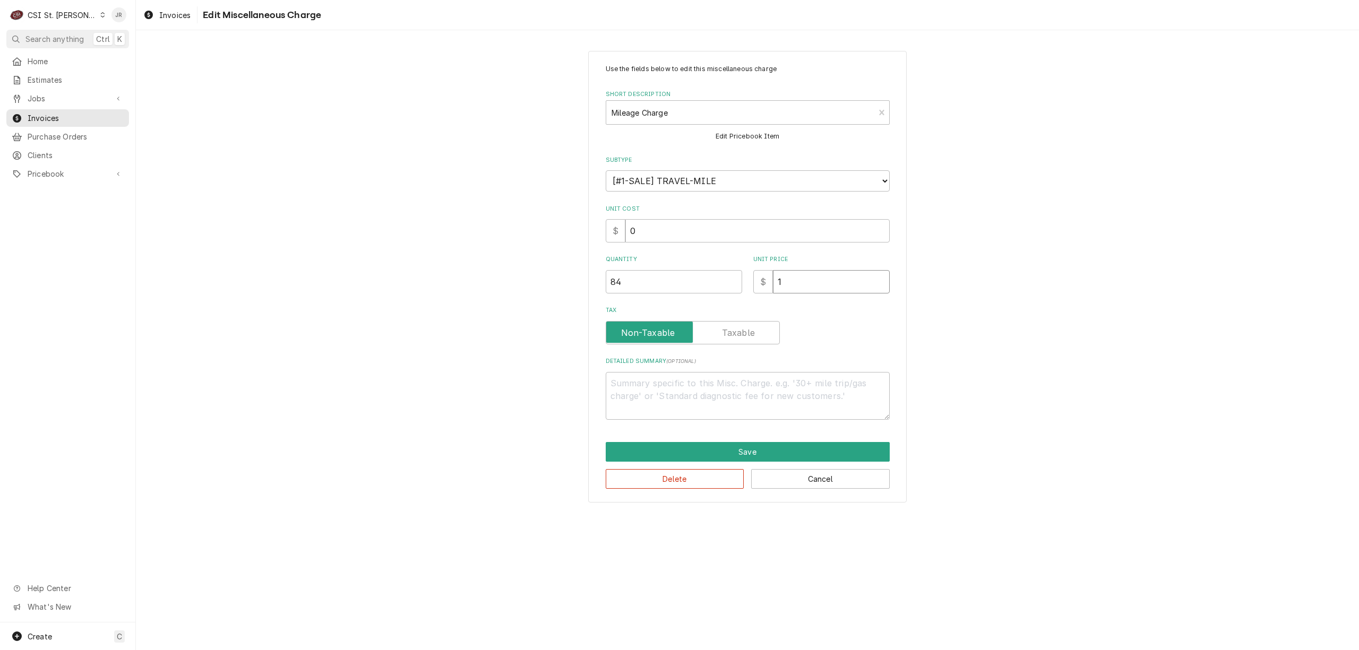
type input "1.2"
type textarea "x"
type input "1.28"
click at [756, 445] on button "Save" at bounding box center [748, 452] width 284 height 20
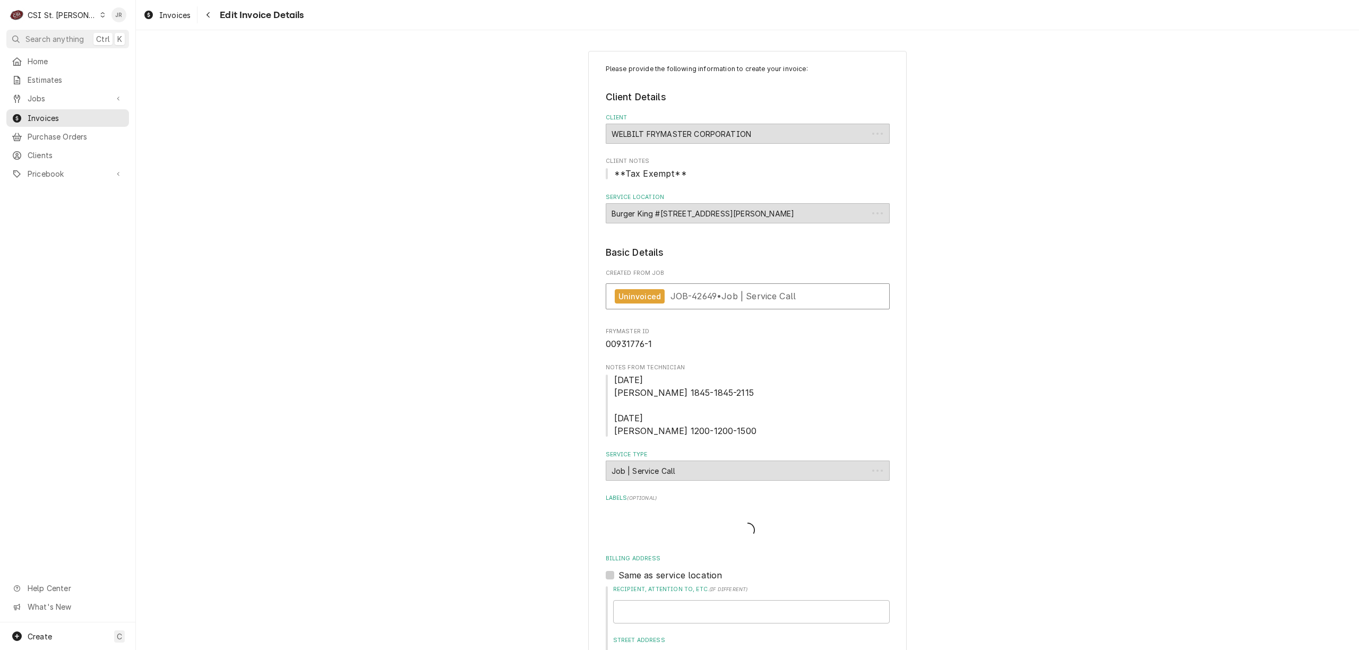
scroll to position [1311, 0]
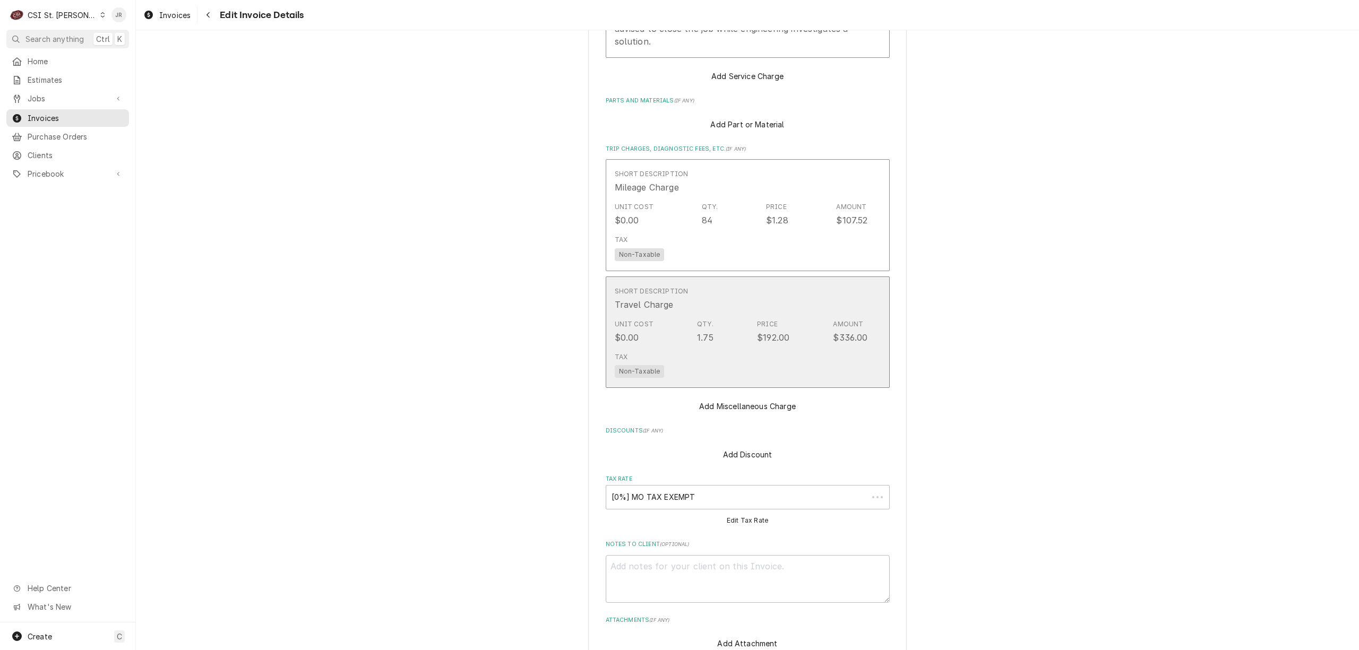
click at [762, 382] on div "Tax Non-Taxable" at bounding box center [741, 365] width 253 height 34
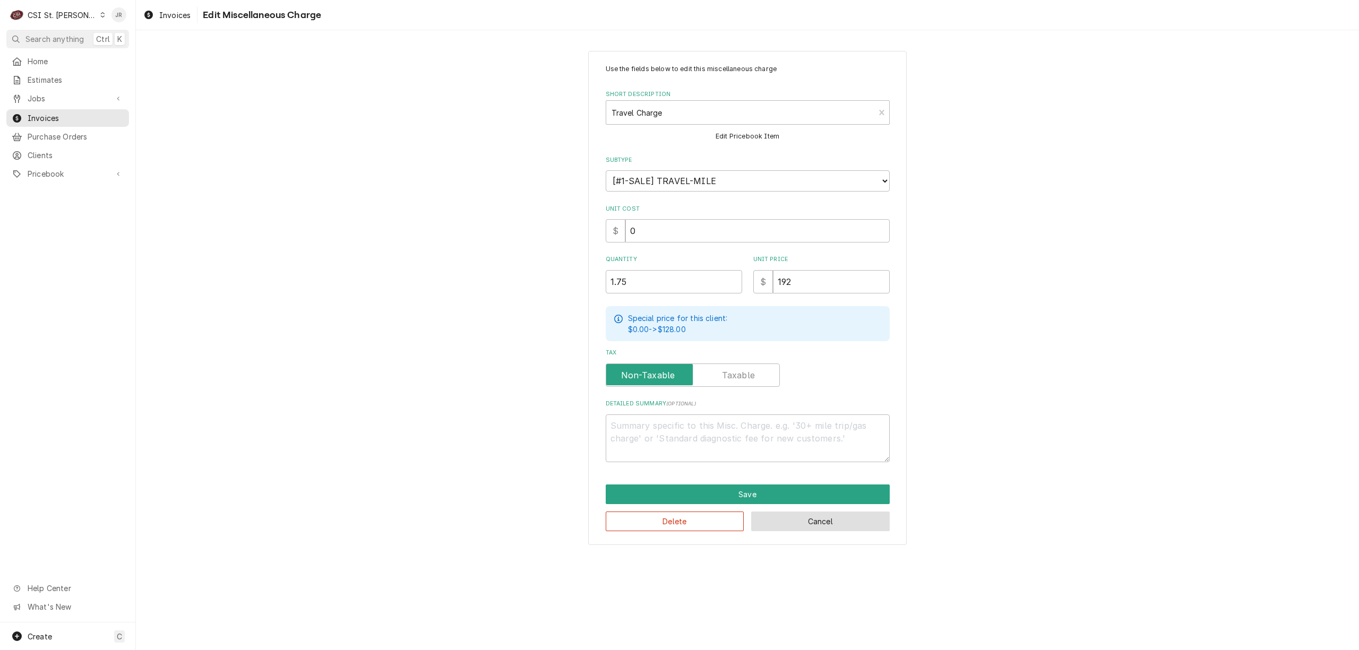
drag, startPoint x: 791, startPoint y: 507, endPoint x: 858, endPoint y: 523, distance: 68.6
click at [827, 517] on div "Delete Cancel" at bounding box center [748, 517] width 284 height 27
click at [858, 523] on button "Cancel" at bounding box center [820, 522] width 139 height 20
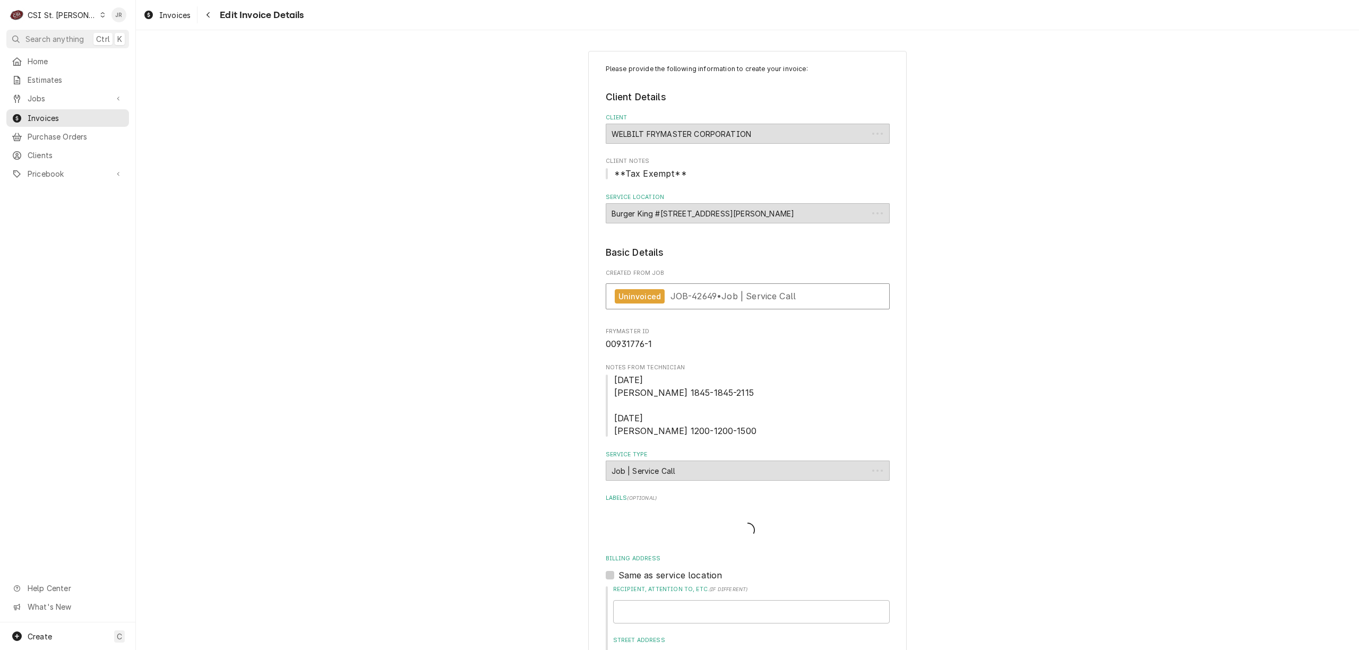
scroll to position [1332, 0]
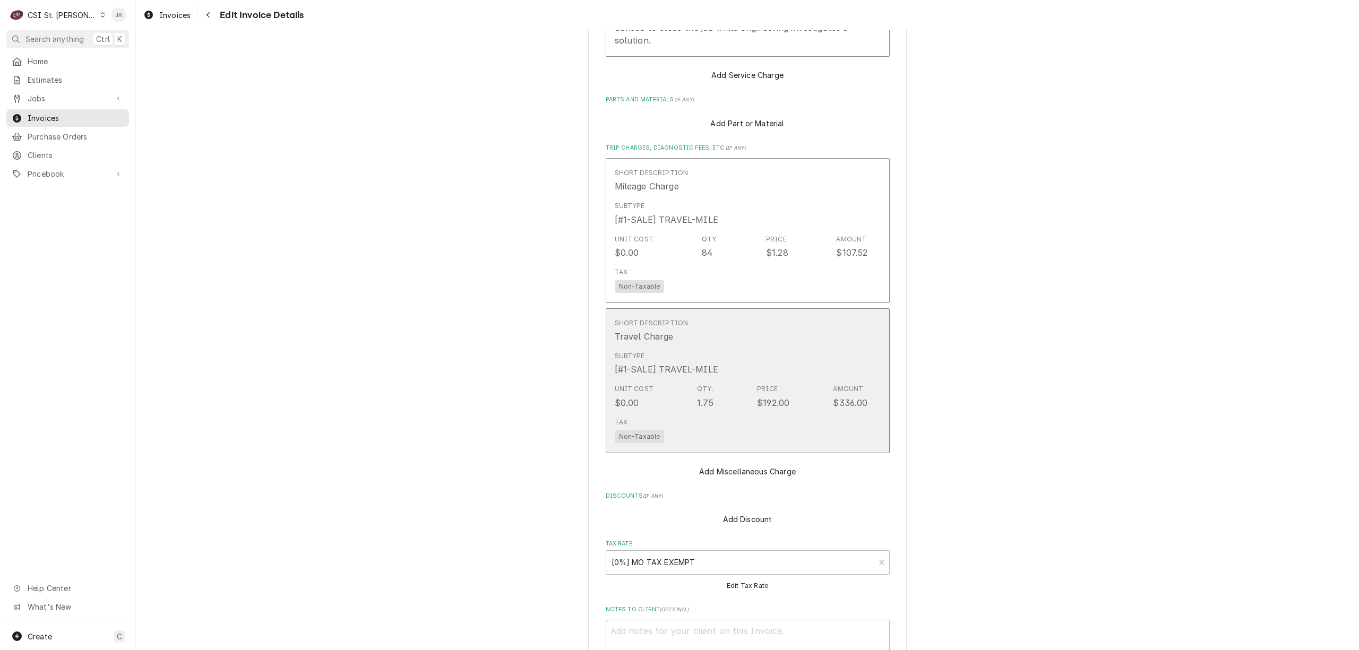
click at [833, 362] on div "Subtype [#1-SALE] TRAVEL-MILE" at bounding box center [741, 363] width 253 height 33
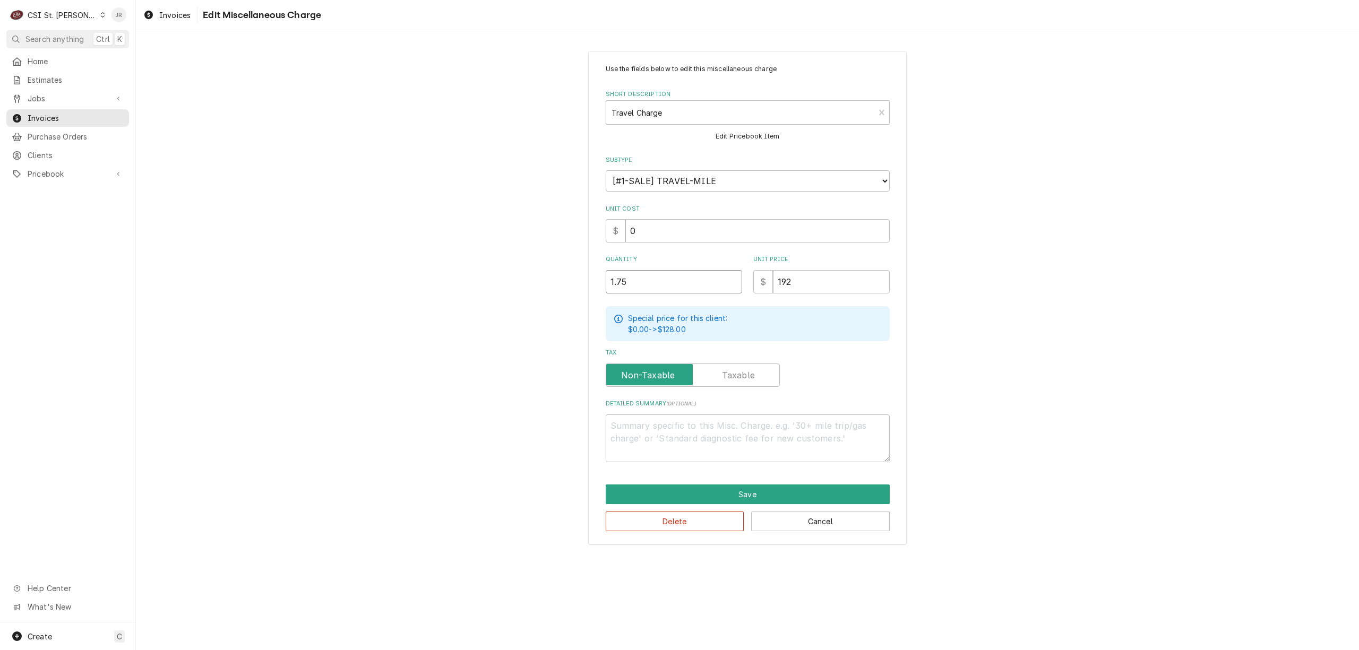
drag, startPoint x: 694, startPoint y: 298, endPoint x: 429, endPoint y: 271, distance: 266.9
click at [429, 271] on div "Use the fields below to edit this miscellaneous charge Short Description Travel…" at bounding box center [747, 297] width 1223 height 513
click at [723, 411] on div "Detailed Summary ( optional )" at bounding box center [748, 431] width 284 height 63
click at [703, 493] on button "Save" at bounding box center [748, 495] width 284 height 20
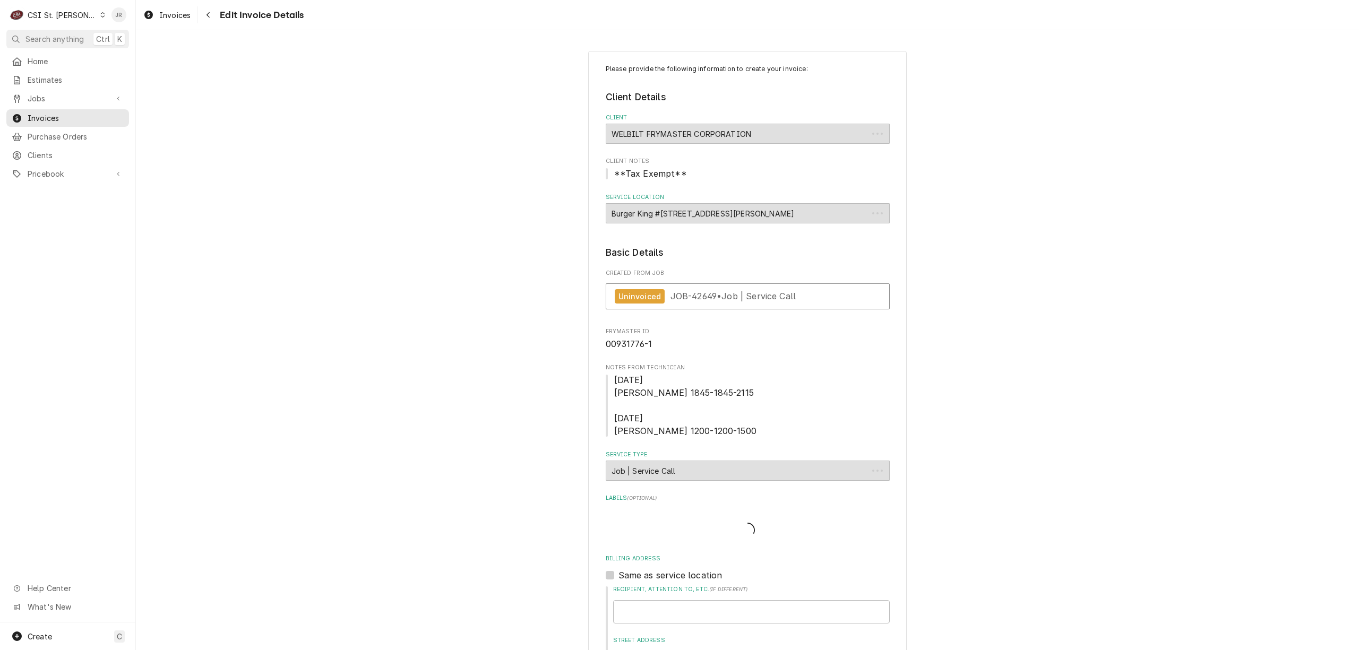
scroll to position [1353, 0]
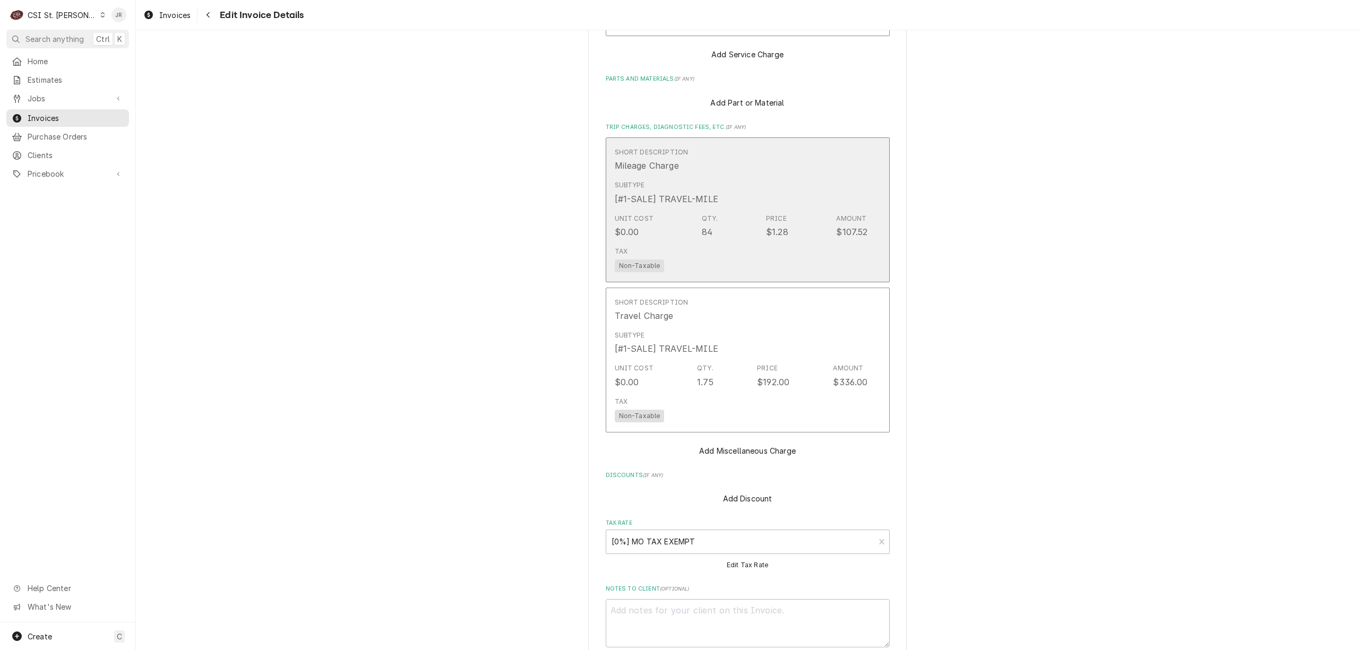
click at [775, 226] on div "$1.28" at bounding box center [777, 232] width 22 height 13
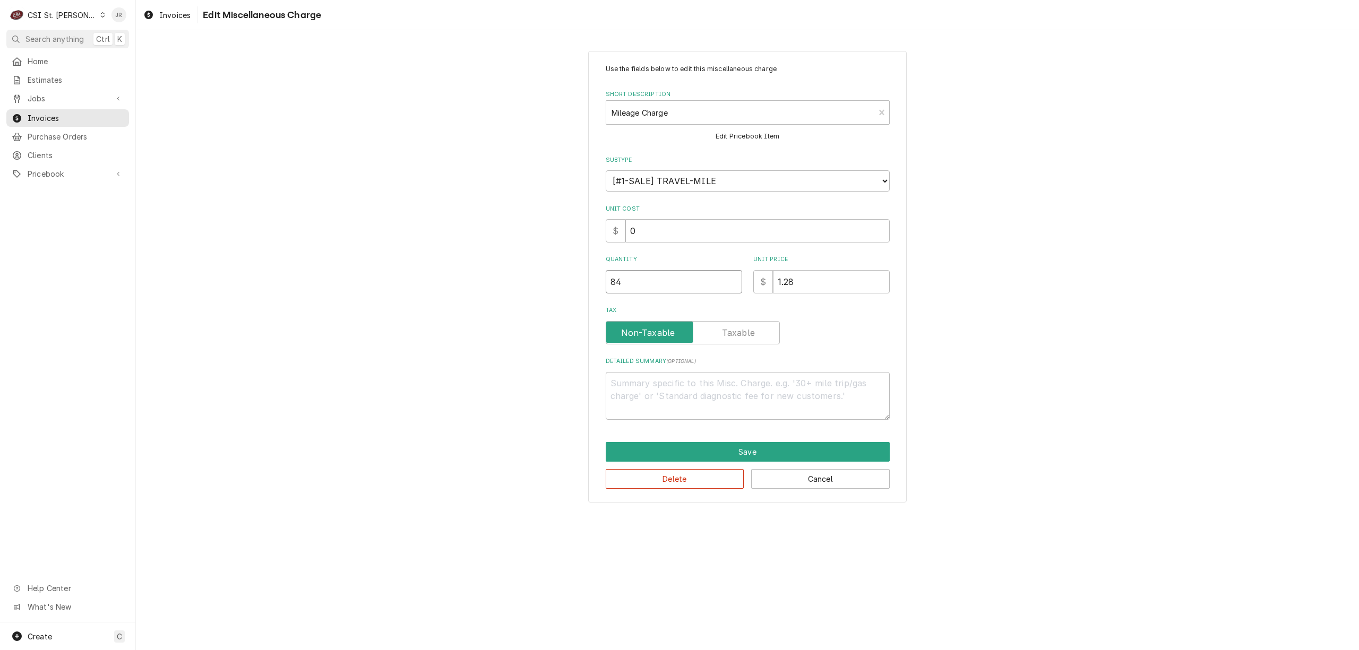
drag, startPoint x: 578, startPoint y: 288, endPoint x: 374, endPoint y: 249, distance: 208.0
click at [374, 249] on div "Use the fields below to edit this miscellaneous charge Short Description Mileag…" at bounding box center [747, 276] width 1223 height 470
type textarea "x"
type input "2"
click at [622, 395] on textarea "Detailed Summary ( optional )" at bounding box center [748, 396] width 284 height 48
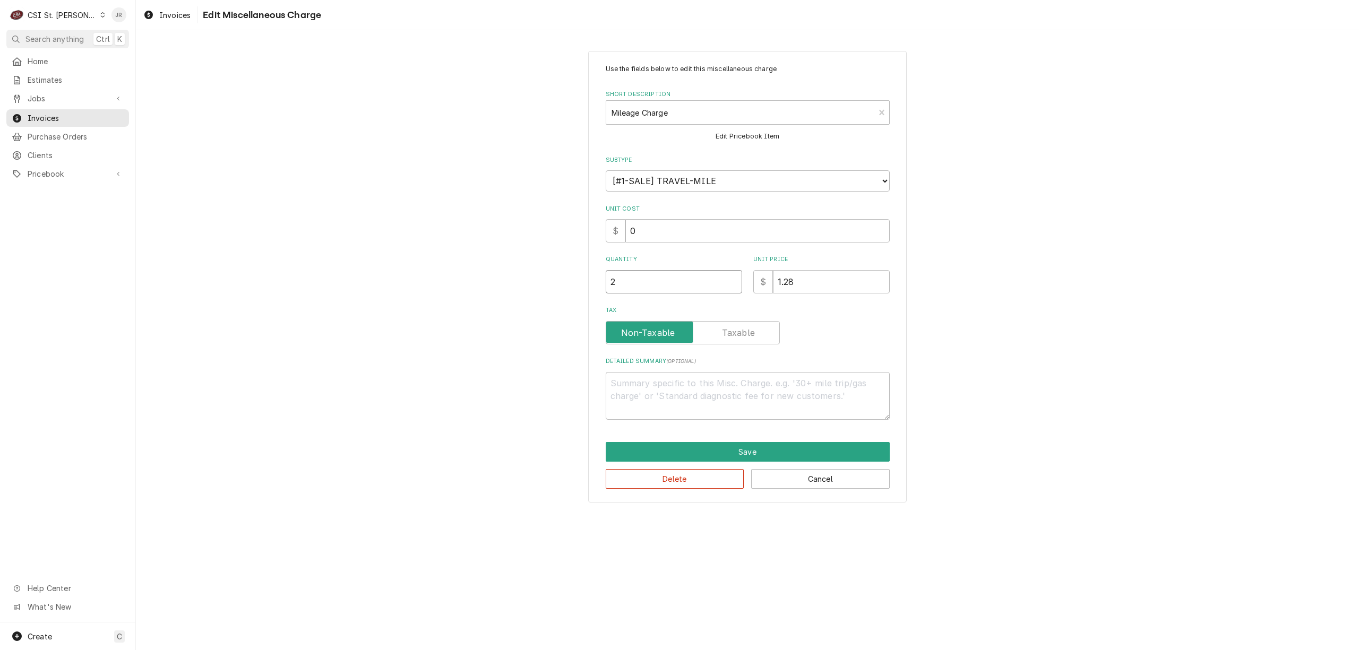
drag, startPoint x: 686, startPoint y: 285, endPoint x: 496, endPoint y: 274, distance: 190.8
click at [496, 274] on div "Use the fields below to edit this miscellaneous charge Short Description Mileag…" at bounding box center [747, 276] width 1223 height 470
click at [805, 478] on button "Cancel" at bounding box center [820, 479] width 139 height 20
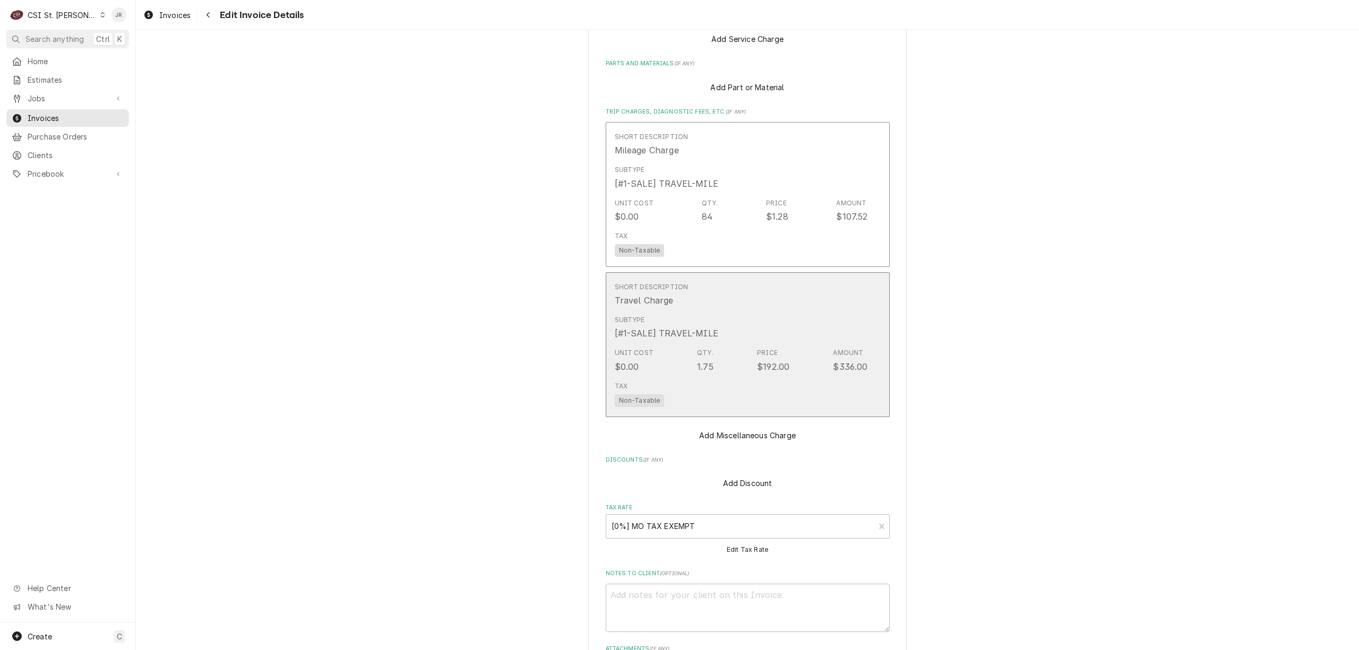
scroll to position [1373, 0]
click at [816, 347] on div "Unit Cost $0.00 Qty. 1.75 Price $192.00 Amount $336.00" at bounding box center [741, 355] width 253 height 33
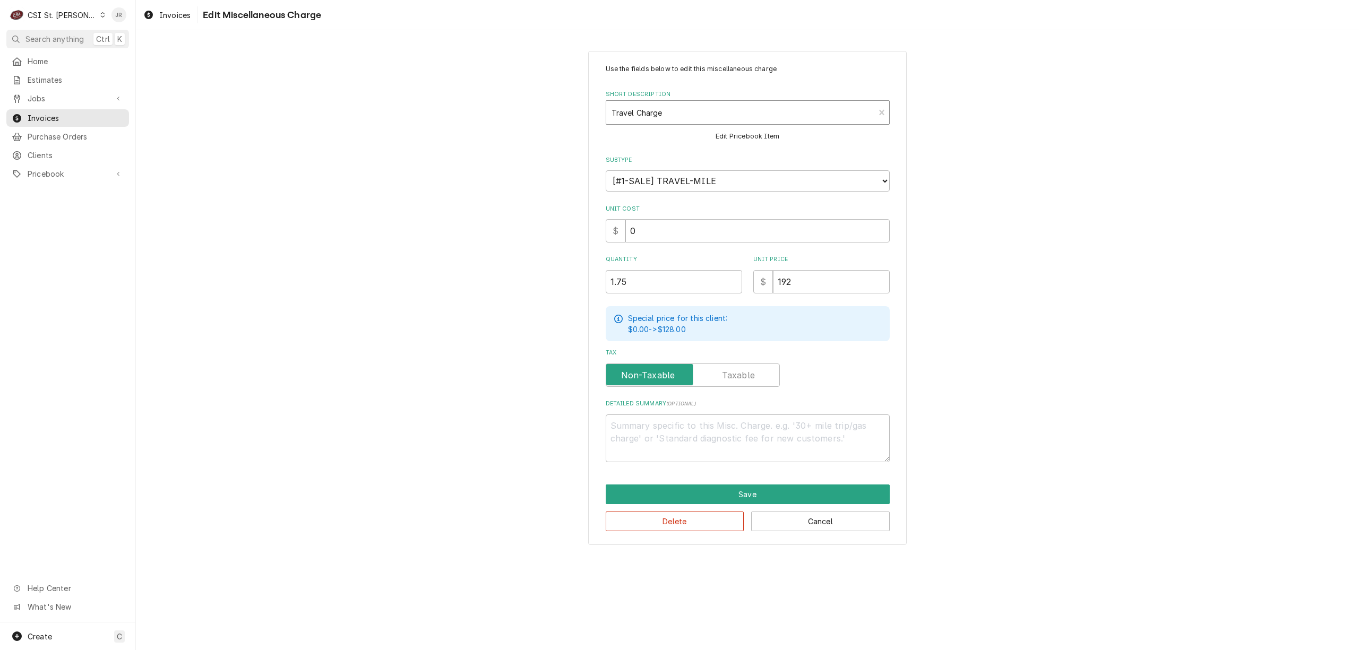
type textarea "x"
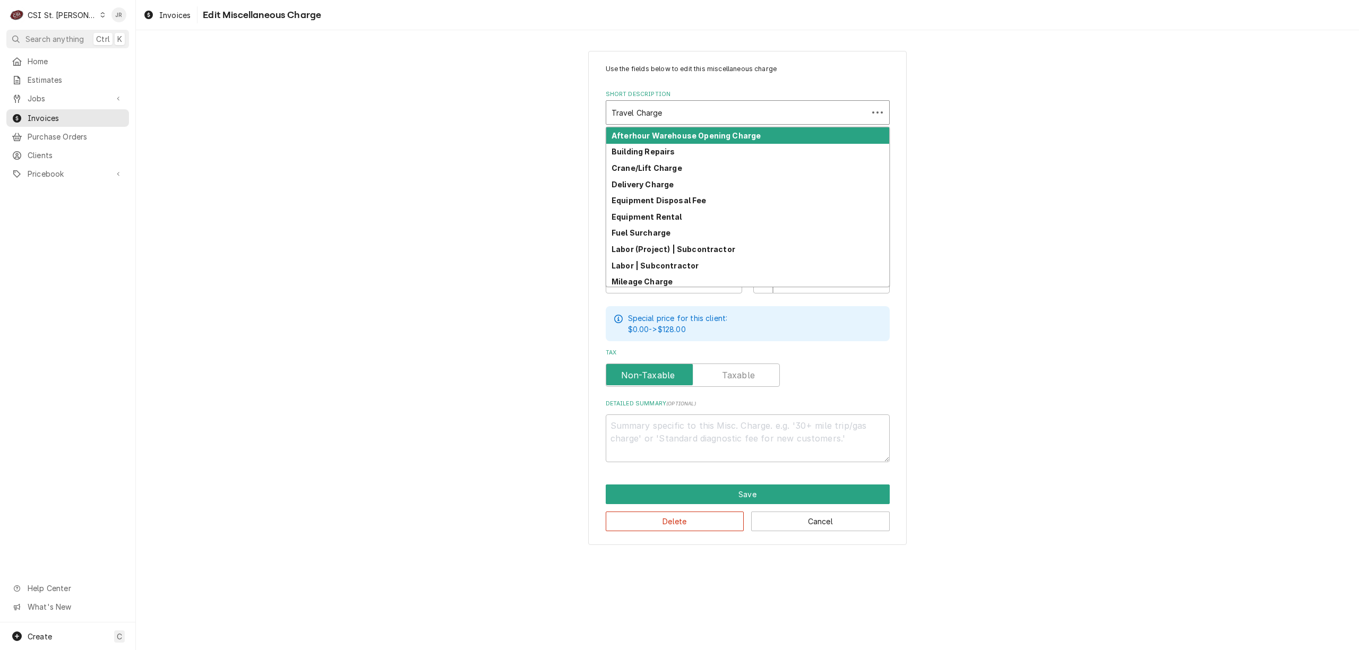
click at [752, 109] on div "Short Description" at bounding box center [737, 112] width 251 height 19
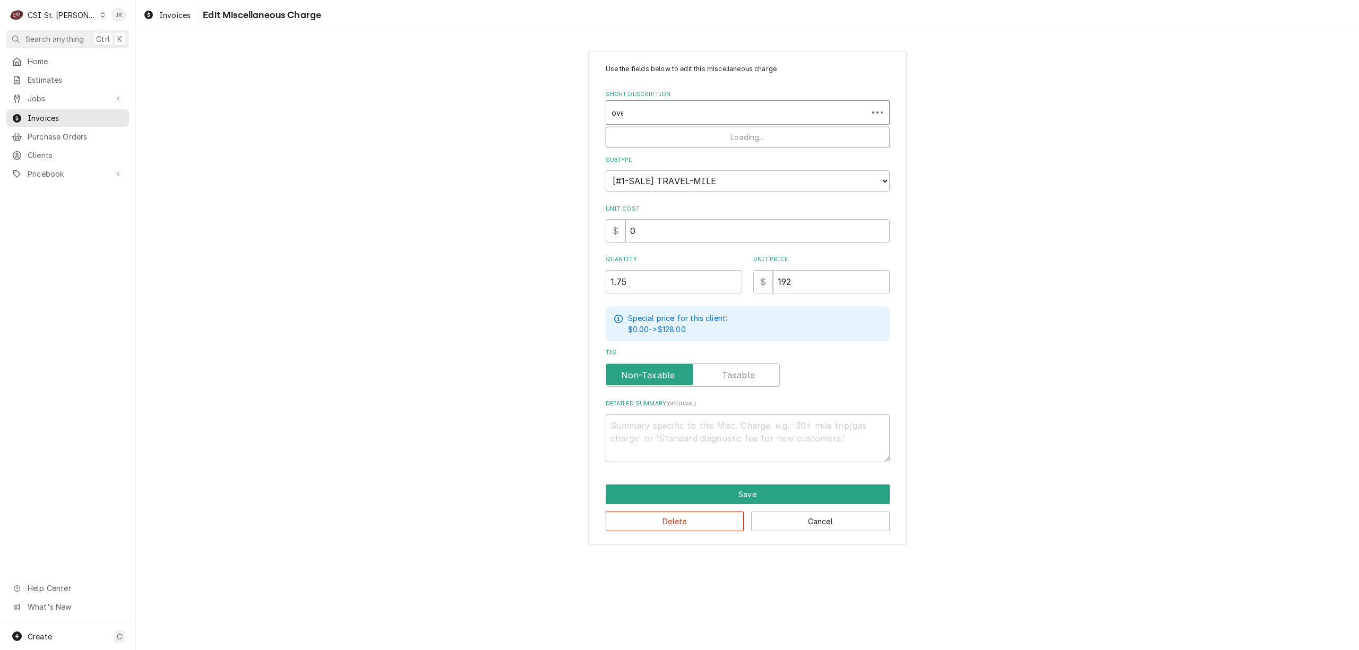
type input "over"
click at [735, 165] on div "Travel Charge | Overtime" at bounding box center [747, 168] width 283 height 16
drag, startPoint x: 668, startPoint y: 287, endPoint x: 402, endPoint y: 265, distance: 266.3
click at [402, 265] on div "Use the fields below to edit this miscellaneous charge Short Description Travel…" at bounding box center [747, 297] width 1223 height 513
type textarea "x"
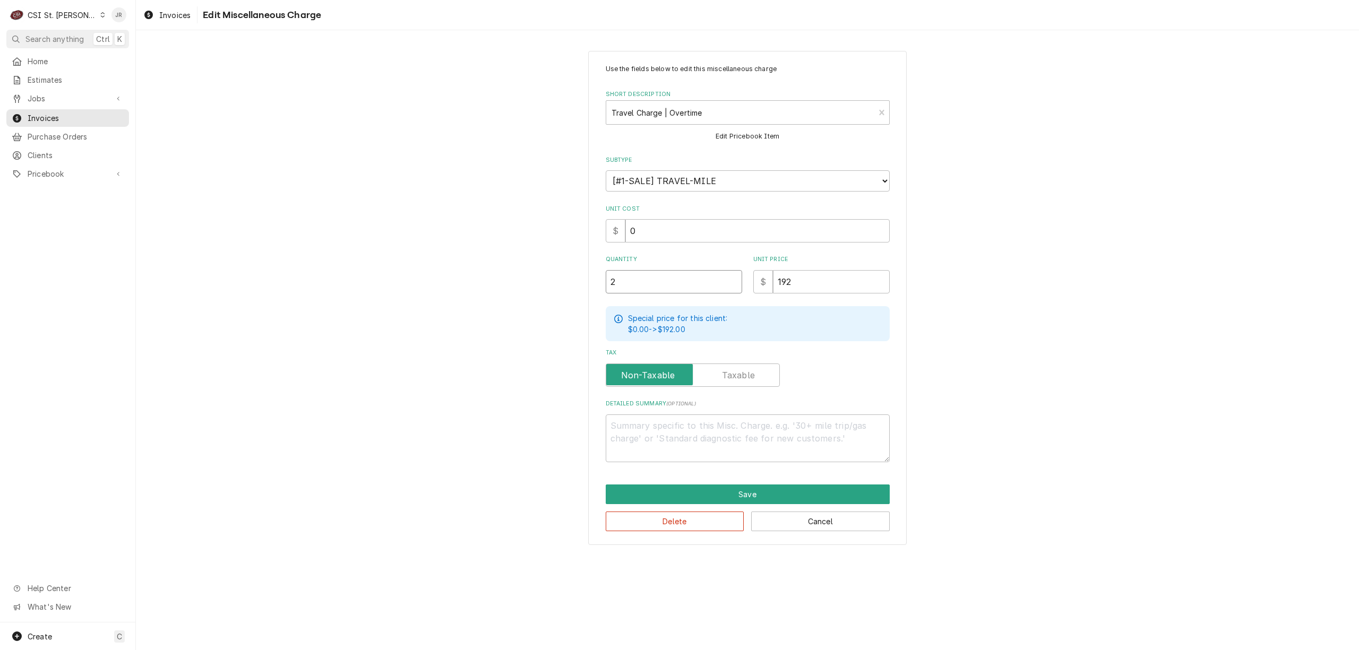
type input "2"
click at [786, 438] on textarea "Detailed Summary ( optional )" at bounding box center [748, 439] width 284 height 48
type textarea "x"
type textarea "T"
type textarea "x"
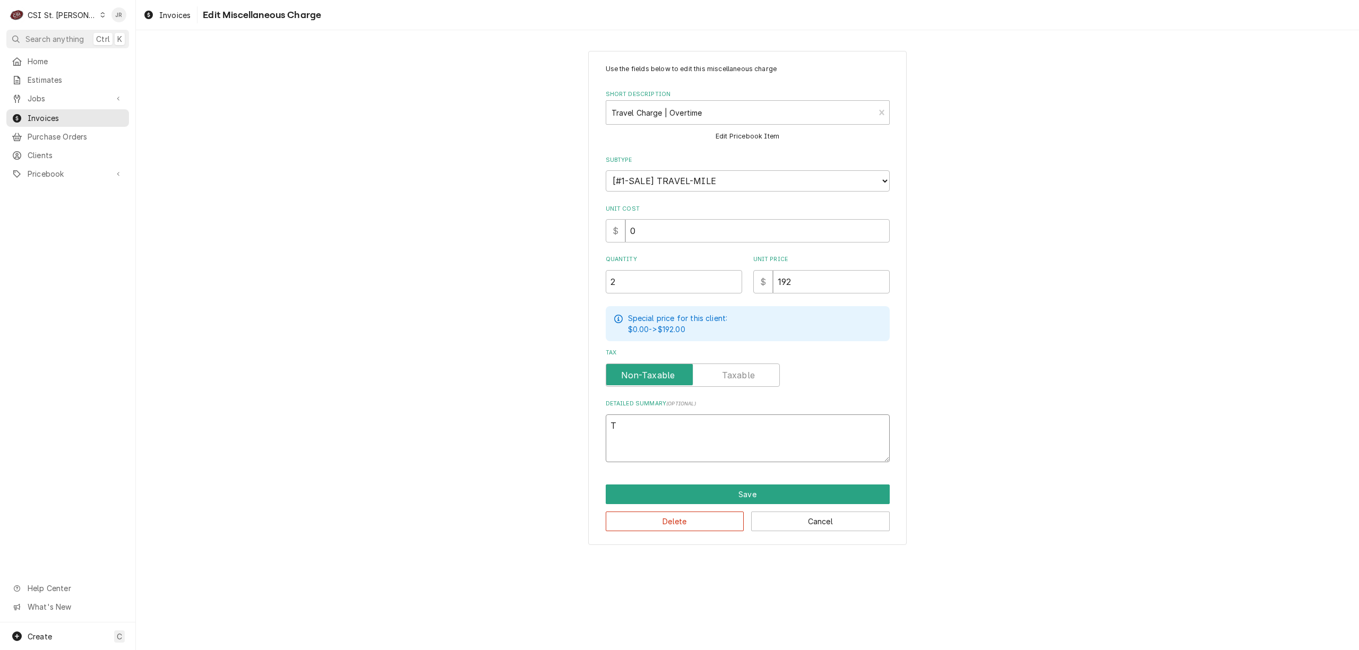
type textarea "Tw"
type textarea "x"
type textarea "Two"
type textarea "x"
type textarea "Two"
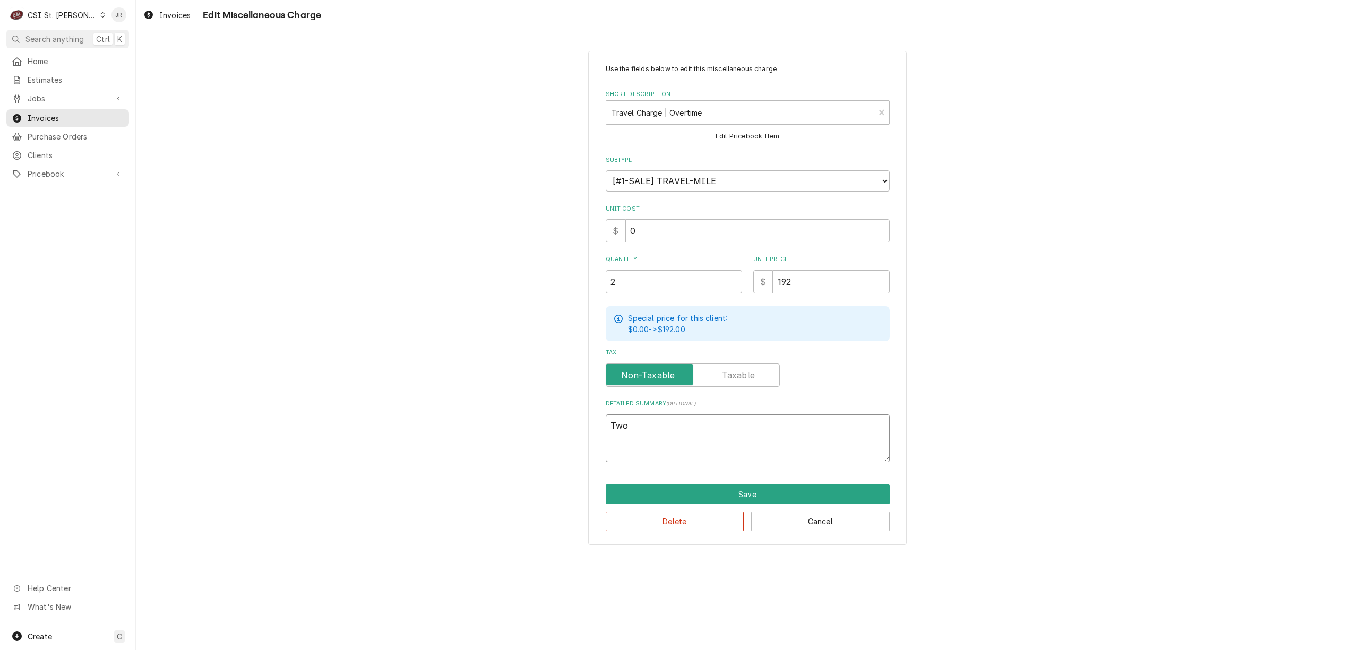
type textarea "x"
type textarea "Two t"
type textarea "x"
type textarea "Two tr"
type textarea "x"
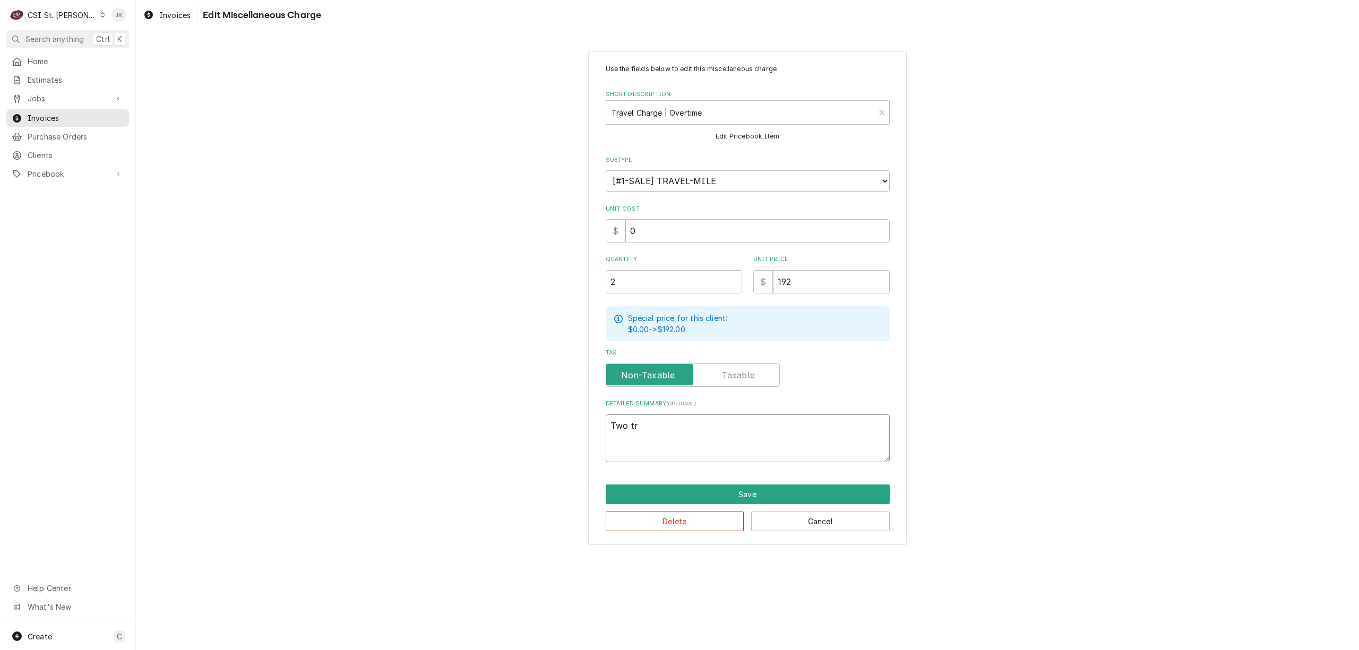
type textarea "Two tri"
type textarea "x"
type textarea "Two trip"
type textarea "x"
type textarea "Two trips"
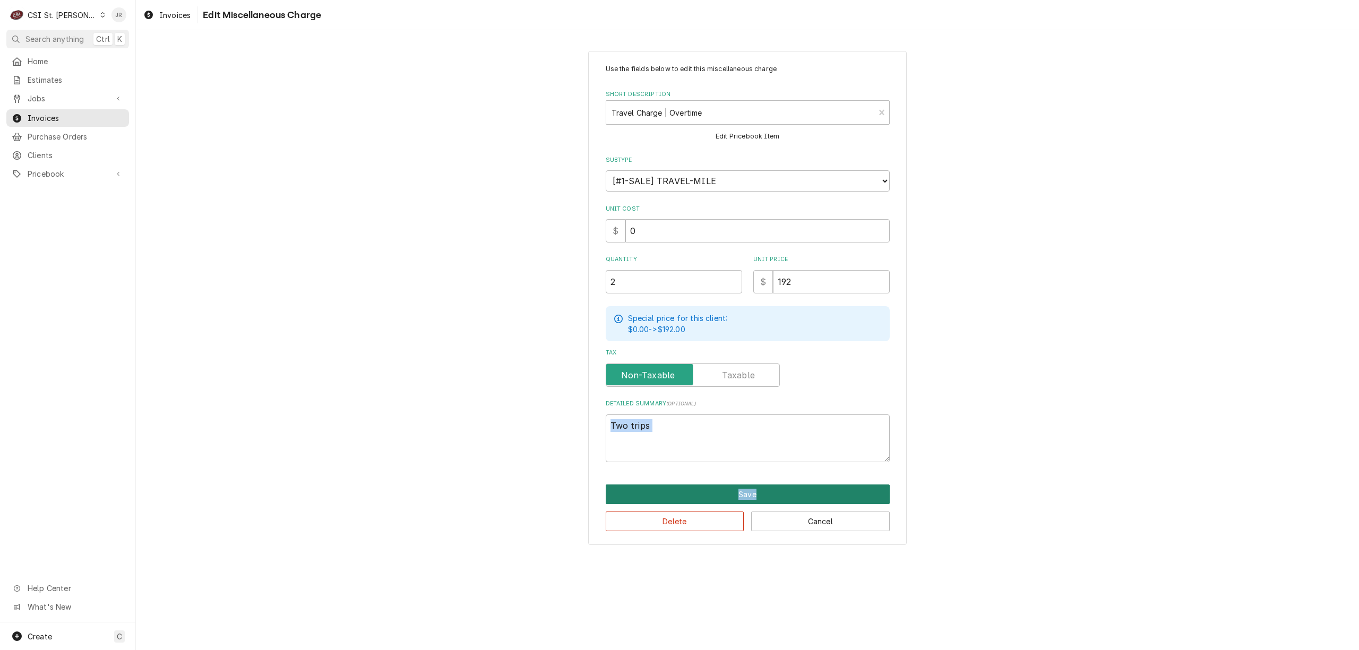
drag, startPoint x: 801, startPoint y: 471, endPoint x: 799, endPoint y: 483, distance: 11.8
click at [799, 483] on div "Use the fields below to edit this miscellaneous charge Short Description Travel…" at bounding box center [747, 298] width 319 height 494
click at [807, 487] on button "Save" at bounding box center [748, 495] width 284 height 20
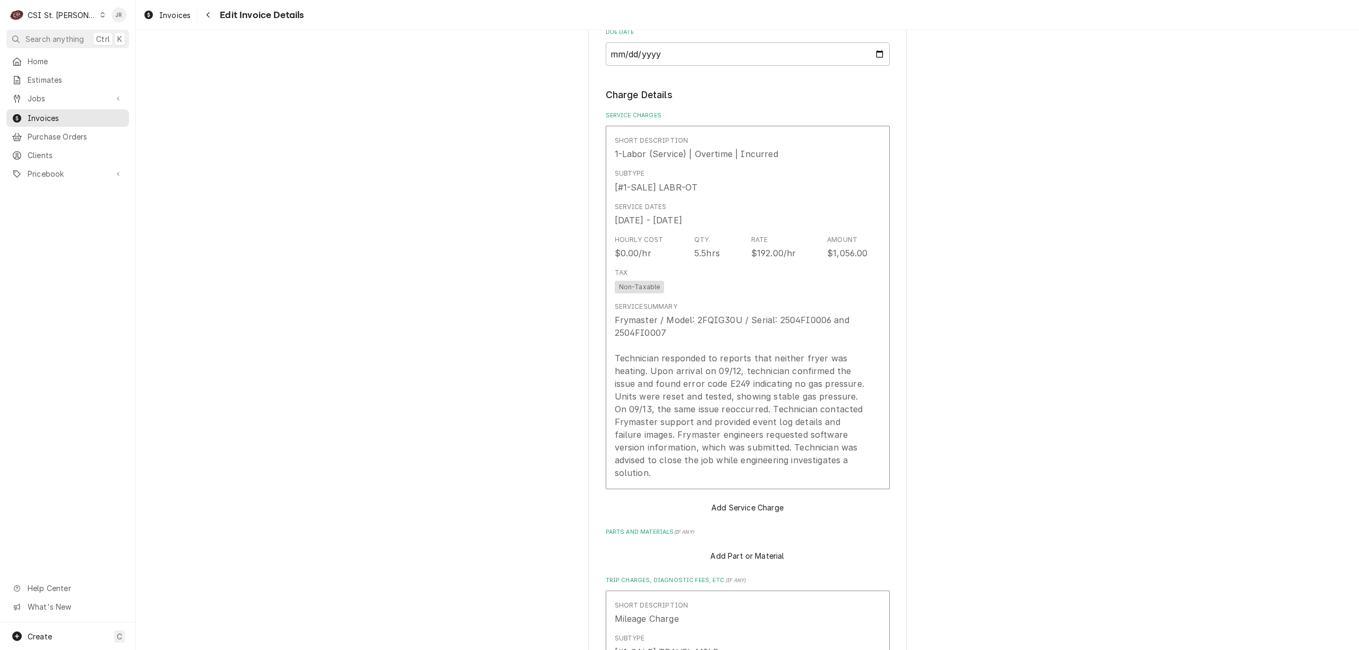
scroll to position [898, 0]
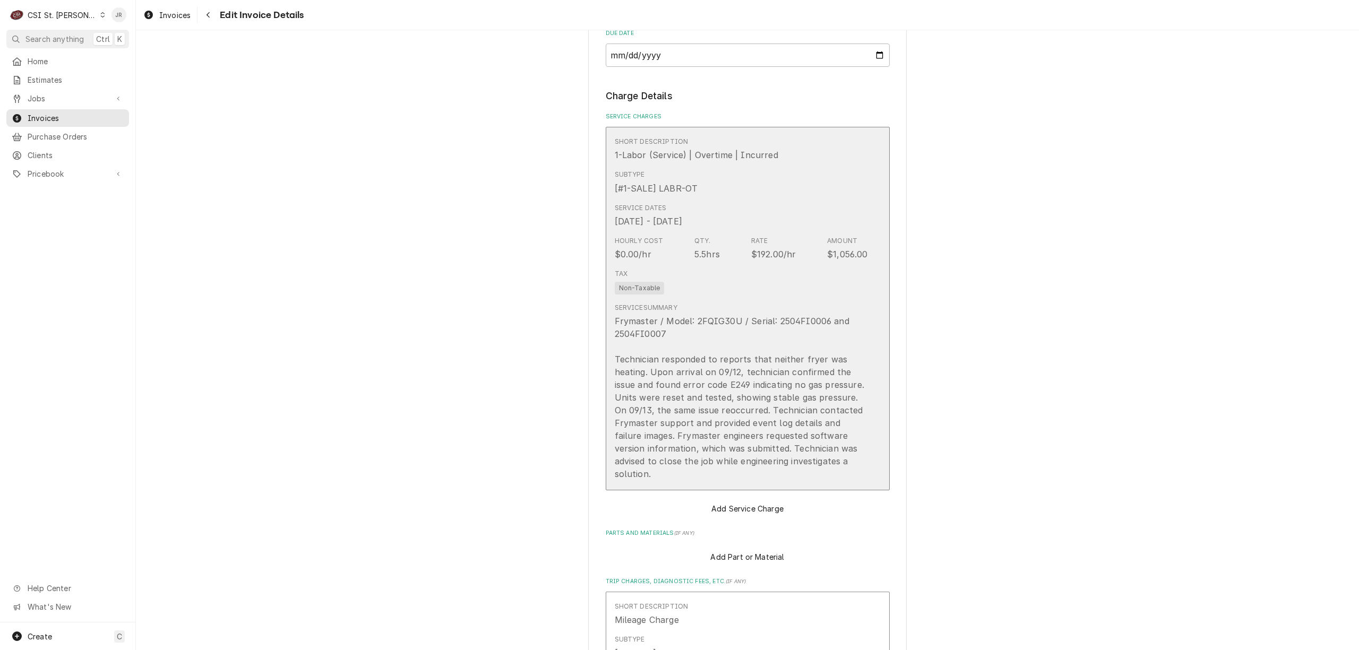
click at [670, 342] on div "Frymaster / Model: 2FQIG30U / Serial: 2504FI0006 and 2504FI0007 Technician resp…" at bounding box center [741, 398] width 253 height 166
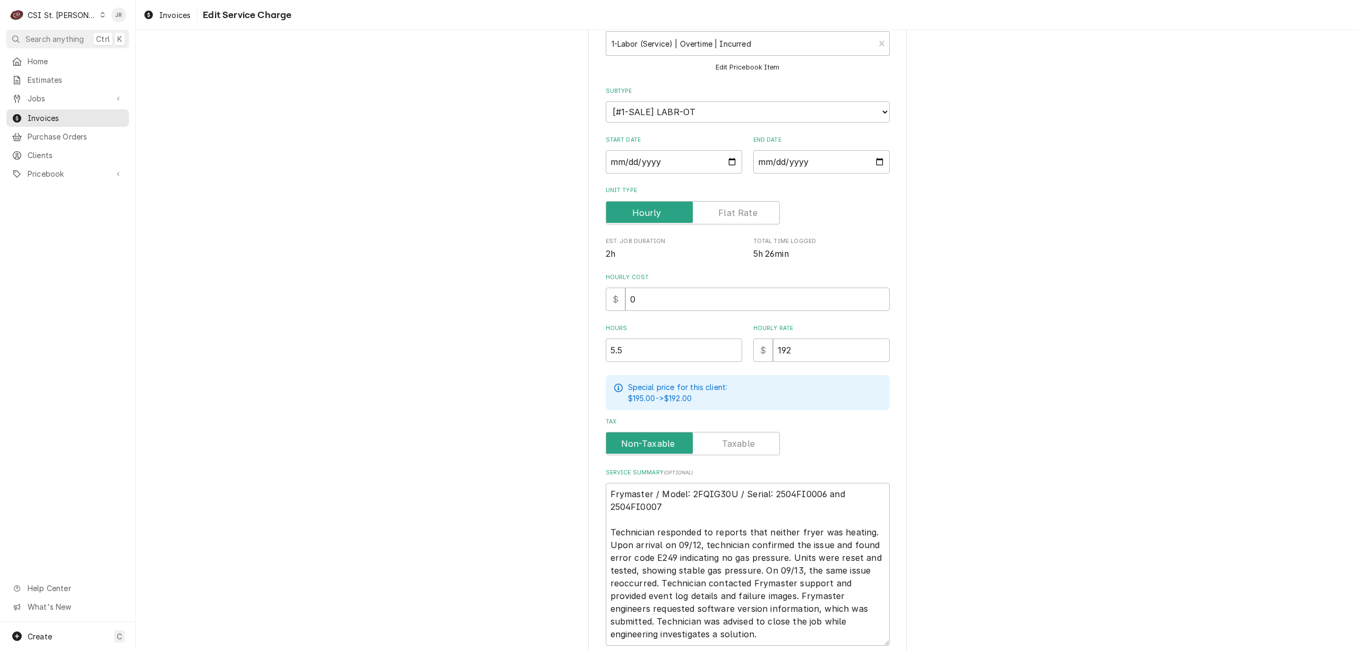
scroll to position [156, 0]
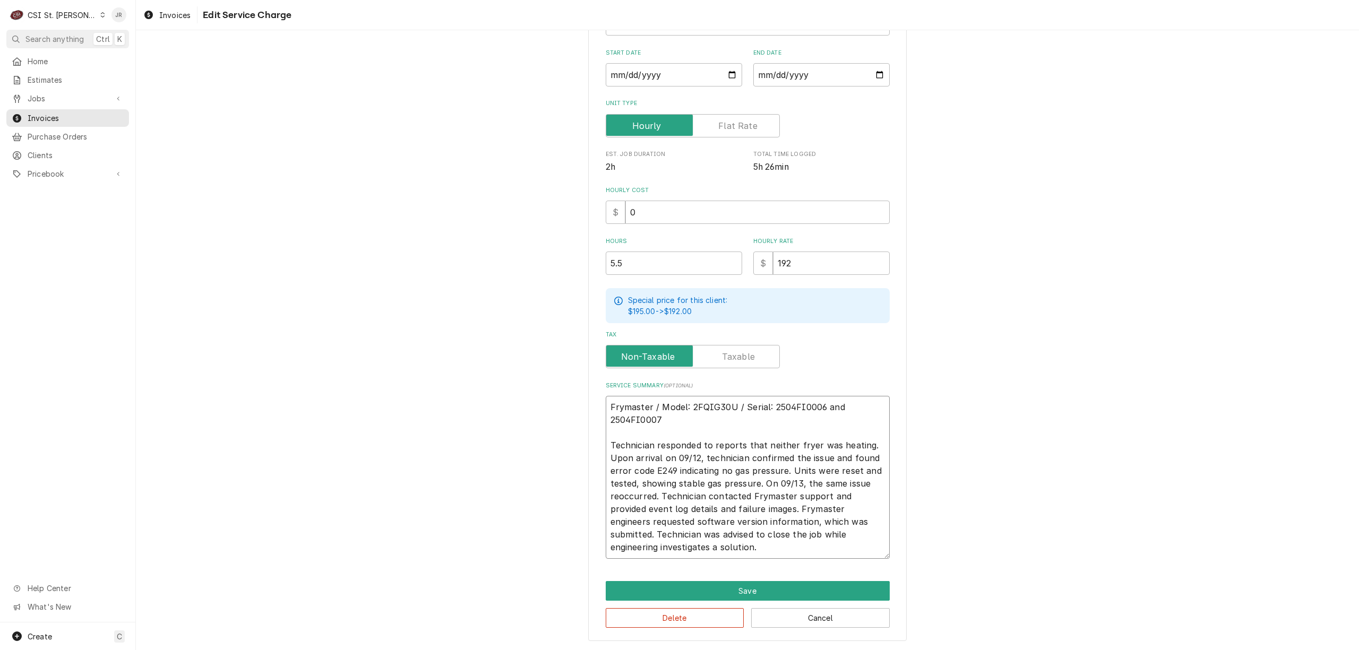
click at [763, 480] on textarea "Frymaster / Model: 2FQIG30U / Serial: 2504FI0006 and 2504FI0007 Technician resp…" at bounding box center [748, 477] width 284 height 163
paste textarea "Gas pressure is 3.17inWC"
type textarea "x"
type textarea "Frymaster / Model: 2FQIG30U / Serial: 2504FI0006 and 2504FI0007 Technician resp…"
type textarea "x"
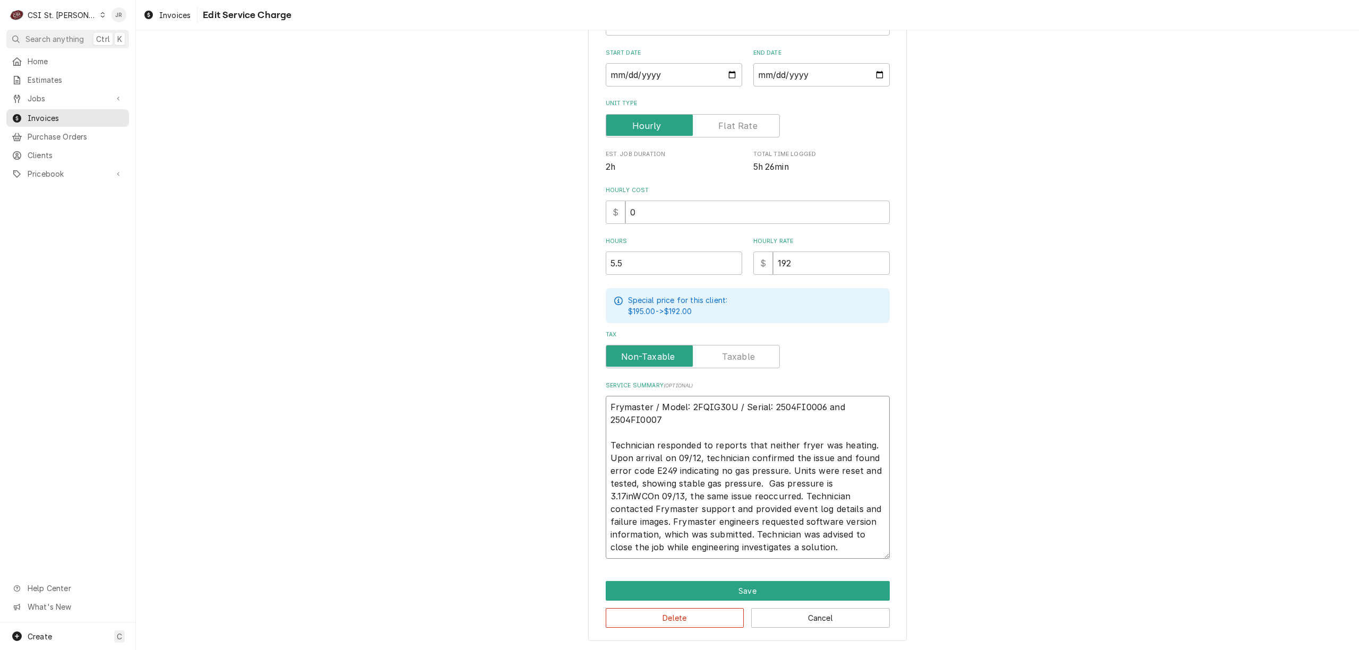
type textarea "Frymaster / Model: 2FQIG30U / Serial: 2504FI0006 and 2504FI0007 Technician resp…"
type textarea "x"
type textarea "Frymaster / Model: 2FQIG30U / Serial: 2504FI0006 and 2504FI0007 Technician resp…"
type textarea "x"
type textarea "Frymaster / Model: 2FQIG30U / Serial: 2504FI0006 and 2504FI0007 Technician resp…"
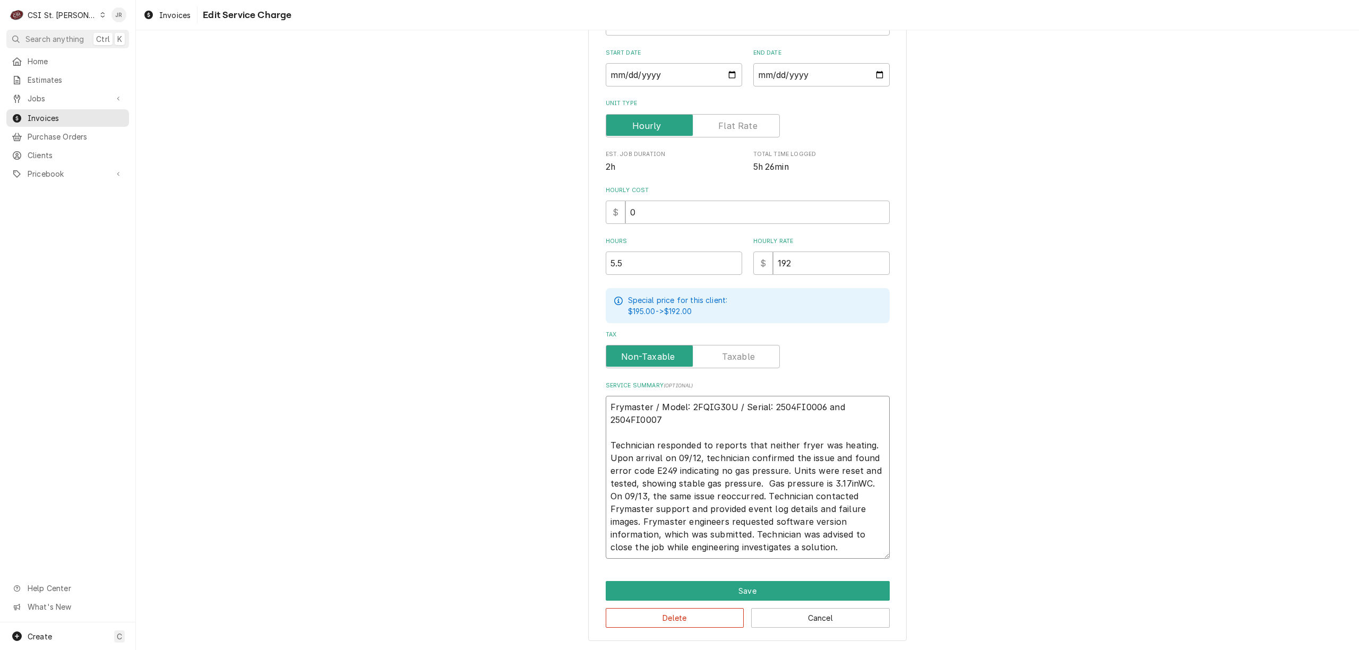
type textarea "x"
type textarea "Frymaster / Model: 2FQIG30U / Serial: 2504FI0006 and 2504FI0007 Technician resp…"
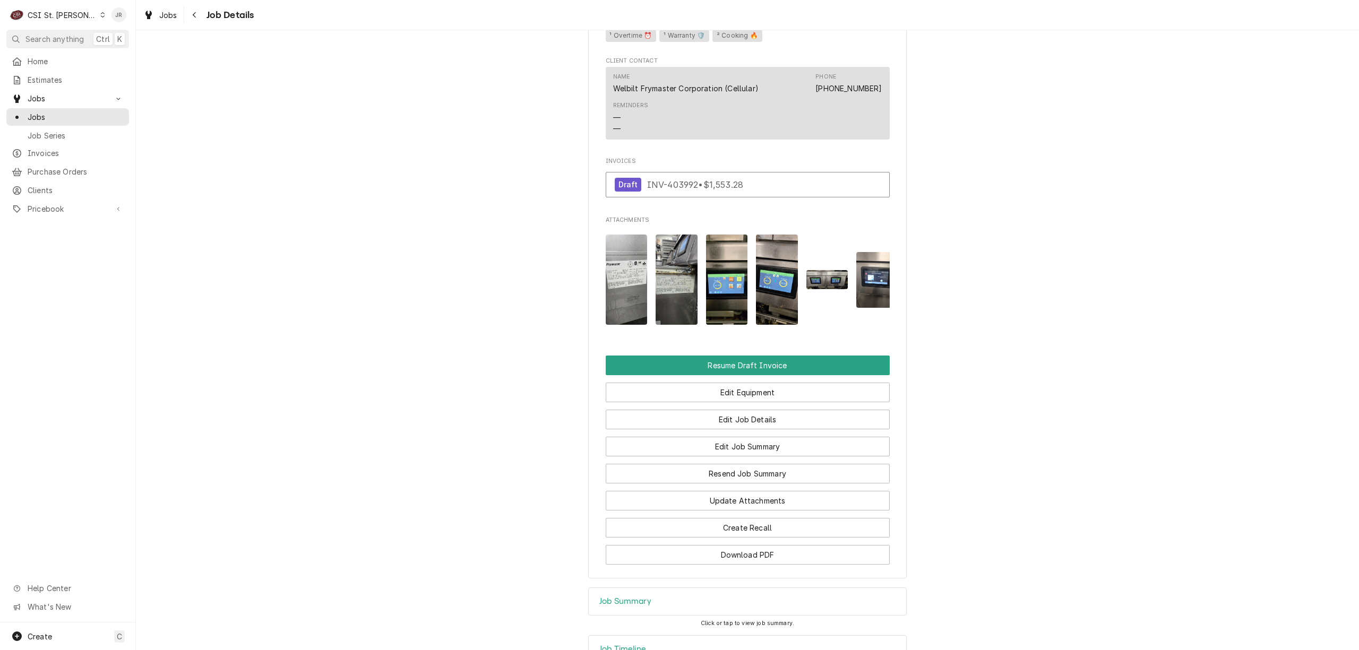
scroll to position [882, 0]
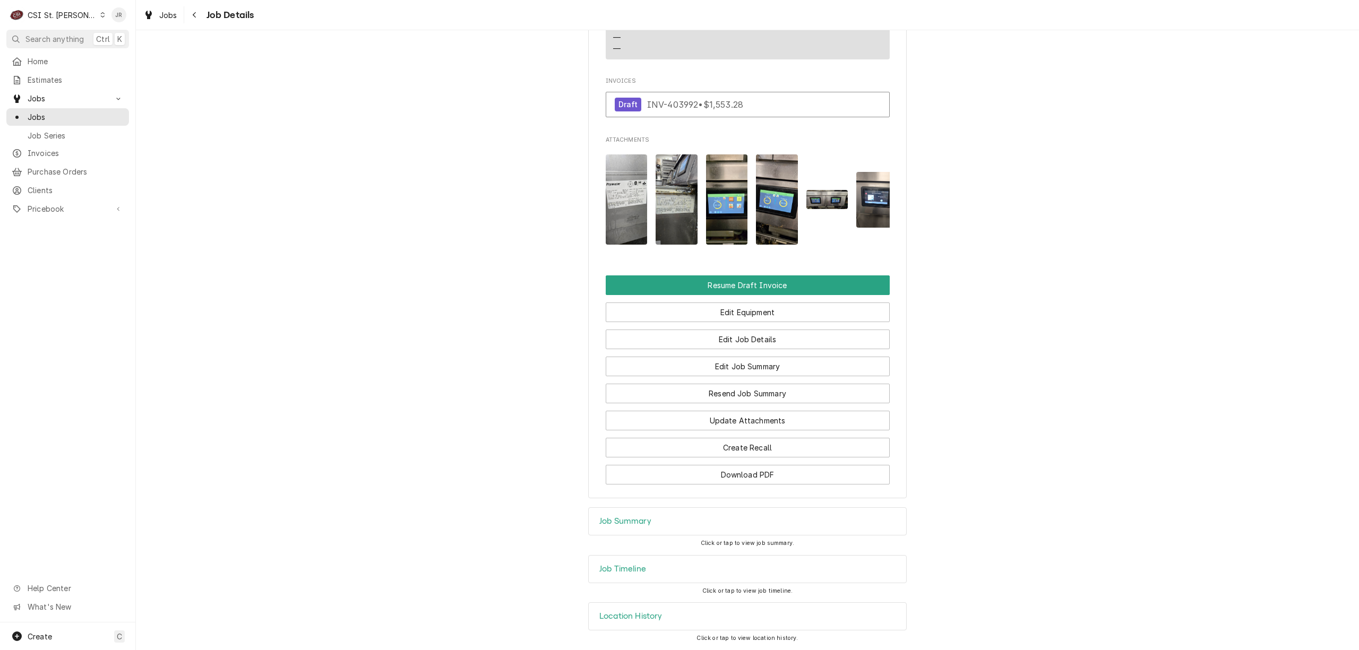
drag, startPoint x: 660, startPoint y: 506, endPoint x: 661, endPoint y: 517, distance: 10.6
click at [660, 508] on div "Job Summary" at bounding box center [747, 521] width 317 height 27
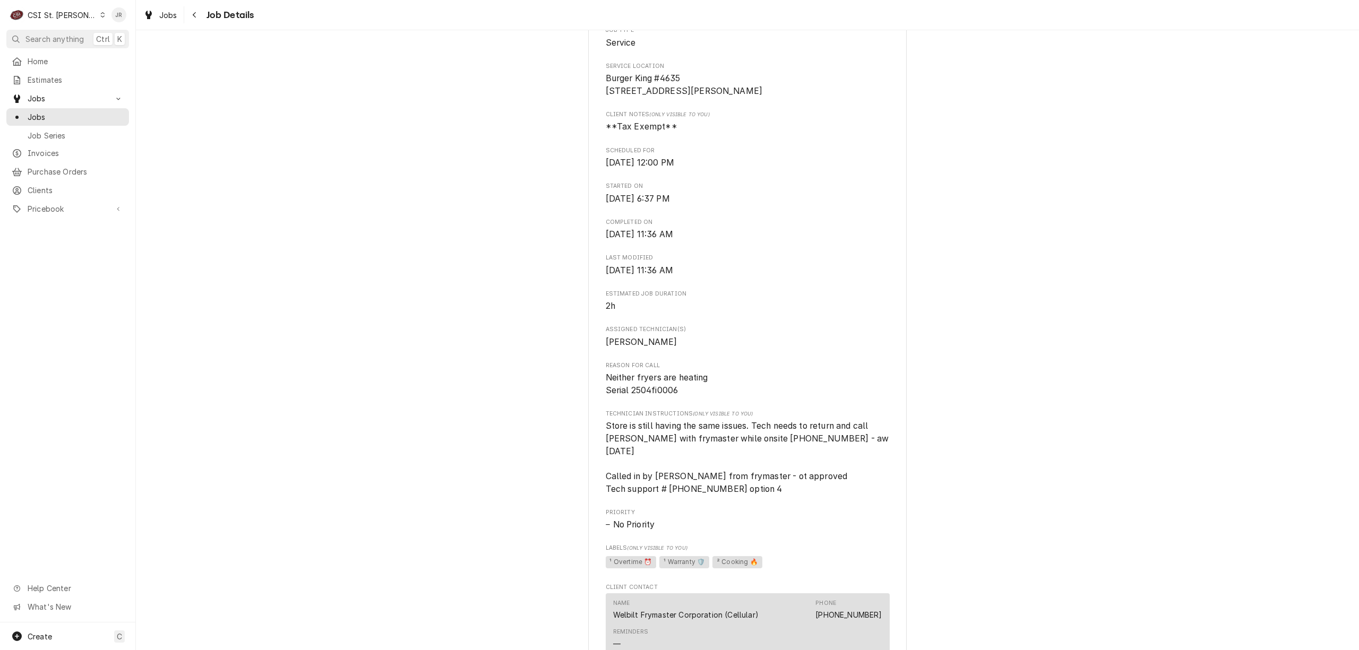
scroll to position [253, 0]
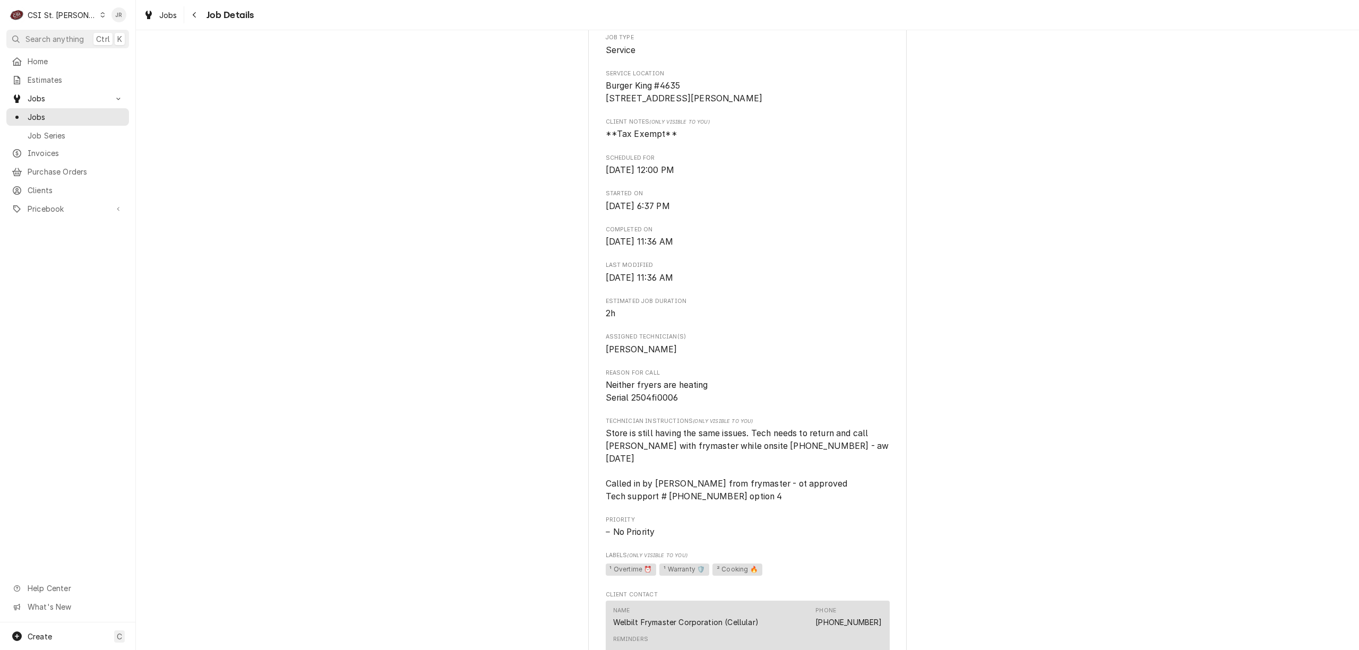
click at [644, 403] on span "Neither fryers are heating Serial 2504fi0006" at bounding box center [657, 391] width 102 height 23
copy span "2504fi0006"
click at [798, 345] on div "Roopairs Job ID JOB-42649 Frymaster ID 00931776-1 Date Received [DATE] Service …" at bounding box center [748, 378] width 284 height 977
drag, startPoint x: 600, startPoint y: 485, endPoint x: 773, endPoint y: 491, distance: 173.2
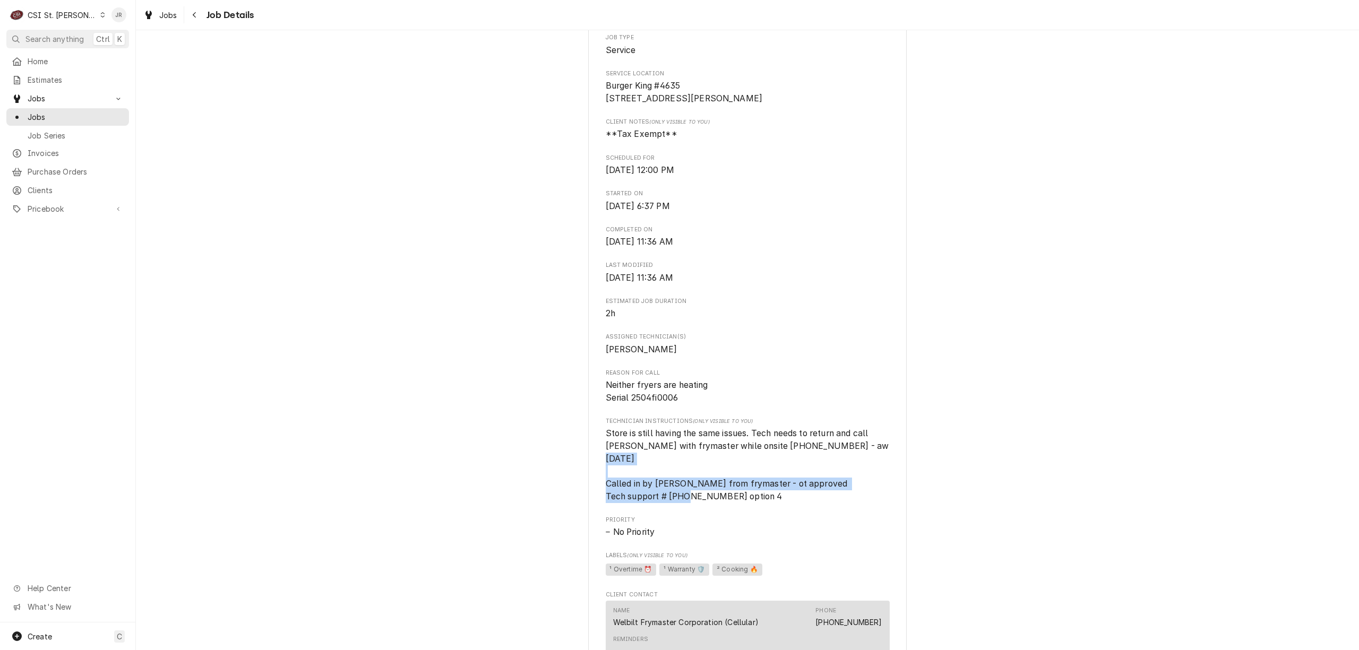
click at [773, 491] on span "Store is still having the same issues. Tech needs to return and call [PERSON_NA…" at bounding box center [748, 464] width 284 height 75
copy span "Called in by [PERSON_NAME] from frymaster - ot approved Tech support # [PHONE_N…"
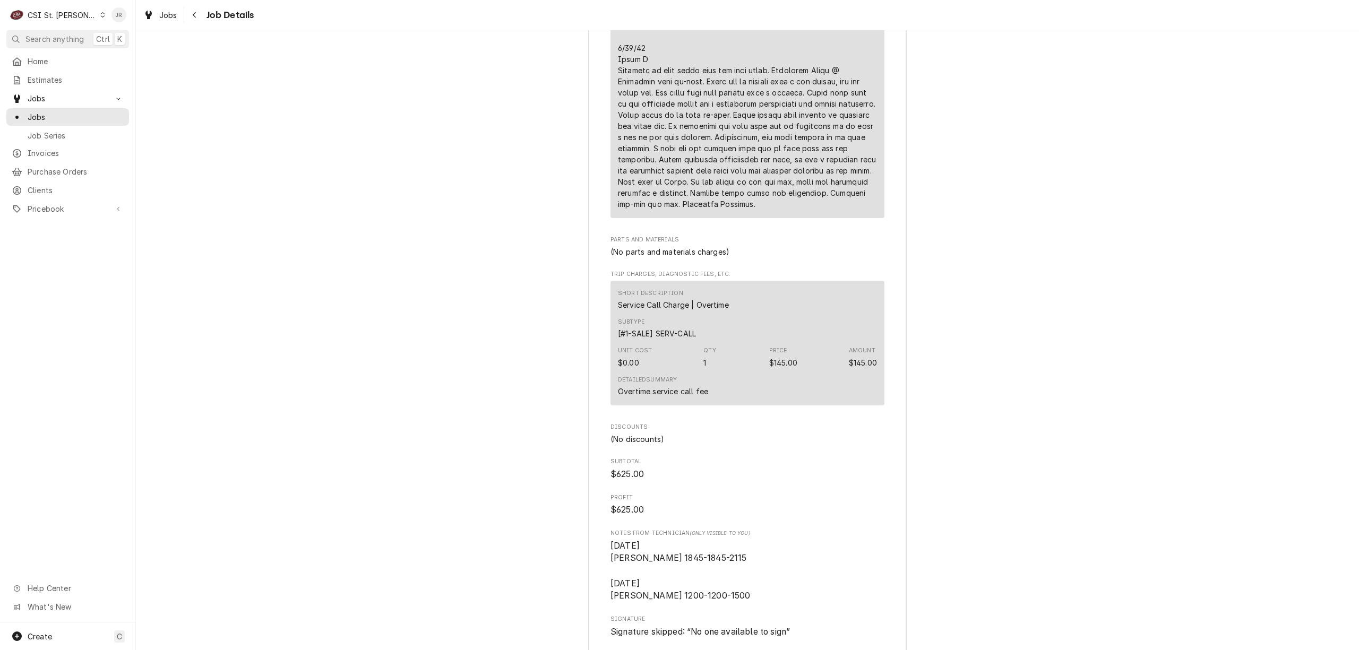
scroll to position [2801, 0]
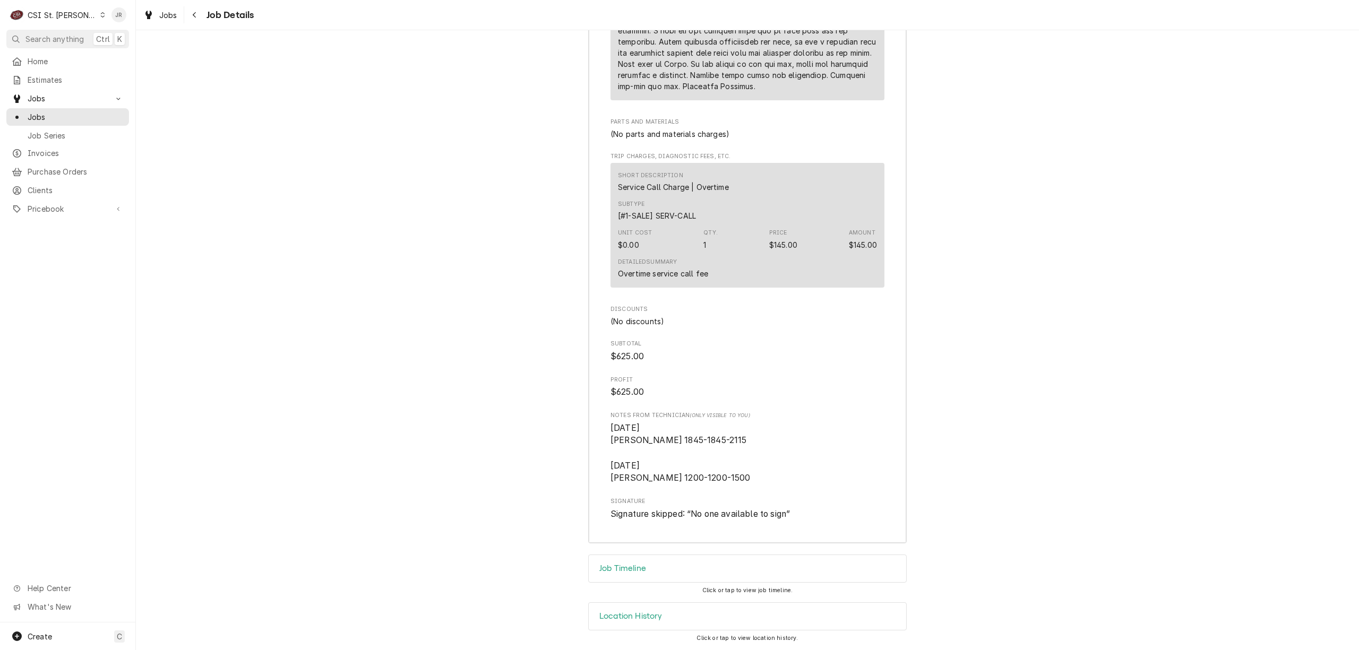
click at [623, 579] on div "Job Timeline" at bounding box center [747, 568] width 317 height 27
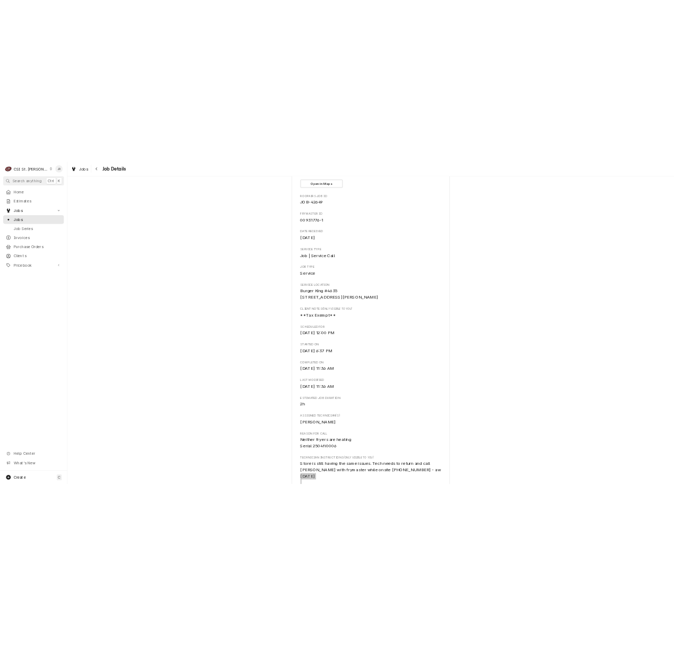
scroll to position [0, 0]
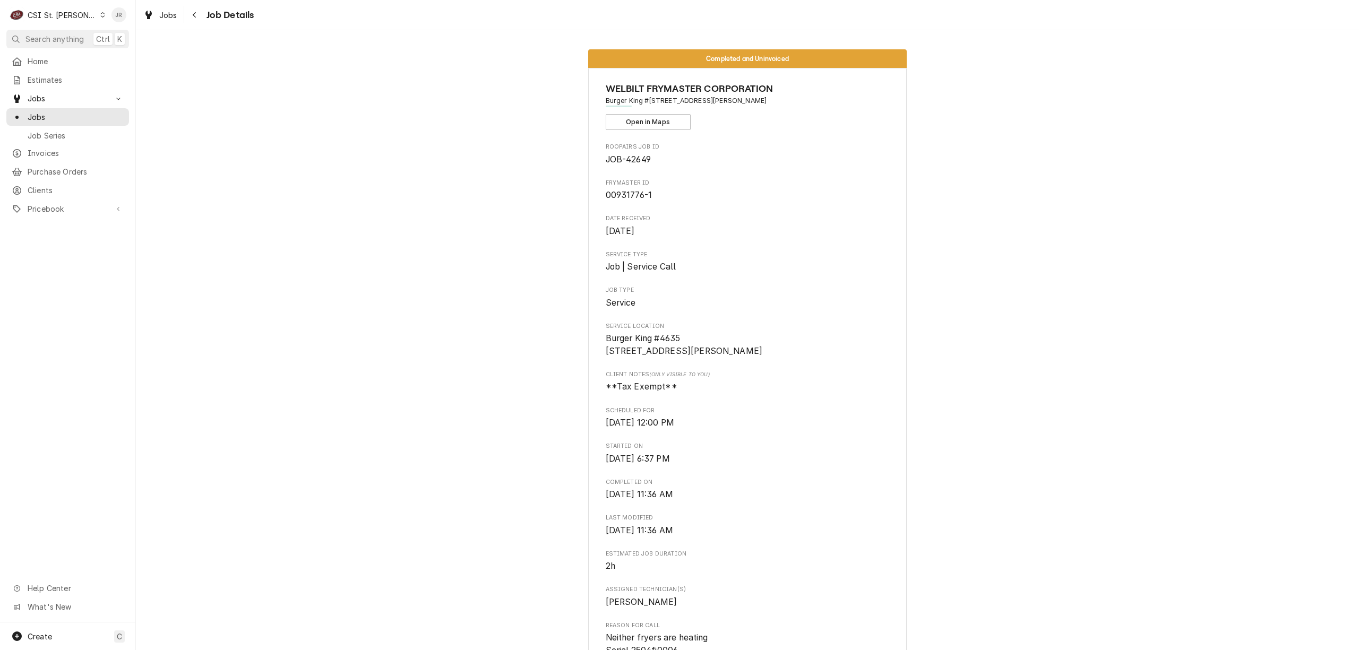
drag, startPoint x: 818, startPoint y: 190, endPoint x: 694, endPoint y: 96, distance: 154.6
click at [809, 179] on div "Frymaster ID 00931776-1" at bounding box center [748, 190] width 284 height 23
drag, startPoint x: 666, startPoint y: 101, endPoint x: 819, endPoint y: 99, distance: 152.9
click at [819, 99] on span "Burger King #[STREET_ADDRESS][PERSON_NAME]" at bounding box center [748, 101] width 284 height 10
copy span "[STREET_ADDRESS][PERSON_NAME]"
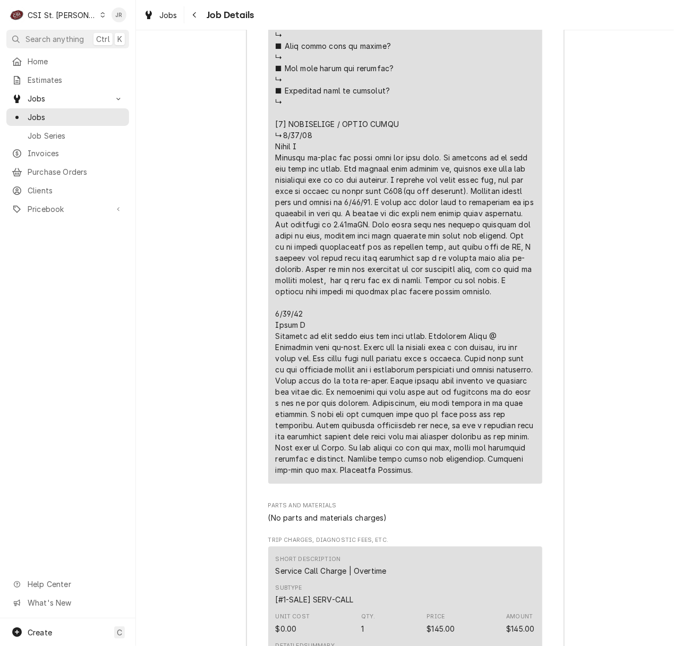
scroll to position [2406, 0]
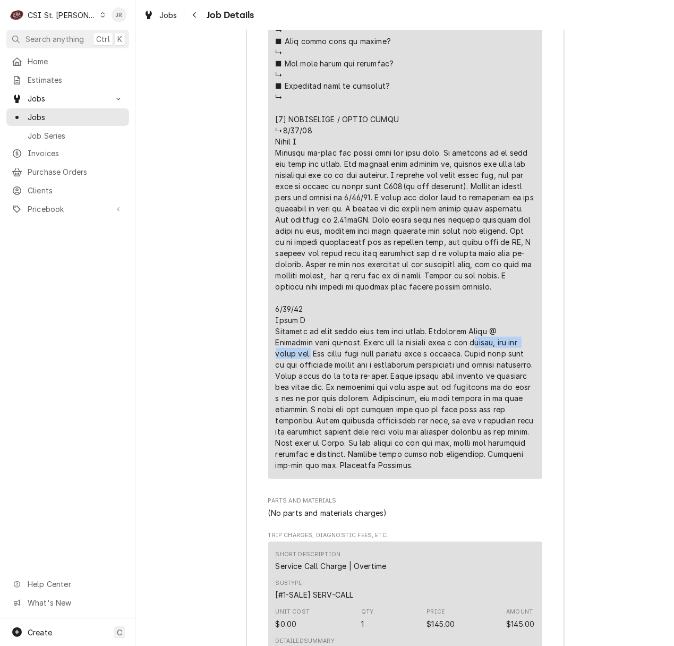
drag, startPoint x: 344, startPoint y: 234, endPoint x: 512, endPoint y: 221, distance: 168.8
copy div "eeing, and the event log."
